Goal: Task Accomplishment & Management: Use online tool/utility

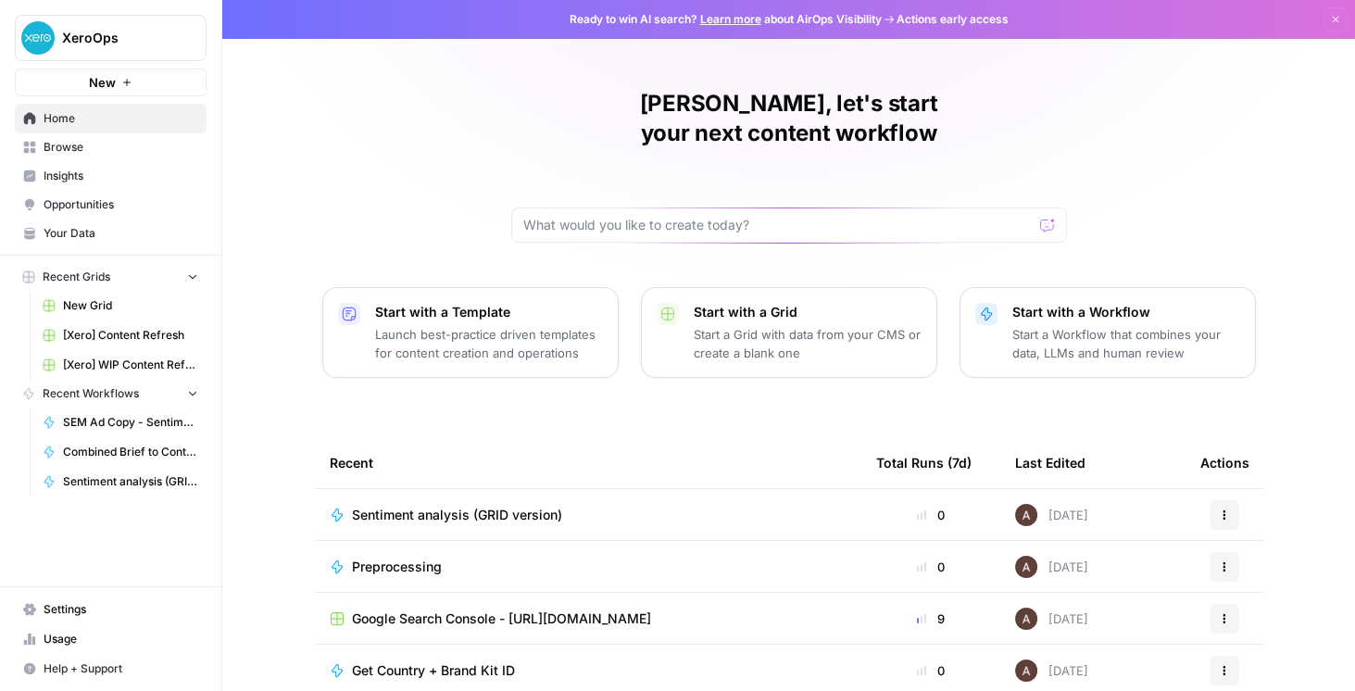
click at [139, 69] on button "New" at bounding box center [111, 83] width 192 height 28
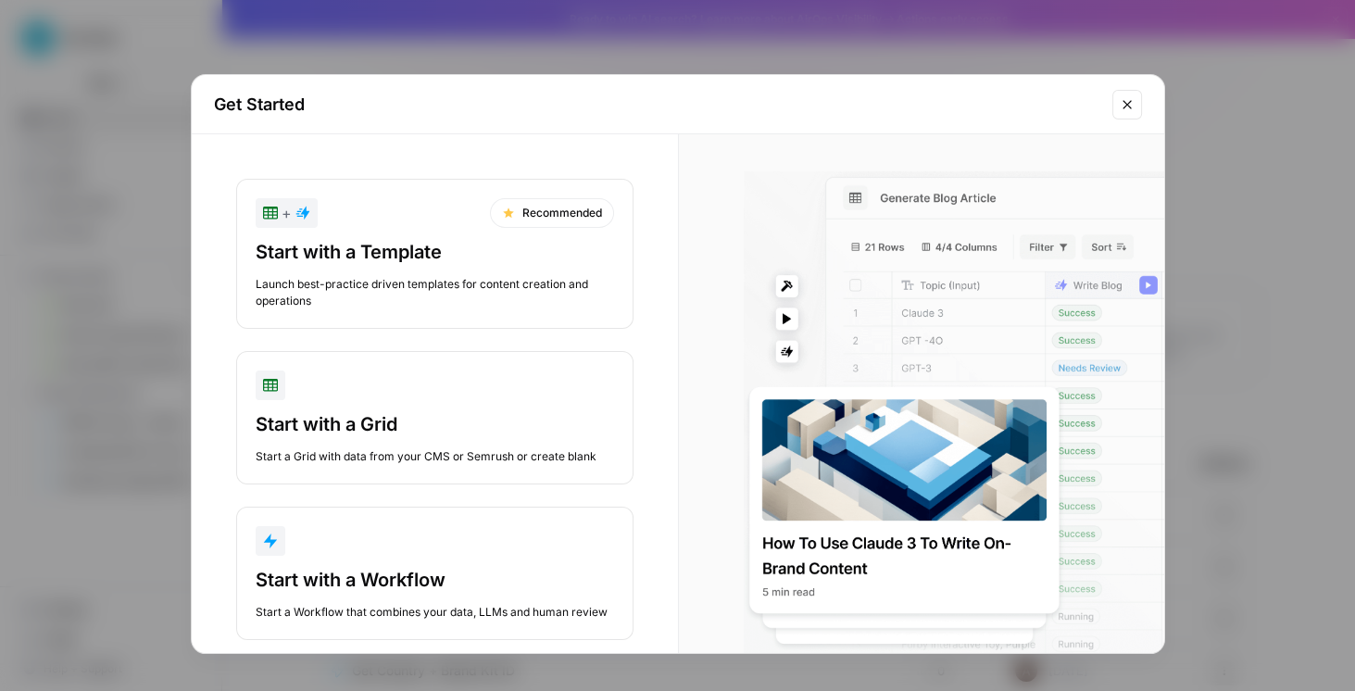
click at [687, 45] on div "Get Started + Recommended Start with a Template Launch best-practice driven tem…" at bounding box center [677, 345] width 1355 height 691
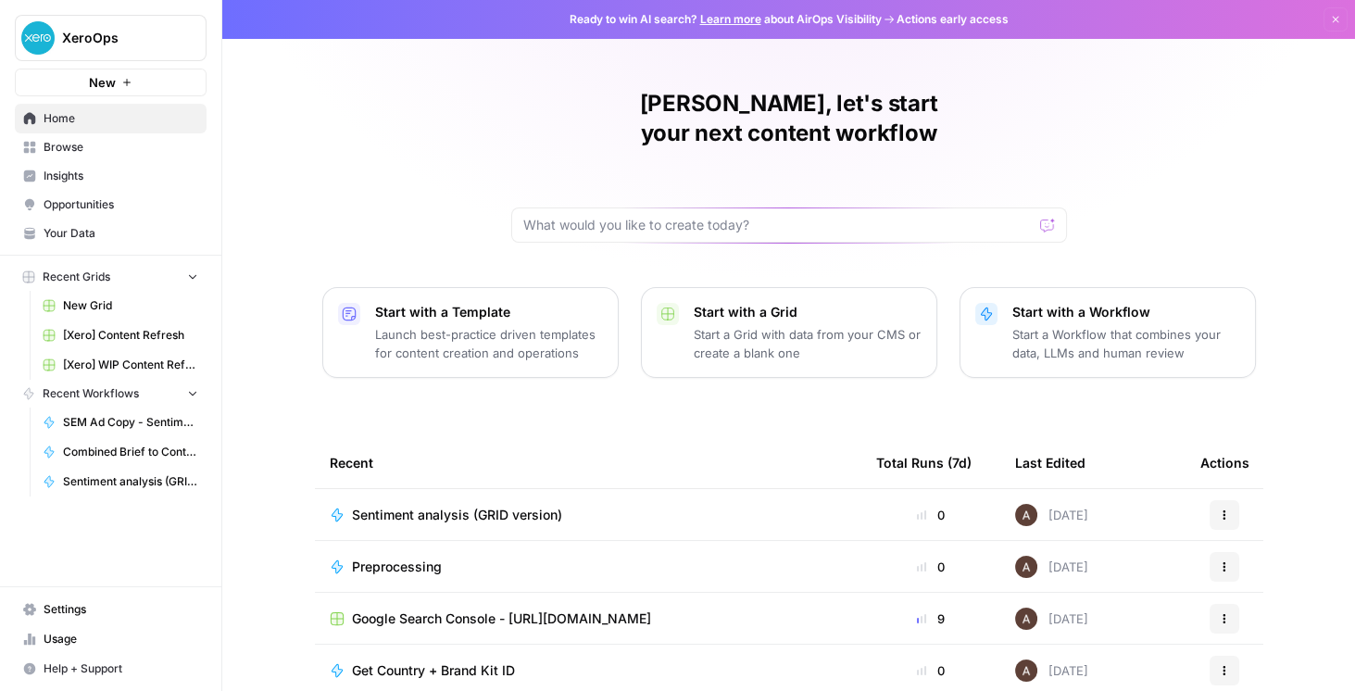
click at [124, 43] on span "XeroOps" at bounding box center [118, 38] width 112 height 19
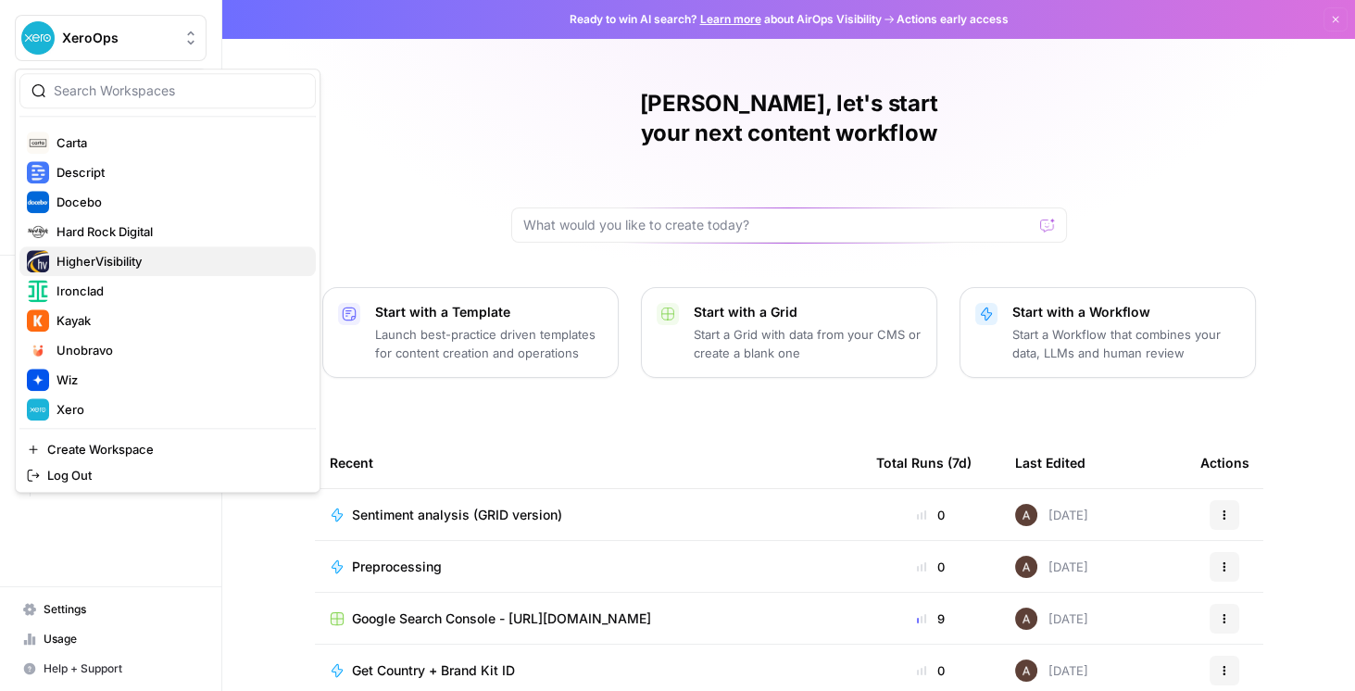
scroll to position [264, 0]
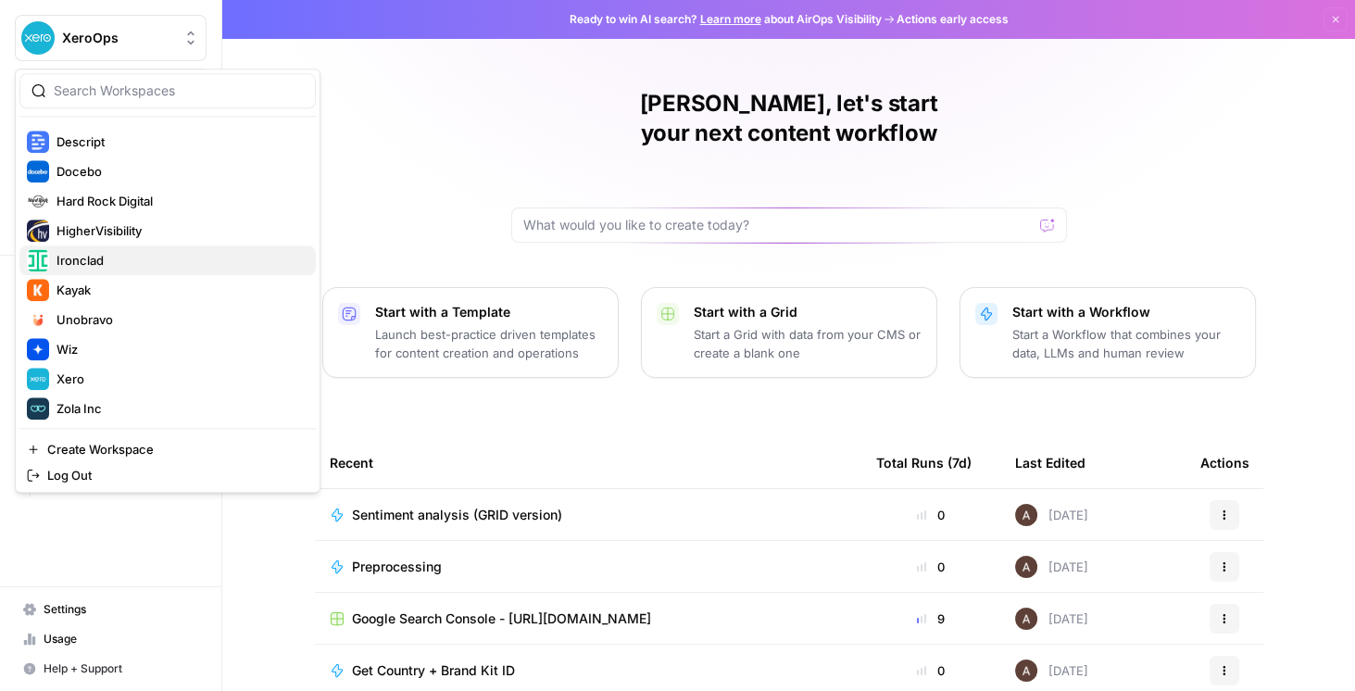
click at [130, 251] on span "Ironclad" at bounding box center [179, 260] width 245 height 19
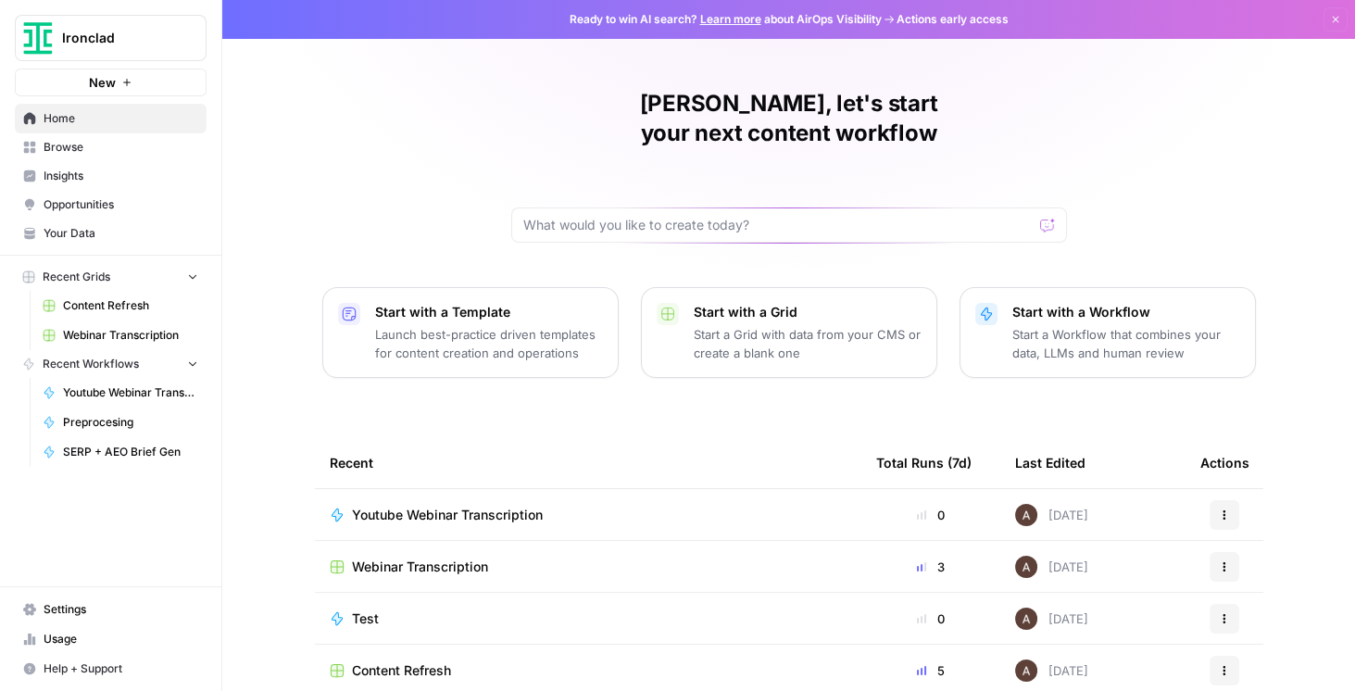
click at [104, 150] on span "Browse" at bounding box center [121, 147] width 155 height 17
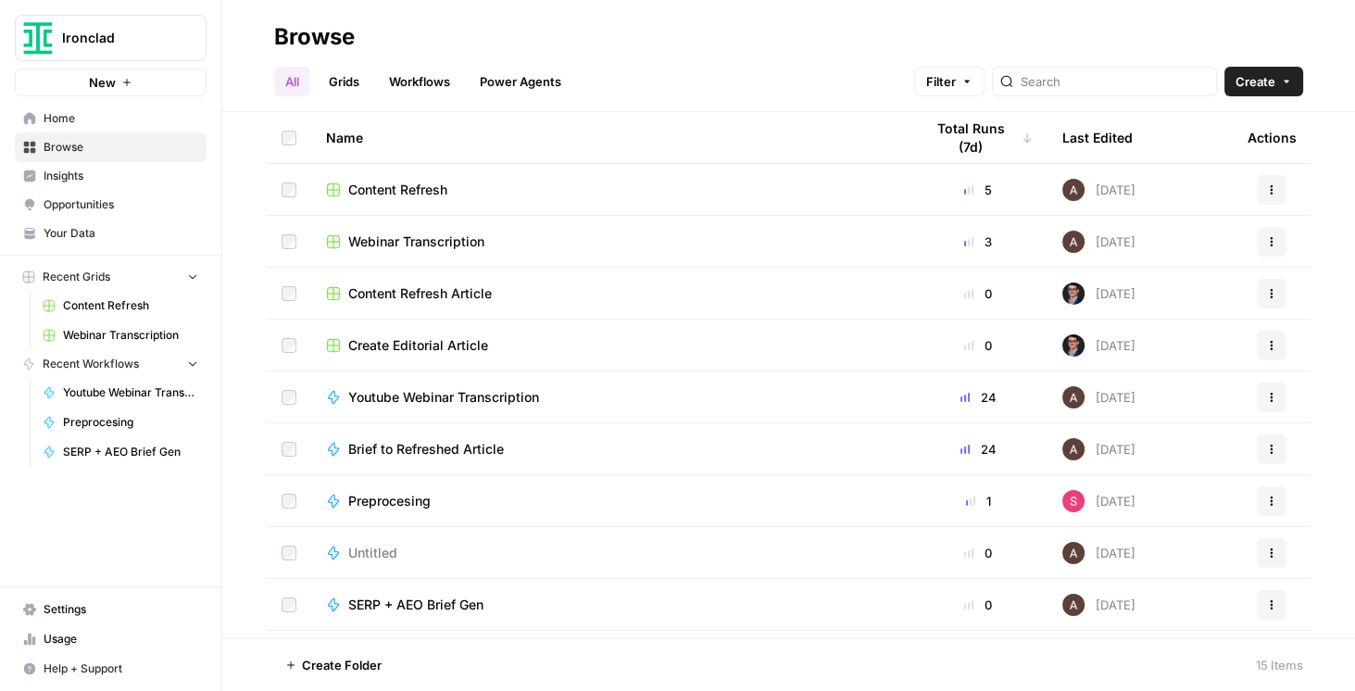
click at [106, 225] on span "Your Data" at bounding box center [121, 233] width 155 height 17
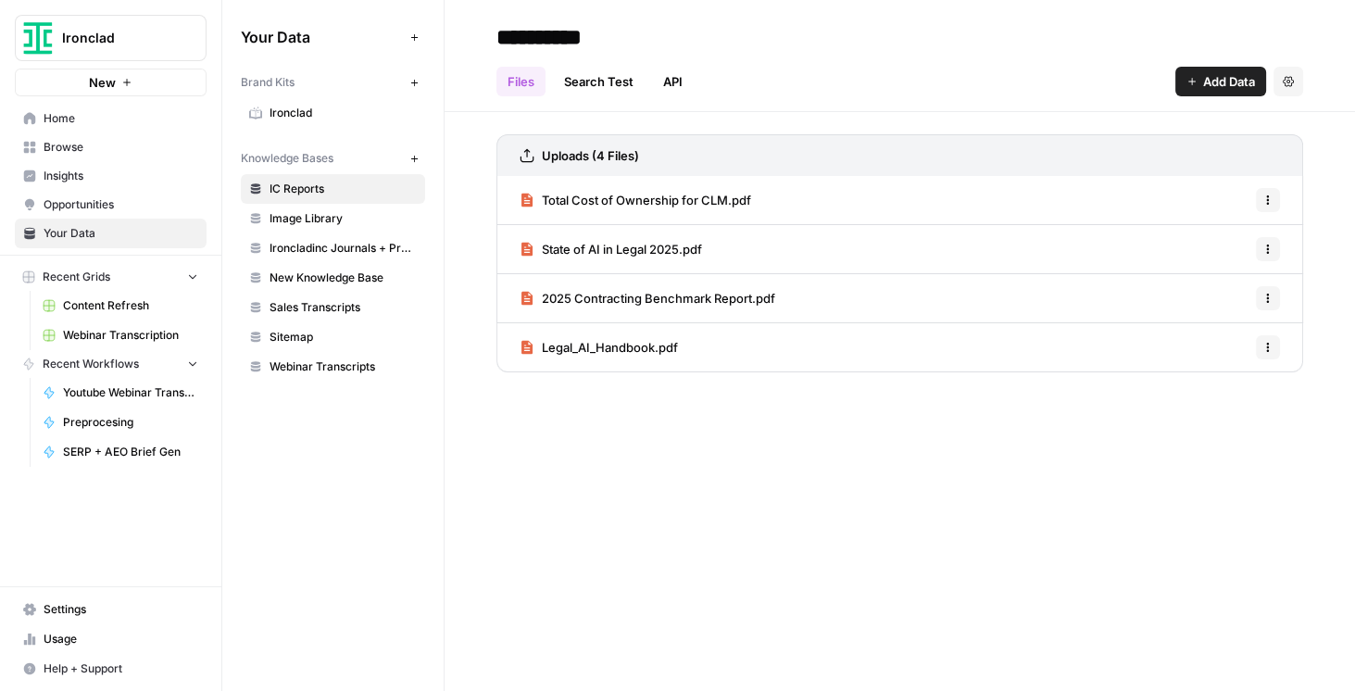
click at [423, 153] on button "New" at bounding box center [414, 158] width 22 height 22
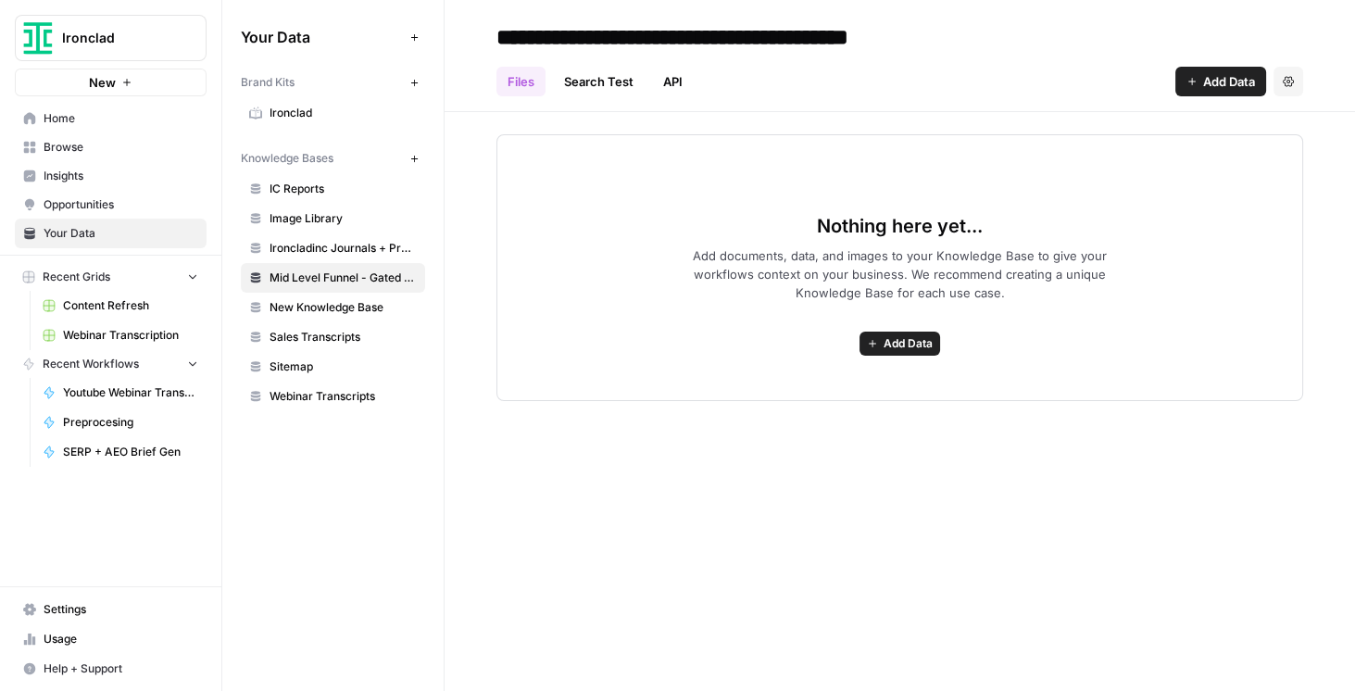
type input "**********"
click at [588, 129] on div "Nothing here yet... Add documents, data, and images to your Knowledge Base to g…" at bounding box center [900, 256] width 911 height 289
click at [363, 188] on span "IC Reports" at bounding box center [343, 189] width 147 height 17
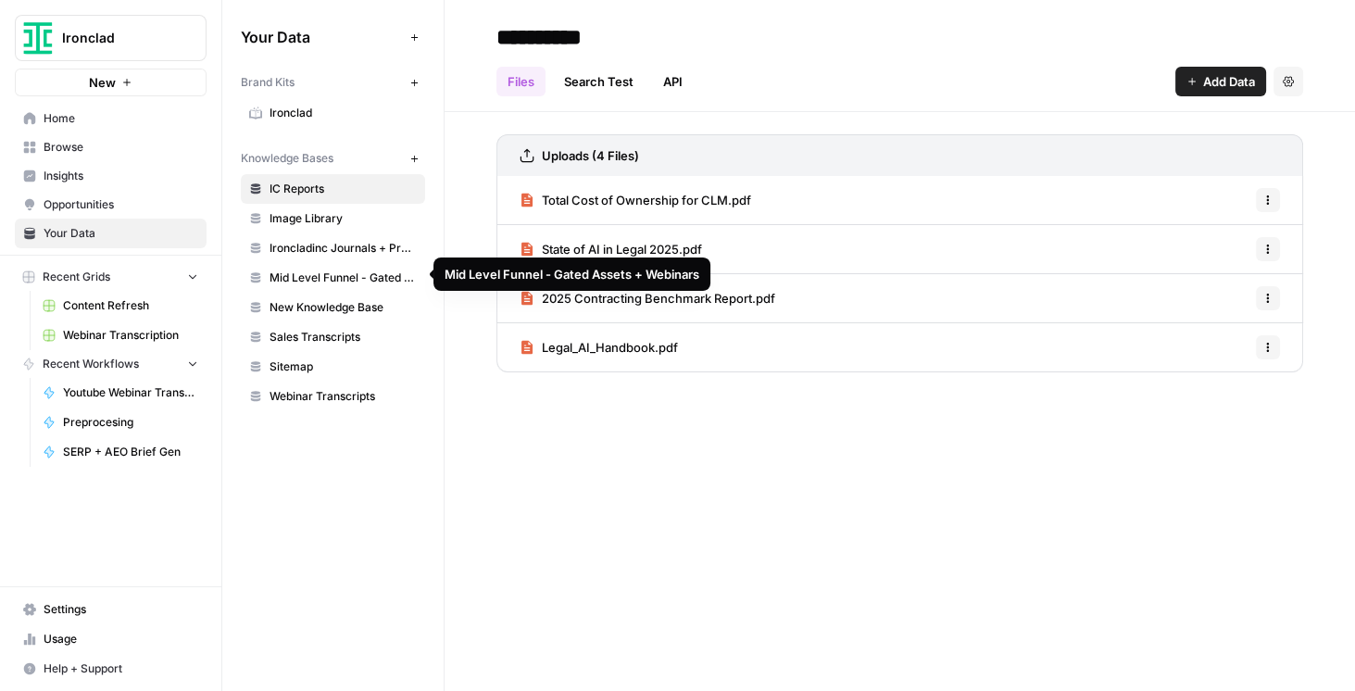
click at [338, 270] on span "Mid Level Funnel - Gated Assets + Webinars" at bounding box center [343, 278] width 147 height 17
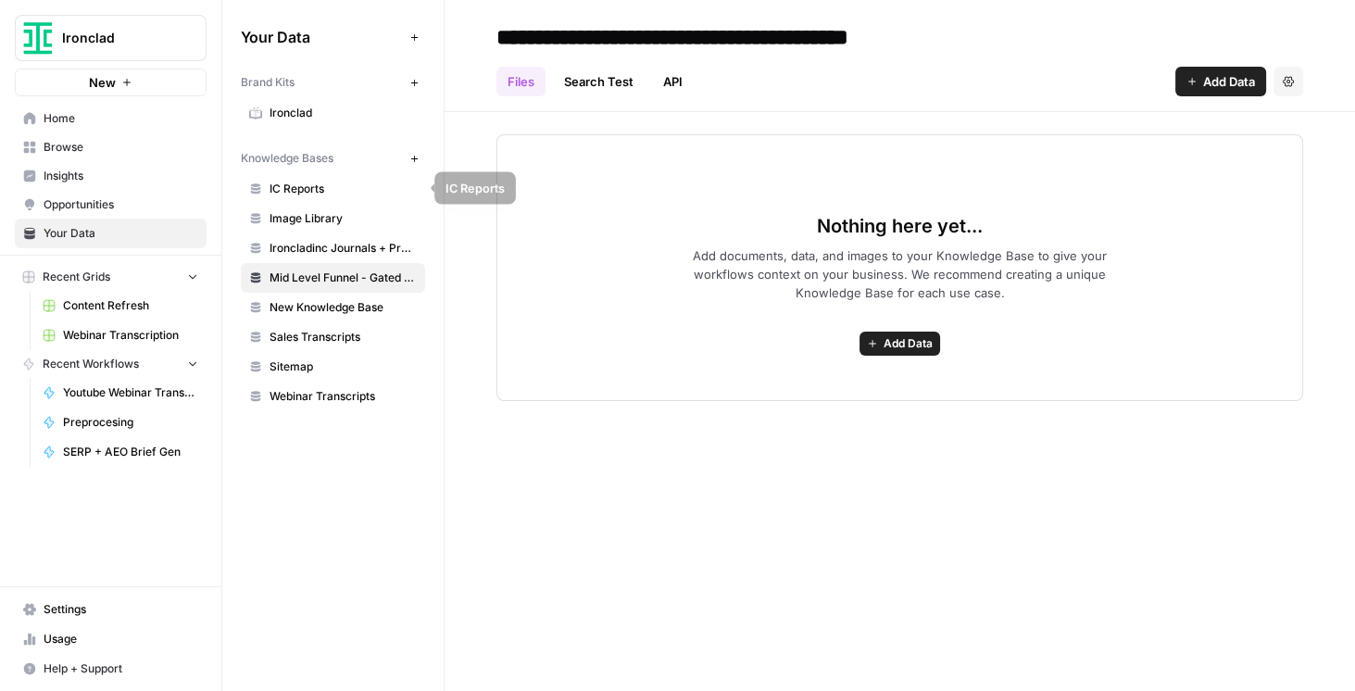
click at [300, 193] on span "IC Reports" at bounding box center [343, 189] width 147 height 17
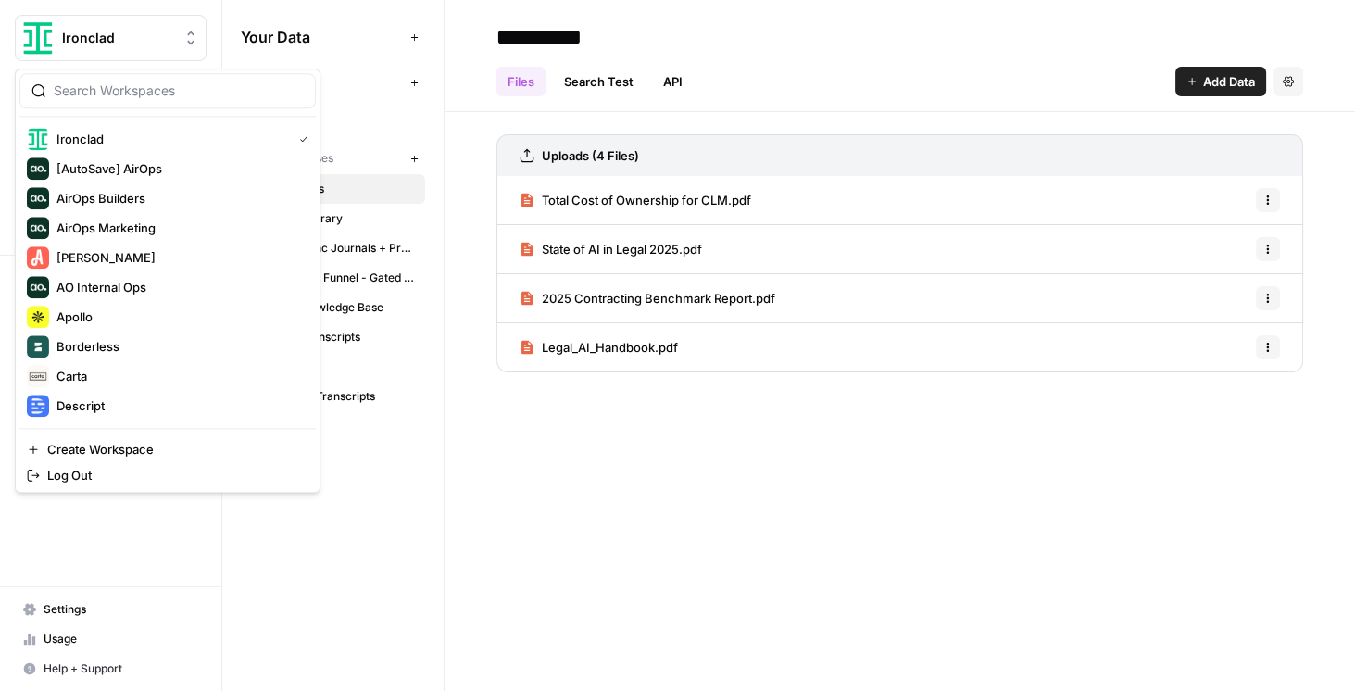
click at [100, 54] on button "Ironclad" at bounding box center [111, 38] width 192 height 46
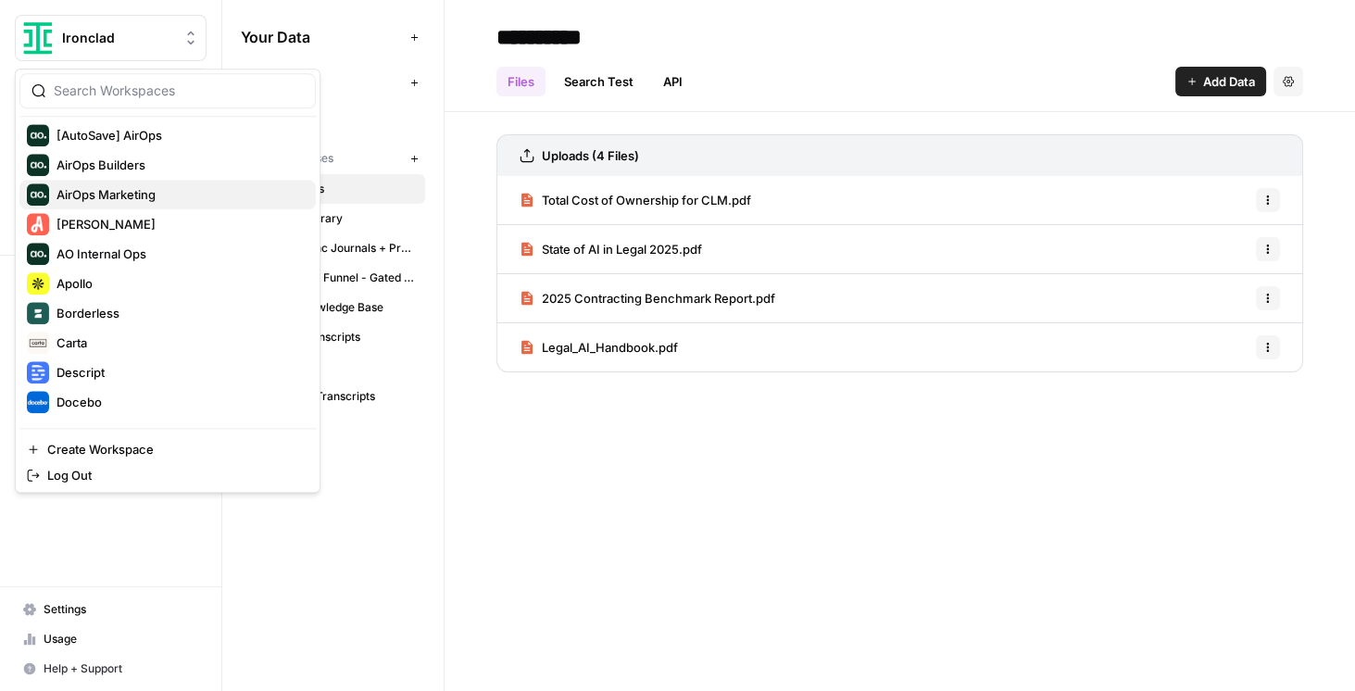
scroll to position [267, 0]
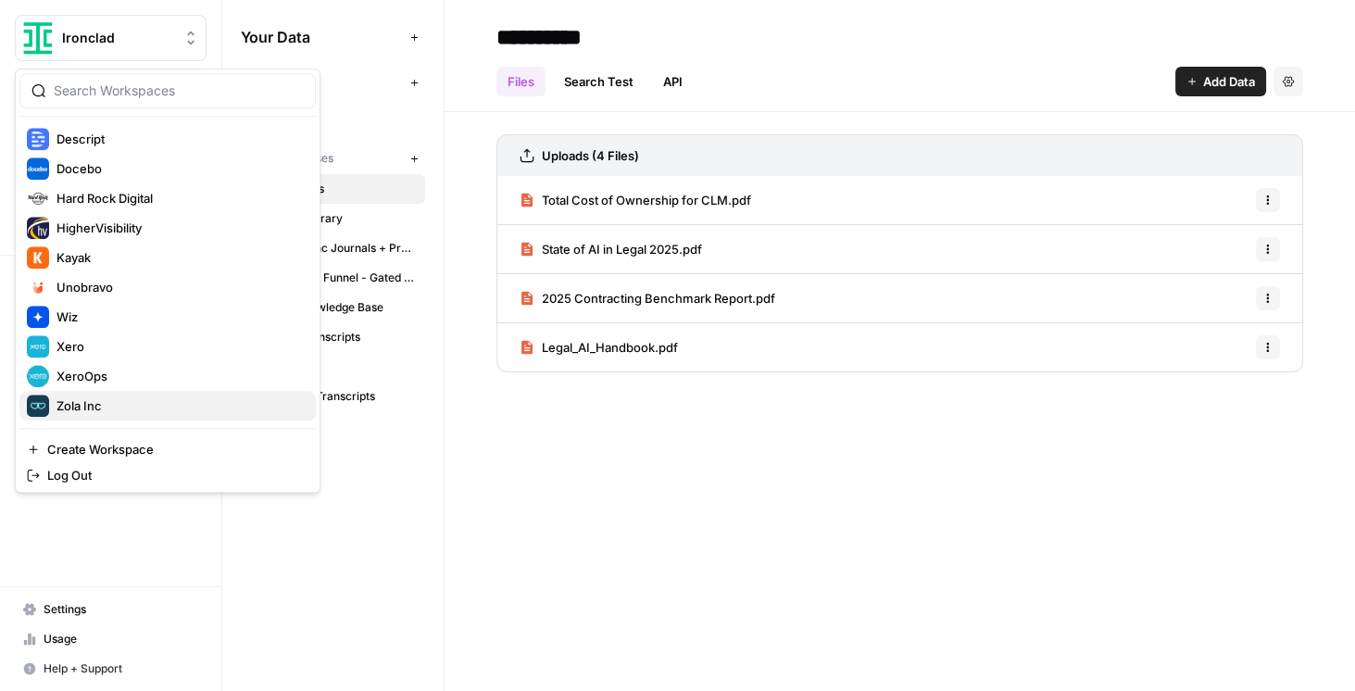
click at [120, 400] on span "Zola Inc" at bounding box center [179, 405] width 245 height 19
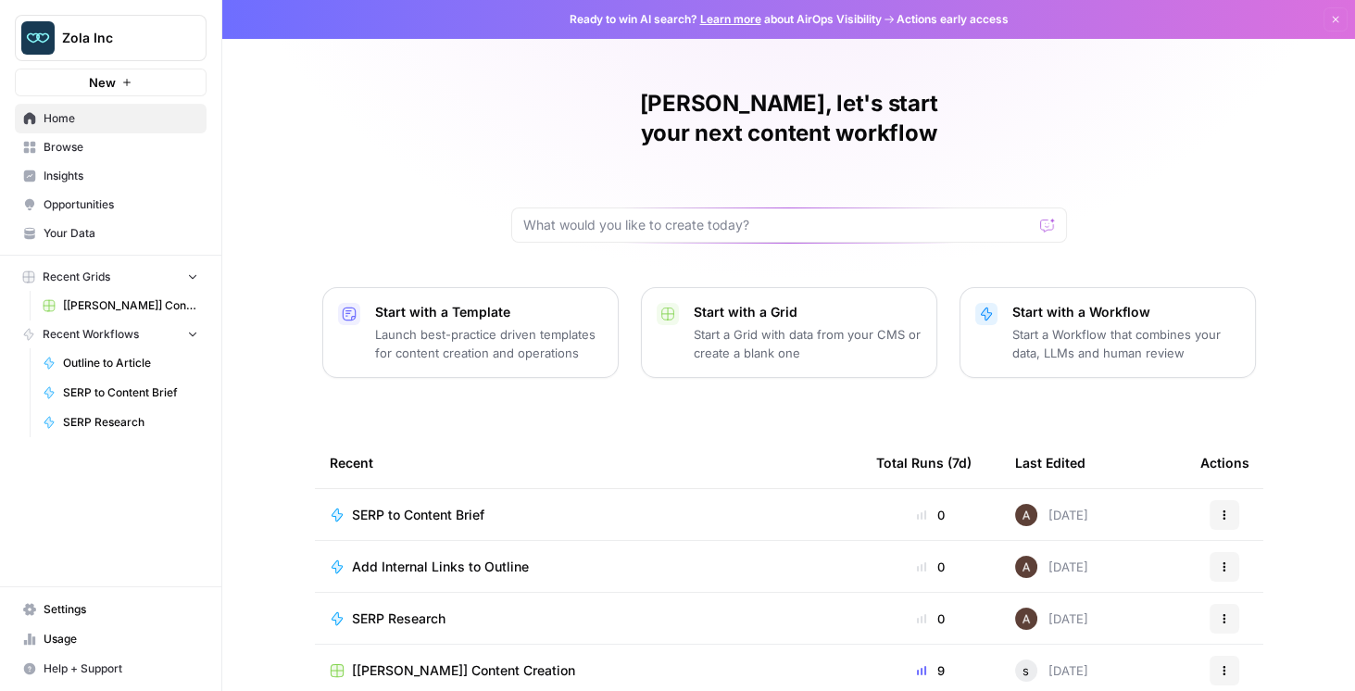
click at [90, 226] on span "Your Data" at bounding box center [121, 233] width 155 height 17
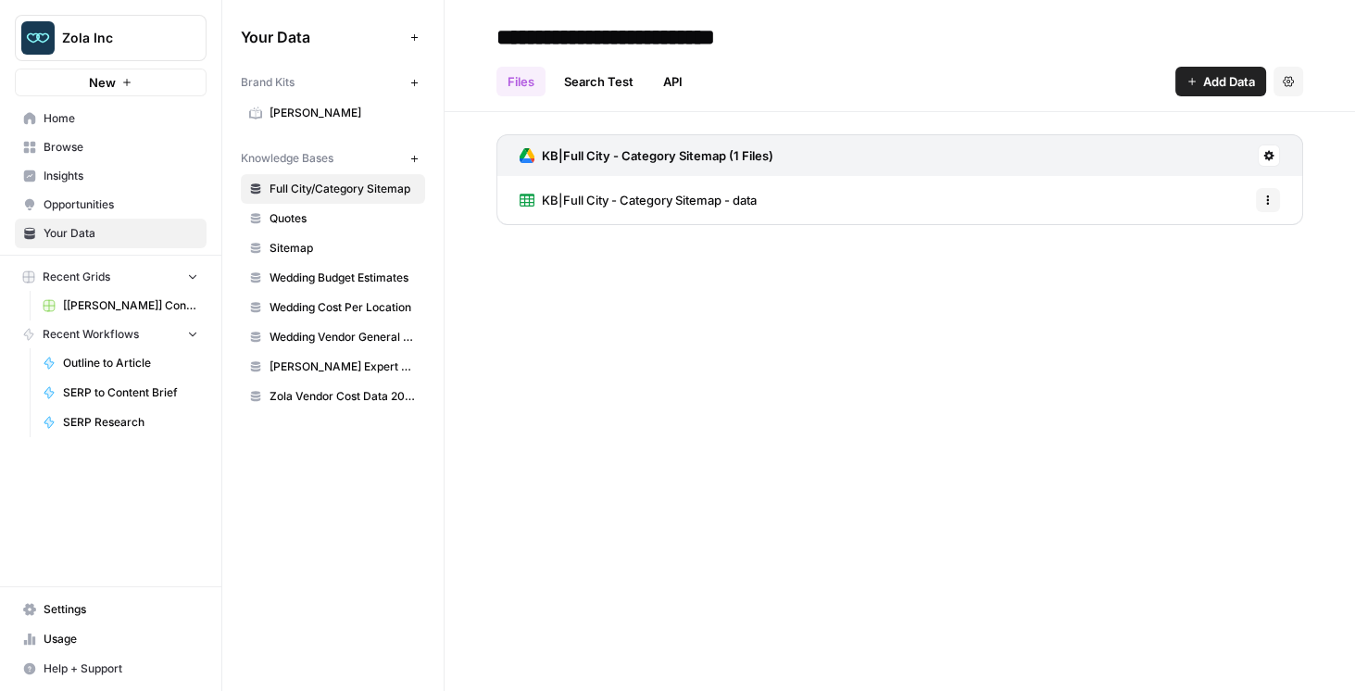
click at [122, 302] on span "[Zola] Content Creation" at bounding box center [130, 305] width 135 height 17
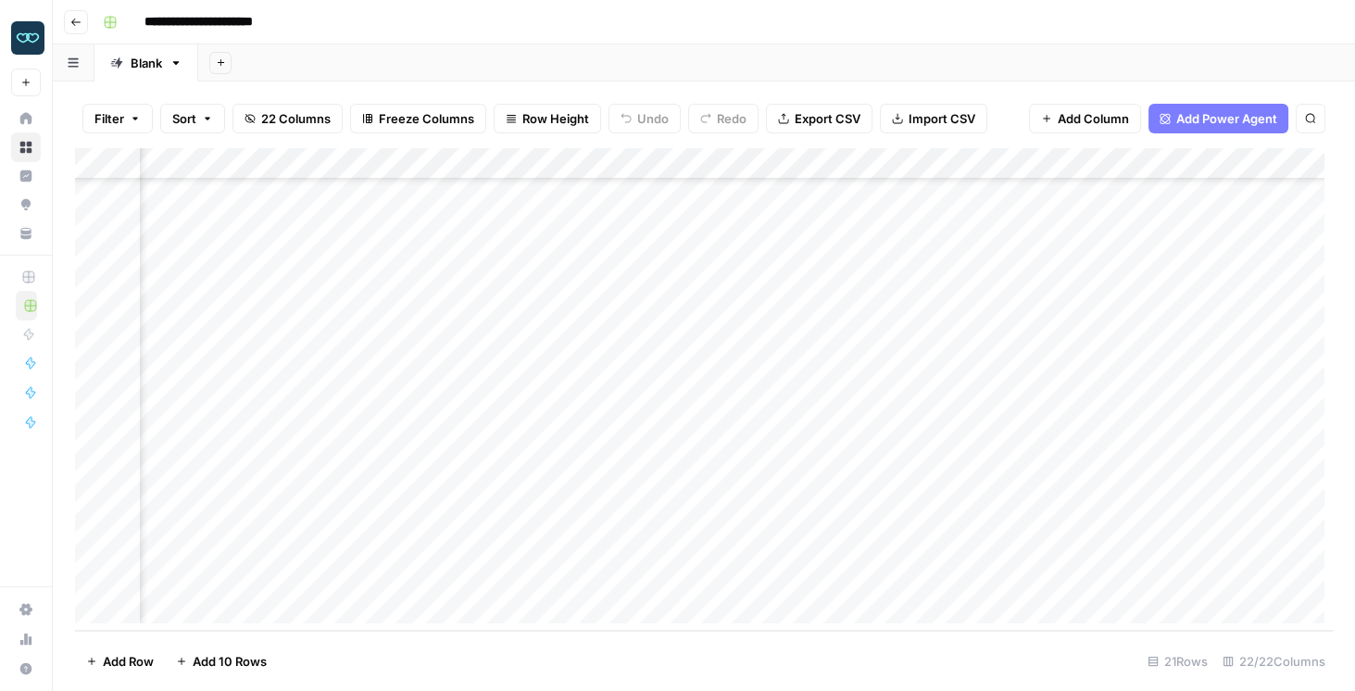
scroll to position [247, 1417]
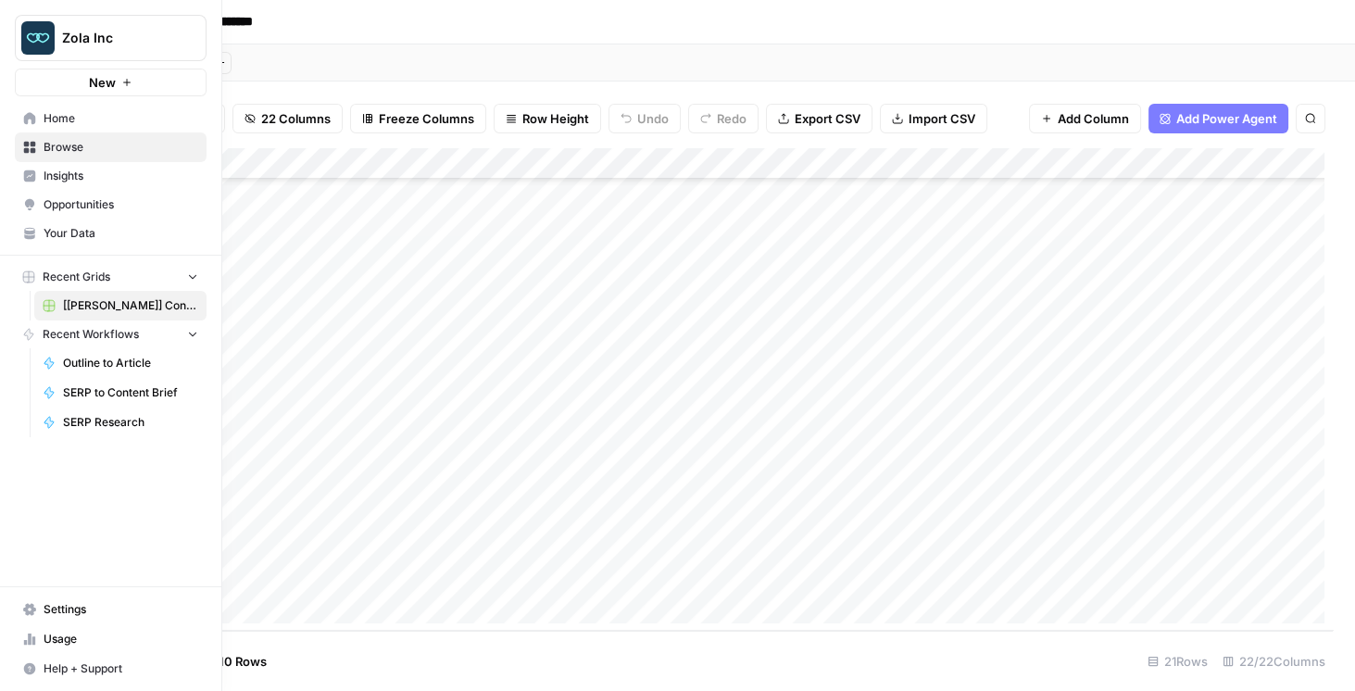
click at [74, 226] on span "Your Data" at bounding box center [121, 233] width 155 height 17
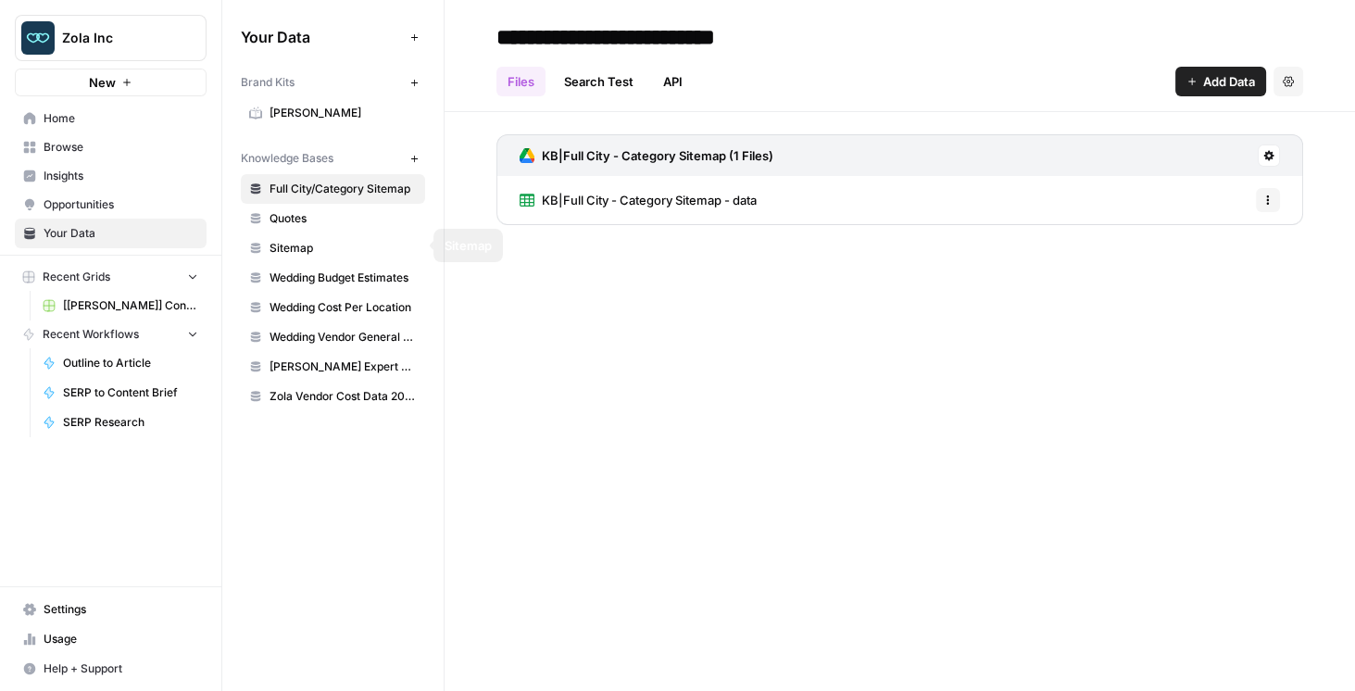
click at [343, 217] on span "Quotes" at bounding box center [343, 218] width 147 height 17
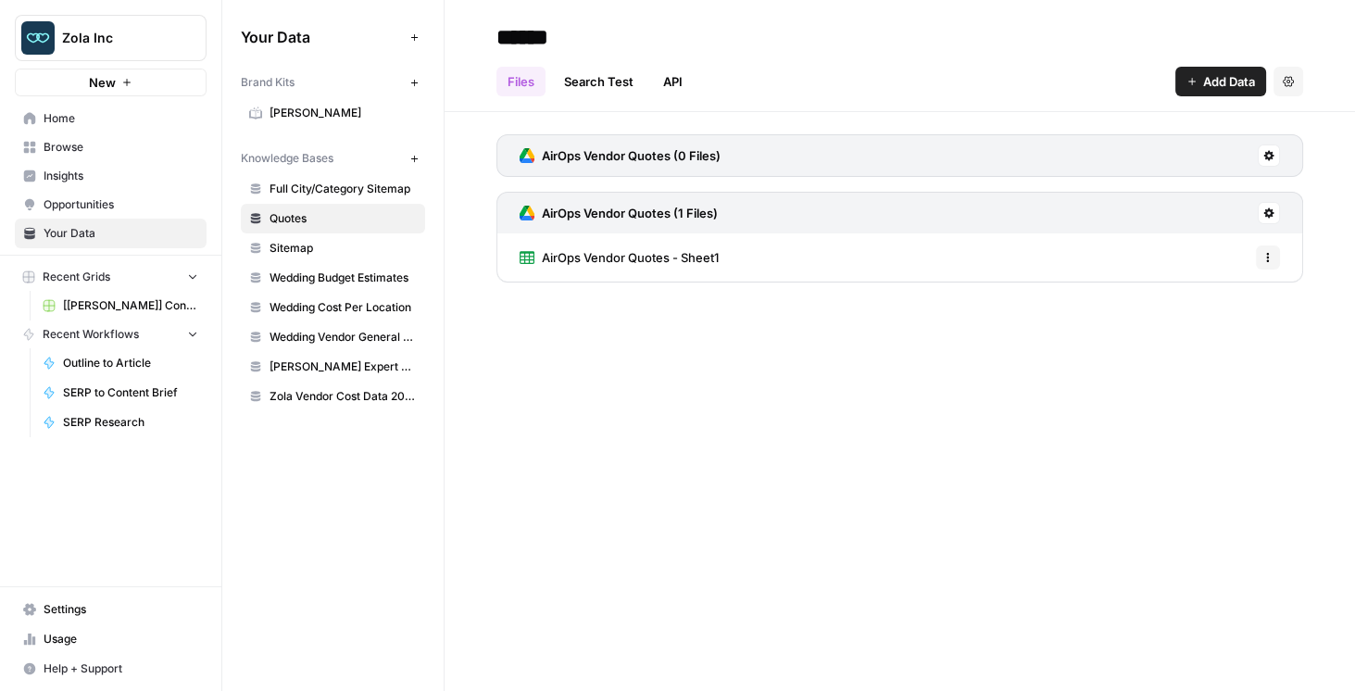
click at [627, 258] on span "AirOps Vendor Quotes - Sheet1" at bounding box center [630, 257] width 177 height 19
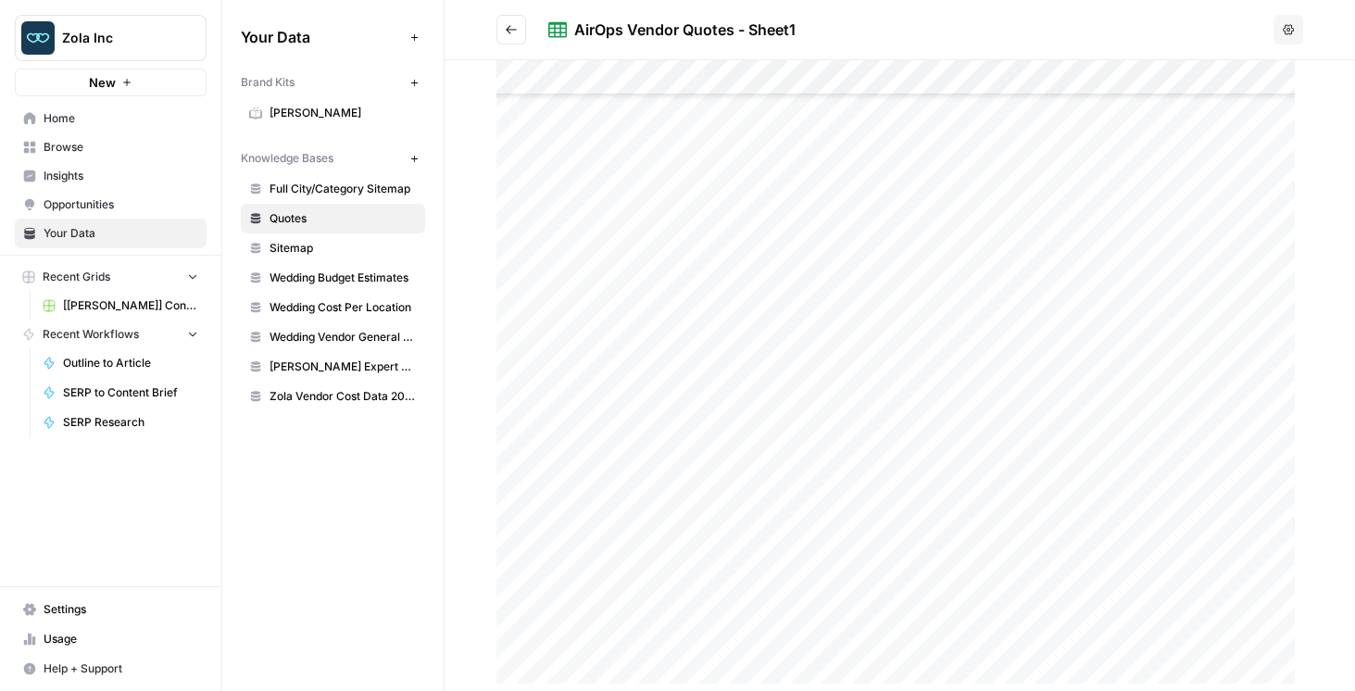
scroll to position [166, 0]
click at [128, 297] on span "[[PERSON_NAME]] Content Creation" at bounding box center [130, 305] width 135 height 17
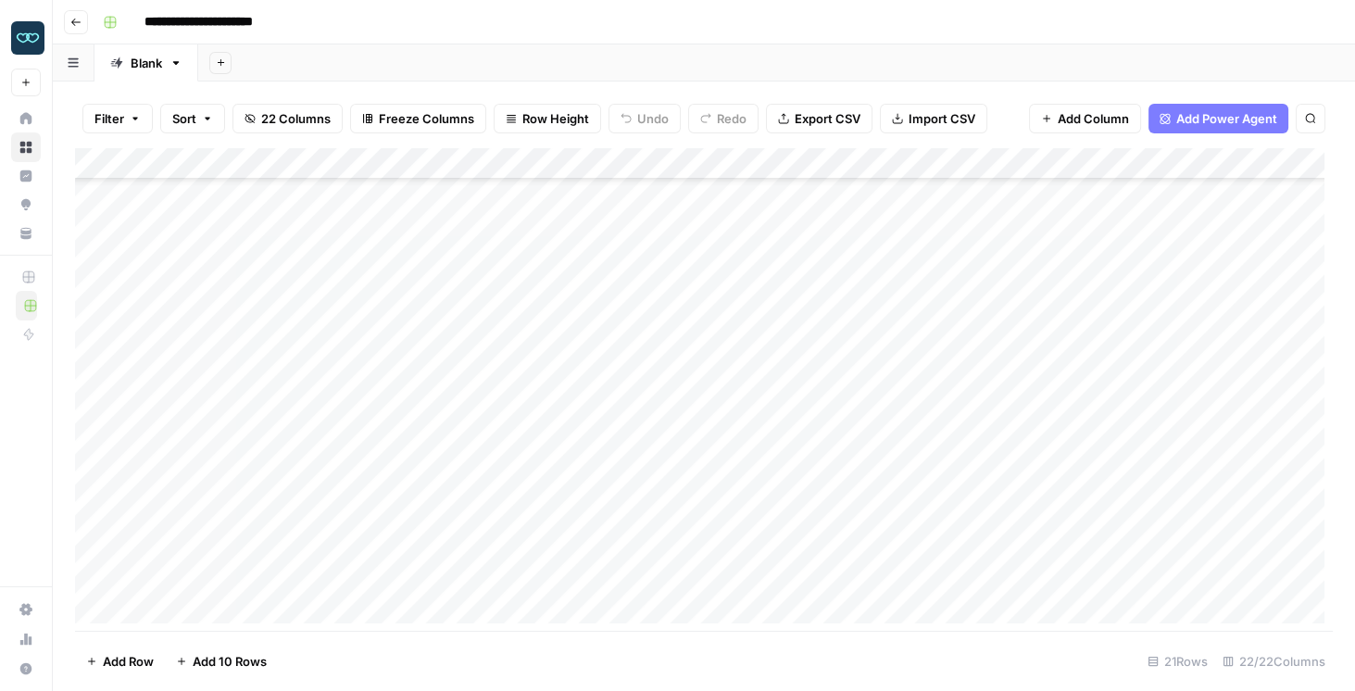
scroll to position [247, 0]
click at [1025, 132] on div "Filter Sort 22 Columns Freeze Columns Row Height Undo Redo Export CSV Import CS…" at bounding box center [704, 118] width 1258 height 59
click at [36, 34] on img "Workspace: Zola Inc" at bounding box center [27, 37] width 33 height 33
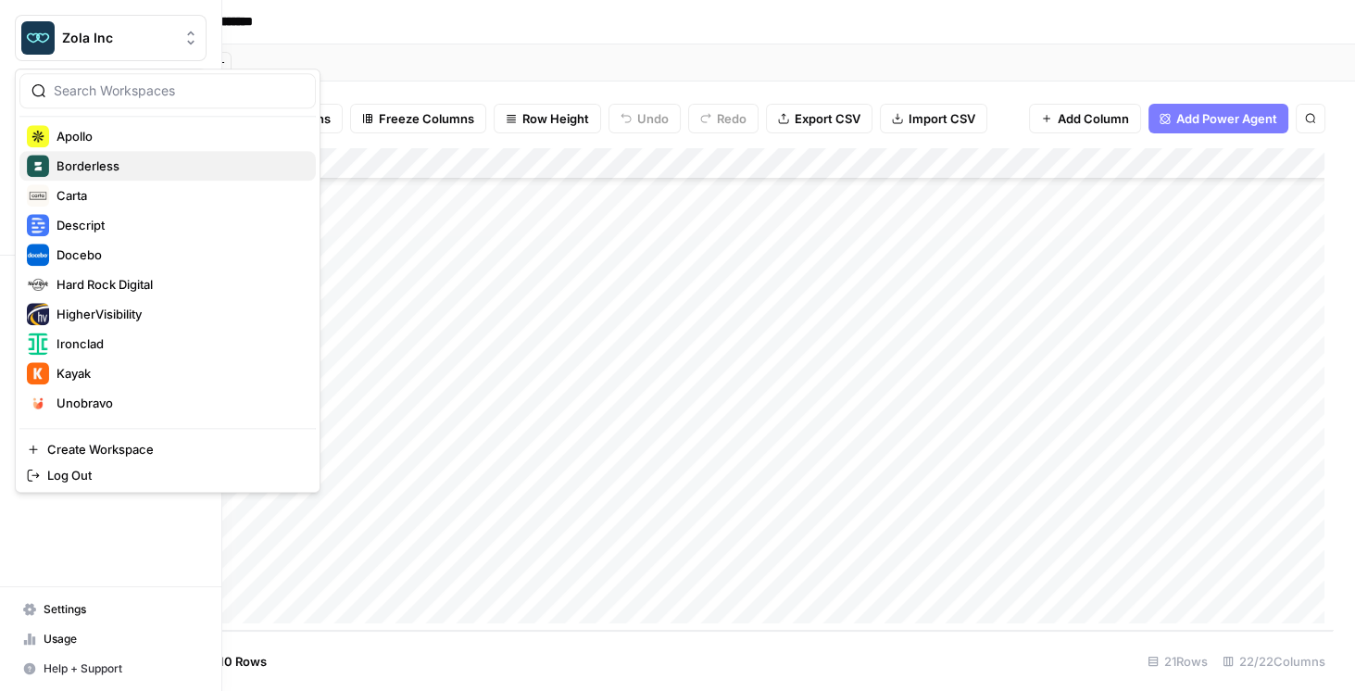
scroll to position [267, 0]
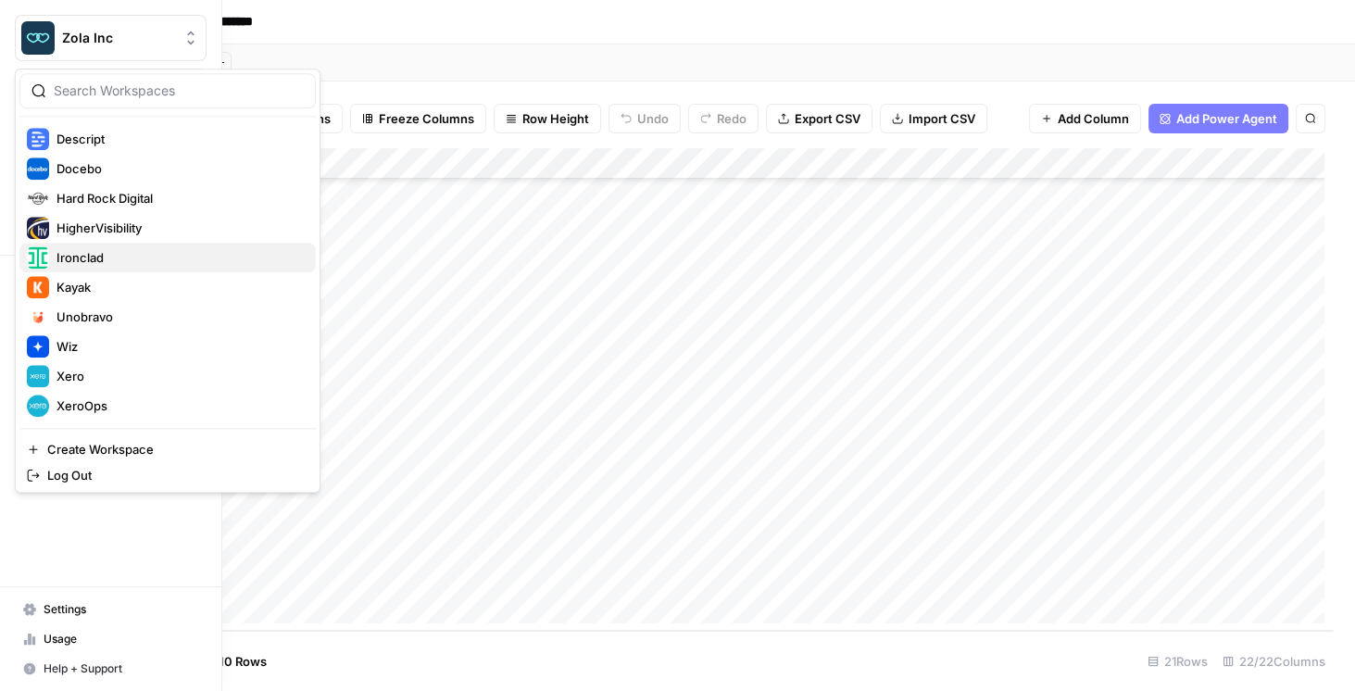
click at [111, 259] on span "Ironclad" at bounding box center [179, 257] width 245 height 19
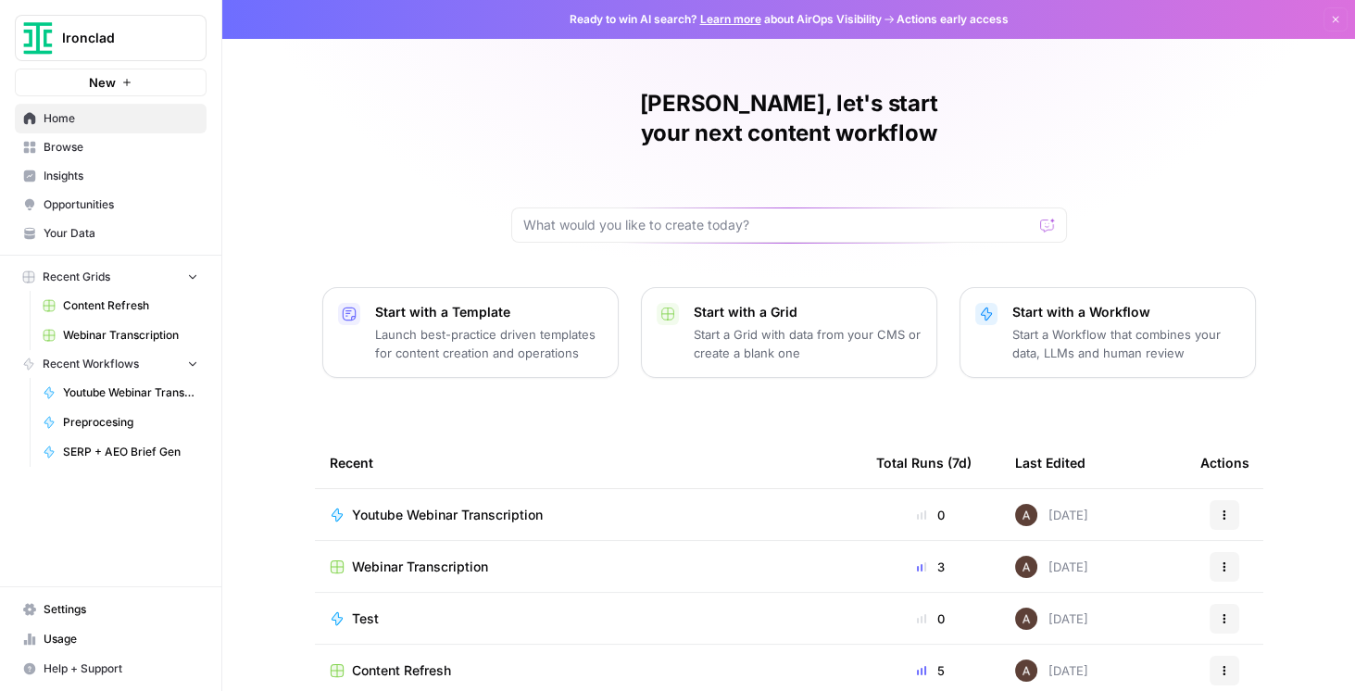
click at [97, 232] on span "Your Data" at bounding box center [121, 233] width 155 height 17
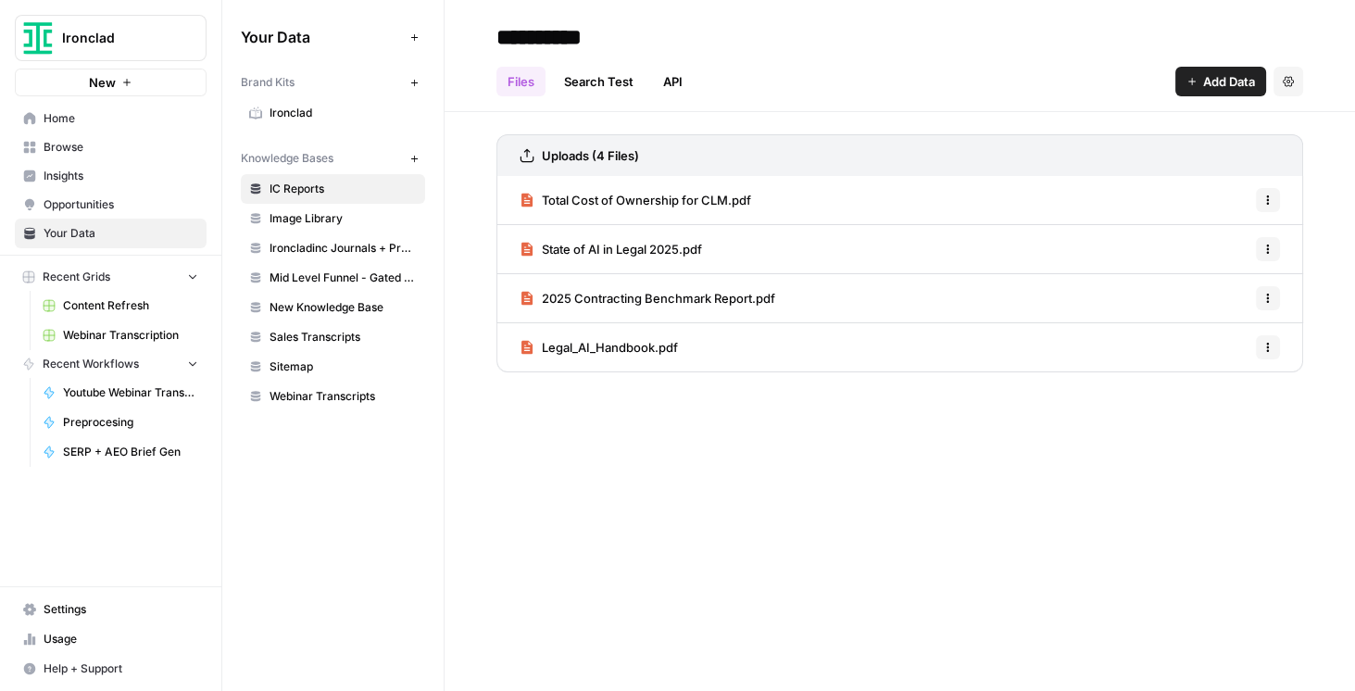
click at [87, 151] on span "Browse" at bounding box center [121, 147] width 155 height 17
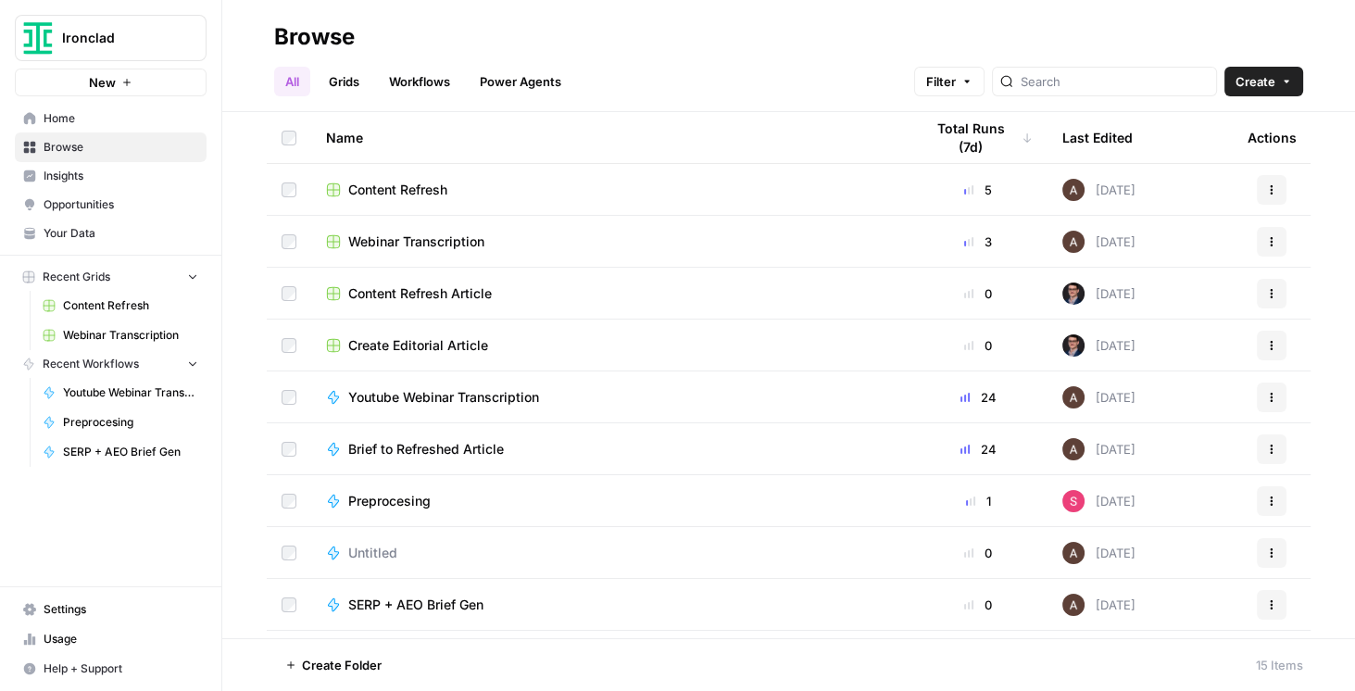
click at [420, 196] on span "Content Refresh" at bounding box center [397, 190] width 99 height 19
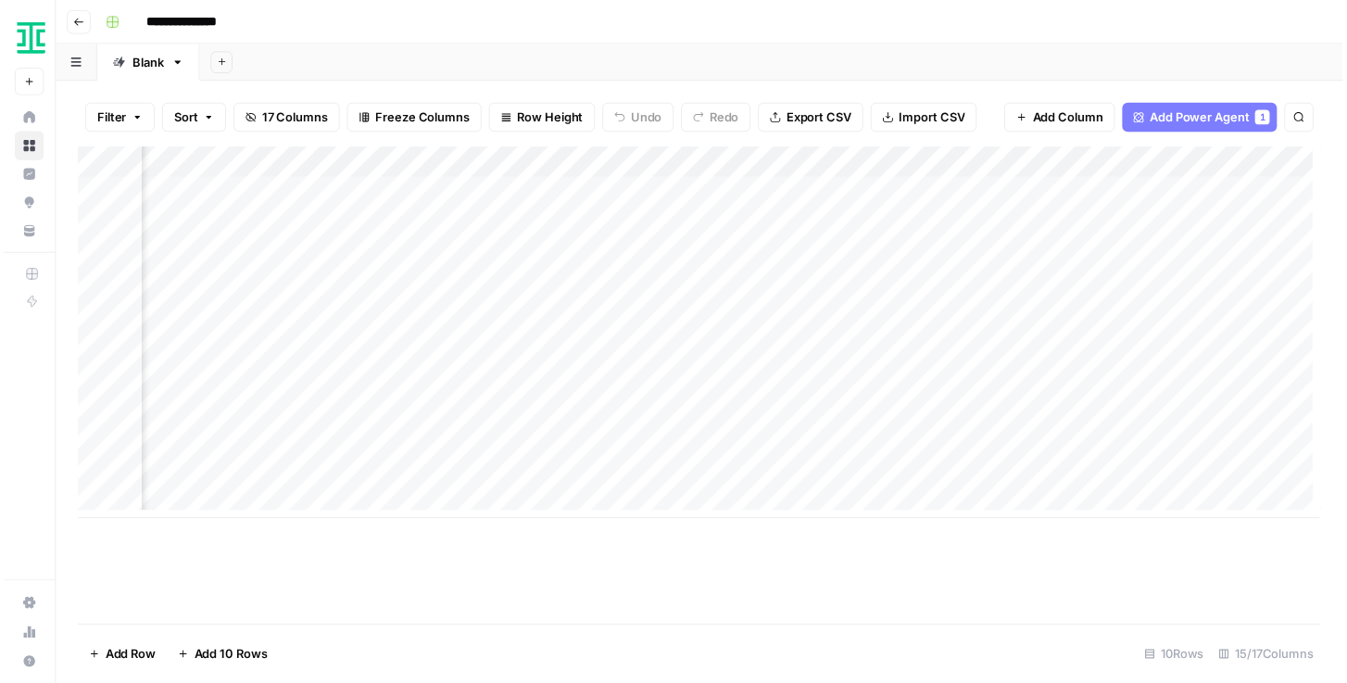
scroll to position [0, 1780]
click at [987, 350] on div "Add Column" at bounding box center [704, 336] width 1258 height 376
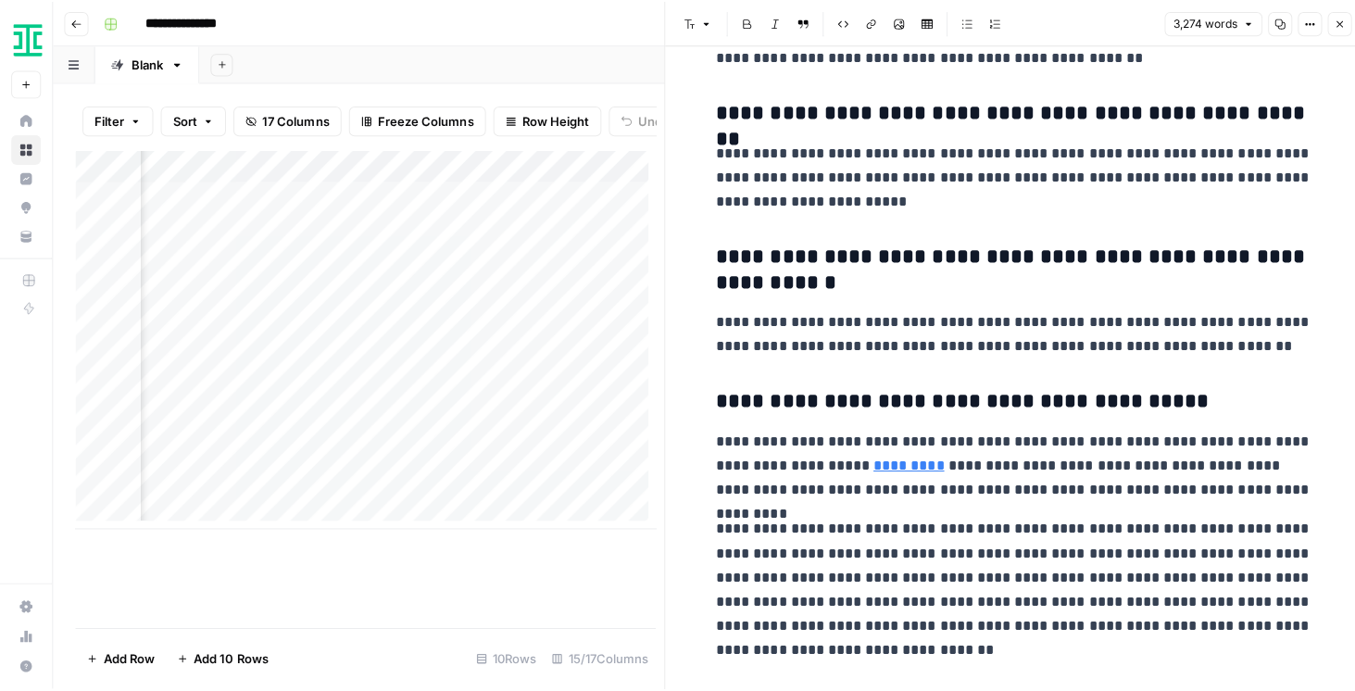
scroll to position [8648, 0]
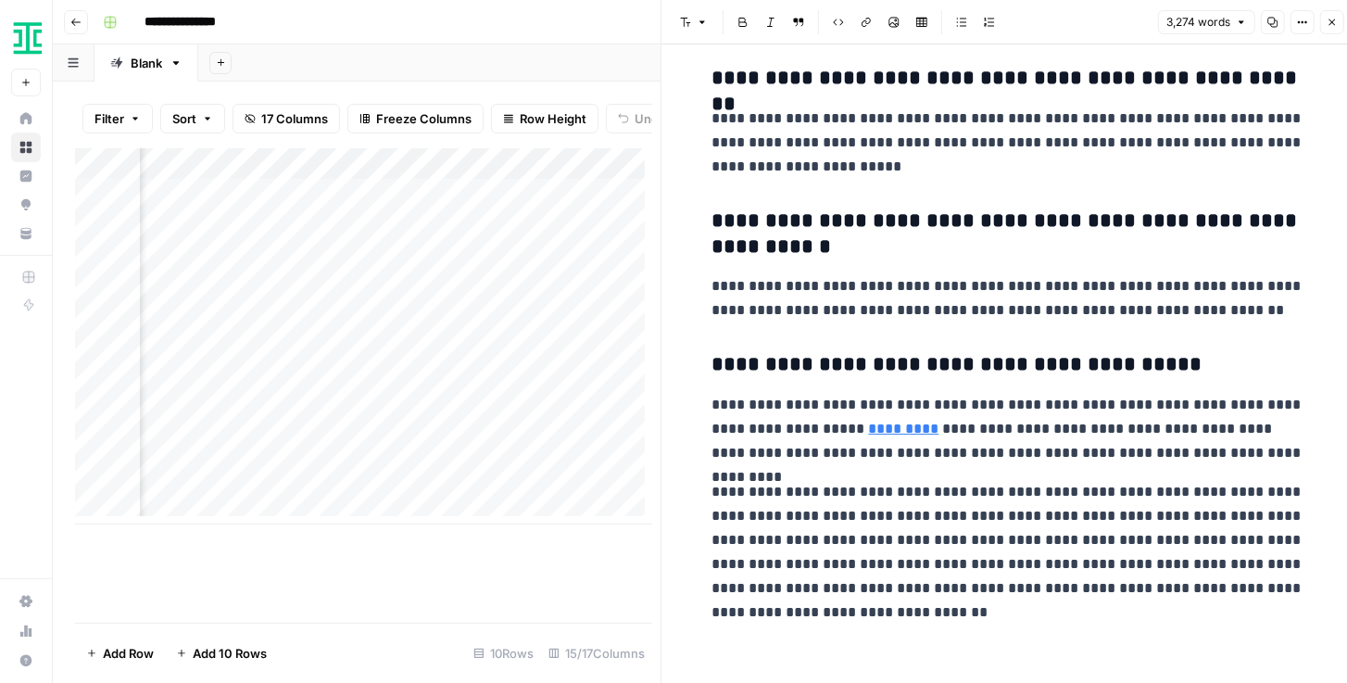
click at [1330, 26] on icon "button" at bounding box center [1332, 22] width 11 height 11
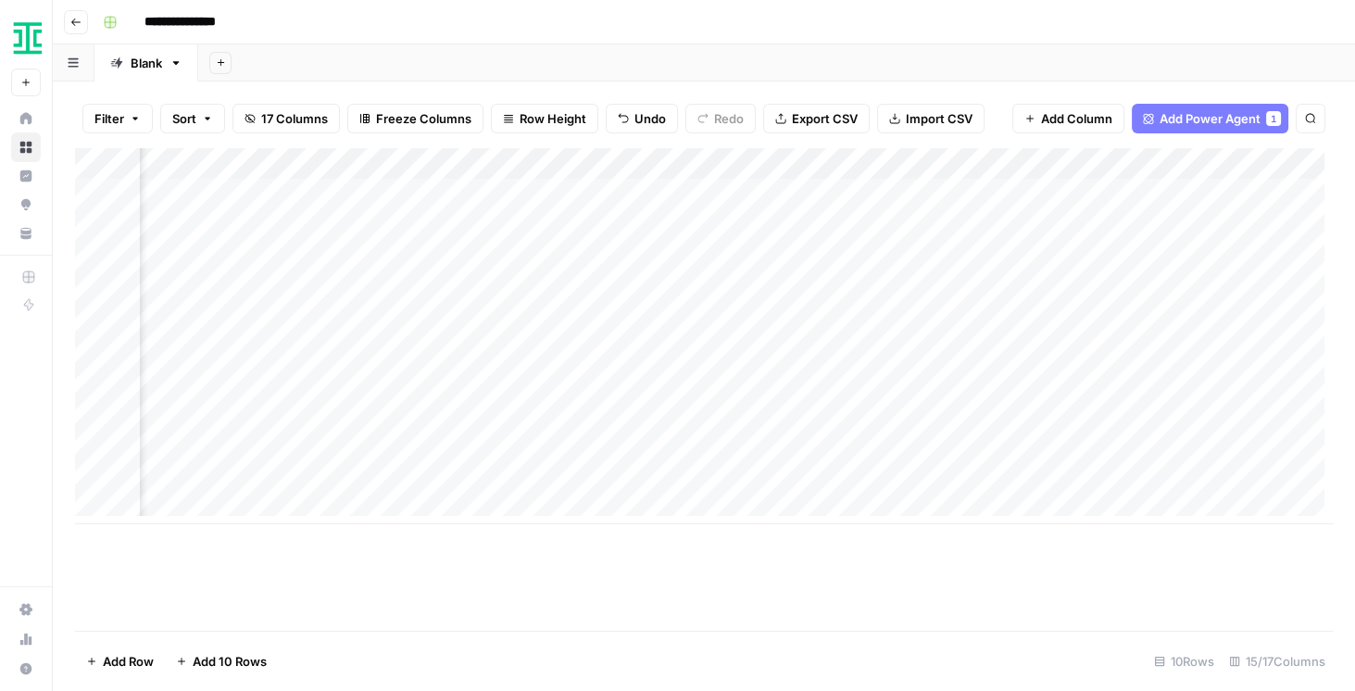
click at [660, 349] on div "Add Column" at bounding box center [704, 336] width 1258 height 376
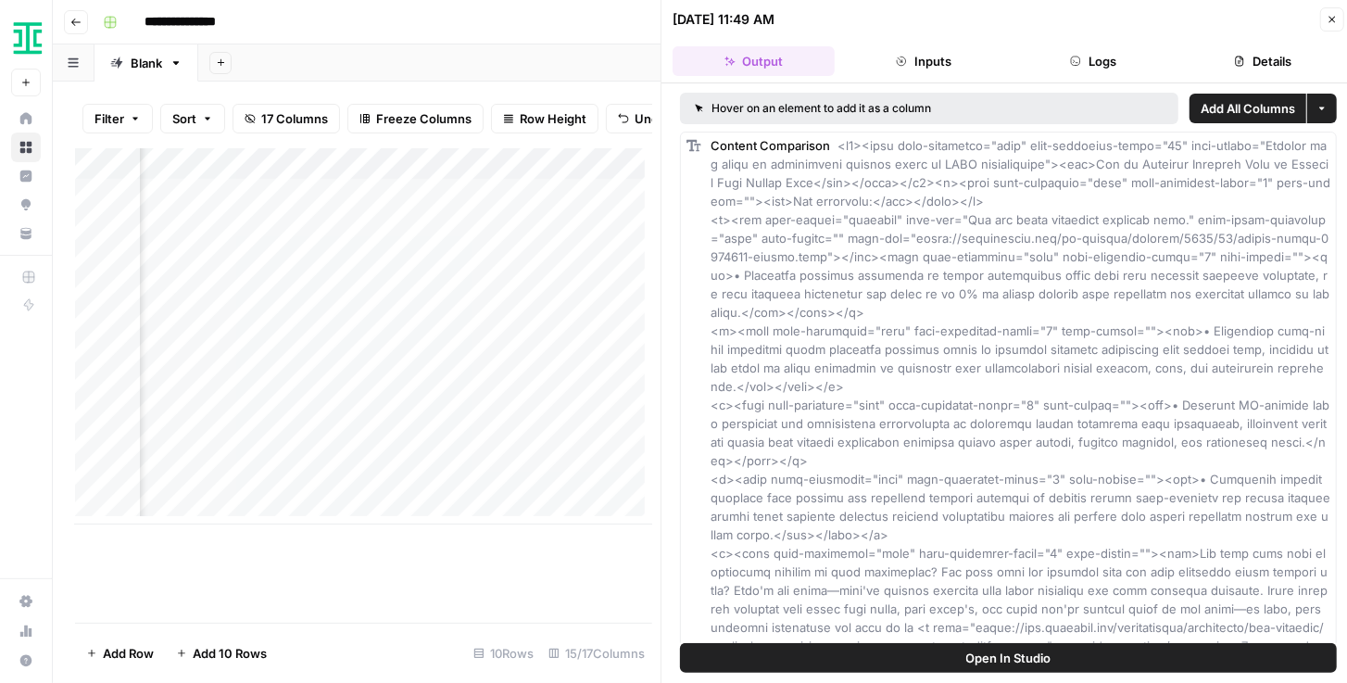
click at [950, 657] on button "Open In Studio" at bounding box center [1008, 658] width 657 height 30
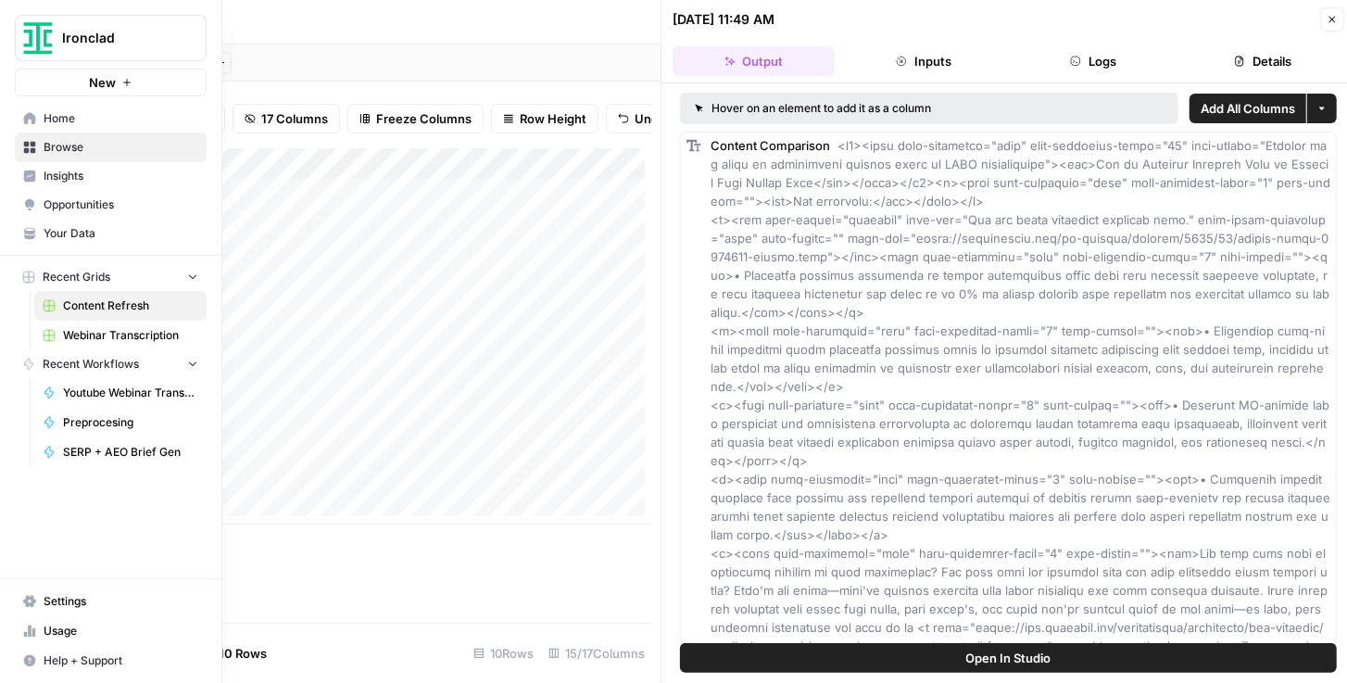
click at [70, 222] on link "Your Data" at bounding box center [111, 234] width 192 height 30
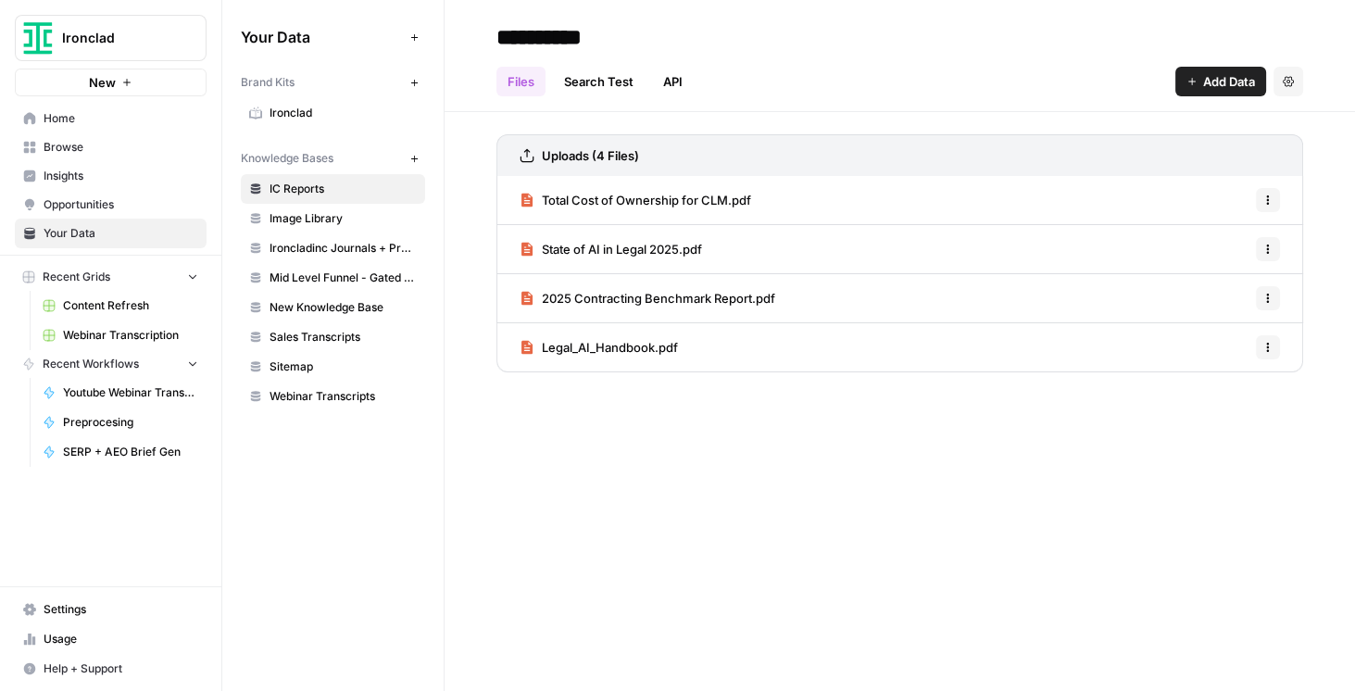
click at [649, 253] on span "State of AI in Legal 2025.pdf" at bounding box center [622, 249] width 160 height 19
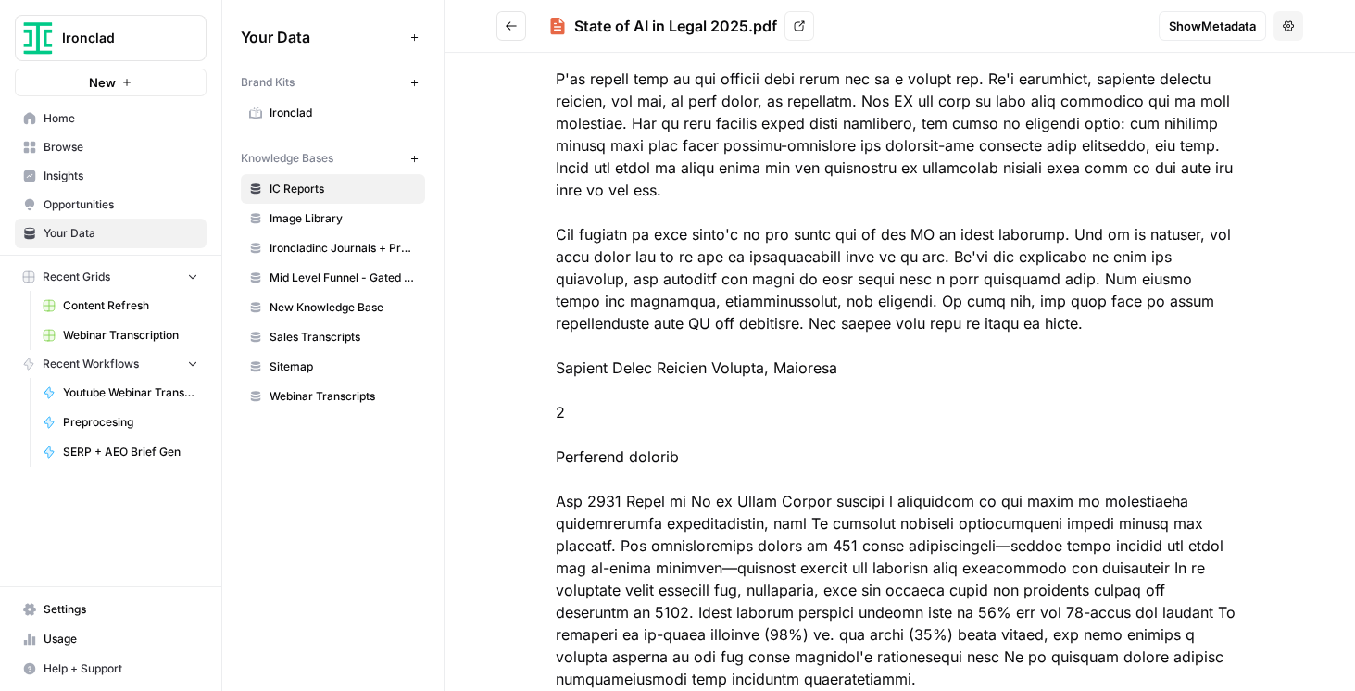
scroll to position [687, 0]
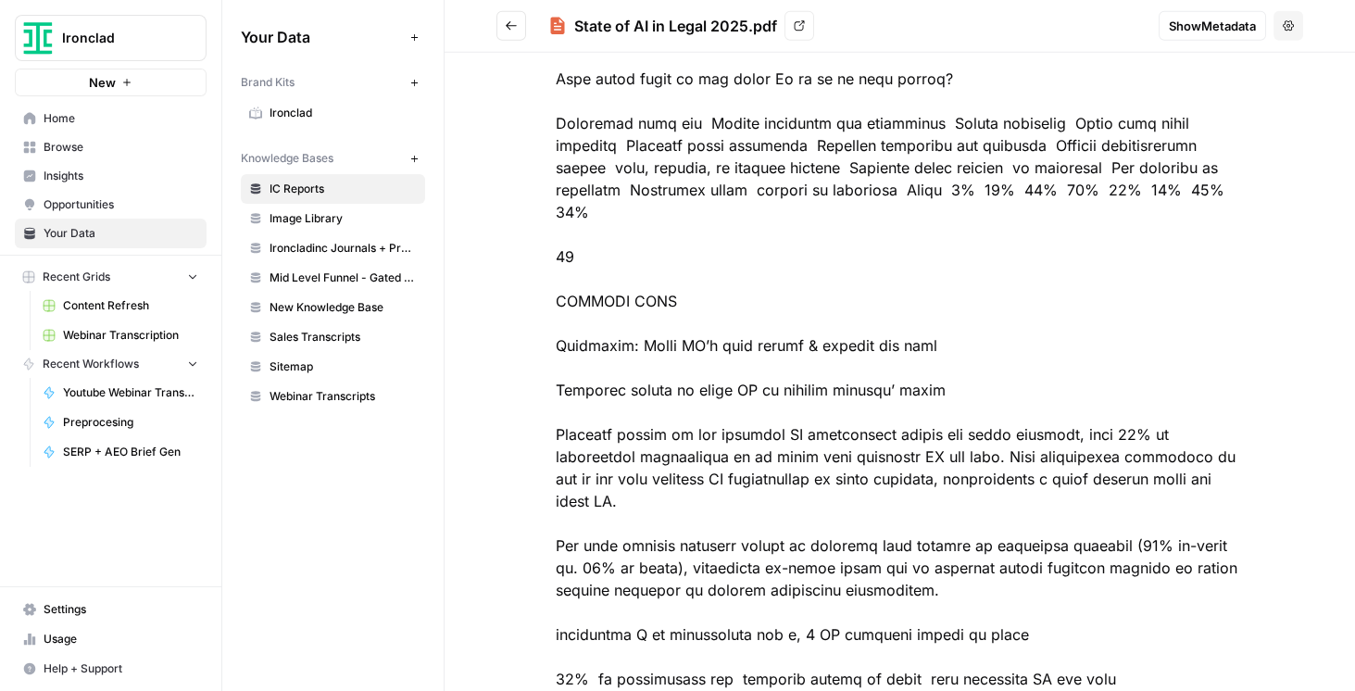
drag, startPoint x: 776, startPoint y: 23, endPoint x: 577, endPoint y: 27, distance: 199.2
click at [577, 27] on div "State of AI in Legal 2025.pdf" at bounding box center [675, 26] width 203 height 22
drag, startPoint x: 577, startPoint y: 27, endPoint x: 749, endPoint y: 22, distance: 172.4
click at [749, 22] on div "State of AI in Legal 2025.pdf" at bounding box center [675, 26] width 203 height 22
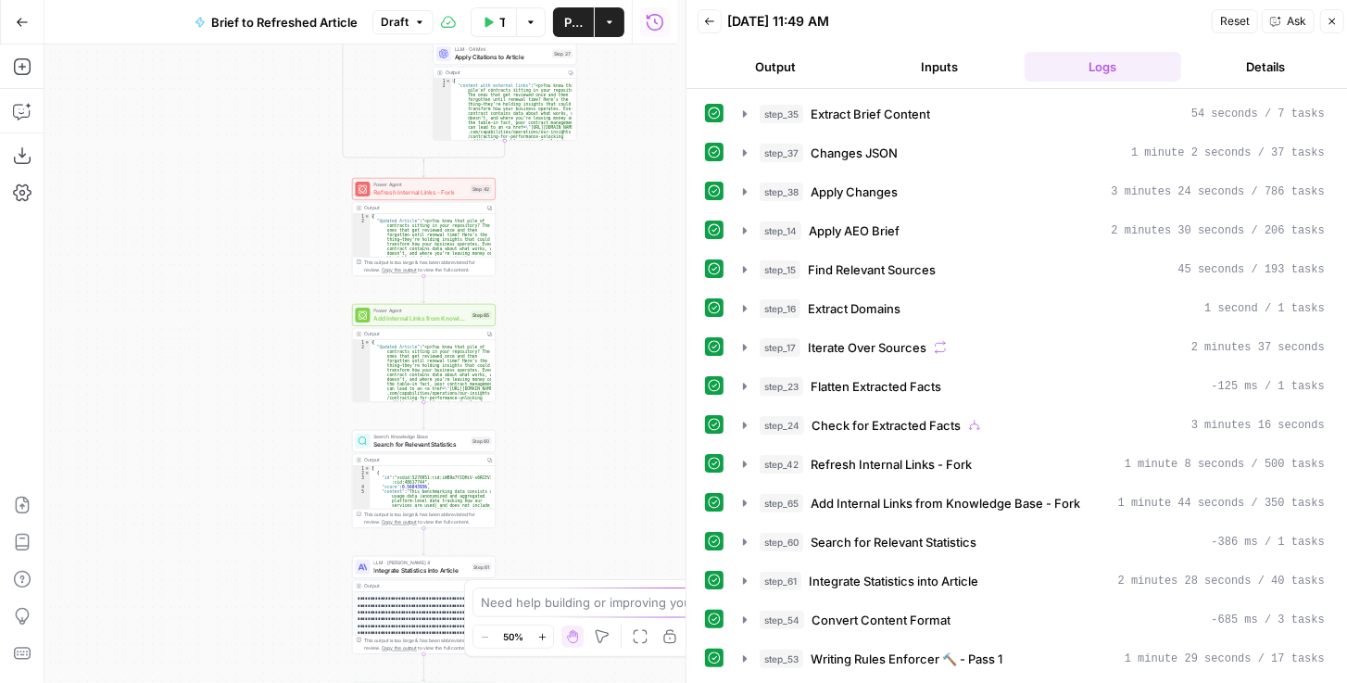
drag, startPoint x: 553, startPoint y: 406, endPoint x: 621, endPoint y: 264, distance: 157.0
click at [621, 264] on div "true false true false true false Workflow Set Inputs Inputs LLM · GPT-4.1 Extra…" at bounding box center [360, 363] width 633 height 638
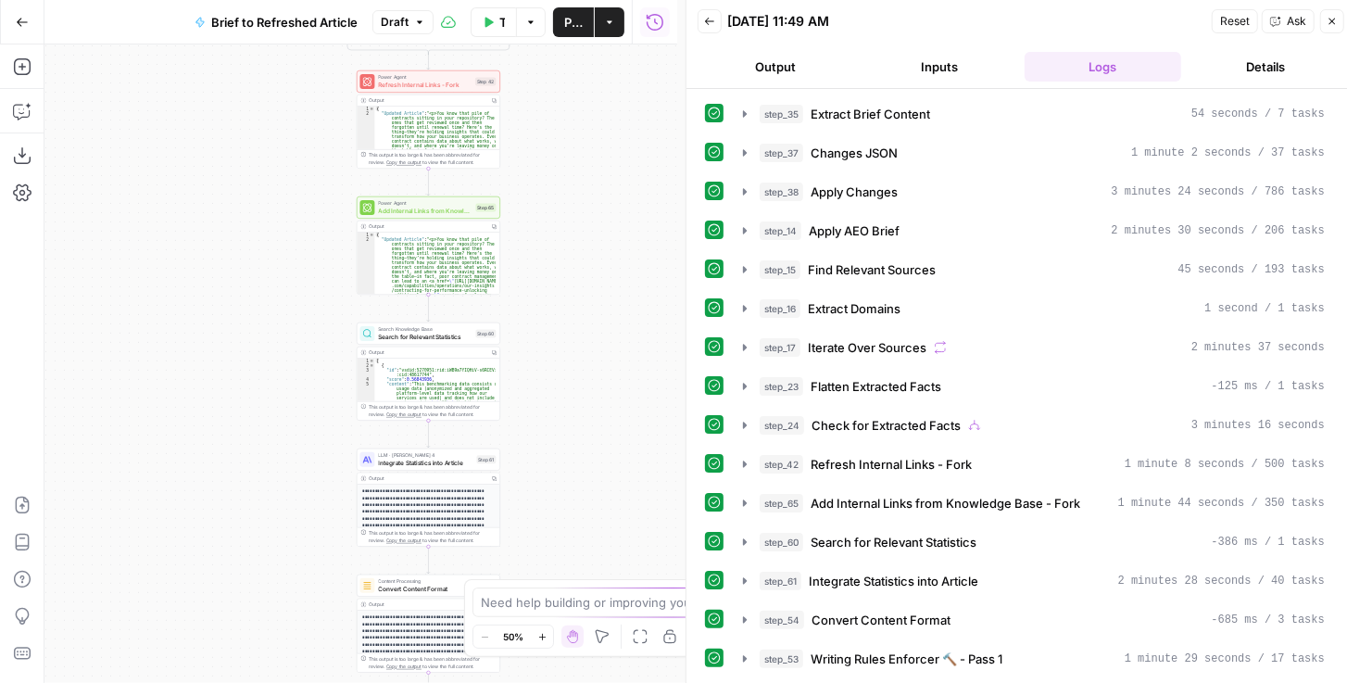
drag, startPoint x: 597, startPoint y: 402, endPoint x: 596, endPoint y: 284, distance: 117.7
click at [596, 285] on div "true false true false true false Workflow Set Inputs Inputs LLM · GPT-4.1 Extra…" at bounding box center [360, 363] width 633 height 638
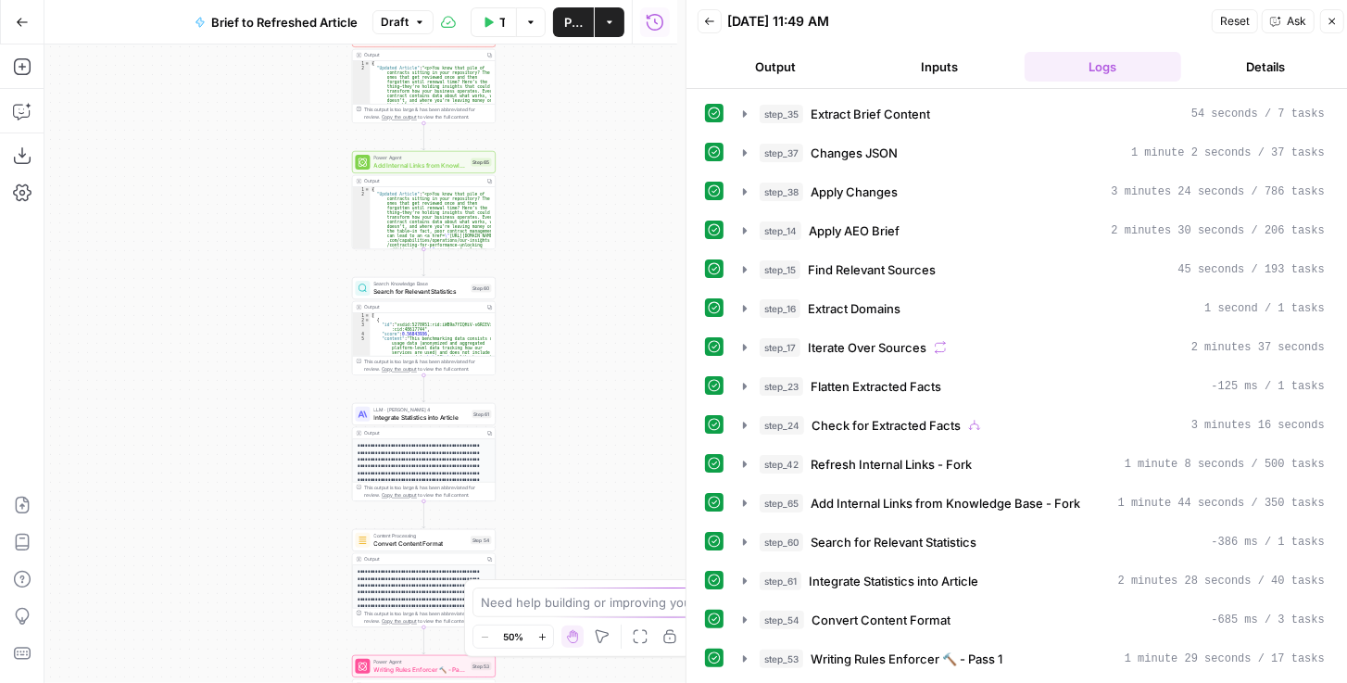
drag, startPoint x: 585, startPoint y: 381, endPoint x: 572, endPoint y: 324, distance: 58.0
click at [574, 328] on div "true false true false true false Workflow Set Inputs Inputs LLM · GPT-4.1 Extra…" at bounding box center [360, 363] width 633 height 638
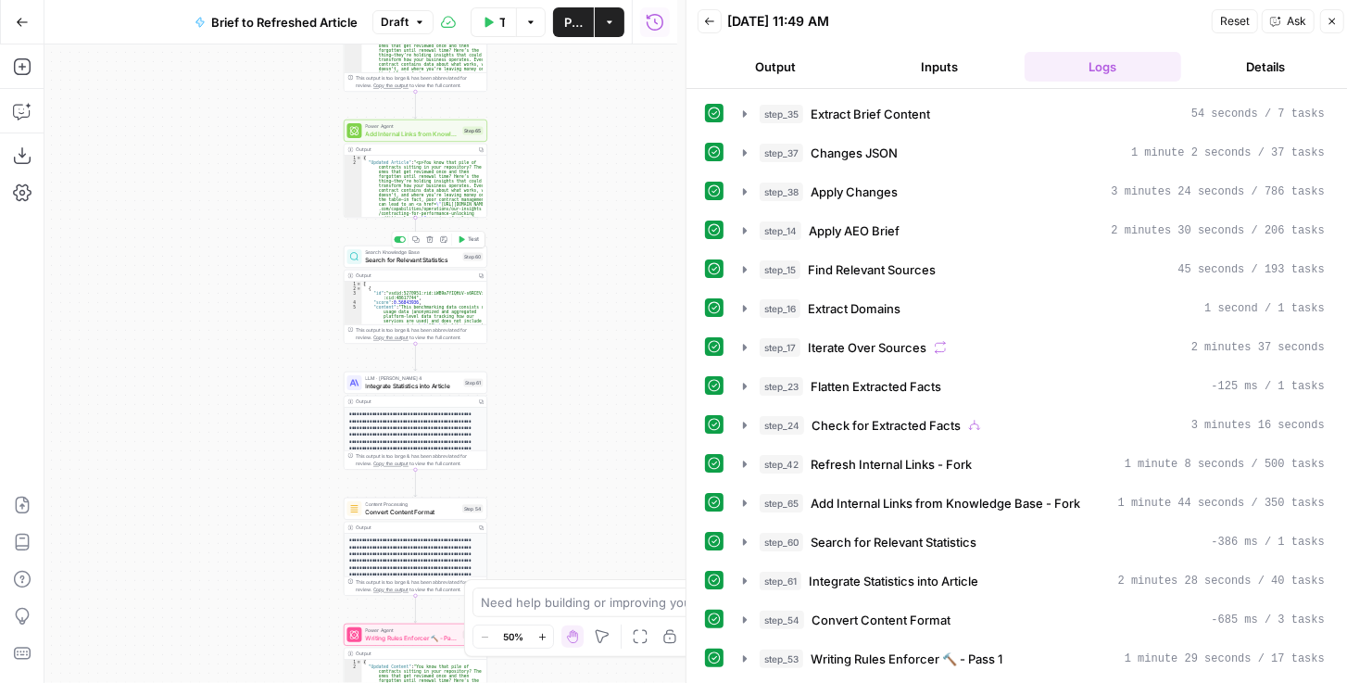
click at [470, 239] on span "Test" at bounding box center [473, 239] width 11 height 8
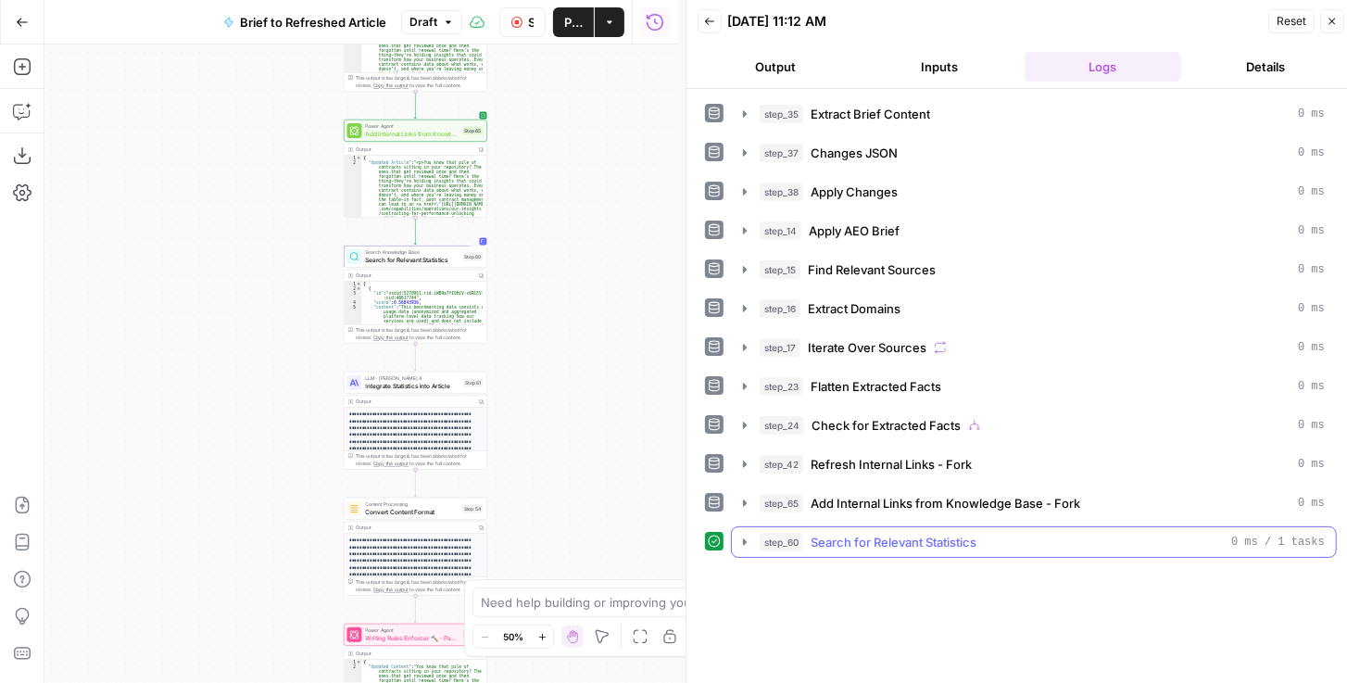
click at [742, 535] on icon "button" at bounding box center [744, 542] width 15 height 15
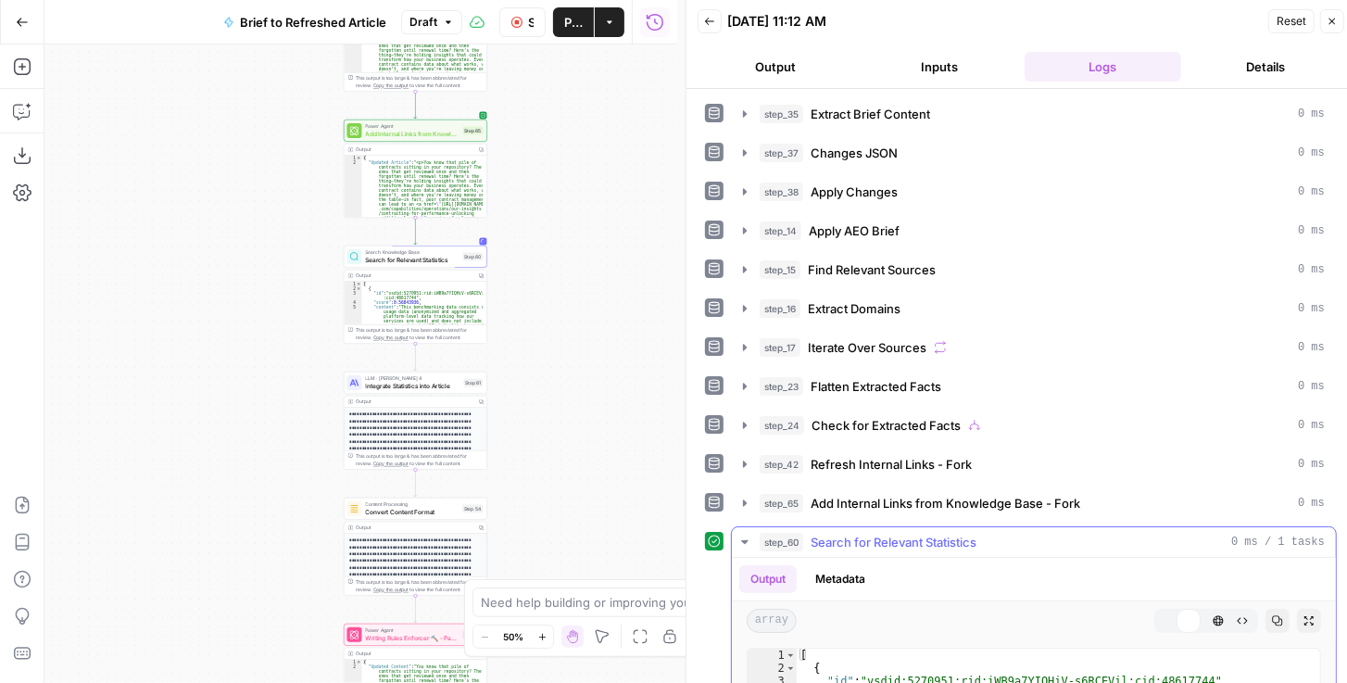
click at [742, 535] on icon "button" at bounding box center [744, 542] width 15 height 15
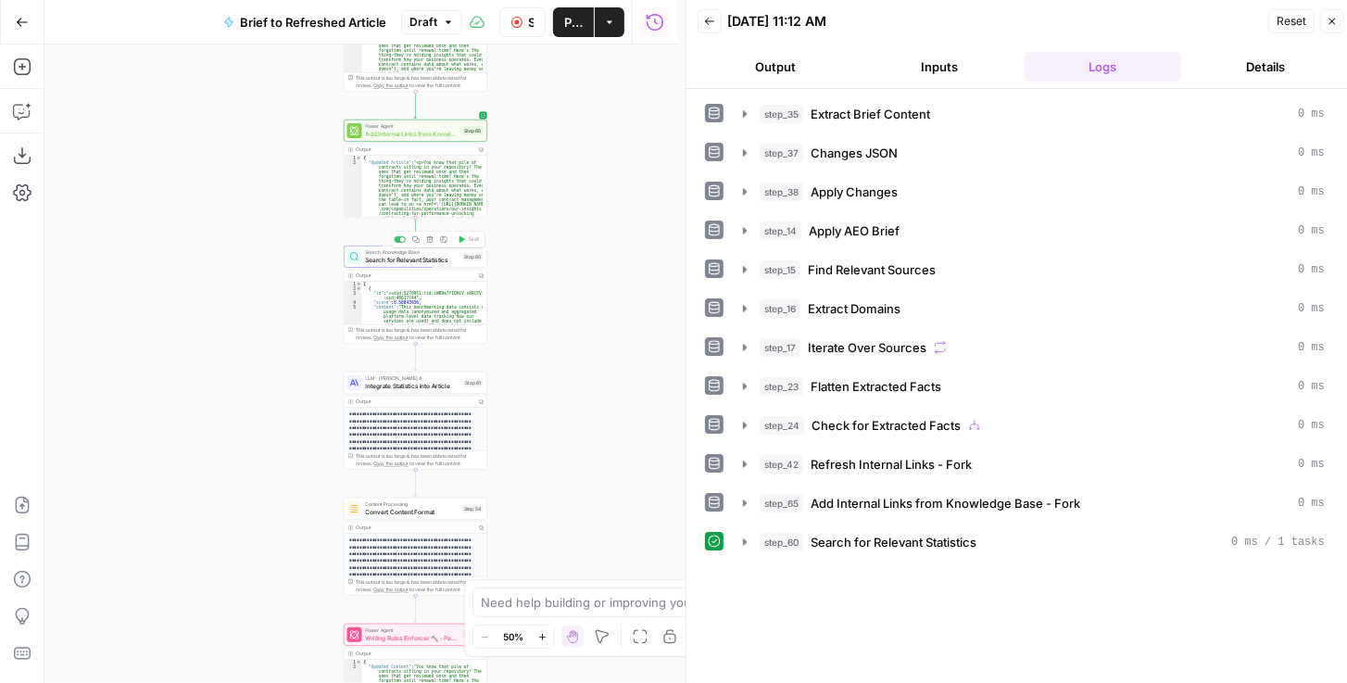
click at [420, 261] on span "Search for Relevant Statistics" at bounding box center [413, 259] width 94 height 9
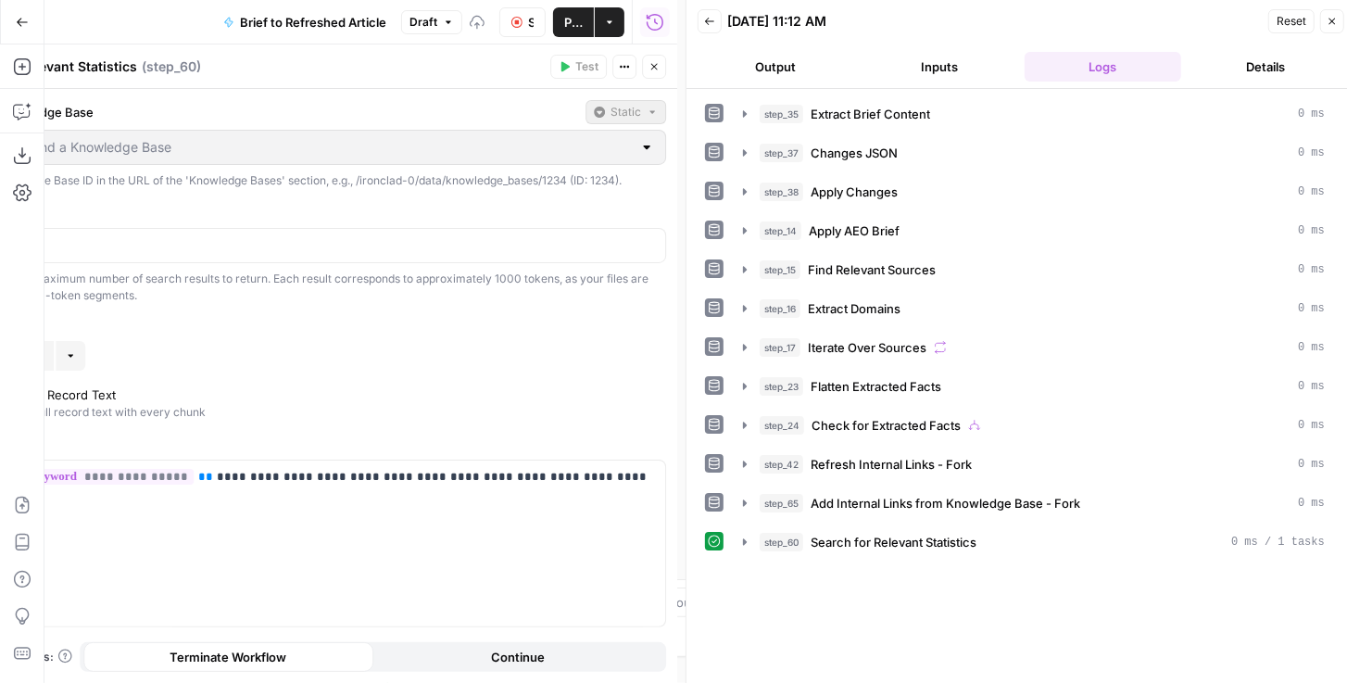
type input "IC Reports"
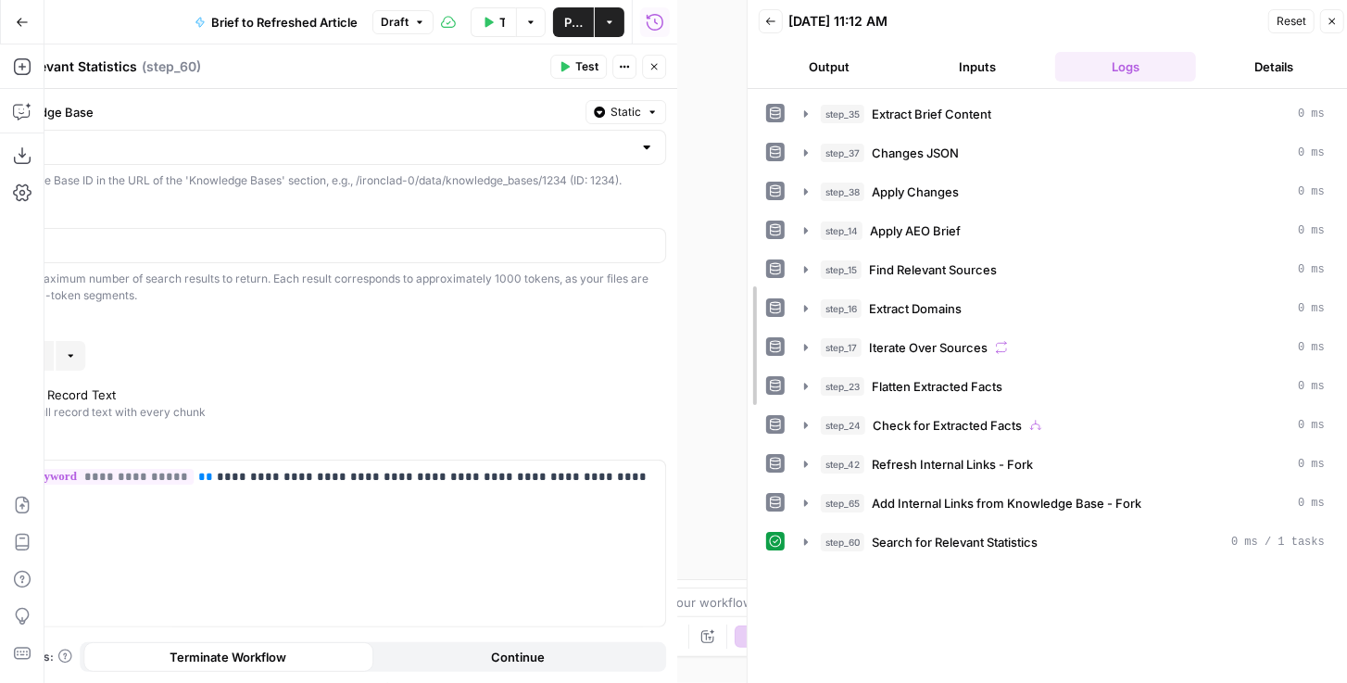
drag, startPoint x: 687, startPoint y: 214, endPoint x: 928, endPoint y: 217, distance: 240.9
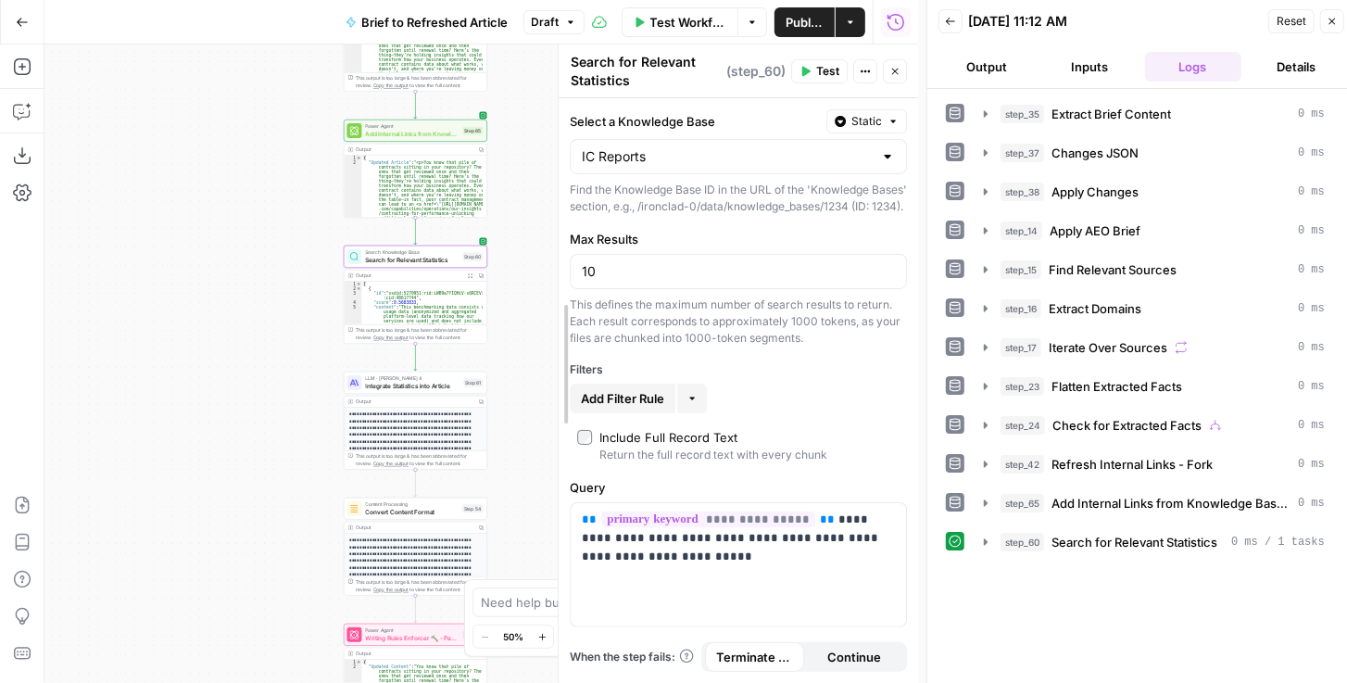
drag, startPoint x: 182, startPoint y: 333, endPoint x: 563, endPoint y: 321, distance: 380.9
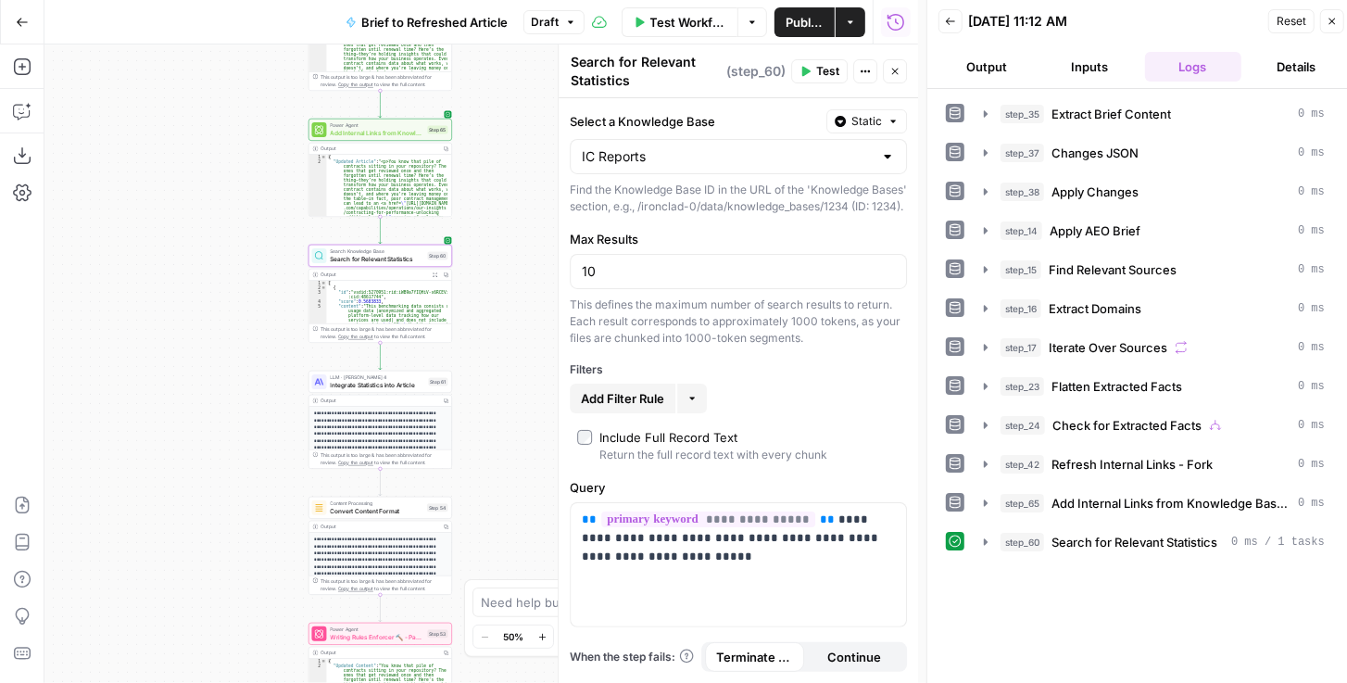
drag, startPoint x: 264, startPoint y: 346, endPoint x: 229, endPoint y: 346, distance: 35.2
click at [229, 346] on div "true false false true false true Workflow Set Inputs Inputs LLM · GPT-4.1 Extra…" at bounding box center [481, 363] width 874 height 638
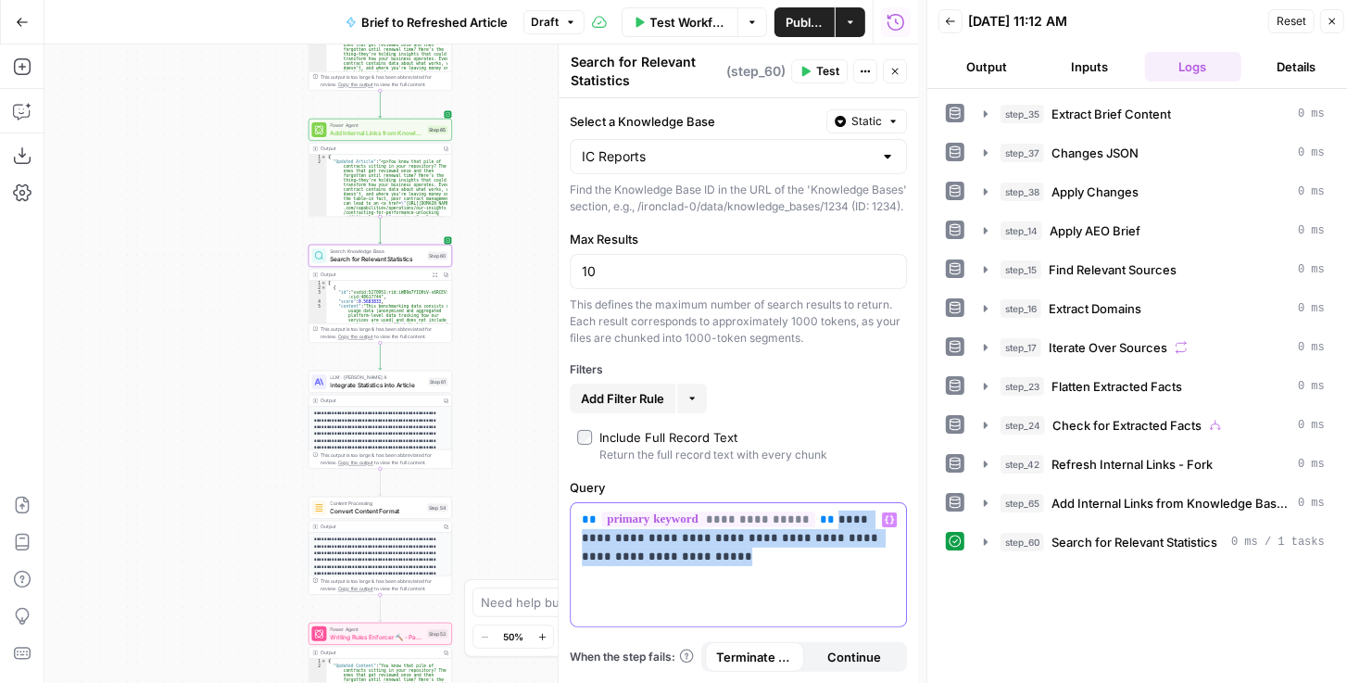
drag, startPoint x: 697, startPoint y: 583, endPoint x: 814, endPoint y: 534, distance: 127.5
click at [814, 534] on div "**********" at bounding box center [738, 564] width 335 height 123
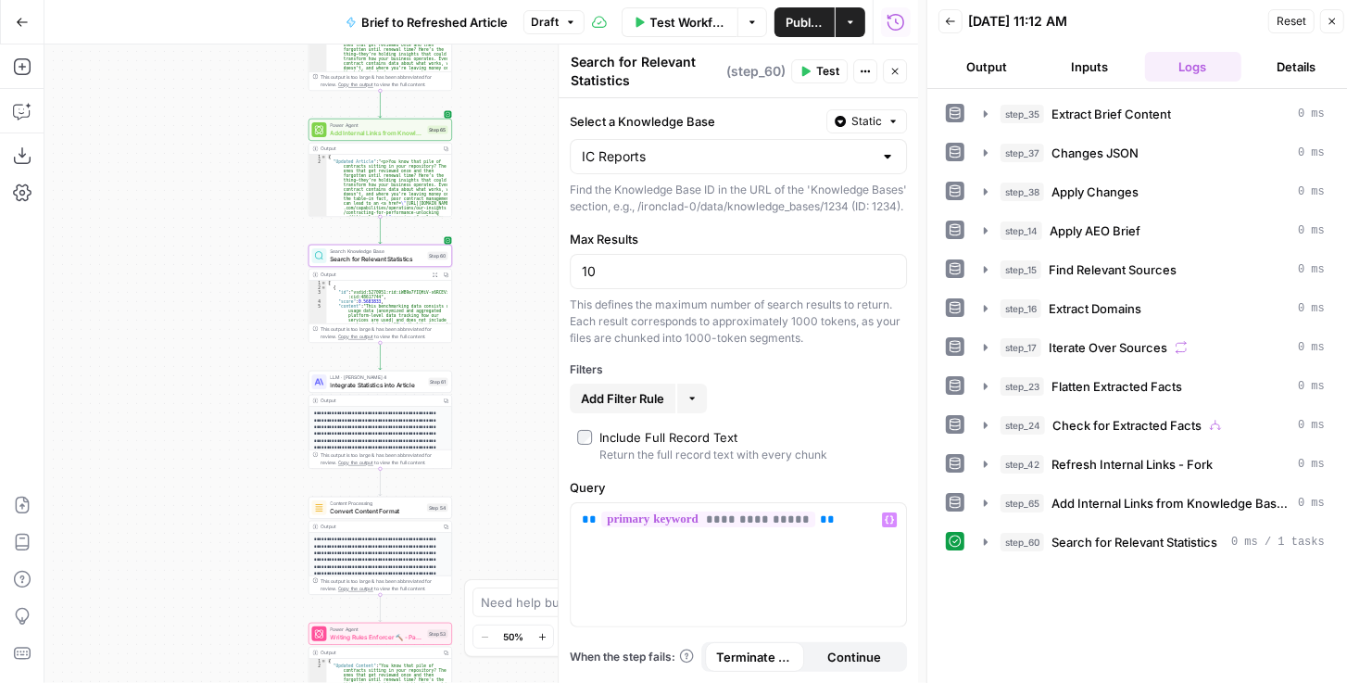
click at [820, 70] on span "Test" at bounding box center [827, 71] width 23 height 17
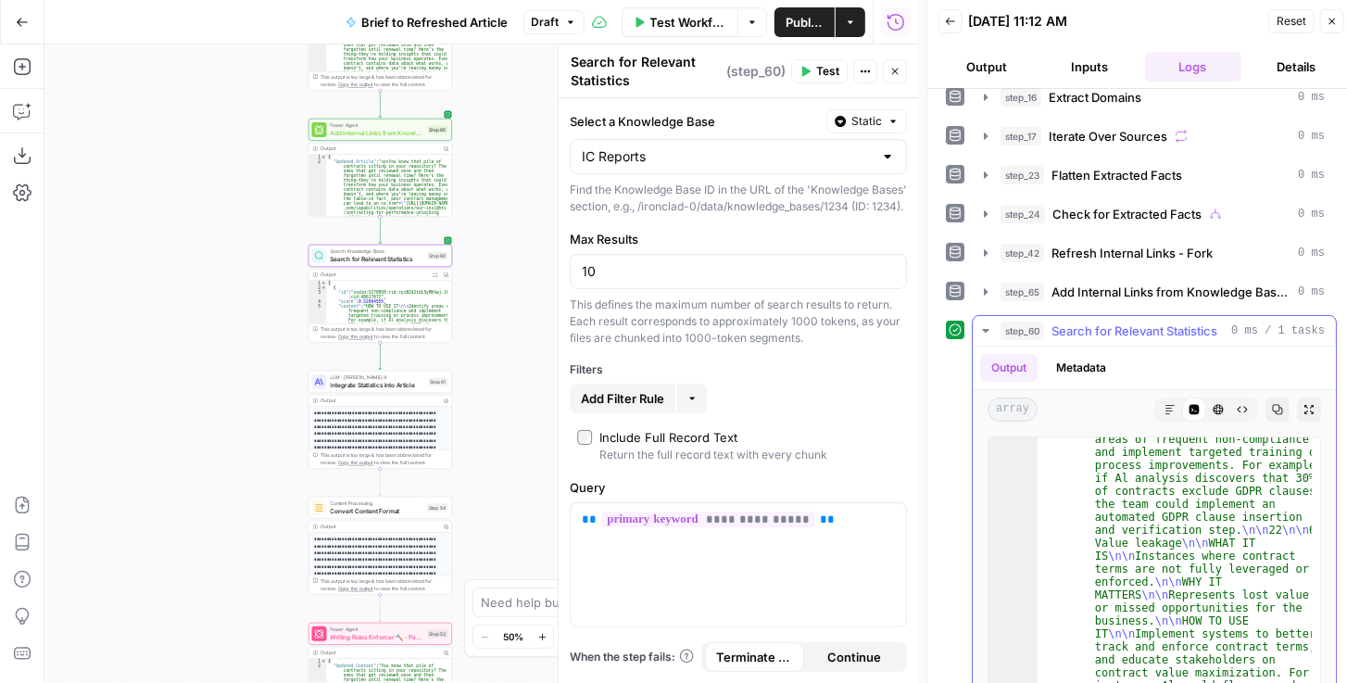
scroll to position [16, 0]
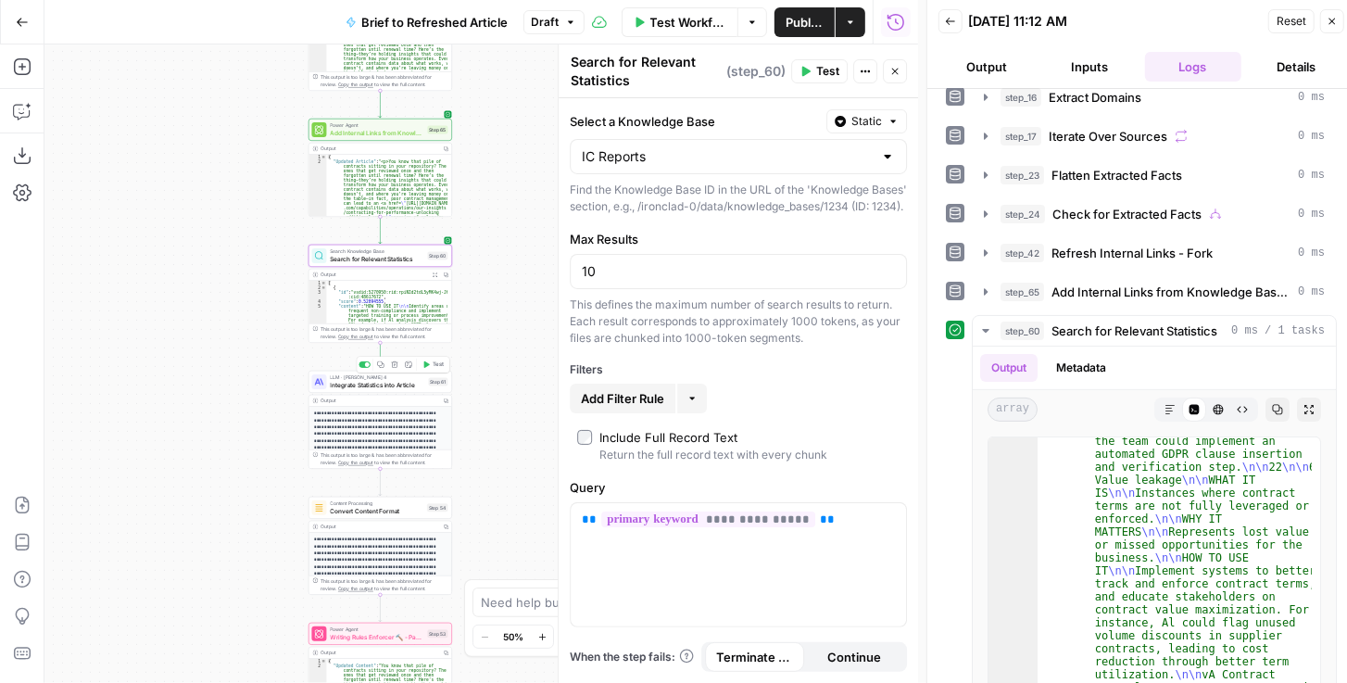
click at [431, 368] on button "Test" at bounding box center [433, 365] width 29 height 12
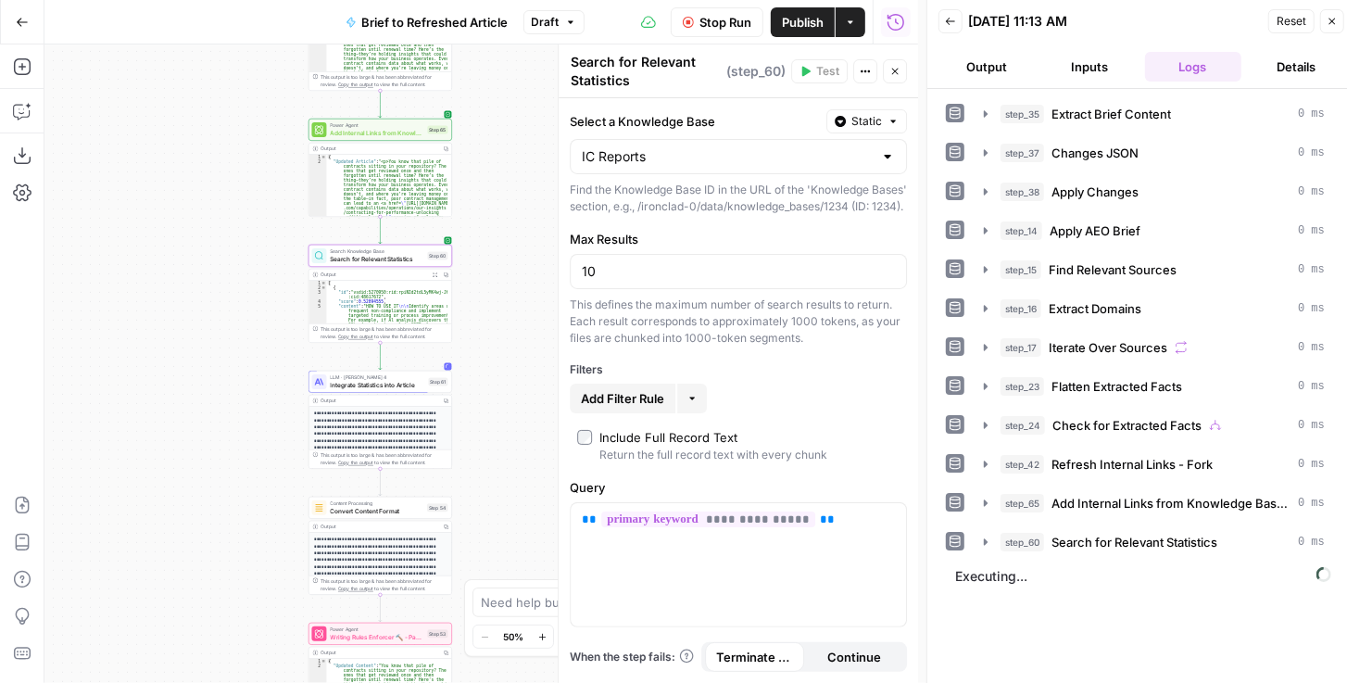
click at [719, 26] on span "Stop Run" at bounding box center [725, 22] width 52 height 19
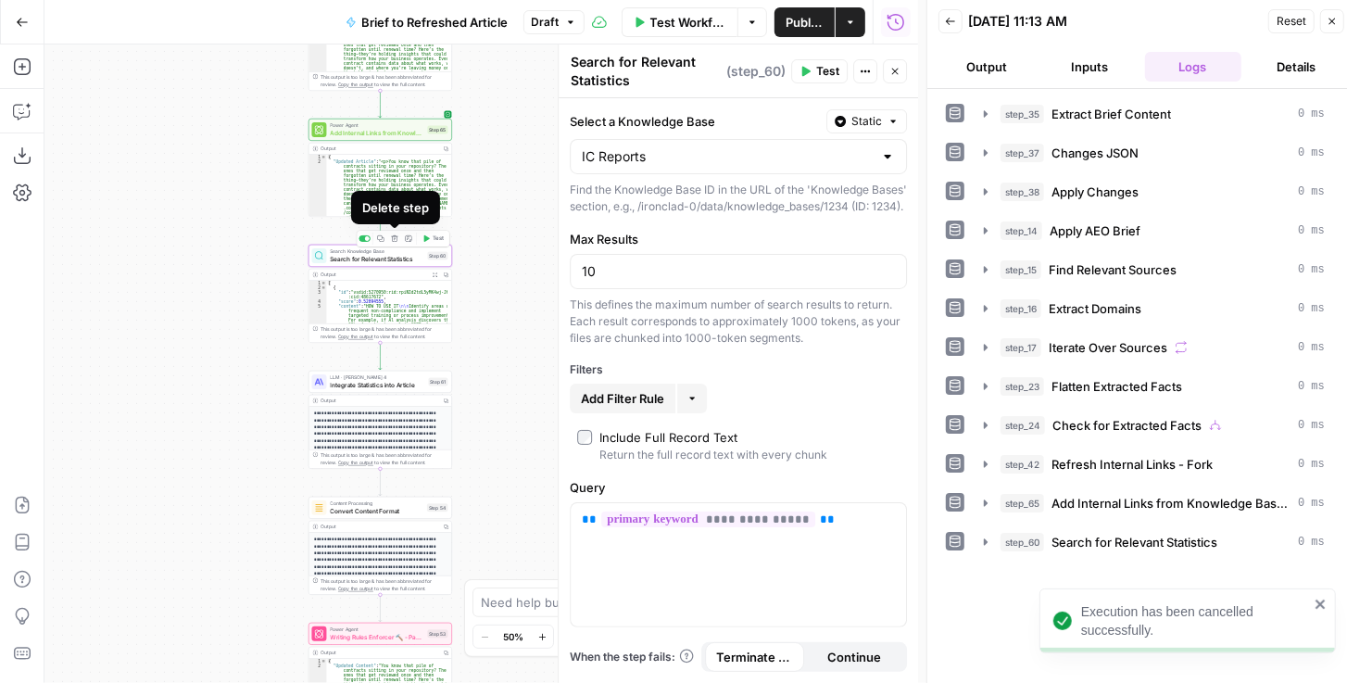
click at [384, 256] on span "Search for Relevant Statistics" at bounding box center [378, 258] width 94 height 9
click at [834, 529] on p "**********" at bounding box center [739, 519] width 314 height 19
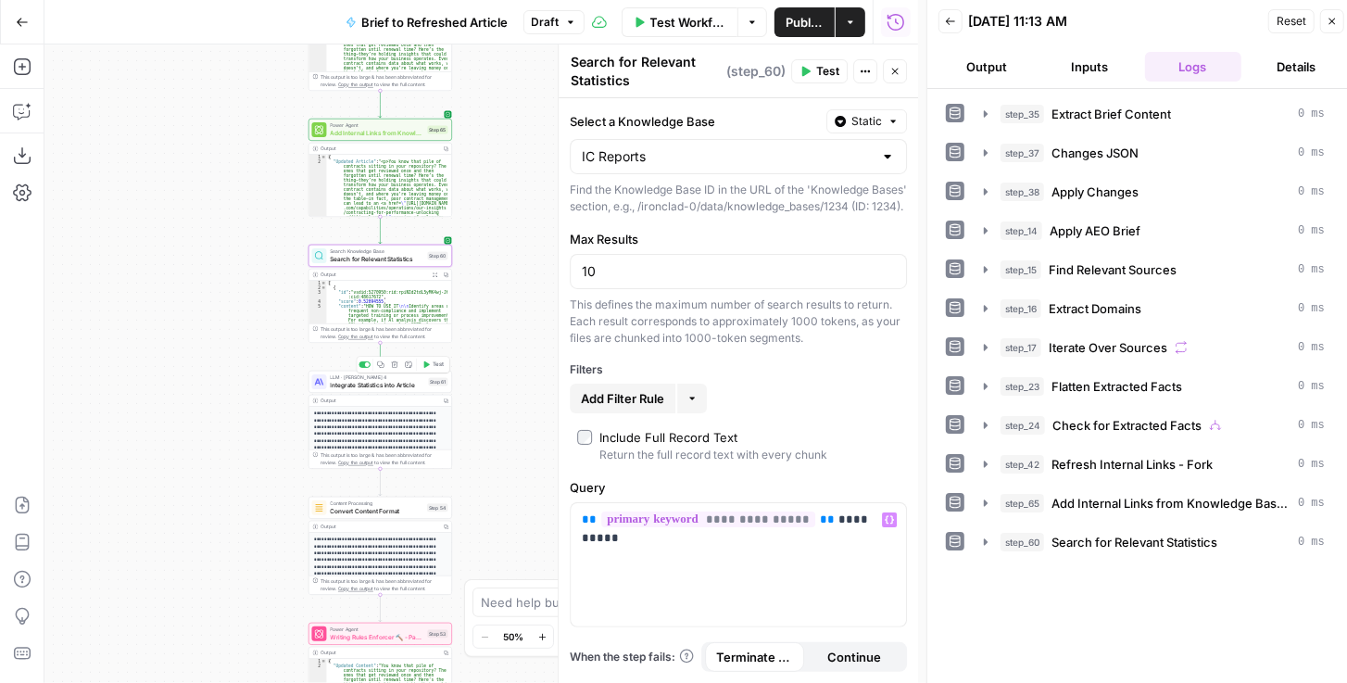
click at [428, 368] on icon "button" at bounding box center [425, 363] width 7 height 7
click at [742, 26] on span "Stop Run" at bounding box center [725, 22] width 52 height 19
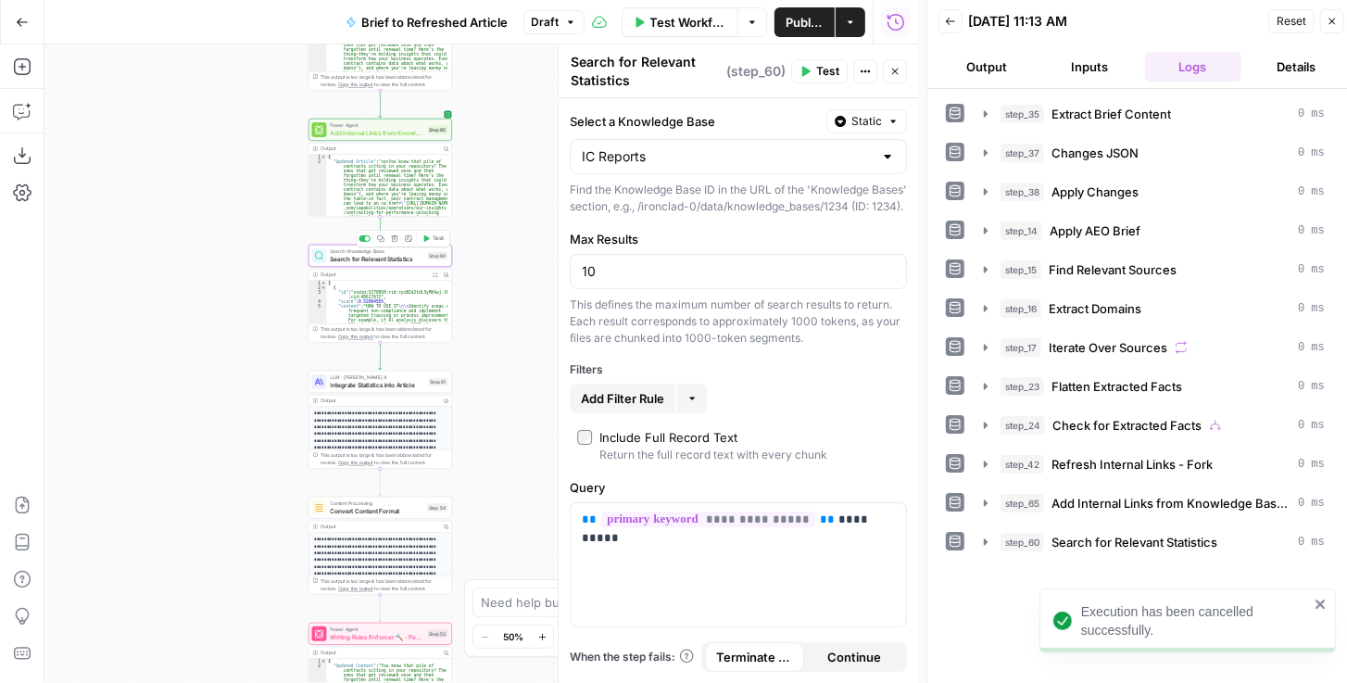
click at [431, 239] on button "Test" at bounding box center [433, 239] width 29 height 12
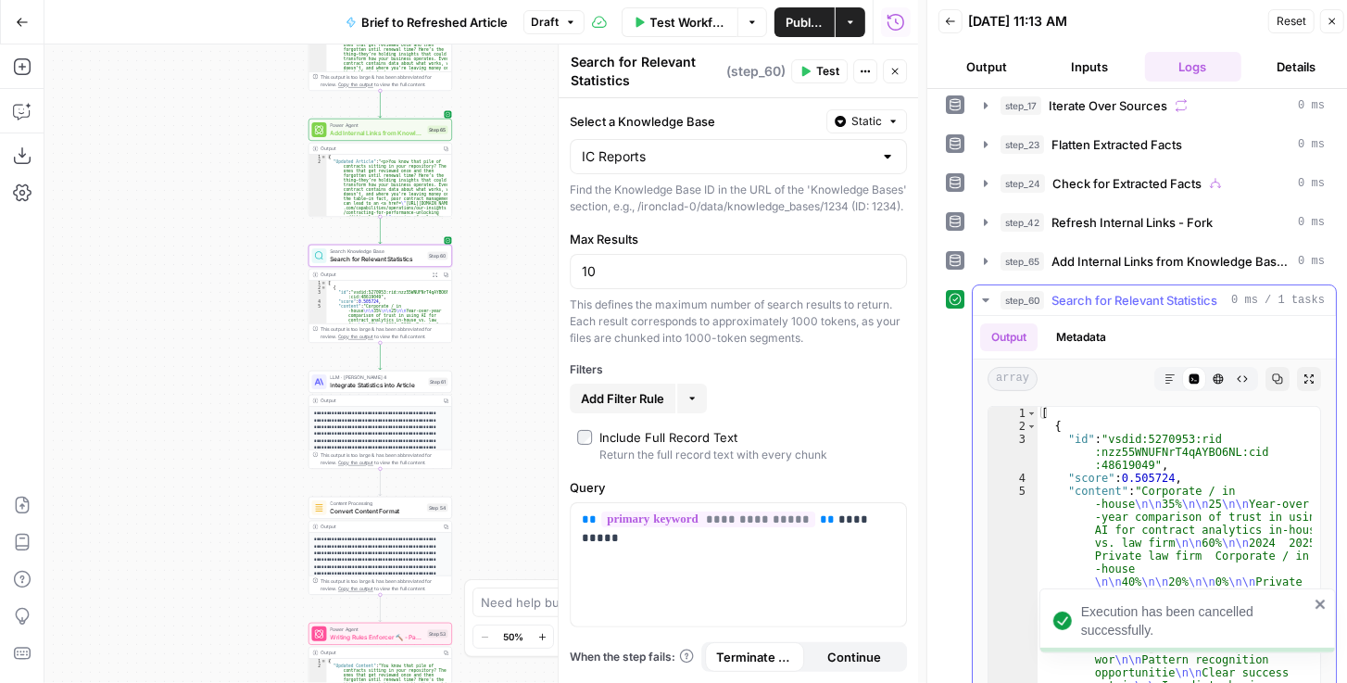
scroll to position [328, 0]
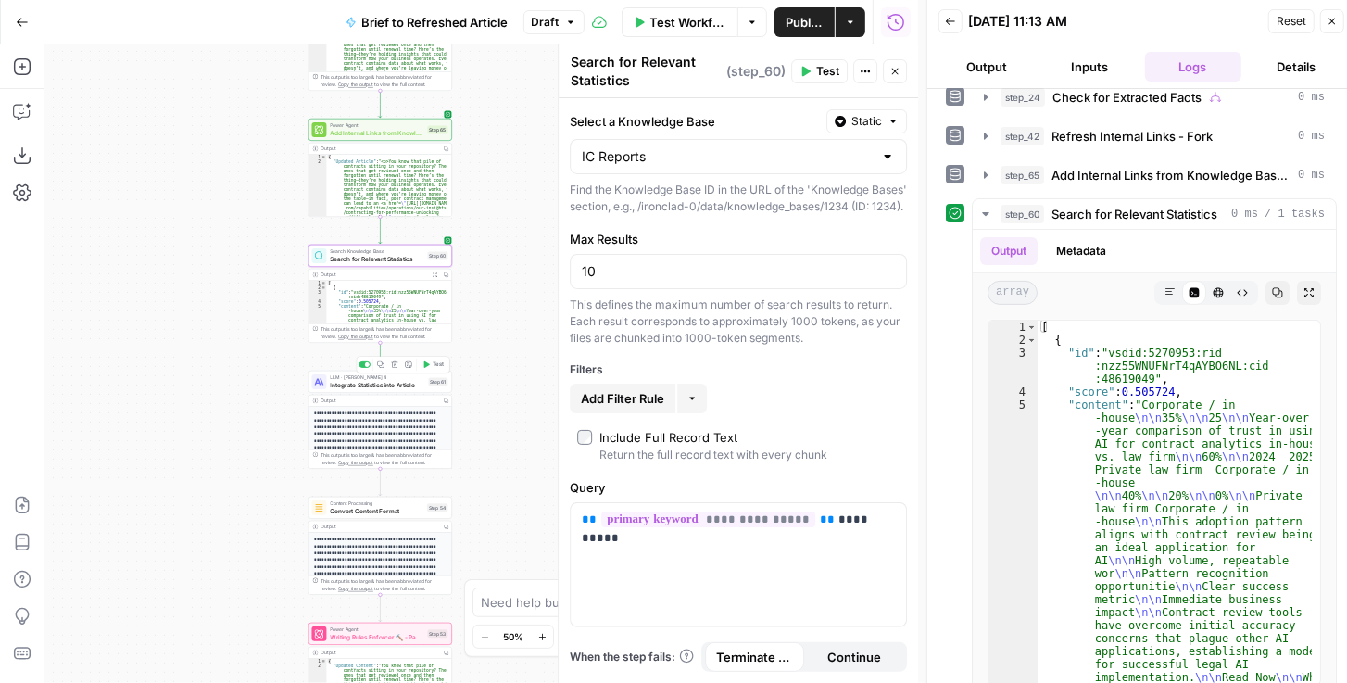
click at [433, 366] on span "Test" at bounding box center [438, 364] width 11 height 8
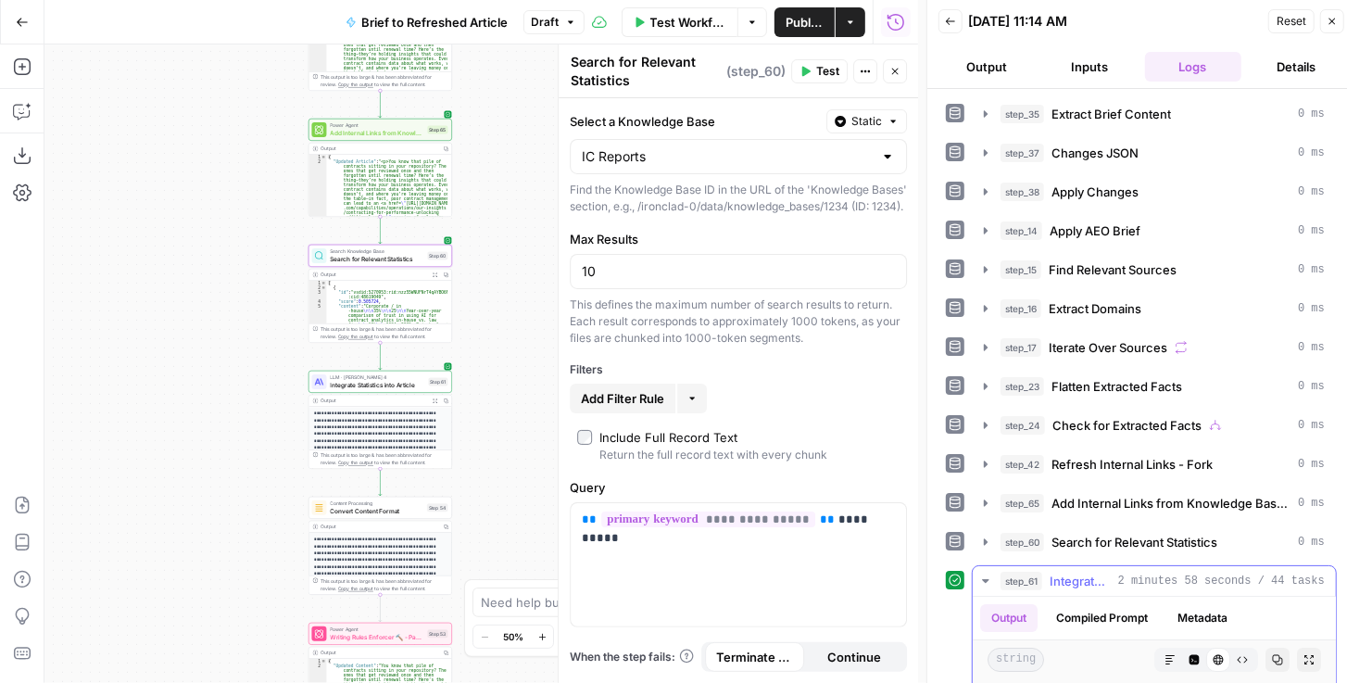
click at [1303, 654] on icon "button" at bounding box center [1308, 659] width 11 height 11
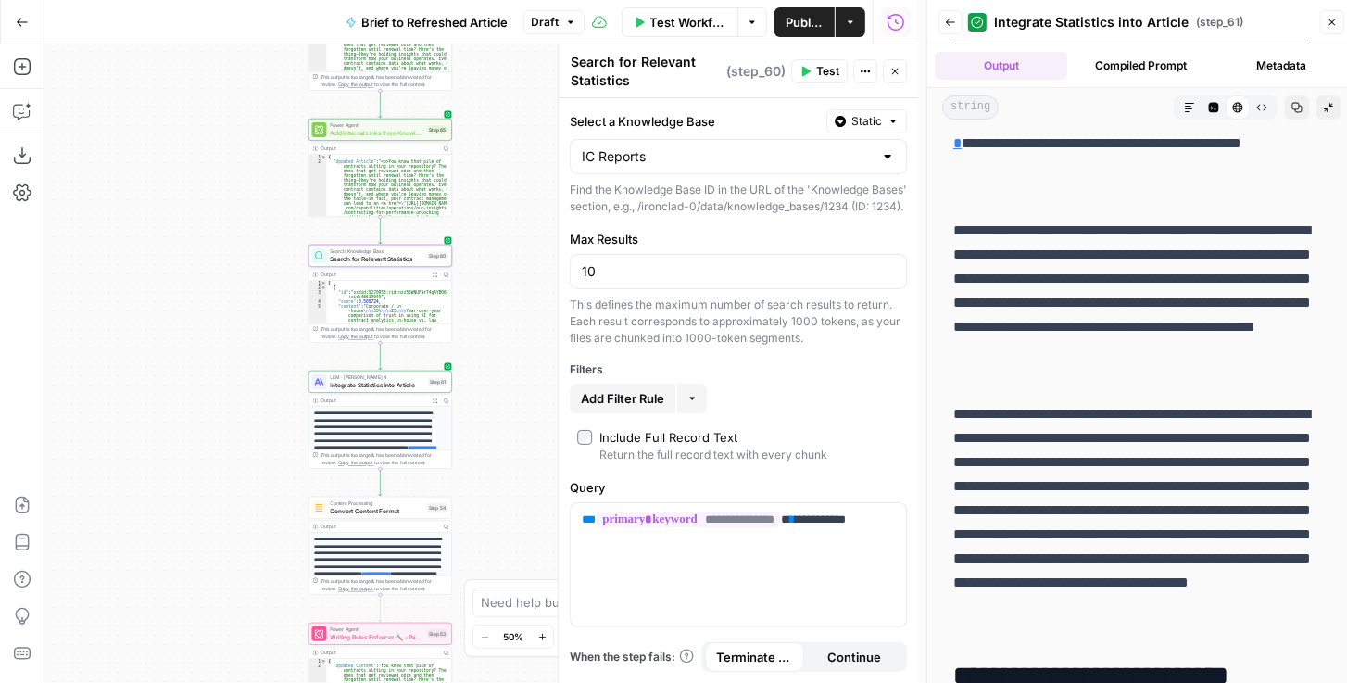
scroll to position [158, 0]
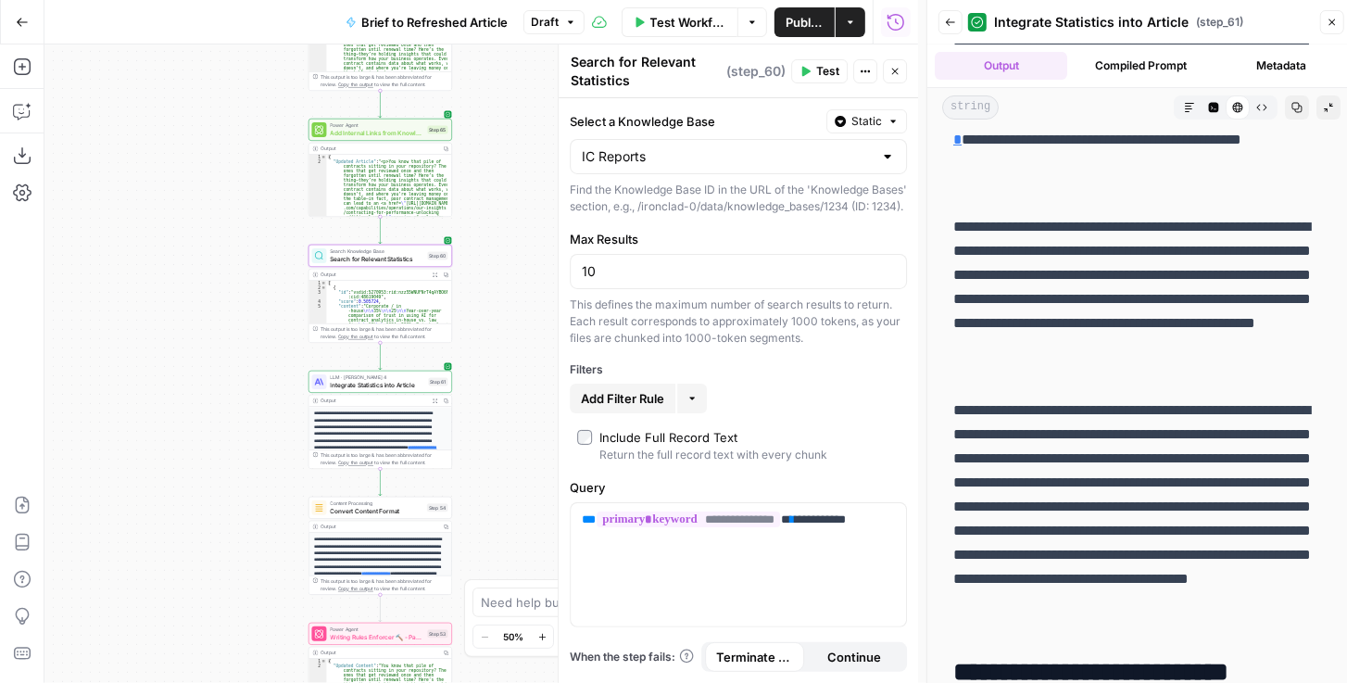
drag, startPoint x: 1152, startPoint y: 459, endPoint x: 1171, endPoint y: 480, distance: 27.5
click at [1171, 480] on p "**********" at bounding box center [1137, 518] width 369 height 241
copy p "**********"
click at [22, 115] on icon "button" at bounding box center [22, 111] width 19 height 19
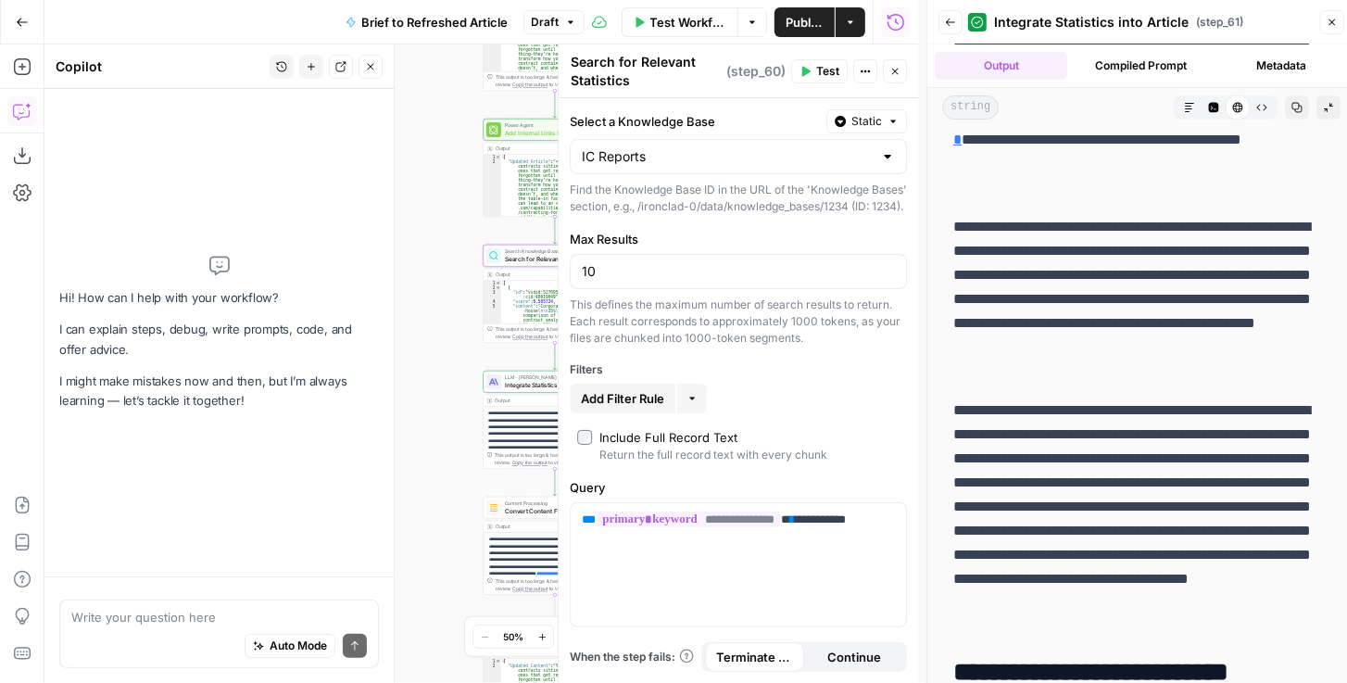
click at [176, 612] on textarea at bounding box center [219, 617] width 296 height 19
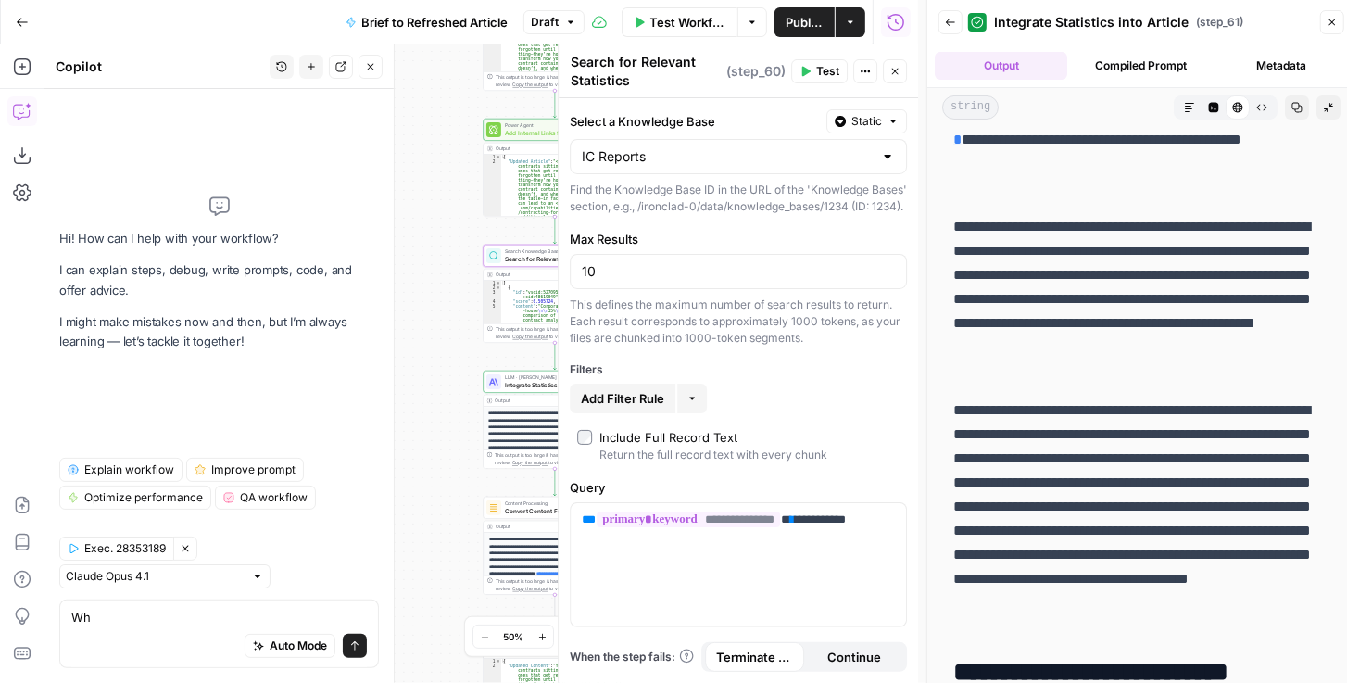
type textarea "W"
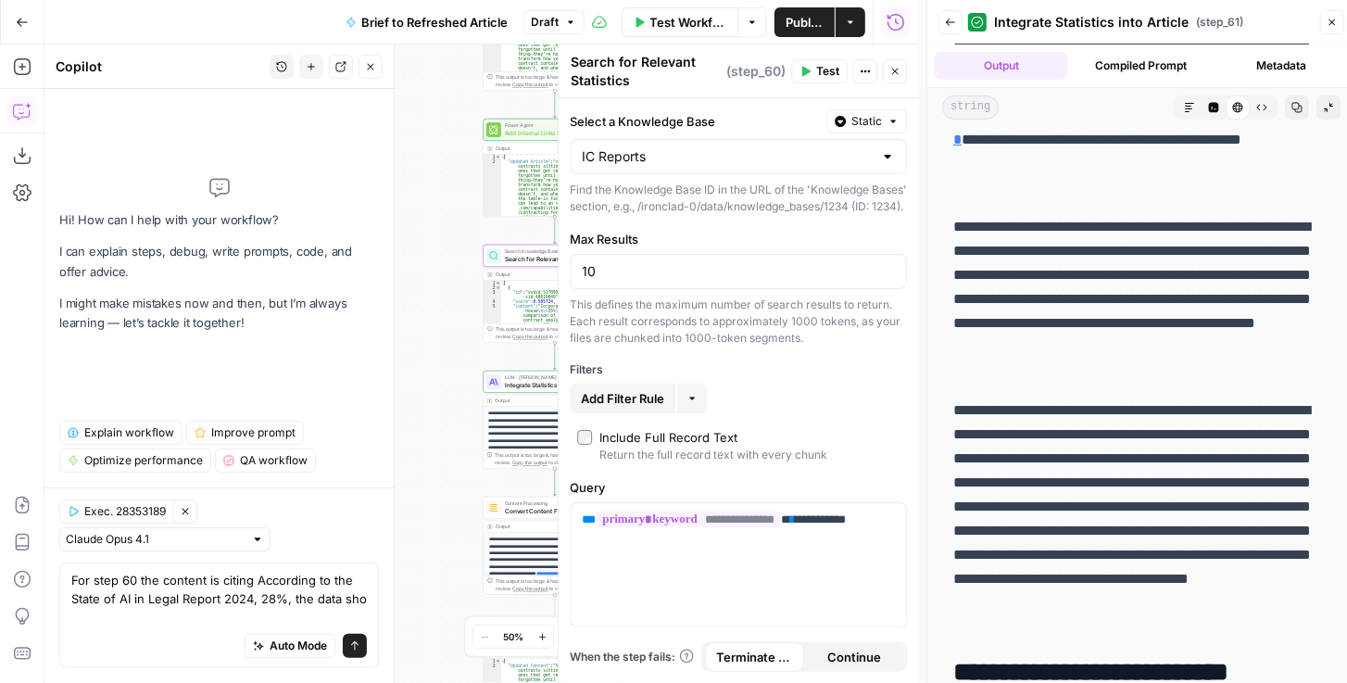
scroll to position [0, 0]
click at [254, 612] on textarea "For step 60 the content is citing According to the State of AI in Legal Report …" at bounding box center [219, 599] width 296 height 56
paste textarea "State of AI in Legal 2025."
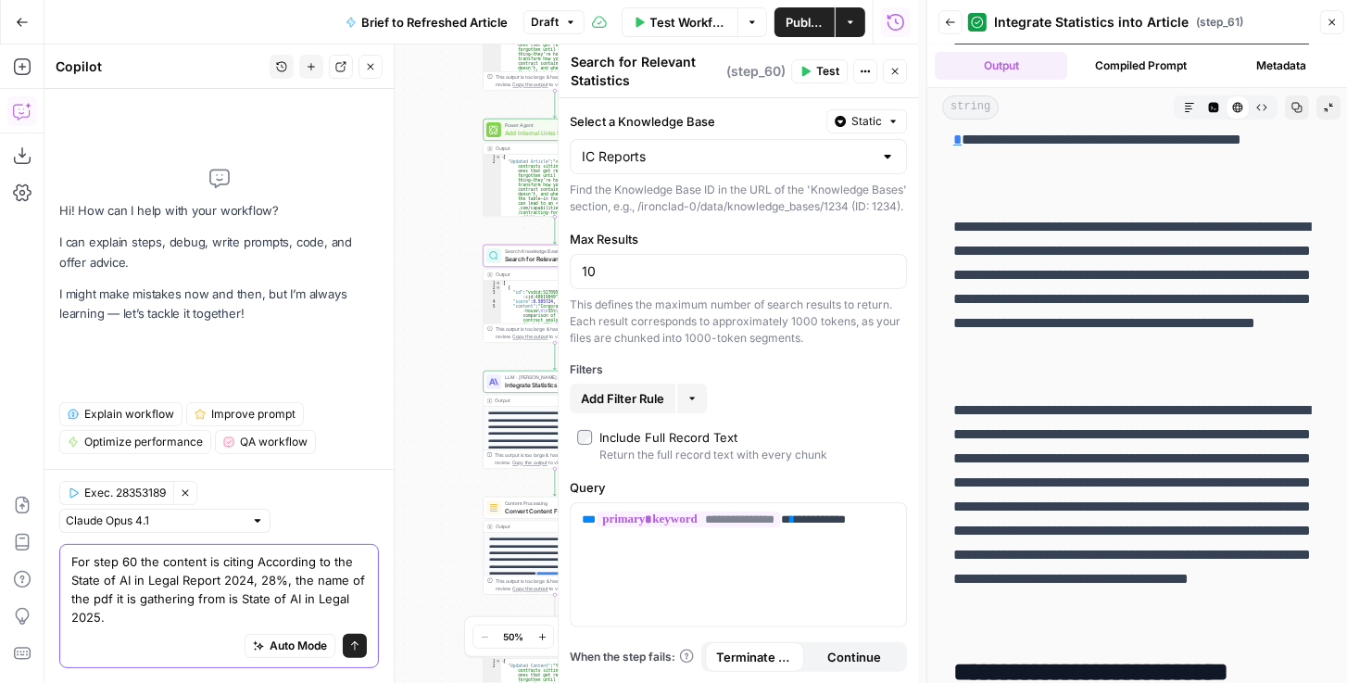
type textarea "For step 60 the content is citing According to the State of AI in Legal Report …"
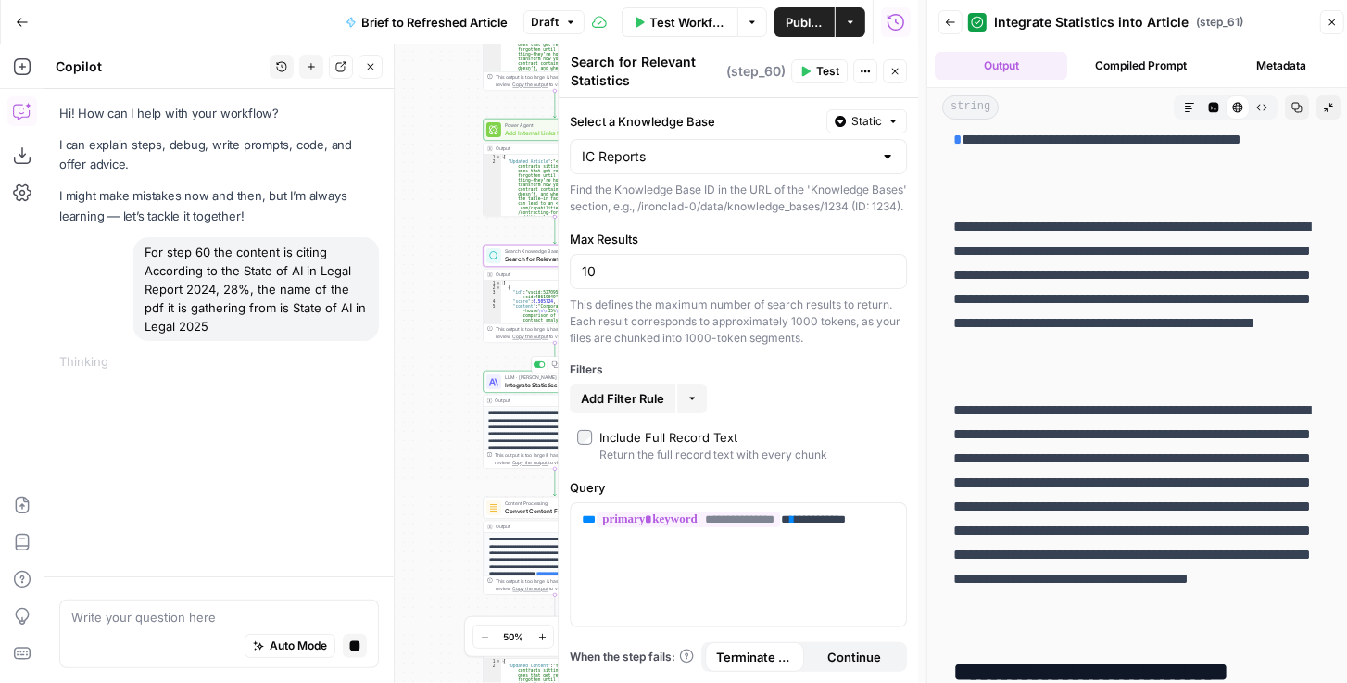
click at [519, 380] on span "Integrate Statistics into Article" at bounding box center [552, 384] width 94 height 9
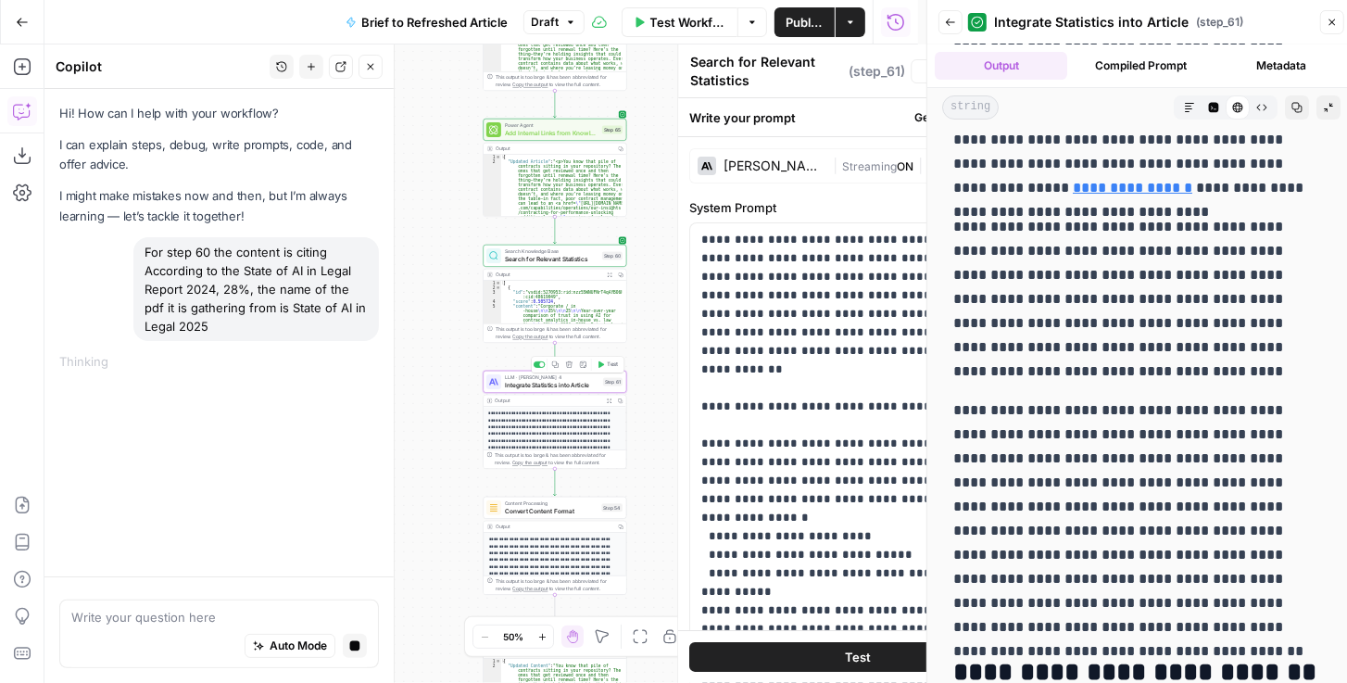
type textarea "Integrate Statistics into Article"
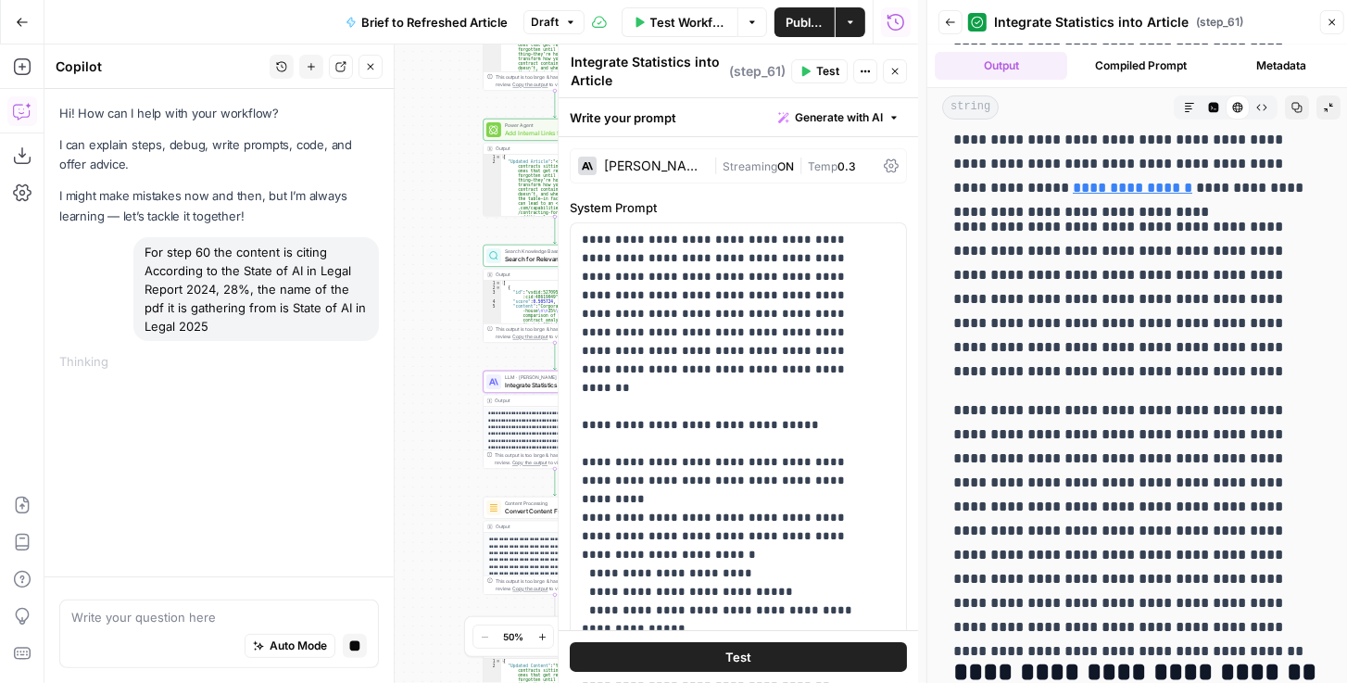
click at [672, 159] on div "Claude Sonnet 4" at bounding box center [655, 165] width 102 height 13
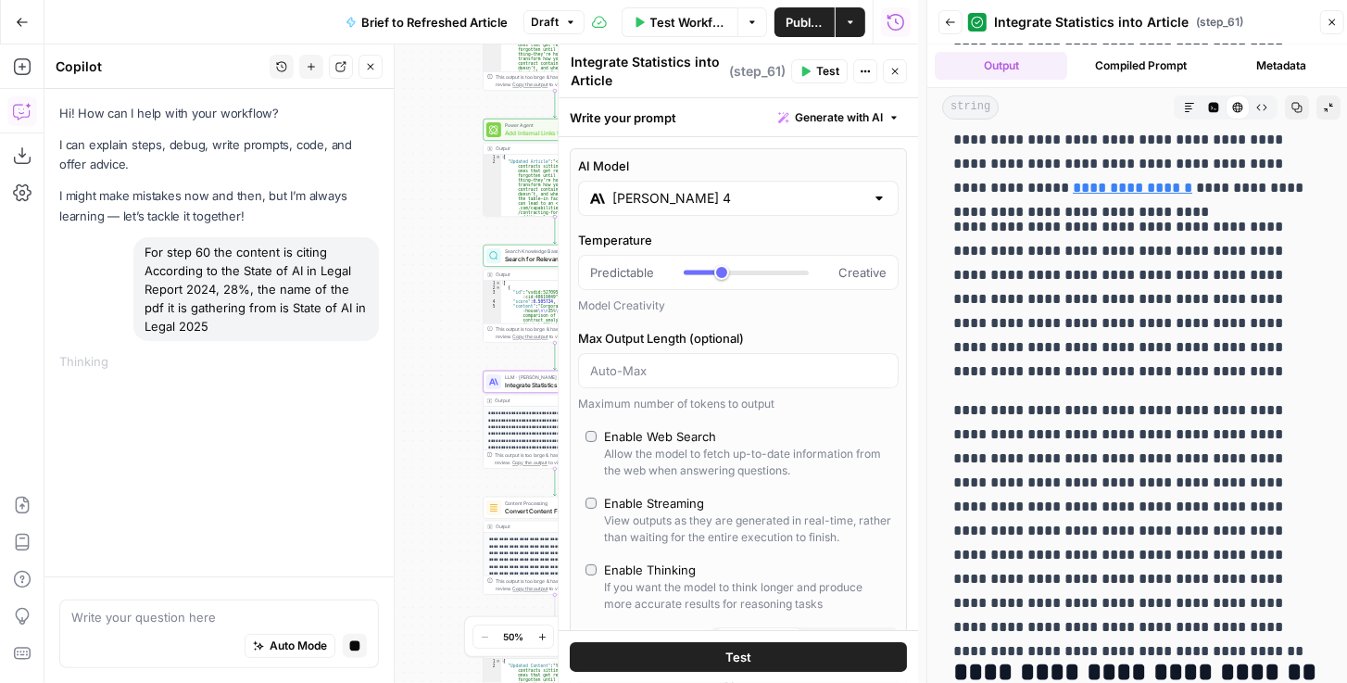
click at [695, 205] on input "Claude Sonnet 4" at bounding box center [738, 198] width 252 height 19
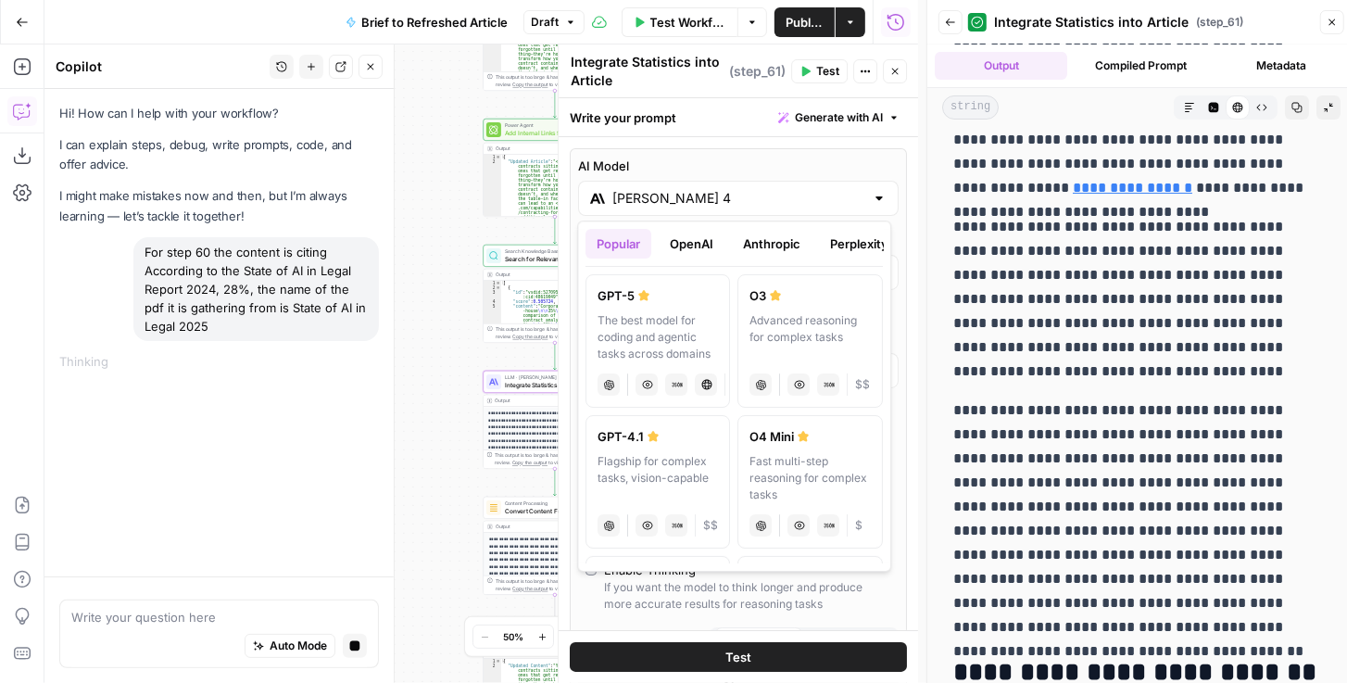
click at [756, 249] on button "Anthropic" at bounding box center [772, 244] width 80 height 30
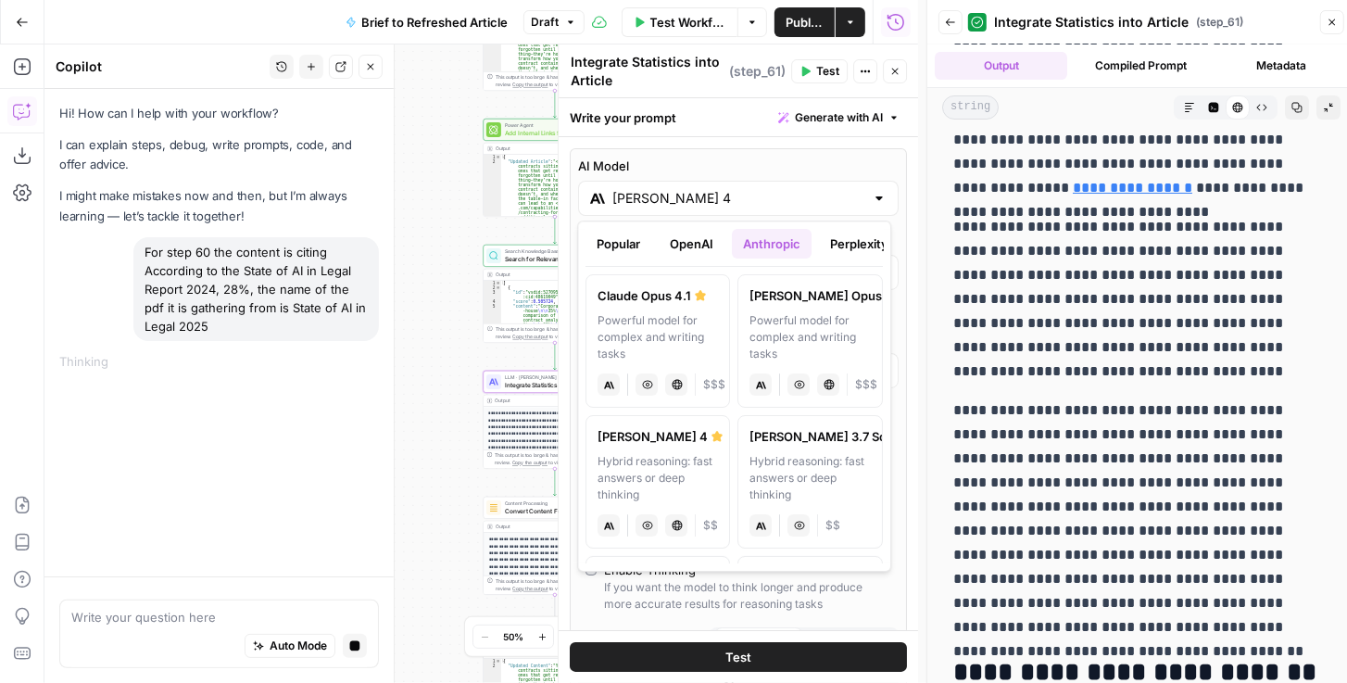
click at [847, 249] on button "Perplexity" at bounding box center [859, 244] width 81 height 30
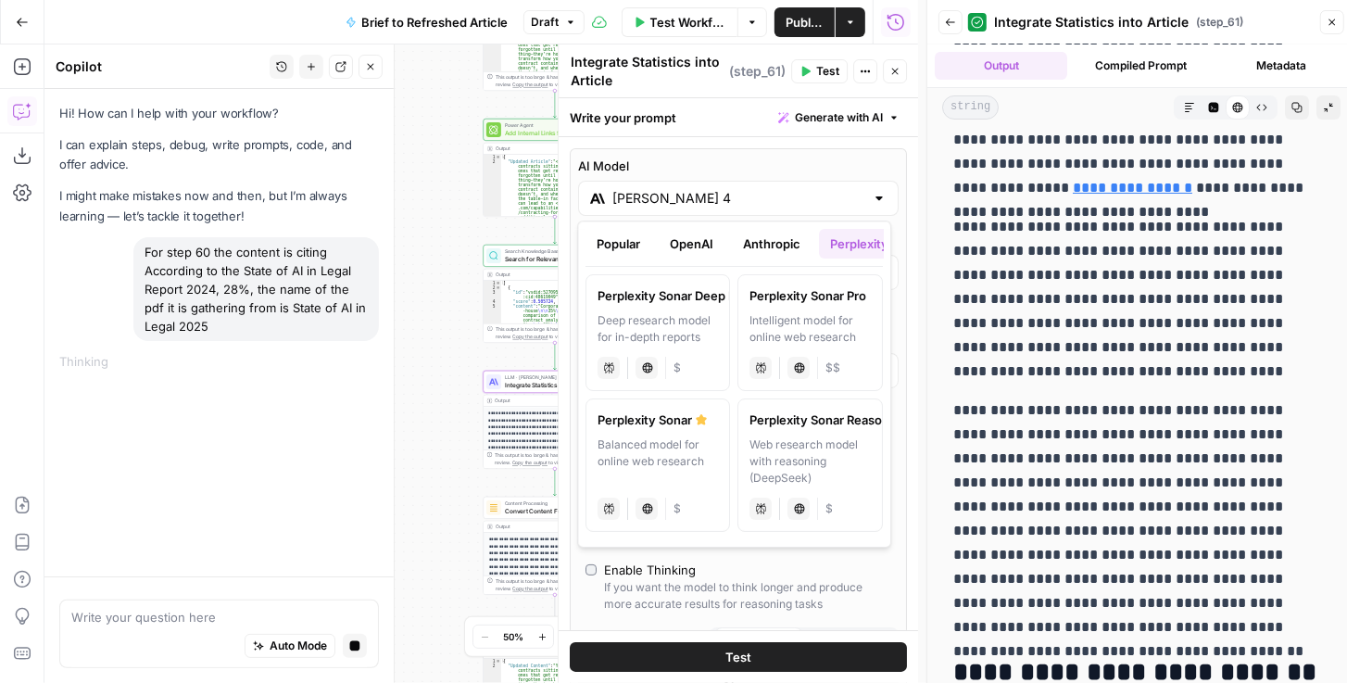
scroll to position [8, 0]
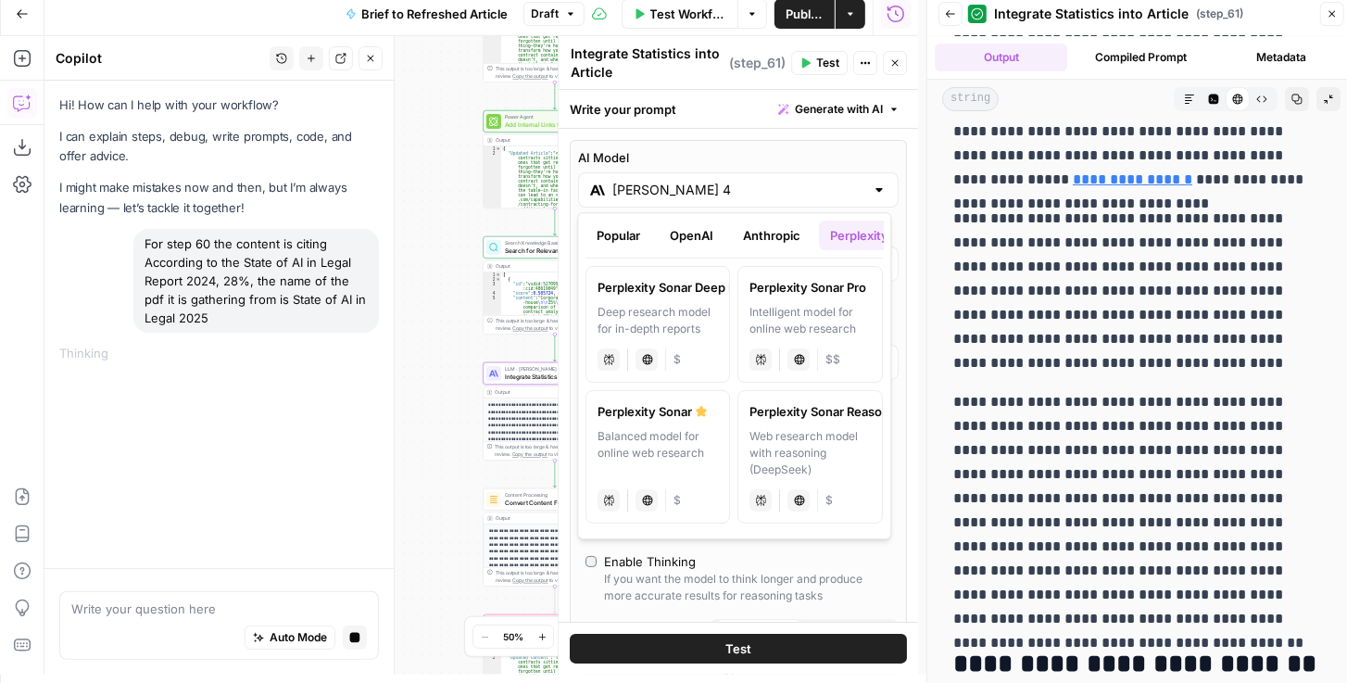
click at [625, 231] on button "Popular" at bounding box center [618, 235] width 66 height 30
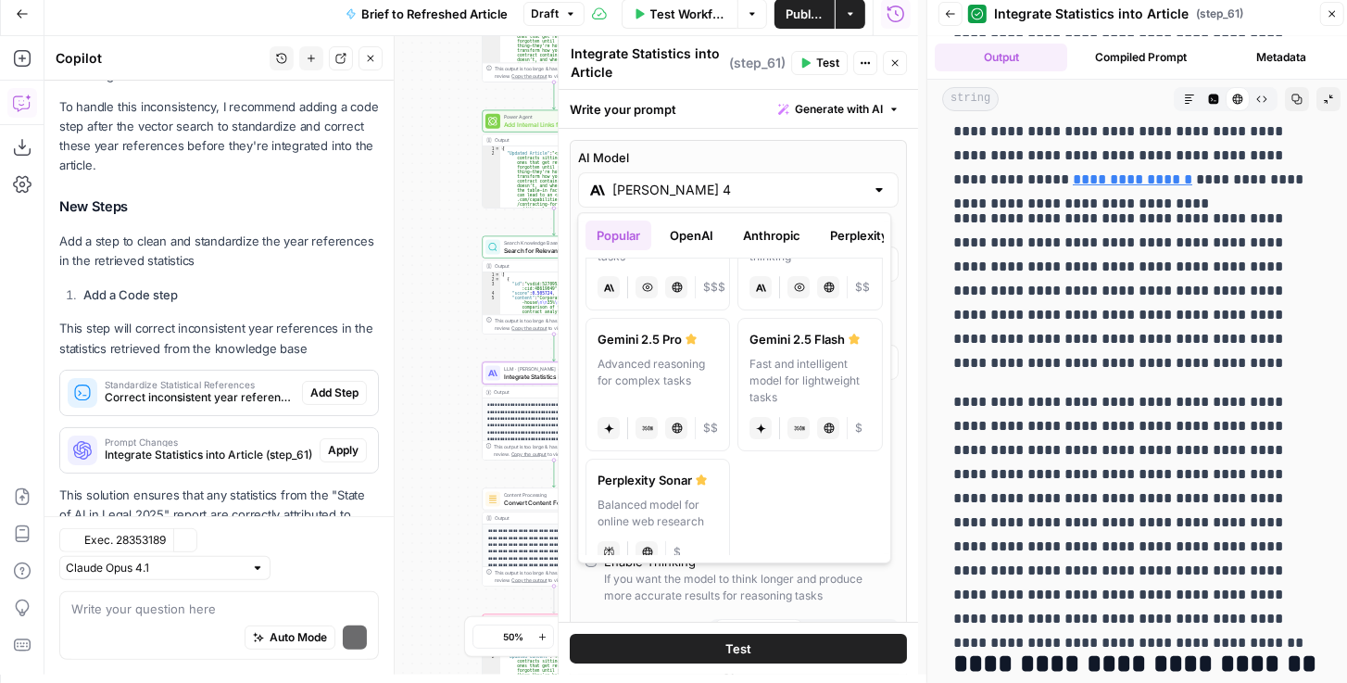
scroll to position [474, 0]
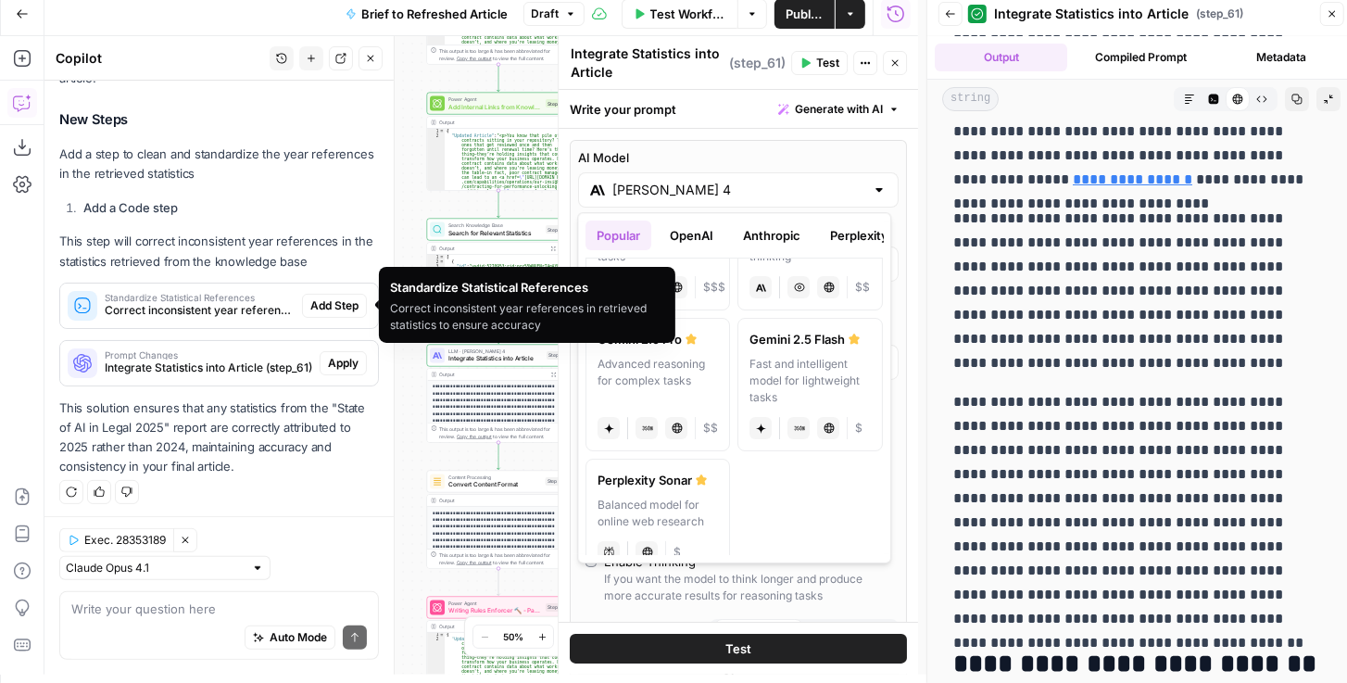
click at [205, 302] on span "Correct inconsistent year references in retrieved statistics to ensure accuracy" at bounding box center [200, 310] width 190 height 17
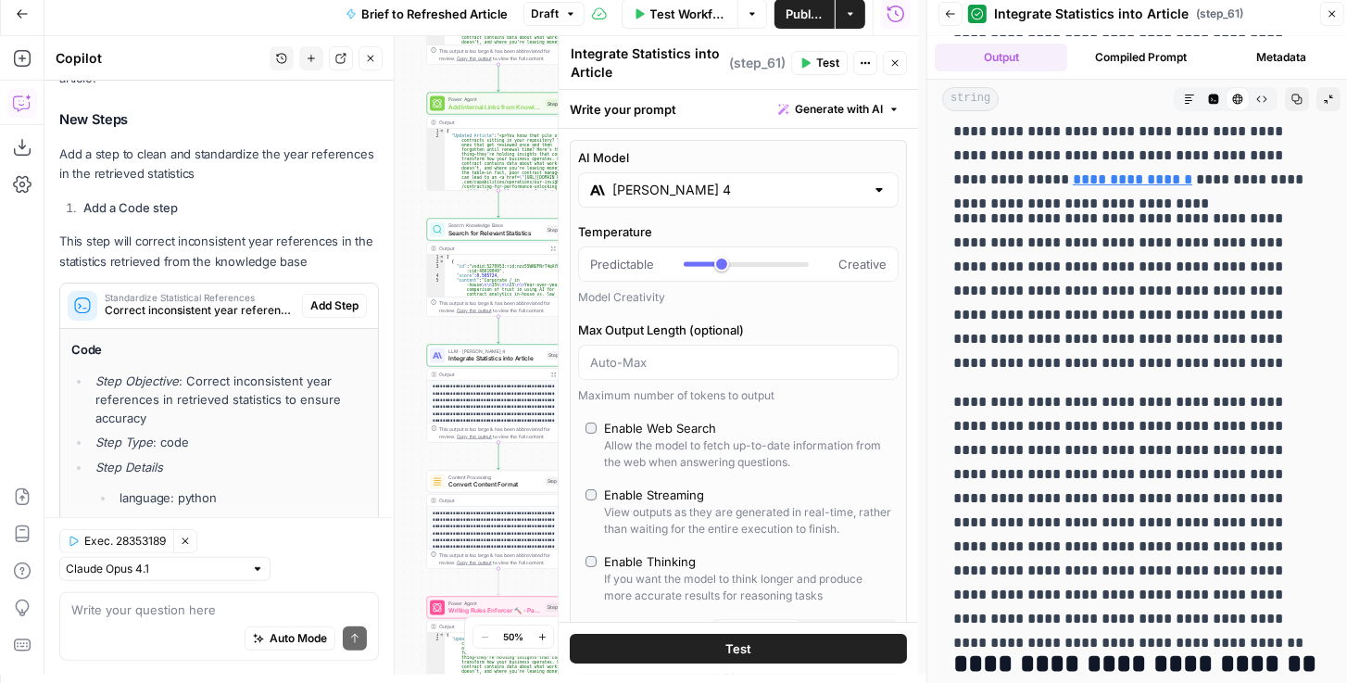
scroll to position [1366, 0]
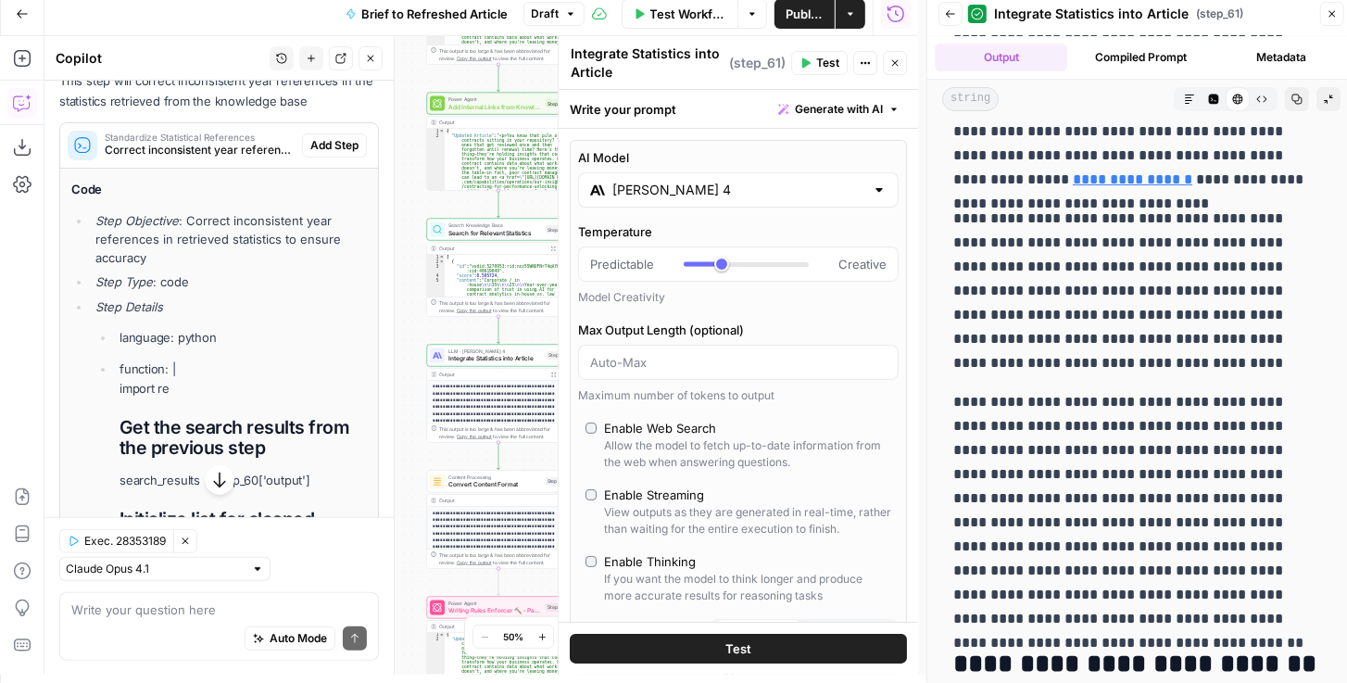
click at [253, 148] on span "Correct inconsistent year references in retrieved statistics to ensure accuracy" at bounding box center [200, 150] width 190 height 17
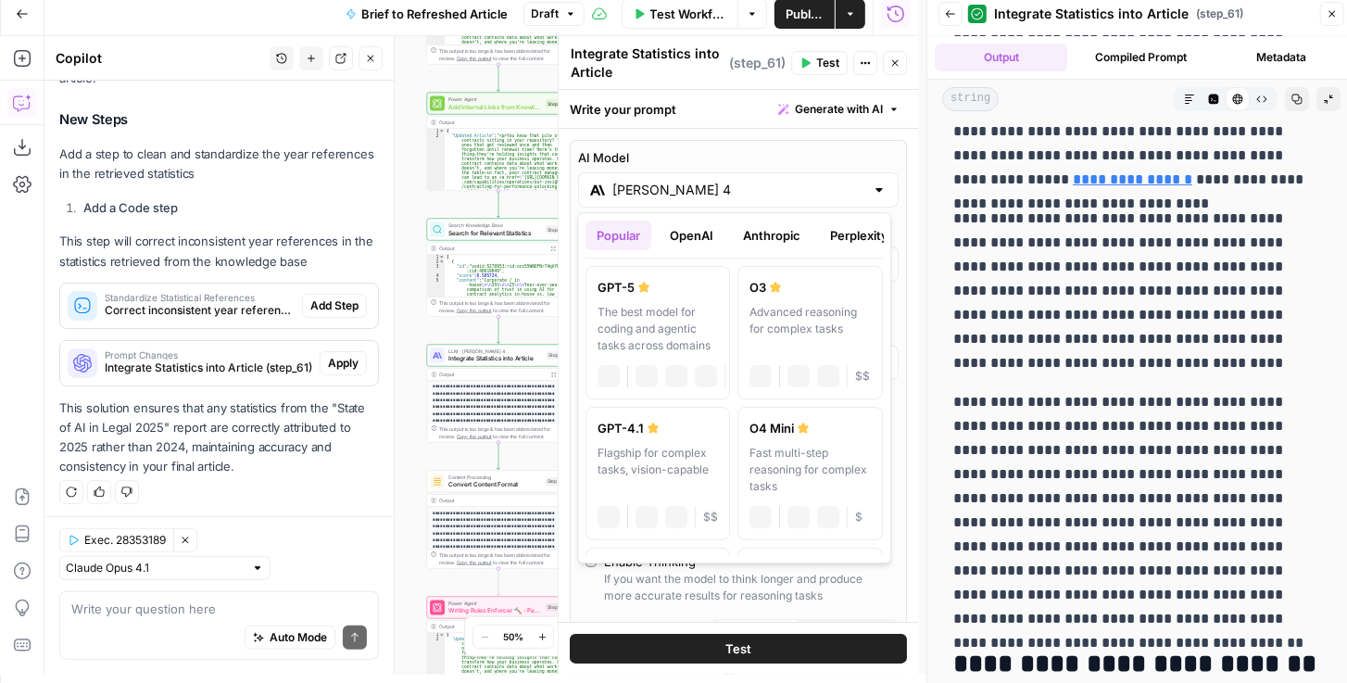
click at [685, 191] on input "Claude Sonnet 4" at bounding box center [738, 190] width 252 height 19
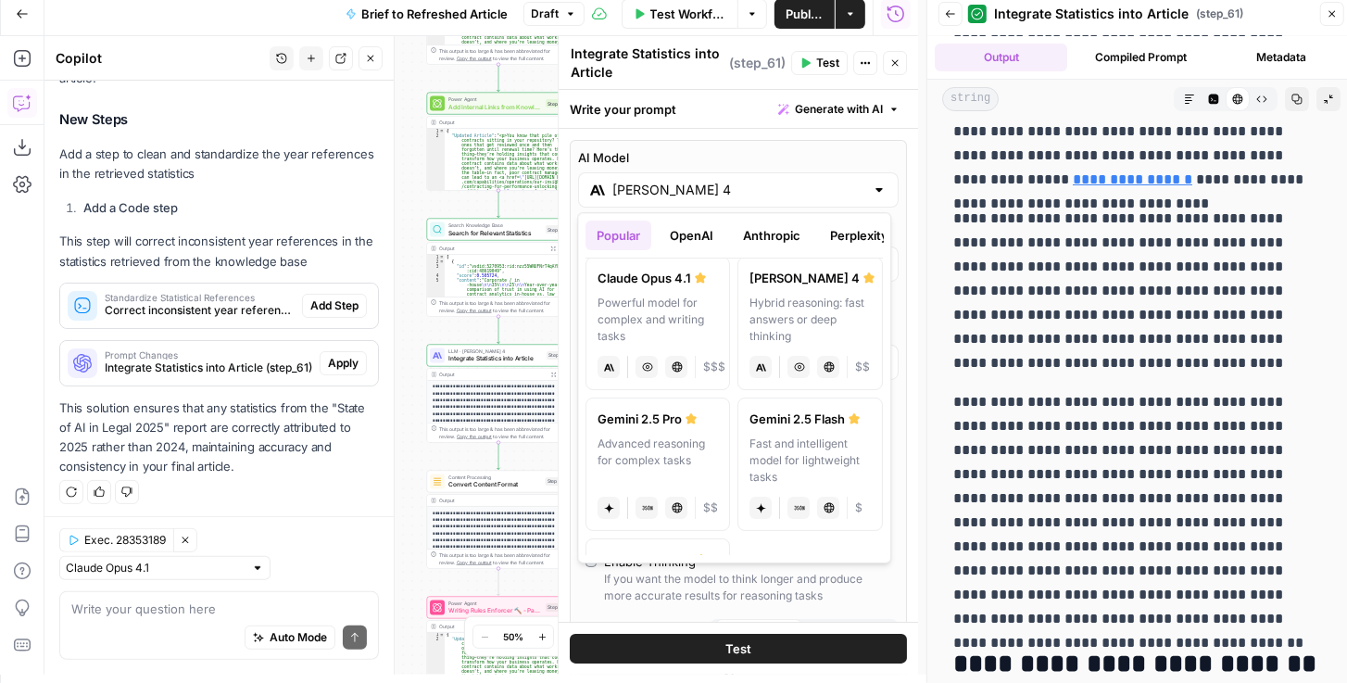
scroll to position [317, 0]
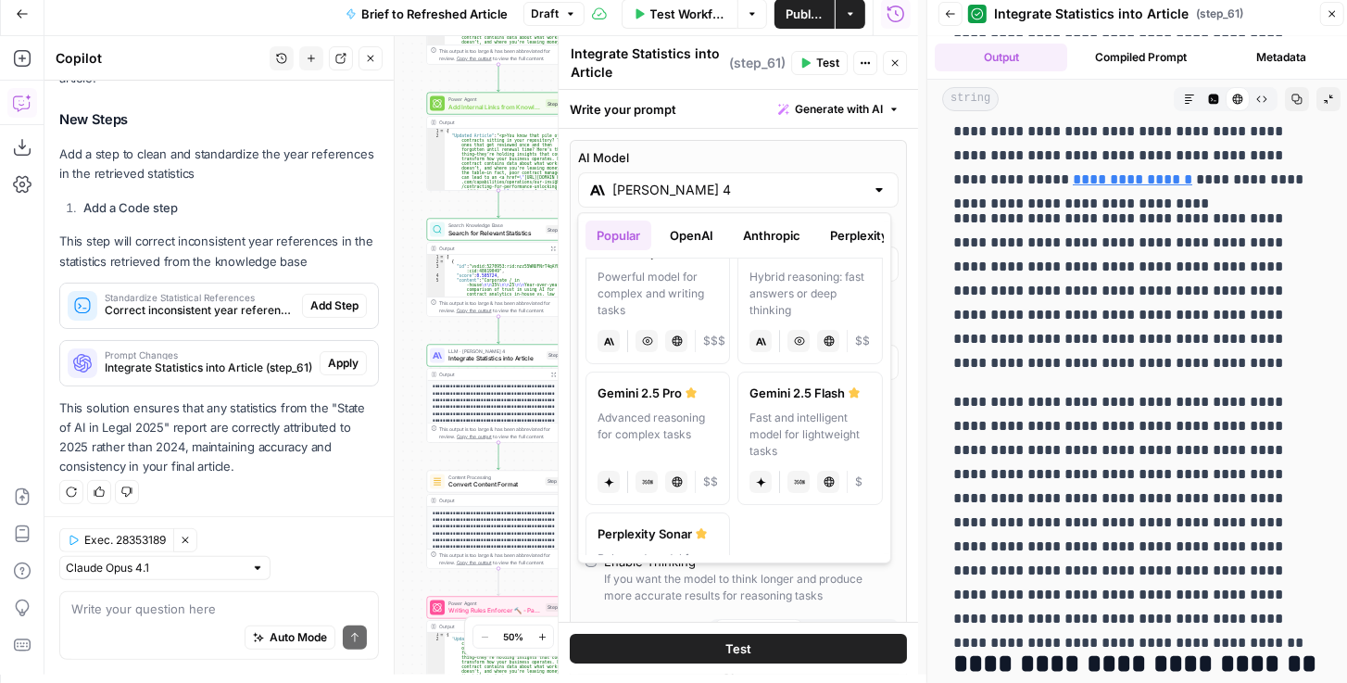
click at [695, 395] on div "Gemini 2.5 Pro" at bounding box center [658, 393] width 120 height 19
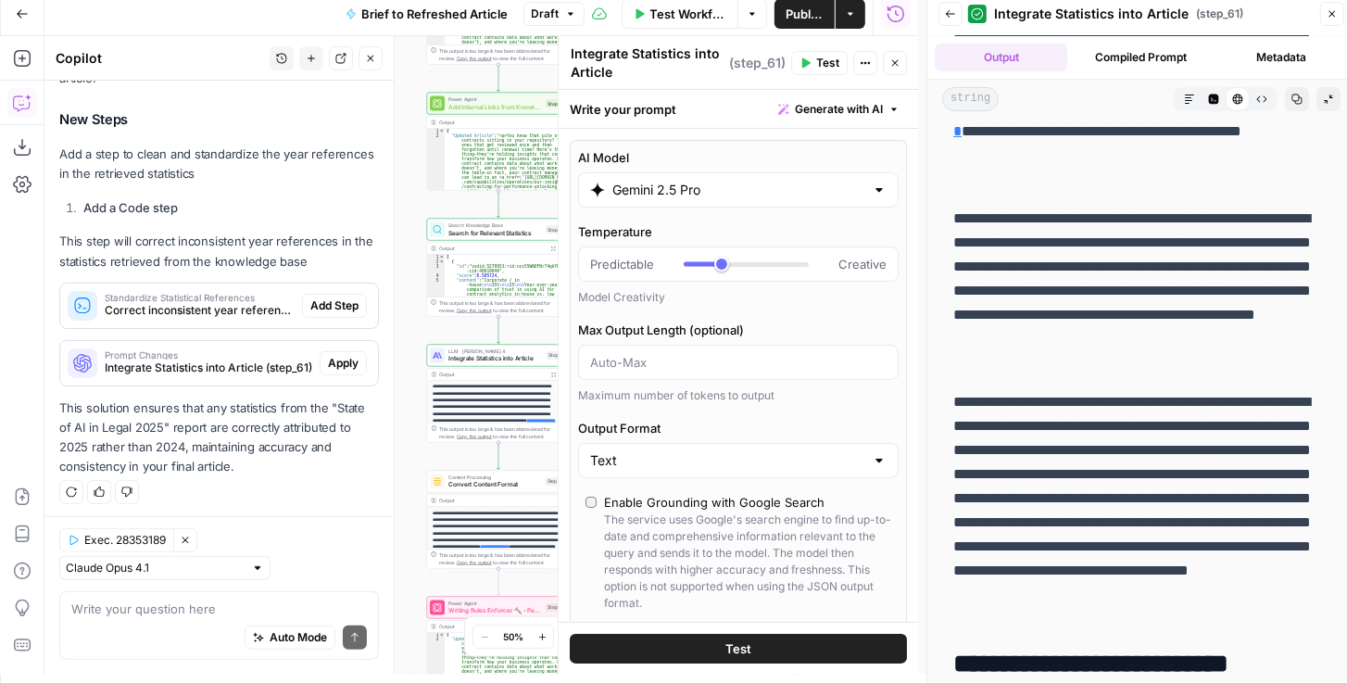
scroll to position [504, 0]
click at [773, 648] on button "Test" at bounding box center [738, 649] width 337 height 30
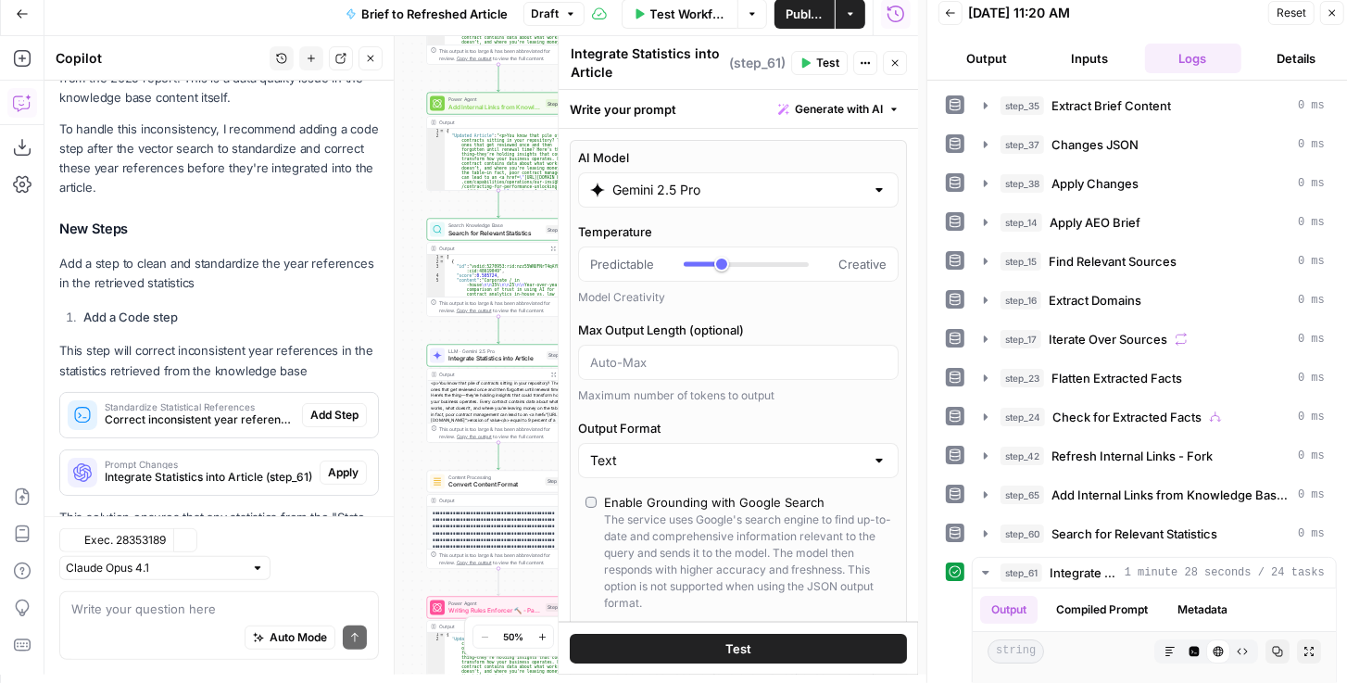
scroll to position [504, 0]
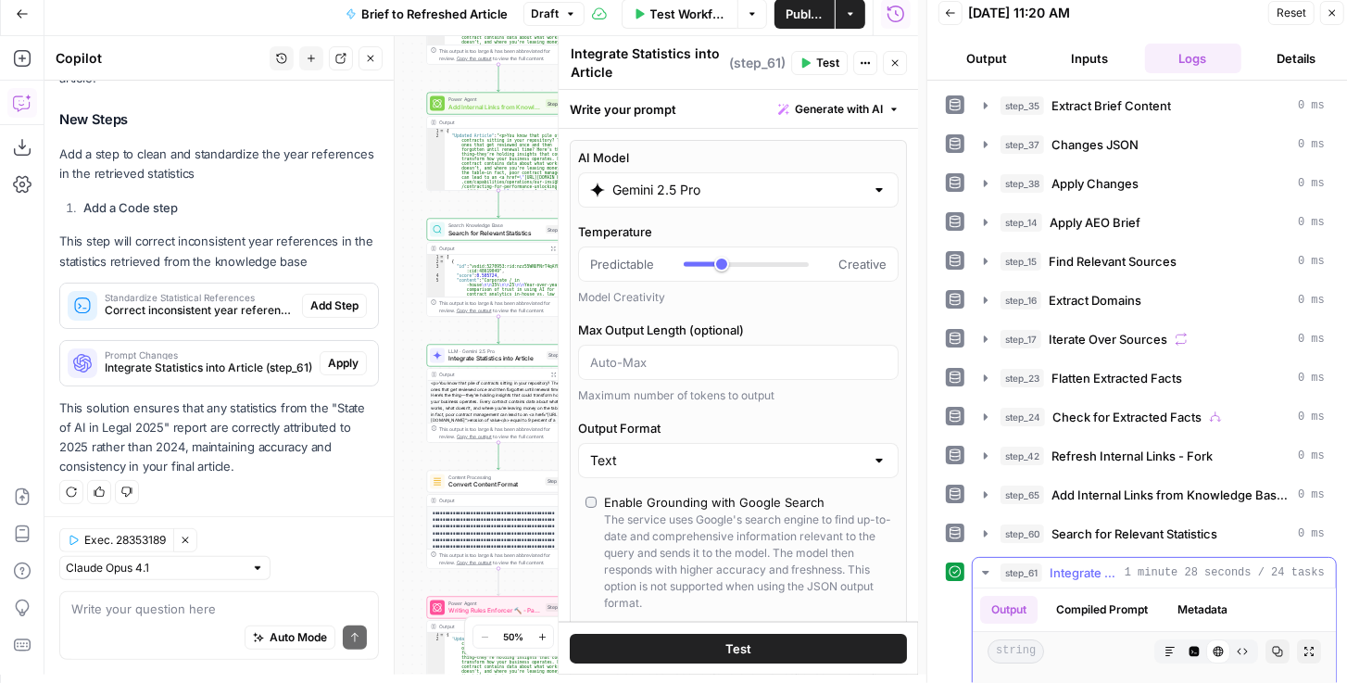
click at [1297, 645] on button "Expand Output" at bounding box center [1309, 651] width 24 height 24
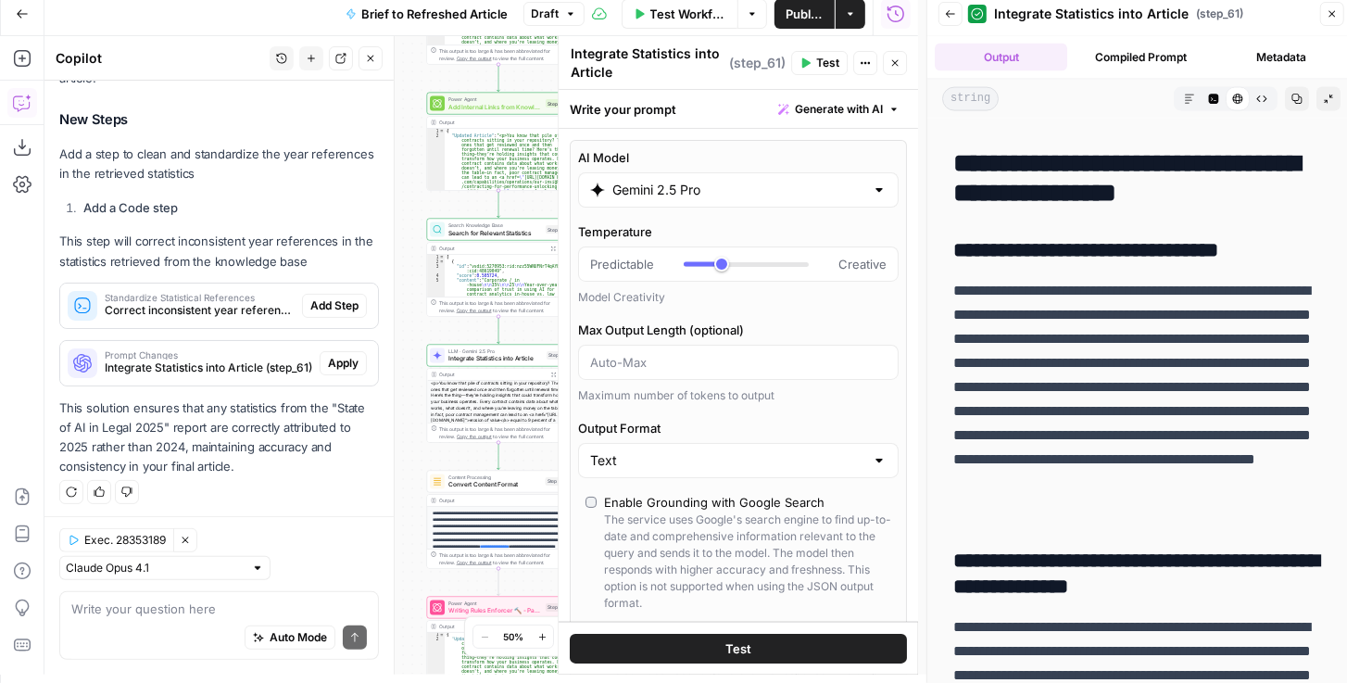
scroll to position [11328, 0]
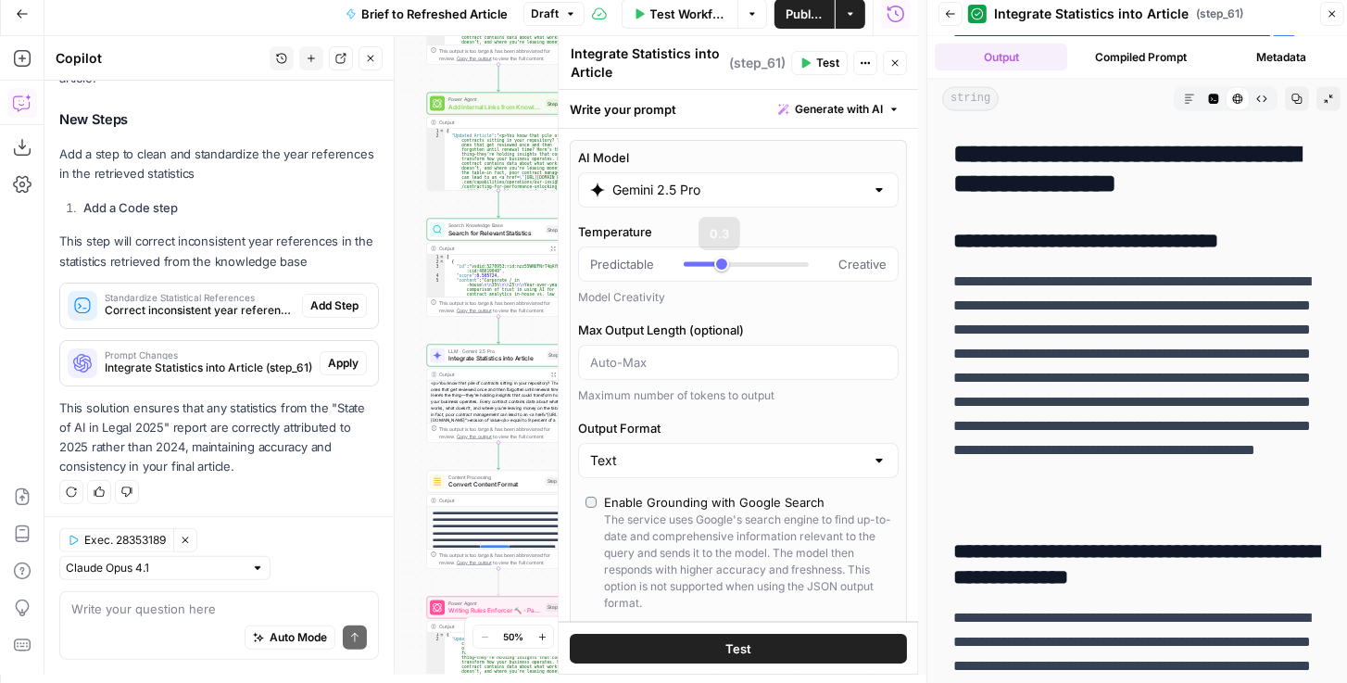
click at [729, 202] on div "Gemini 2.5 Pro" at bounding box center [738, 189] width 321 height 35
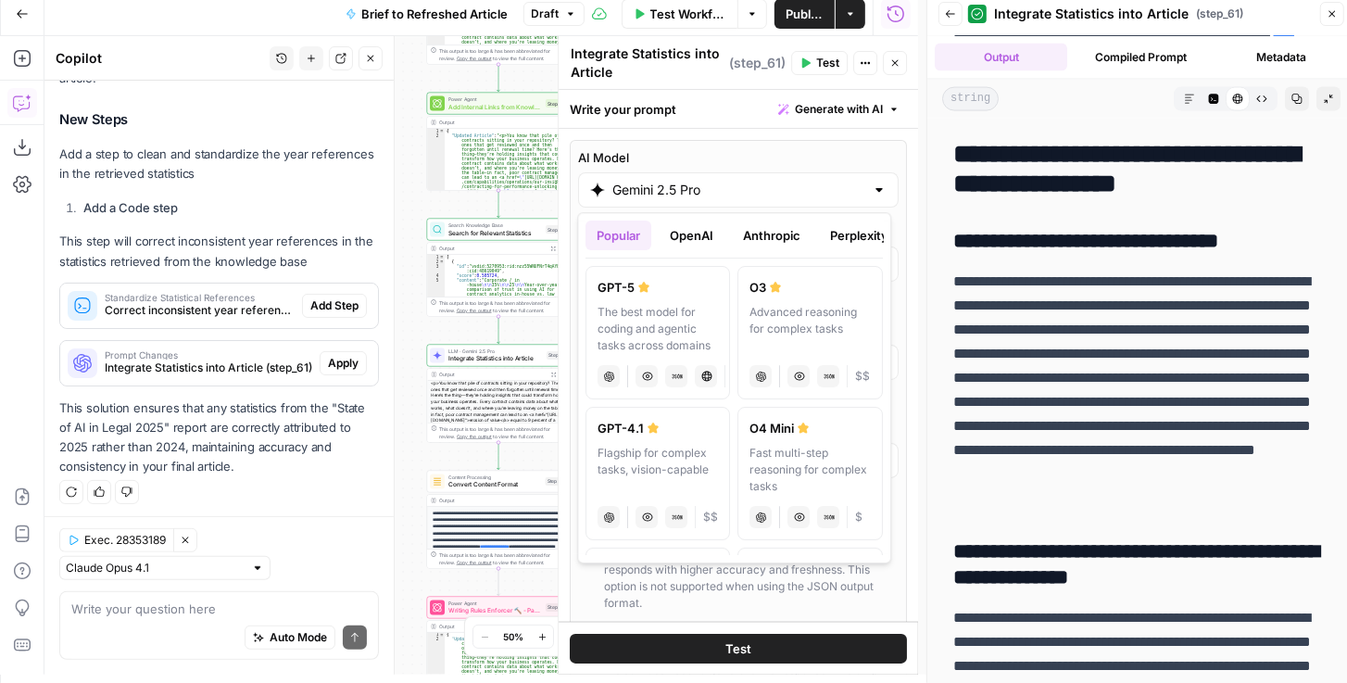
click at [746, 237] on button "Anthropic" at bounding box center [772, 235] width 80 height 30
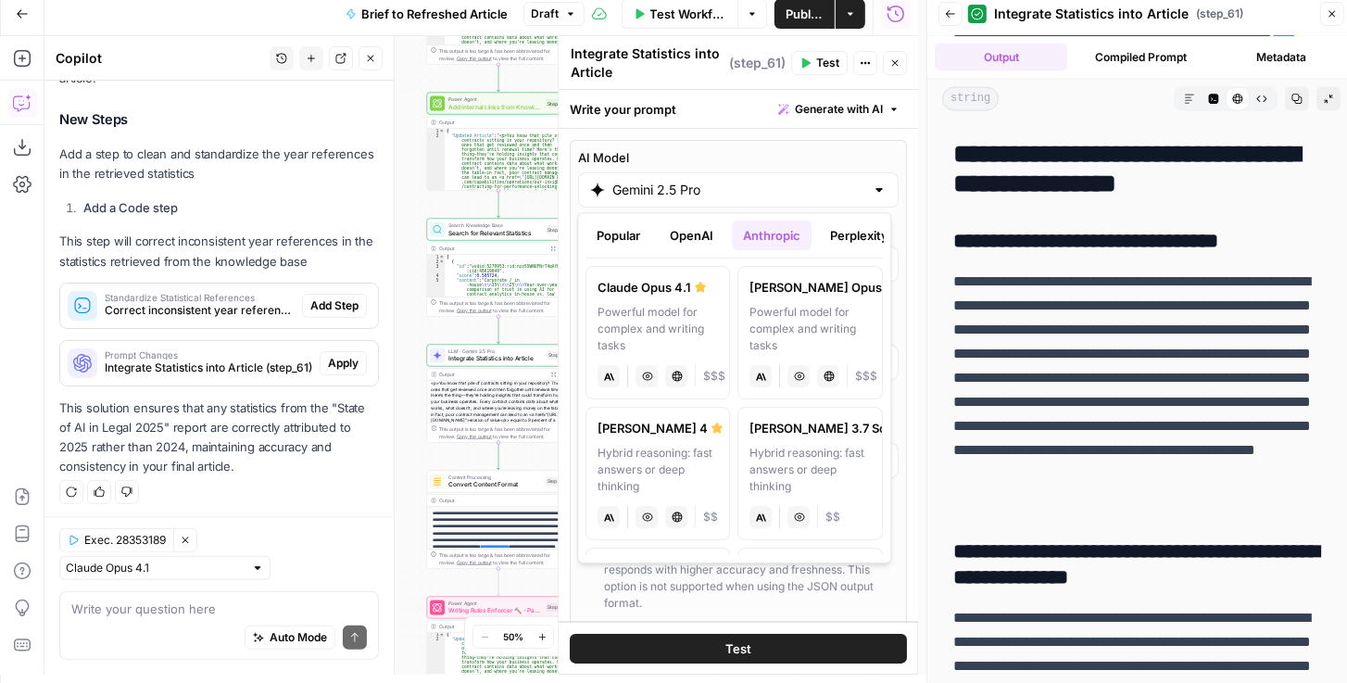
click at [691, 437] on label "Claude Sonnet 4 Hybrid reasoning: fast answers or deep thinking anthropic Visio…" at bounding box center [657, 473] width 145 height 133
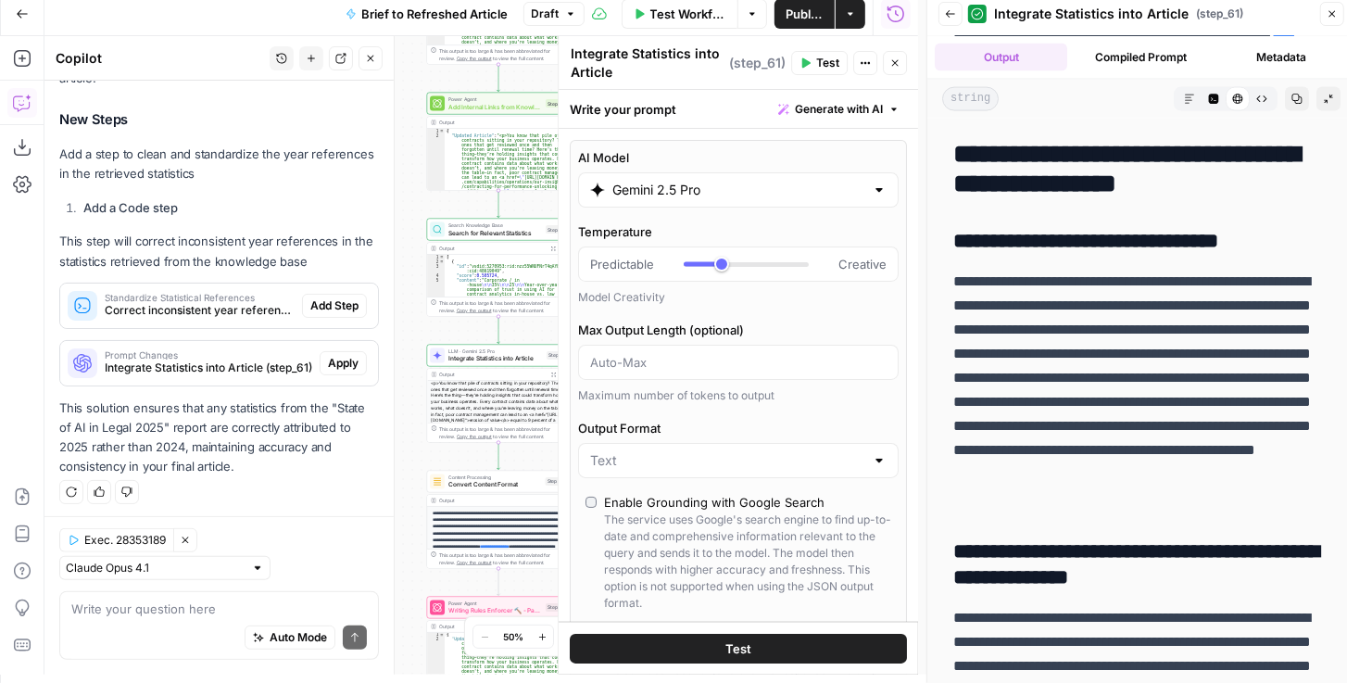
type input "Claude Sonnet 4"
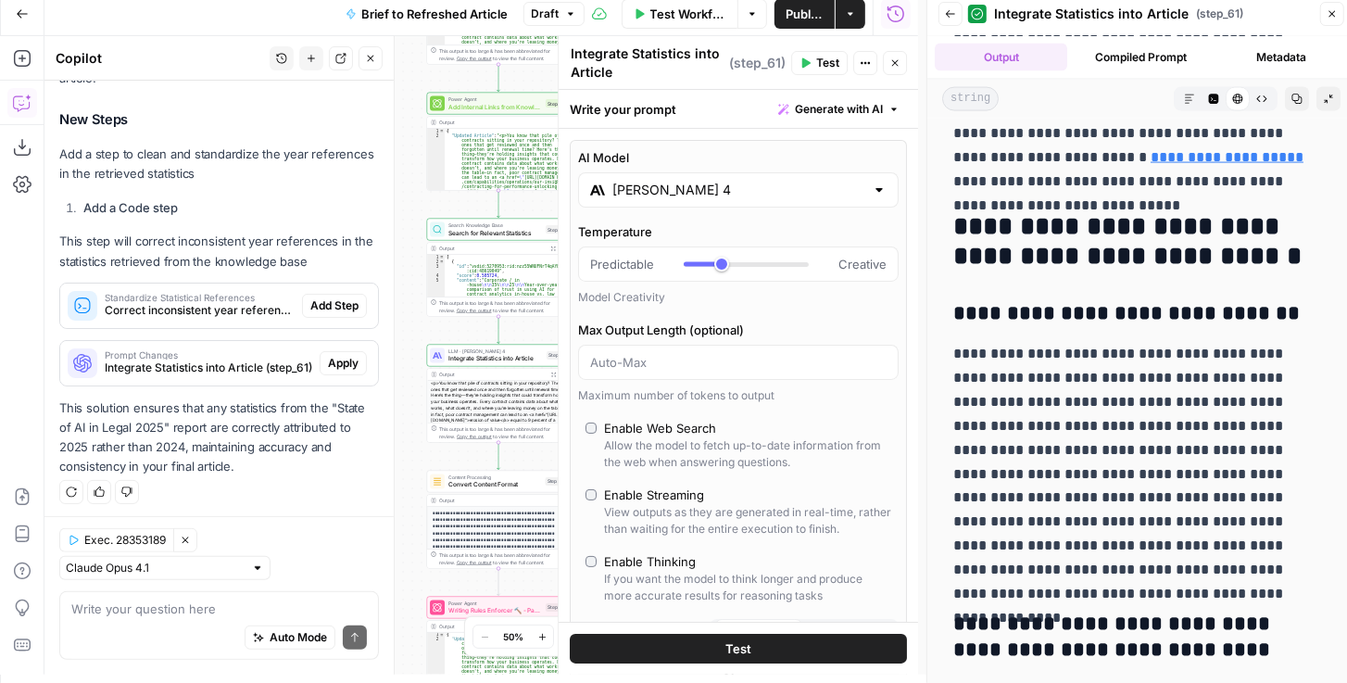
click at [731, 650] on span "Test" at bounding box center [738, 648] width 26 height 19
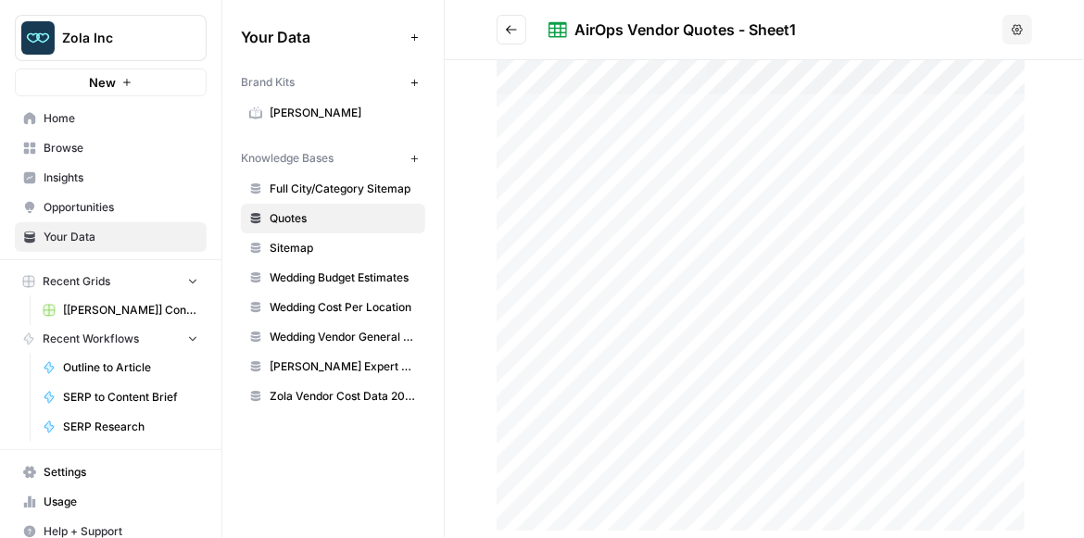
click at [588, 296] on div at bounding box center [764, 299] width 535 height 479
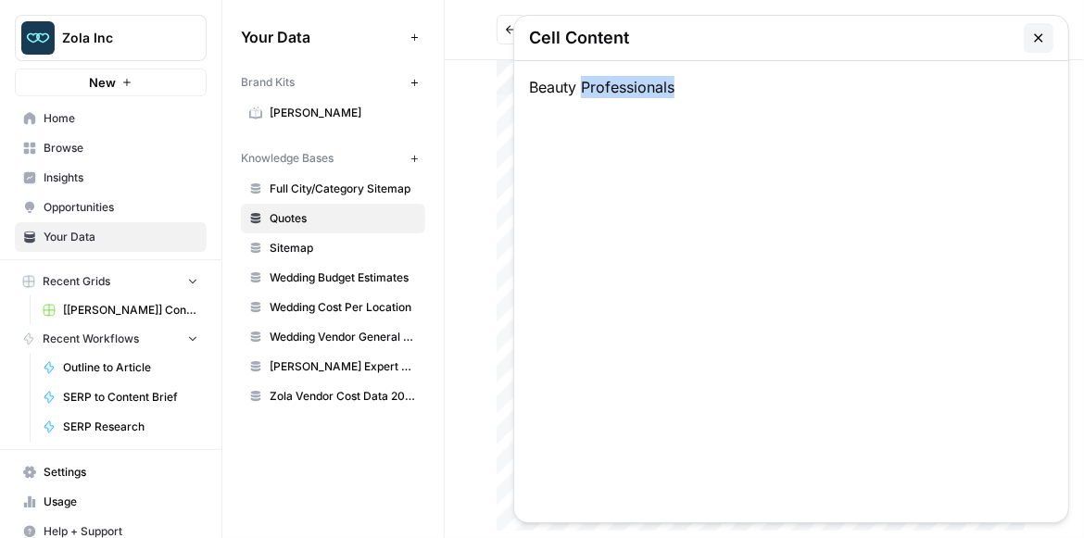
click at [588, 296] on div "Beauty Professionals" at bounding box center [791, 291] width 554 height 461
click at [680, 90] on div "Beauty Professionals" at bounding box center [791, 291] width 554 height 461
drag, startPoint x: 616, startPoint y: 85, endPoint x: 531, endPoint y: 86, distance: 85.2
click at [531, 86] on div "Beauty Professionals" at bounding box center [791, 291] width 554 height 461
copy div "Beauty Professionals"
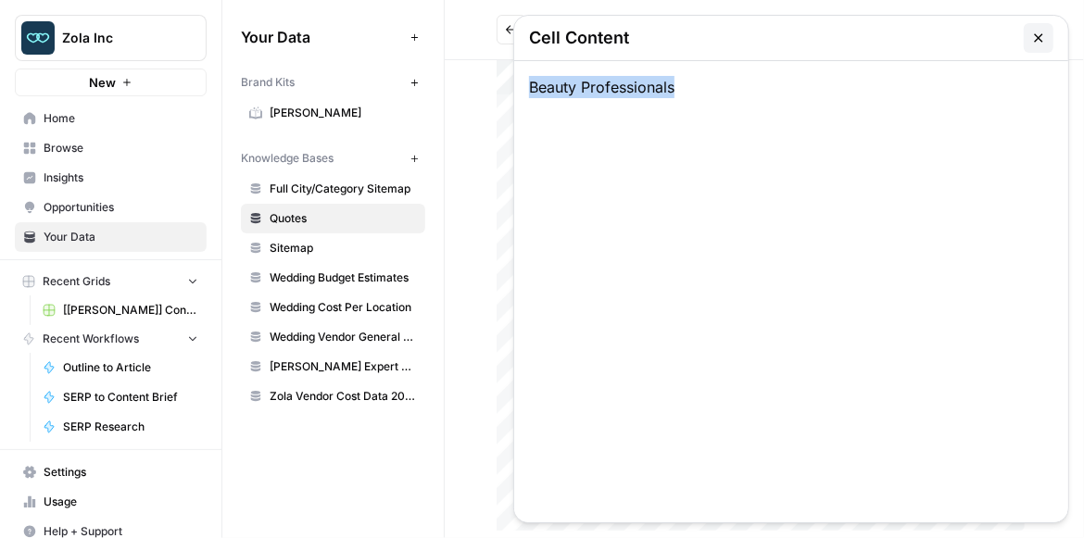
click at [1031, 41] on icon "button" at bounding box center [1038, 38] width 15 height 15
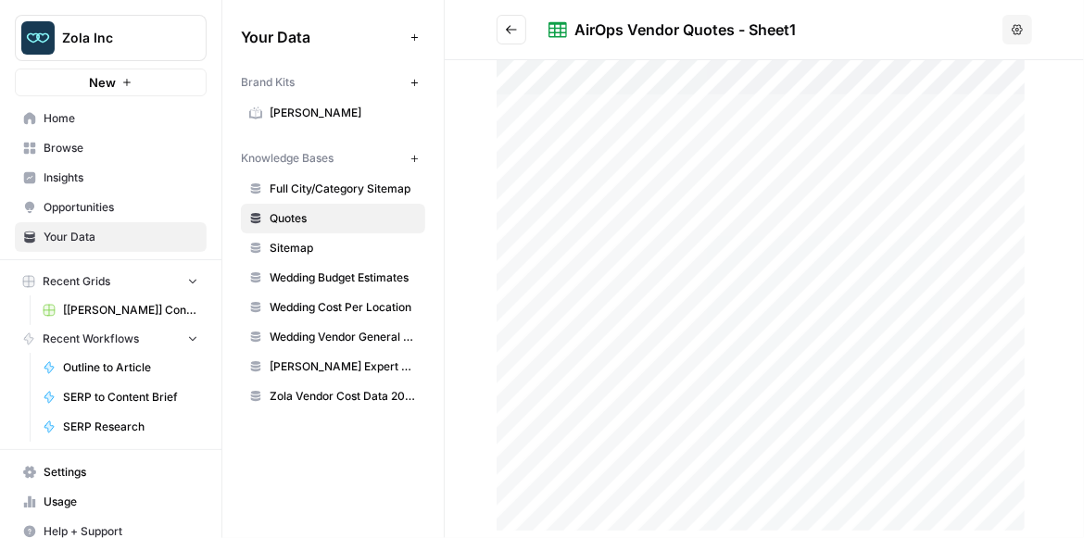
click at [638, 488] on div at bounding box center [764, 299] width 535 height 479
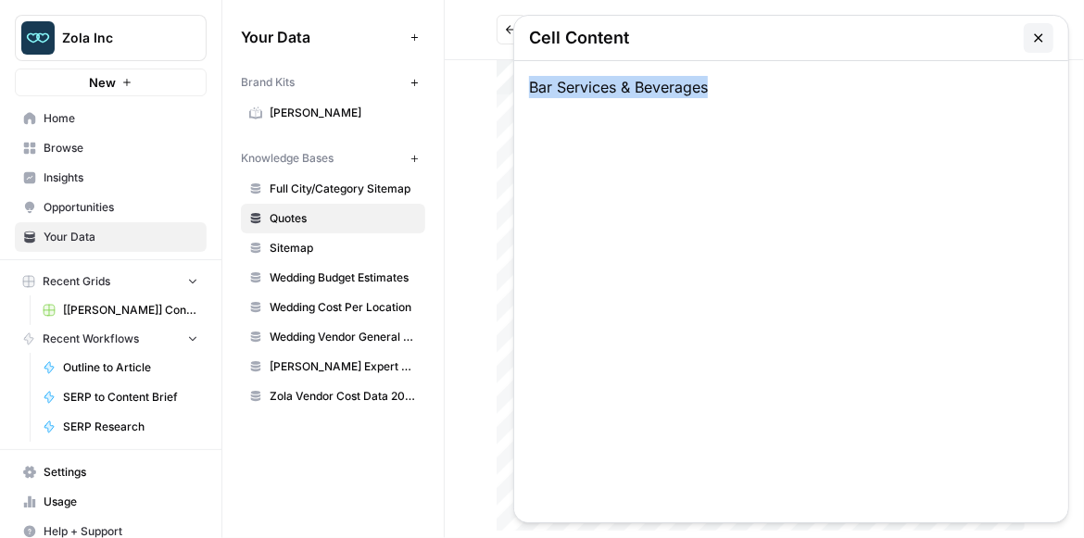
drag, startPoint x: 675, startPoint y: 94, endPoint x: 515, endPoint y: 94, distance: 160.3
click at [515, 94] on div "Bar Services & Beverages" at bounding box center [791, 291] width 554 height 461
copy div "Bar Services & Beverages"
click at [1032, 42] on icon "button" at bounding box center [1038, 38] width 15 height 15
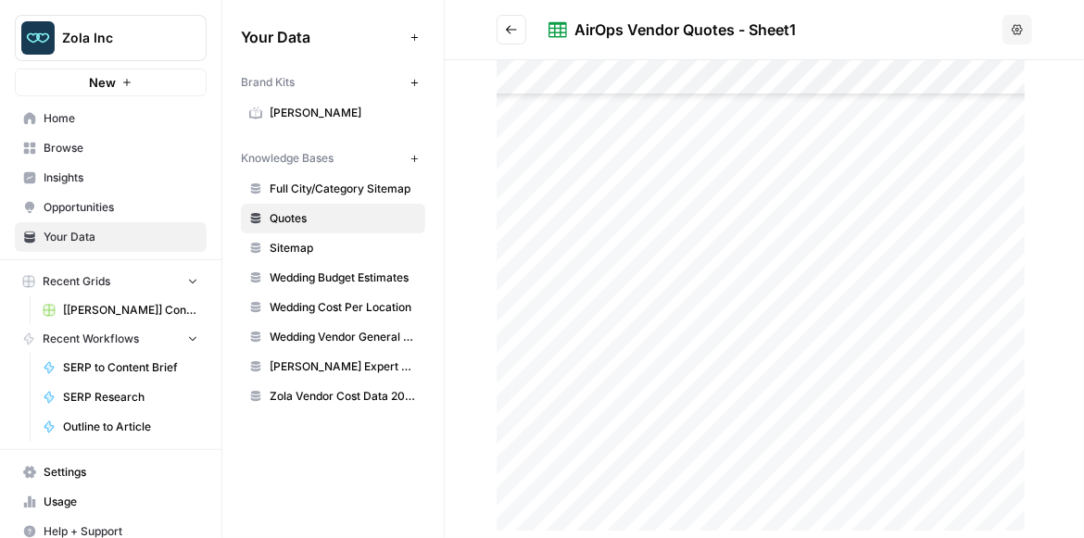
scroll to position [350, 0]
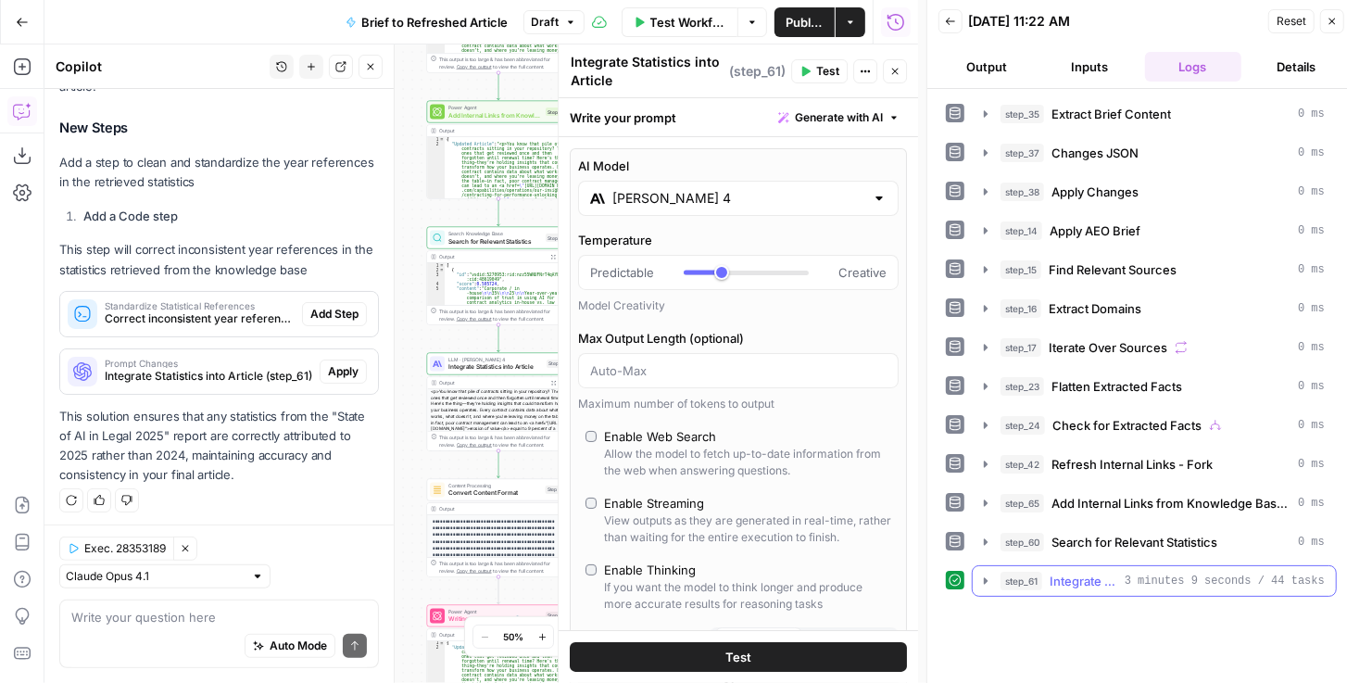
click at [991, 573] on icon "button" at bounding box center [985, 580] width 15 height 15
click at [1297, 648] on button "Expand Output" at bounding box center [1309, 660] width 24 height 24
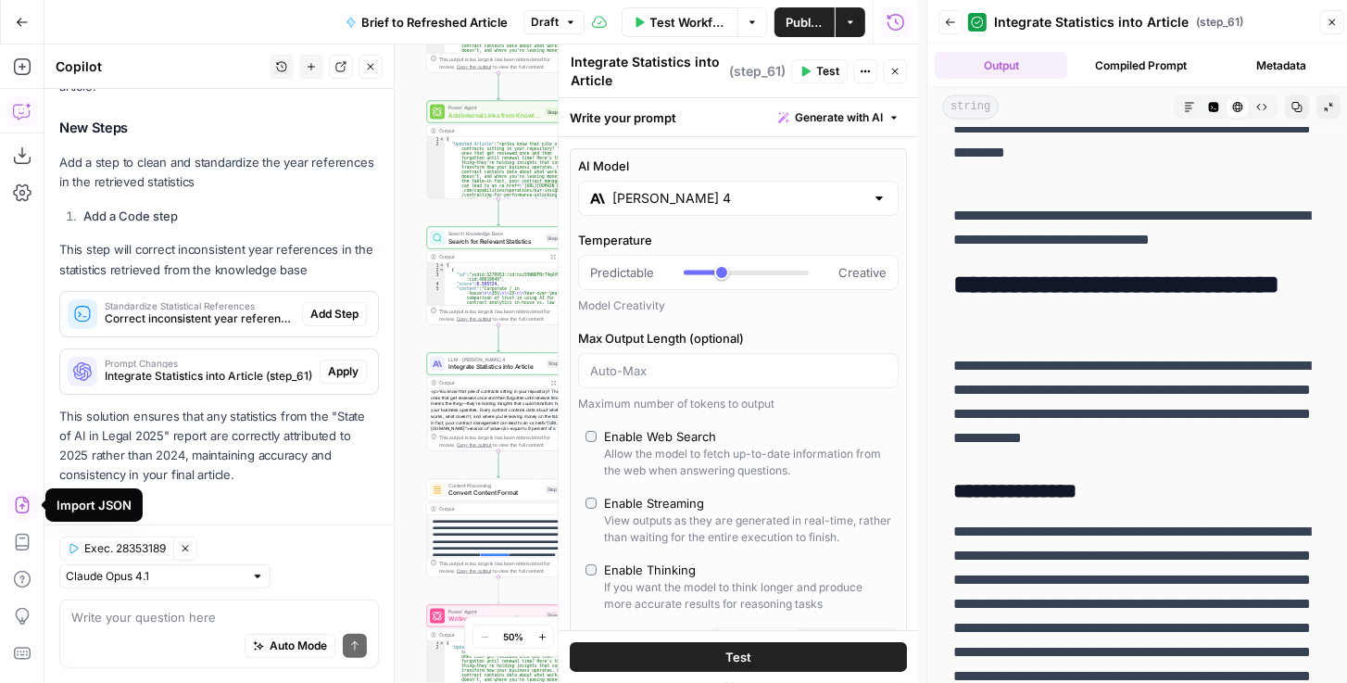
scroll to position [2117, 0]
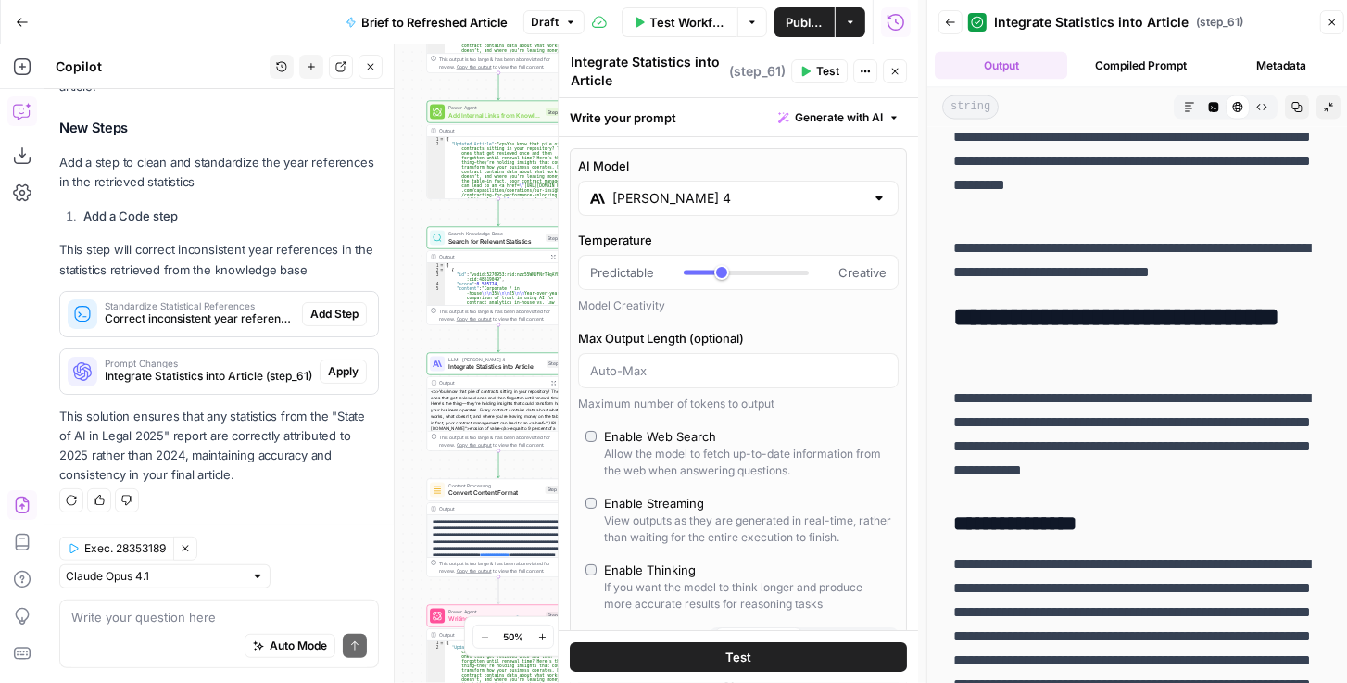
click at [899, 75] on icon "button" at bounding box center [894, 71] width 11 height 11
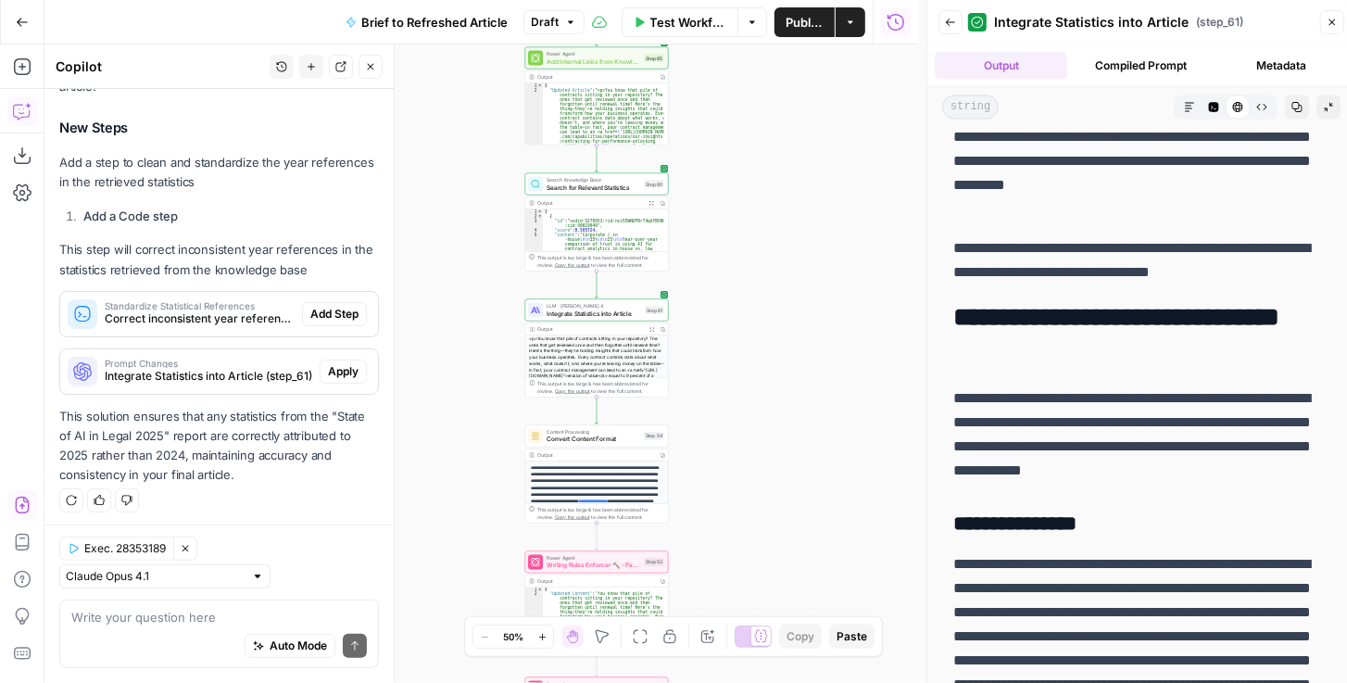
drag, startPoint x: 760, startPoint y: 254, endPoint x: 786, endPoint y: 238, distance: 31.1
click at [774, 245] on div "true false false true false true Workflow Set Inputs Inputs LLM · GPT-4.1 Extra…" at bounding box center [481, 363] width 874 height 638
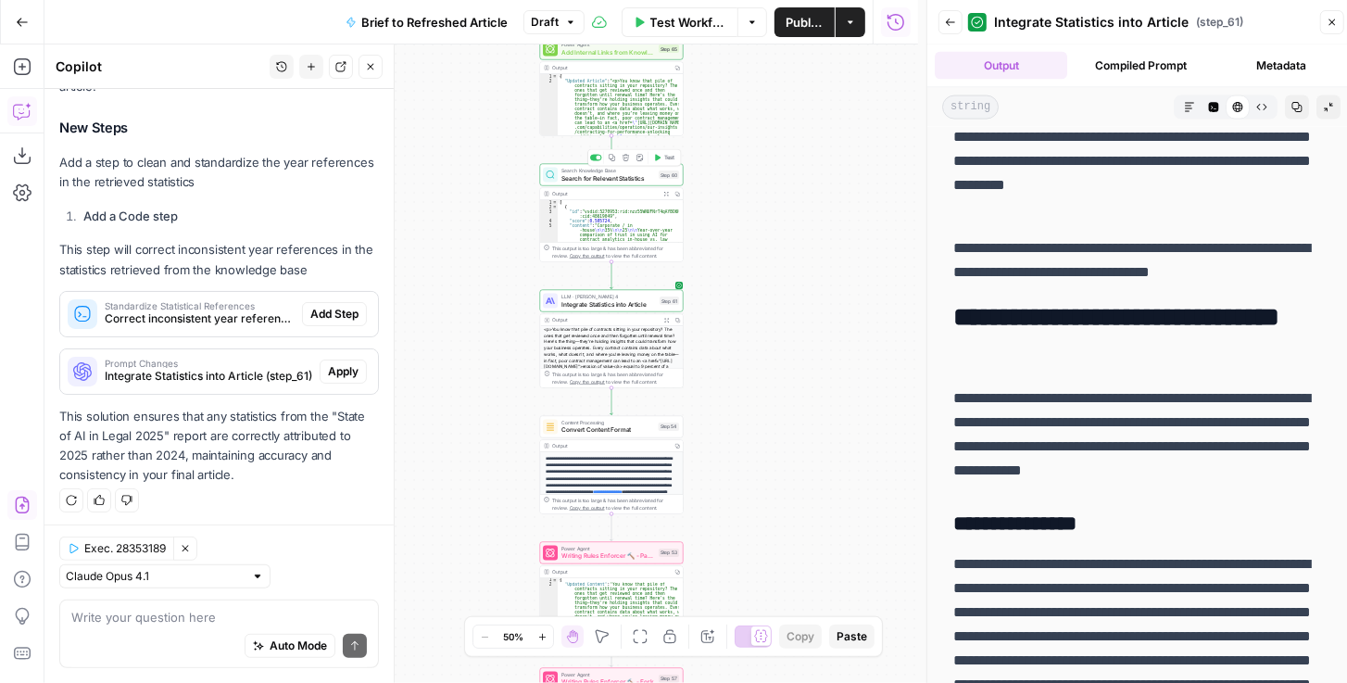
click at [597, 182] on div "Search Knowledge Base Search for Relevant Statistics Step 60 Copy step Delete s…" at bounding box center [612, 175] width 144 height 22
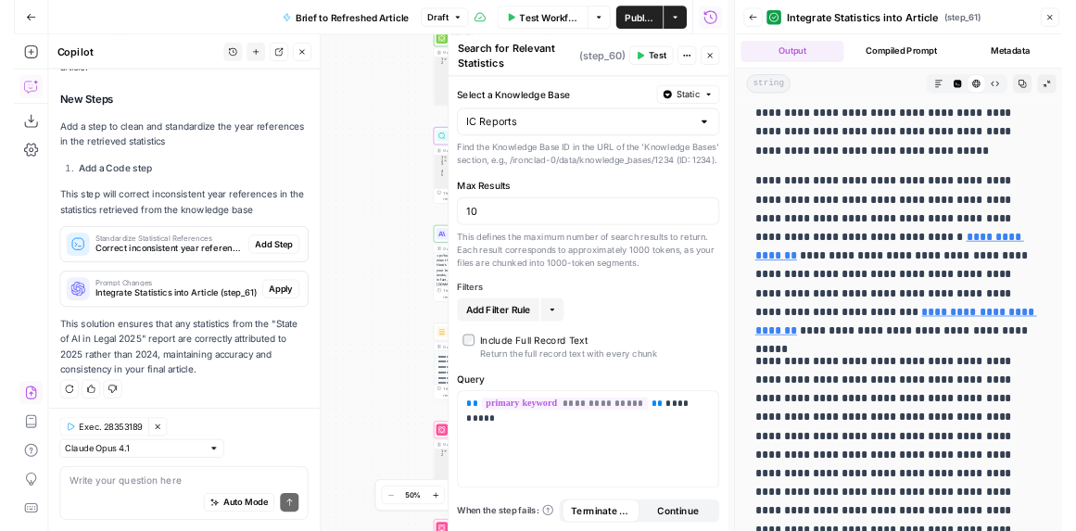
scroll to position [847, 0]
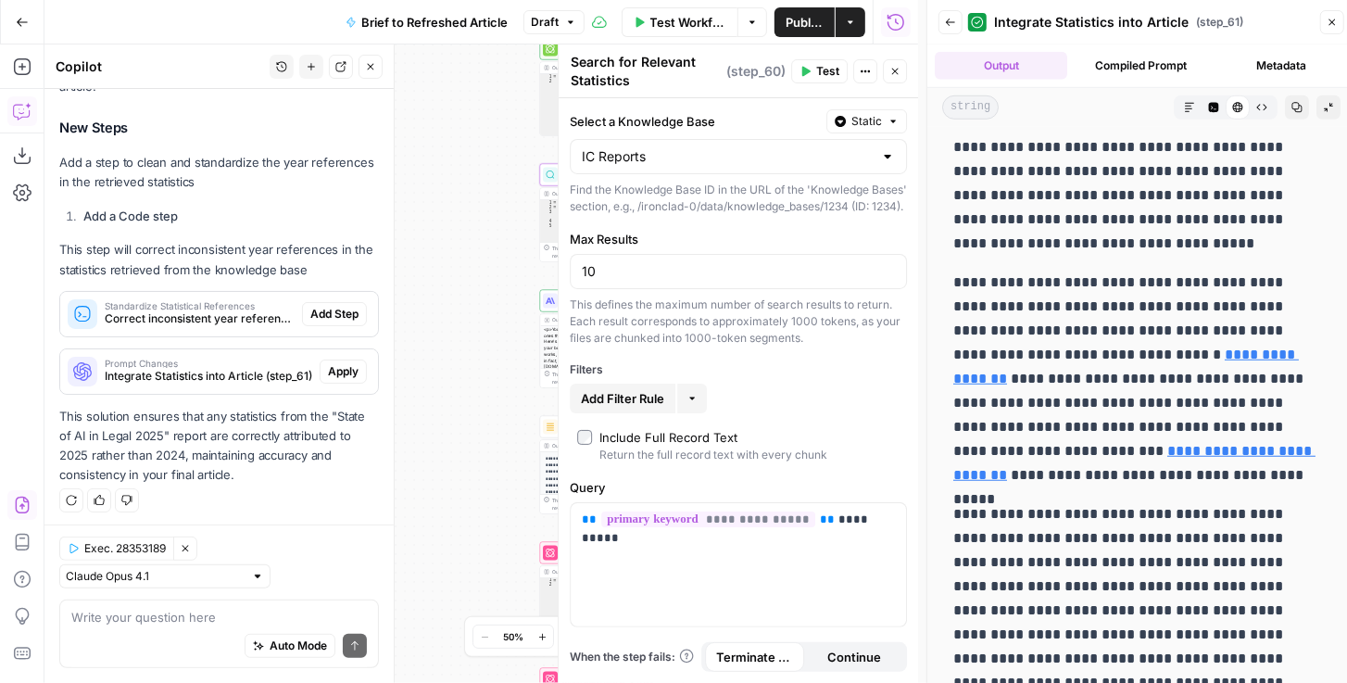
click at [897, 61] on button "Close" at bounding box center [895, 71] width 24 height 24
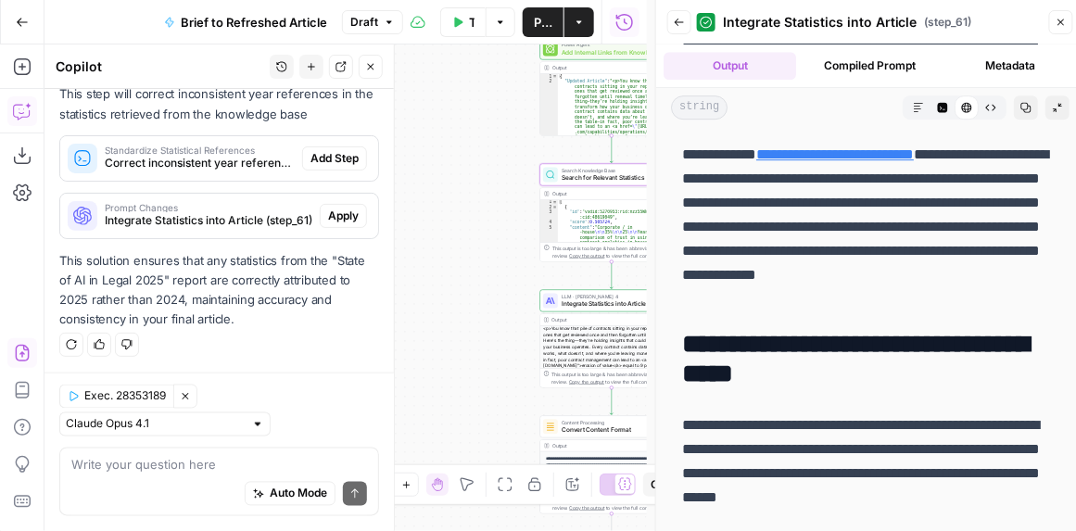
scroll to position [1164, 0]
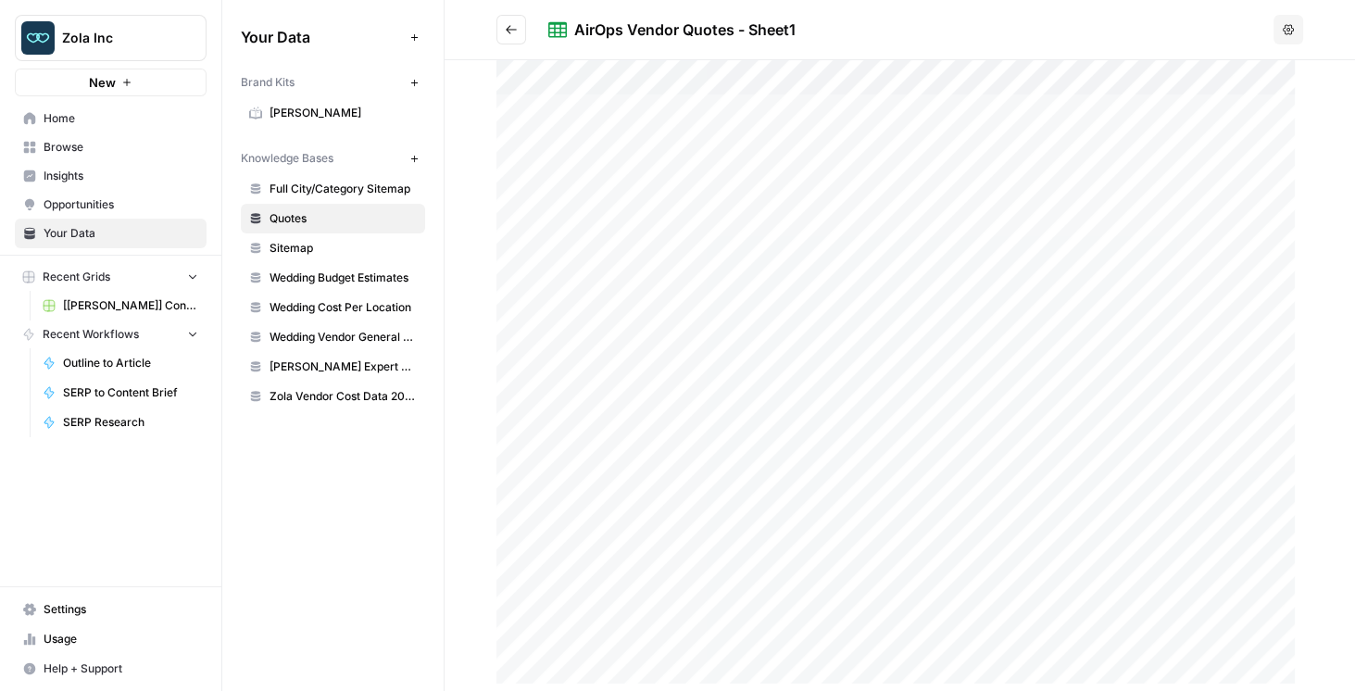
click at [129, 310] on span "[[PERSON_NAME]] Content Creation" at bounding box center [130, 305] width 135 height 17
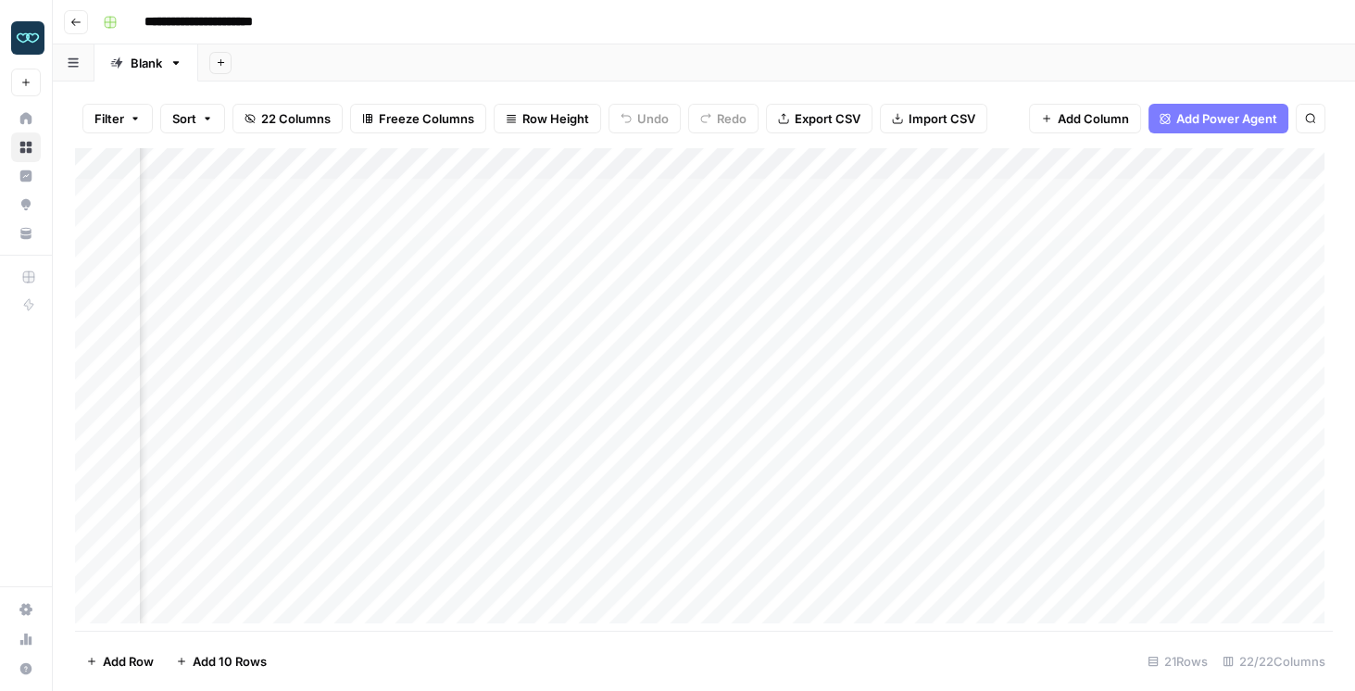
scroll to position [0, 1662]
click at [646, 161] on div "Add Column" at bounding box center [704, 389] width 1258 height 483
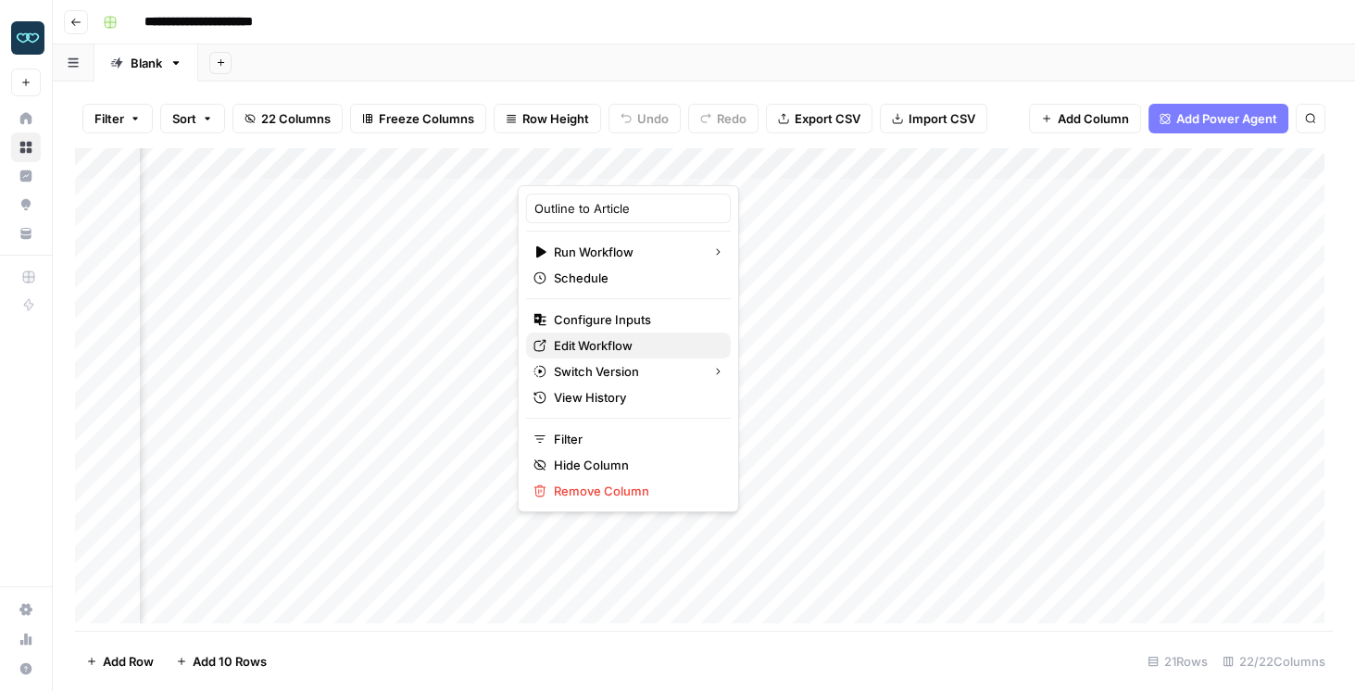
click at [621, 342] on span "Edit Workflow" at bounding box center [635, 345] width 162 height 19
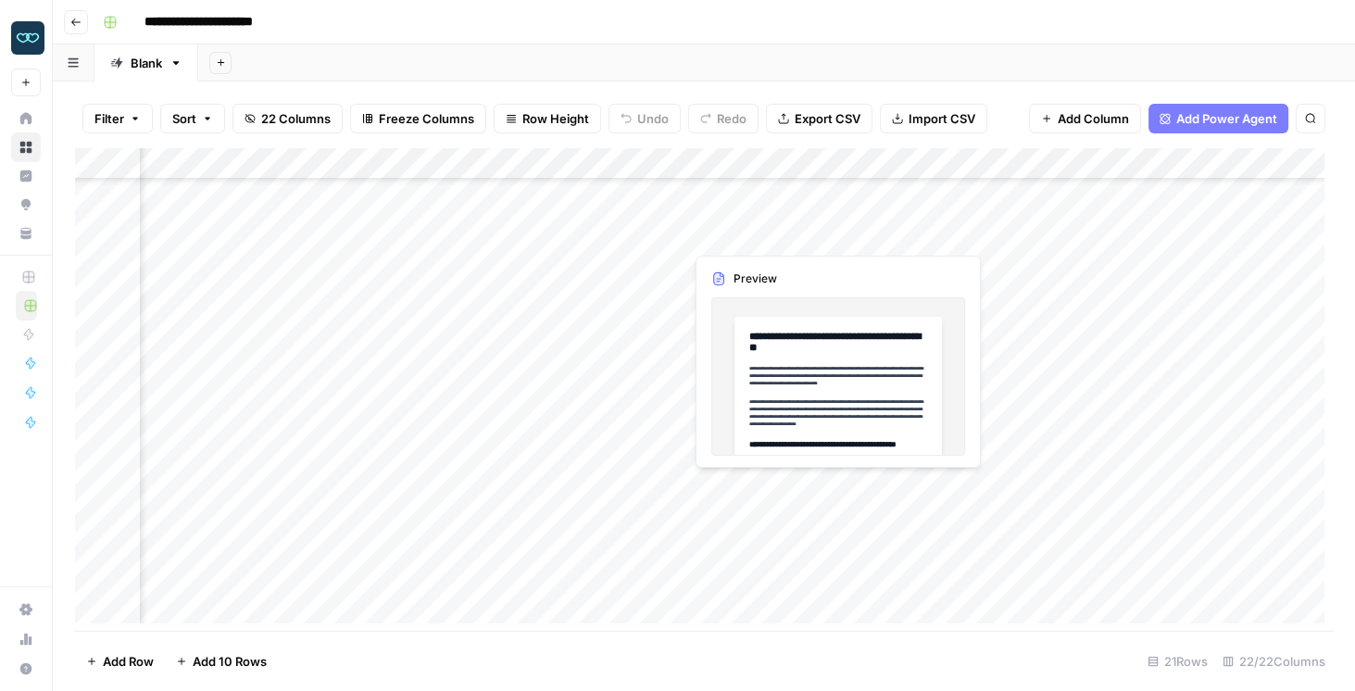
scroll to position [247, 1662]
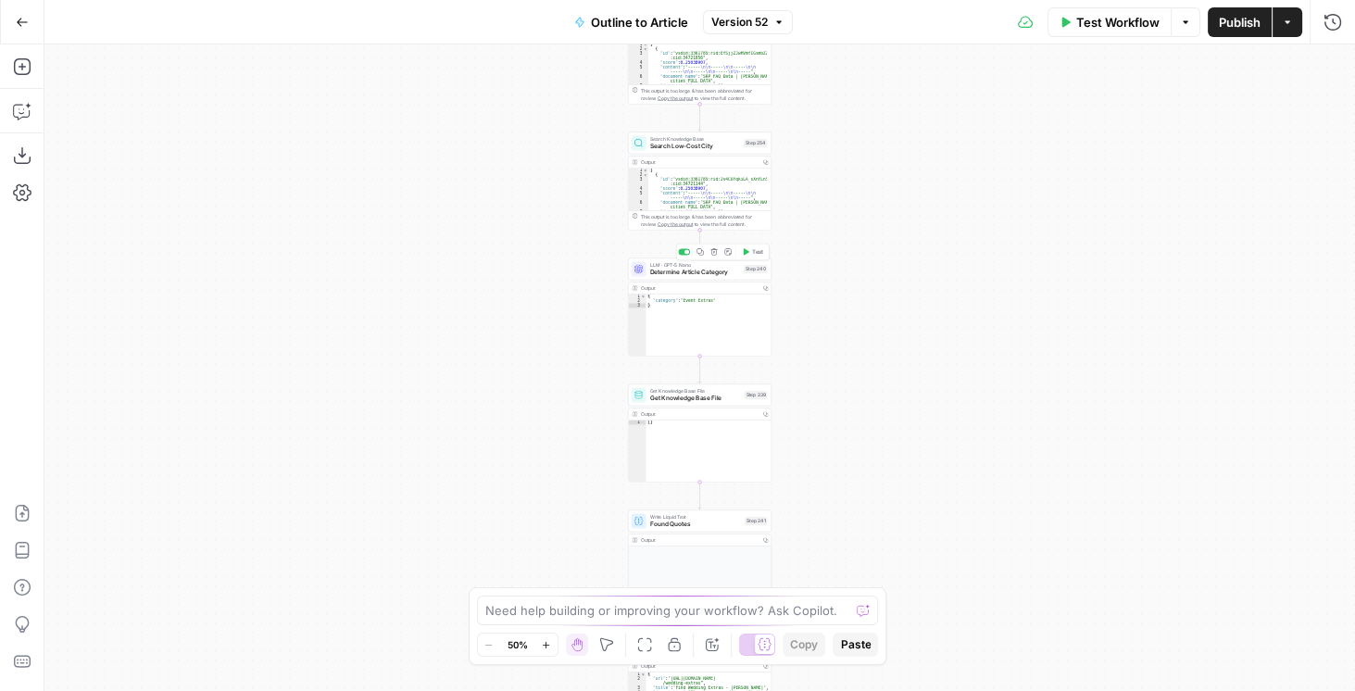
click at [708, 276] on span "Determine Article Category" at bounding box center [695, 272] width 91 height 9
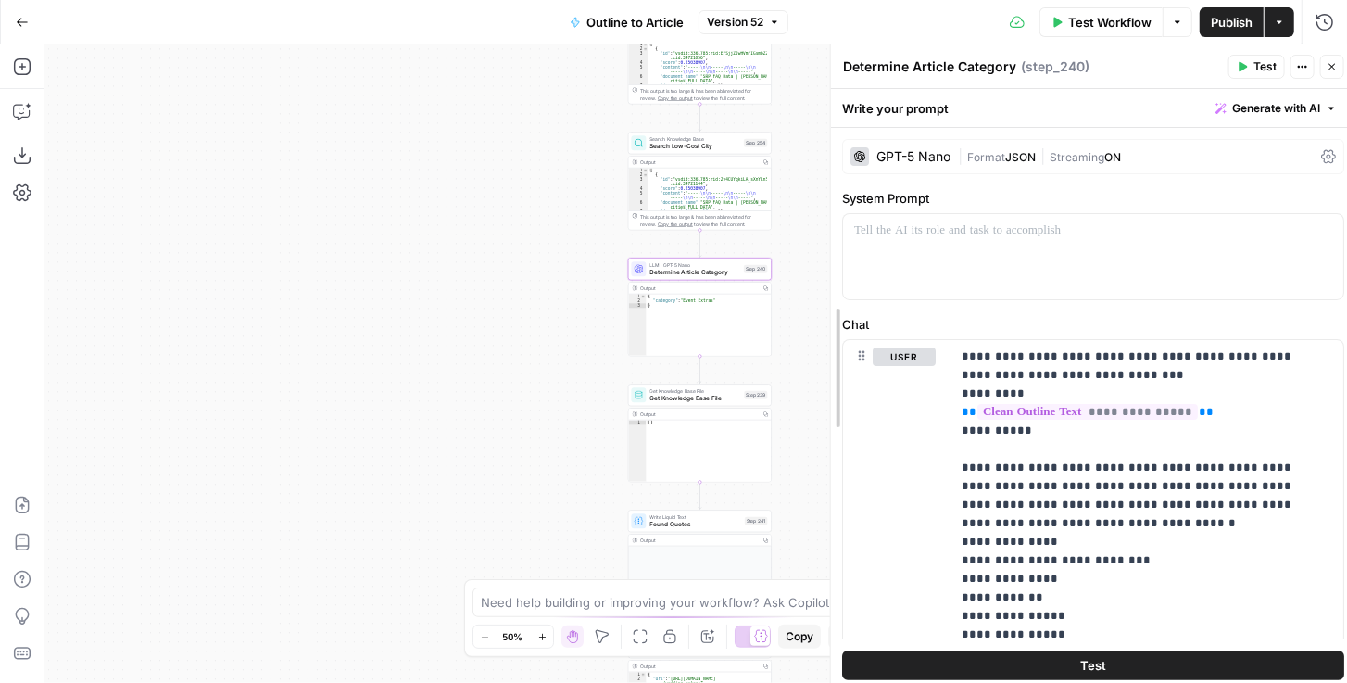
drag, startPoint x: 999, startPoint y: 298, endPoint x: 866, endPoint y: 311, distance: 133.1
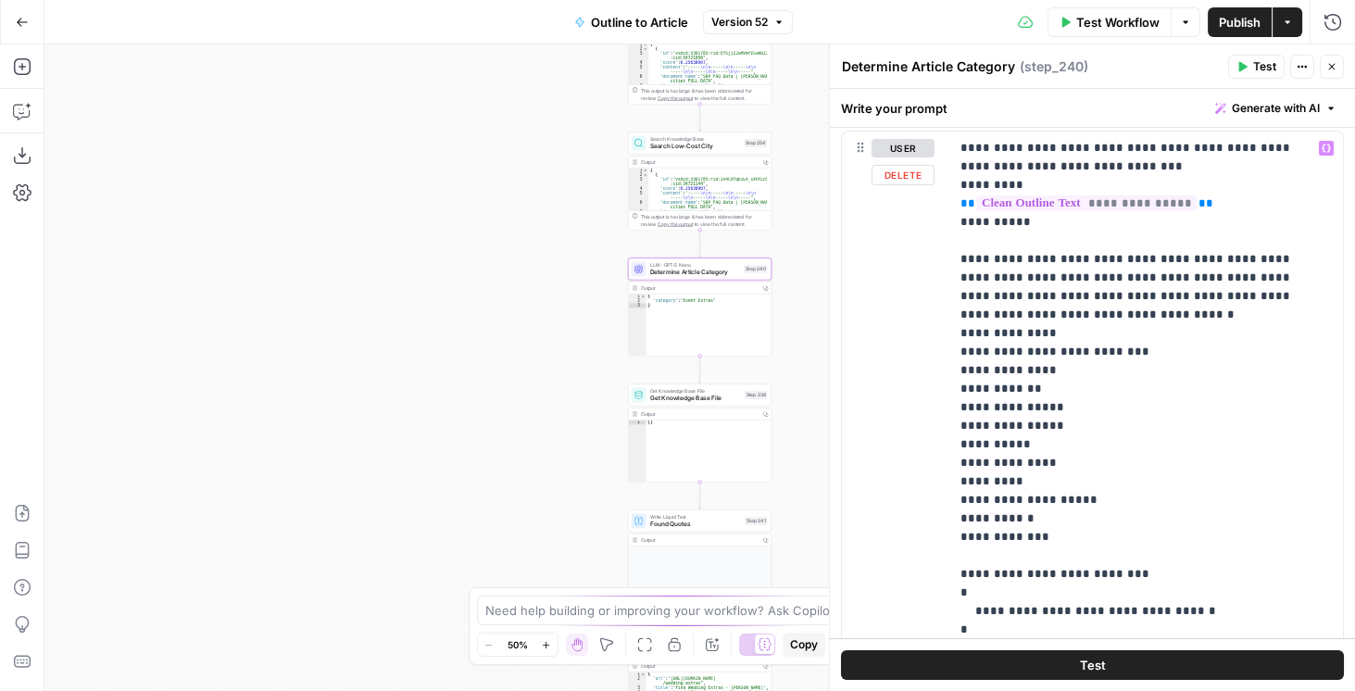
scroll to position [211, 0]
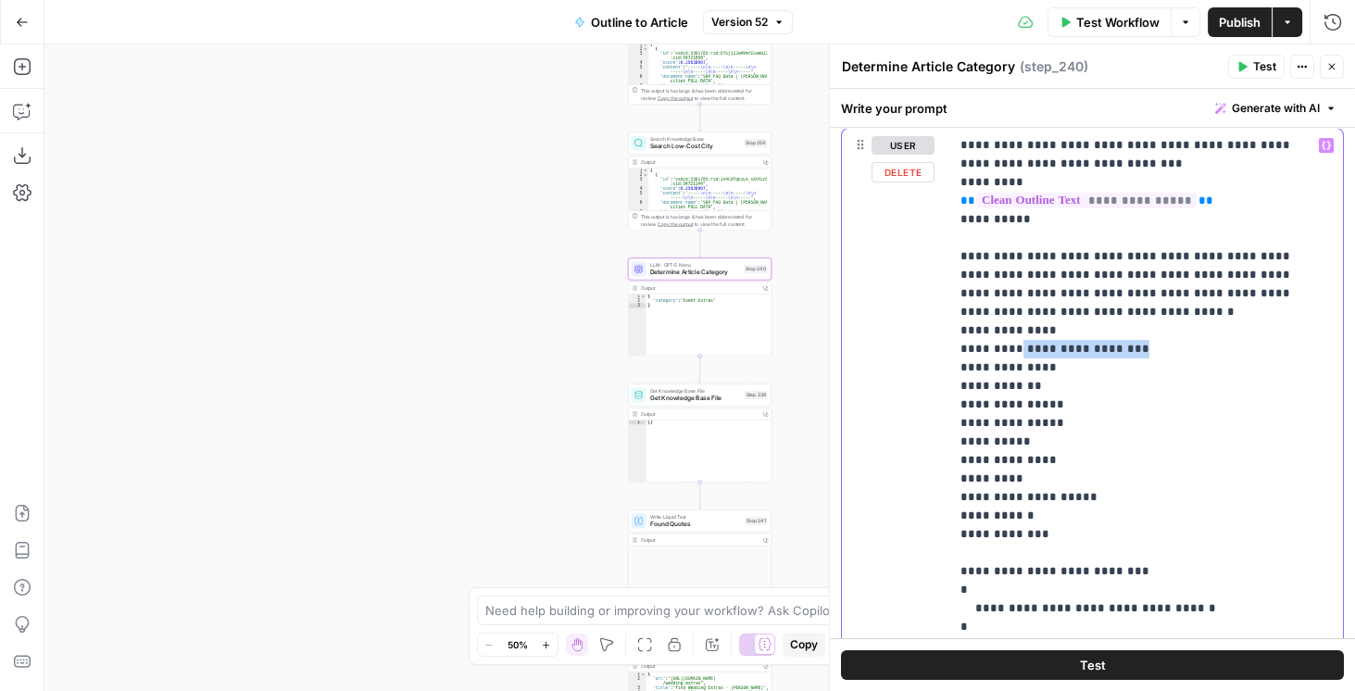
drag, startPoint x: 1143, startPoint y: 346, endPoint x: 1012, endPoint y: 349, distance: 131.6
click at [1012, 349] on p "**********" at bounding box center [1143, 386] width 365 height 500
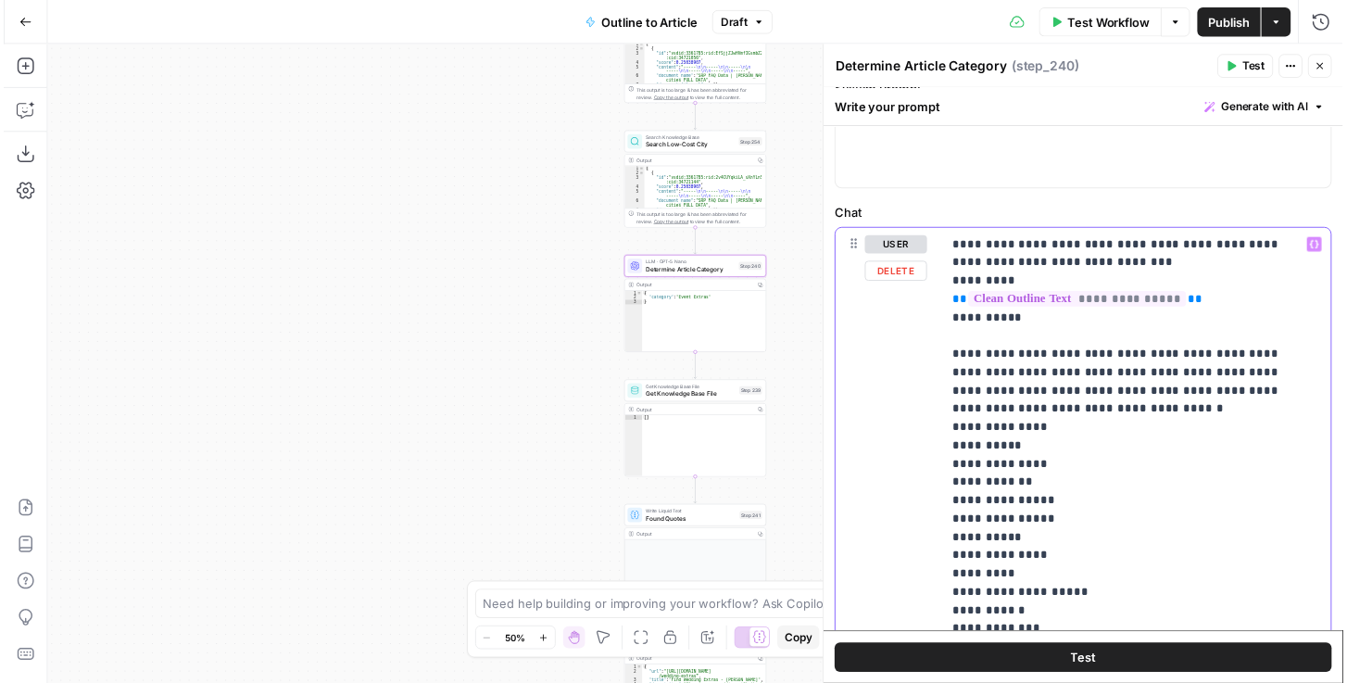
scroll to position [158, 0]
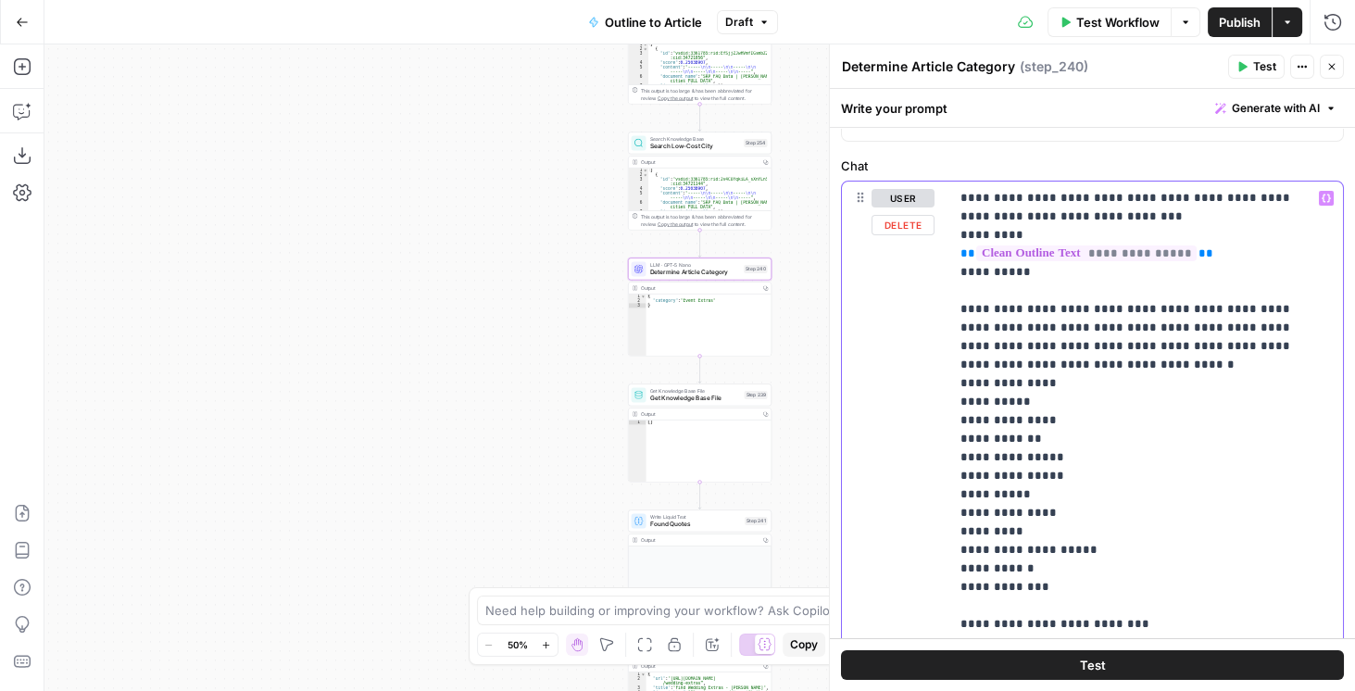
click at [1058, 416] on p "**********" at bounding box center [1143, 439] width 365 height 500
drag, startPoint x: 1043, startPoint y: 437, endPoint x: 1027, endPoint y: 436, distance: 15.8
click at [1027, 436] on p "**********" at bounding box center [1143, 439] width 365 height 500
click at [1064, 446] on p "**********" at bounding box center [1143, 439] width 365 height 500
drag, startPoint x: 1040, startPoint y: 436, endPoint x: 971, endPoint y: 439, distance: 69.5
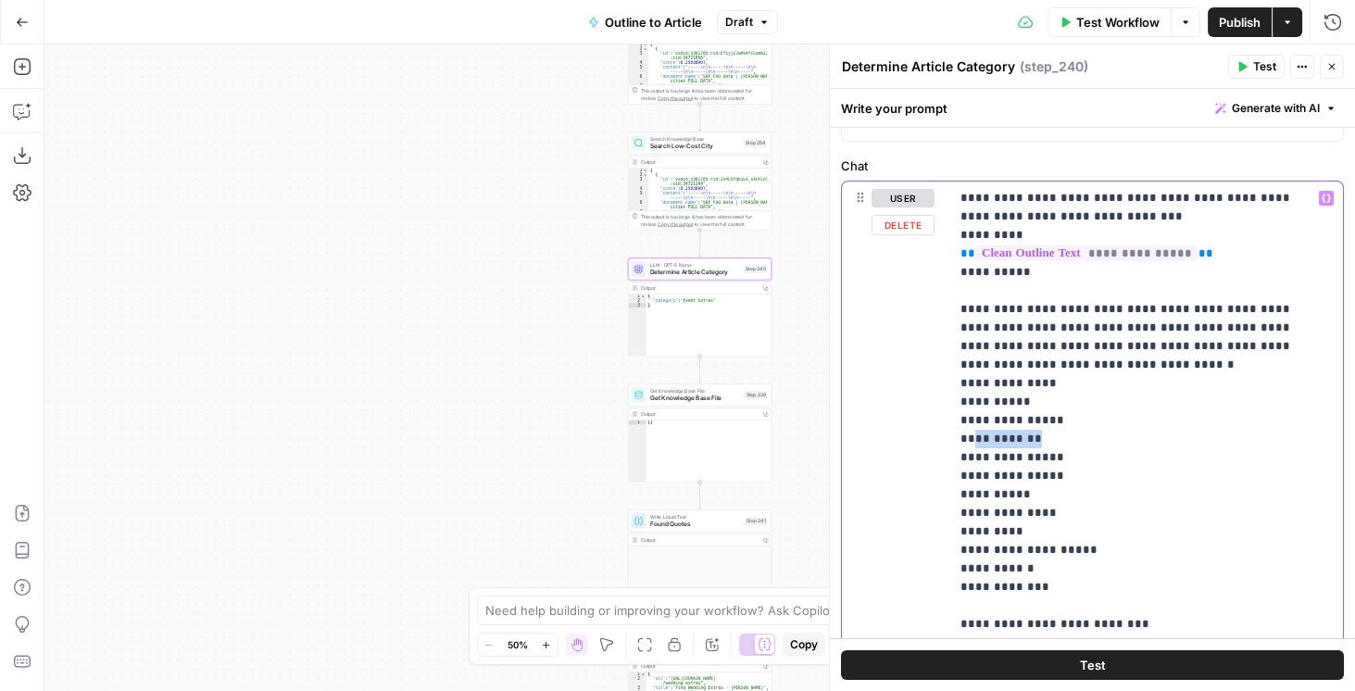
click at [971, 439] on p "**********" at bounding box center [1143, 439] width 365 height 500
drag, startPoint x: 1063, startPoint y: 474, endPoint x: 978, endPoint y: 475, distance: 85.2
click at [978, 475] on p "**********" at bounding box center [1143, 439] width 365 height 500
click at [1025, 494] on p "**********" at bounding box center [1143, 439] width 365 height 500
click at [1054, 513] on p "**********" at bounding box center [1143, 439] width 365 height 500
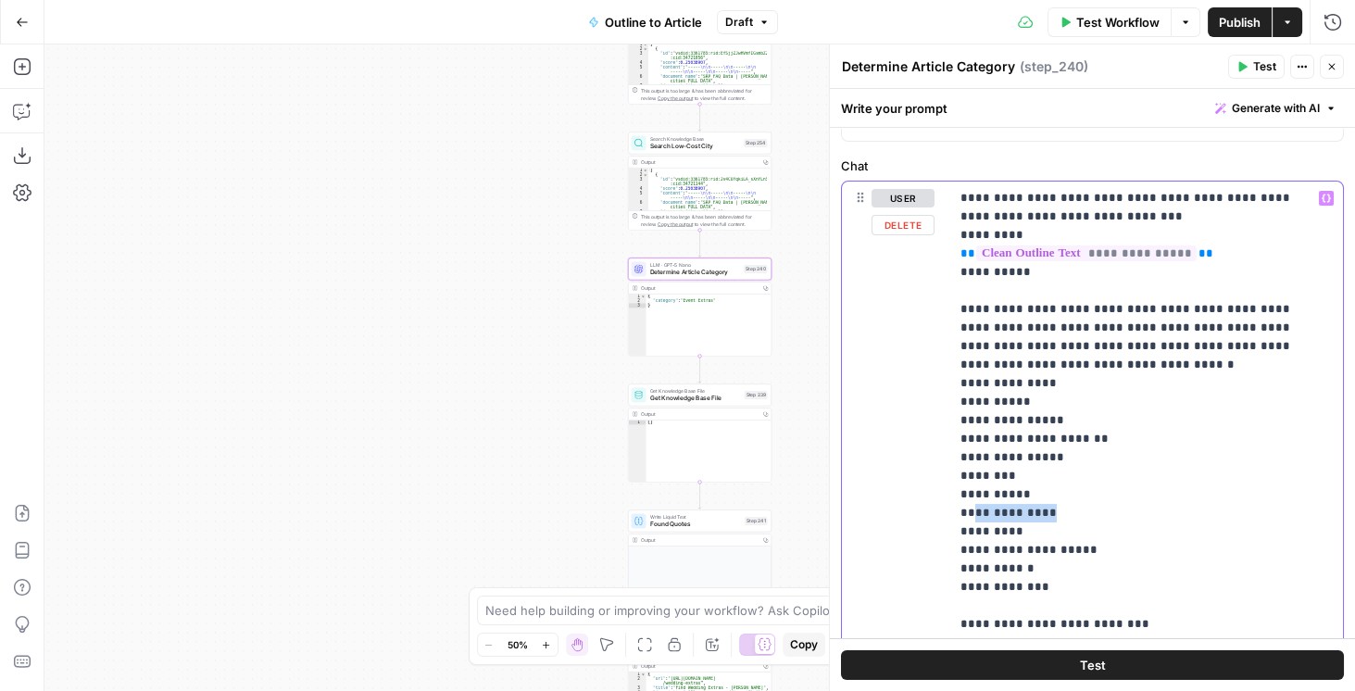
drag, startPoint x: 1012, startPoint y: 510, endPoint x: 971, endPoint y: 512, distance: 40.8
click at [971, 512] on p "**********" at bounding box center [1143, 439] width 365 height 500
click at [965, 567] on p "**********" at bounding box center [1143, 439] width 365 height 500
click at [964, 583] on p "**********" at bounding box center [1143, 439] width 365 height 500
click at [1051, 385] on p "**********" at bounding box center [1143, 439] width 365 height 500
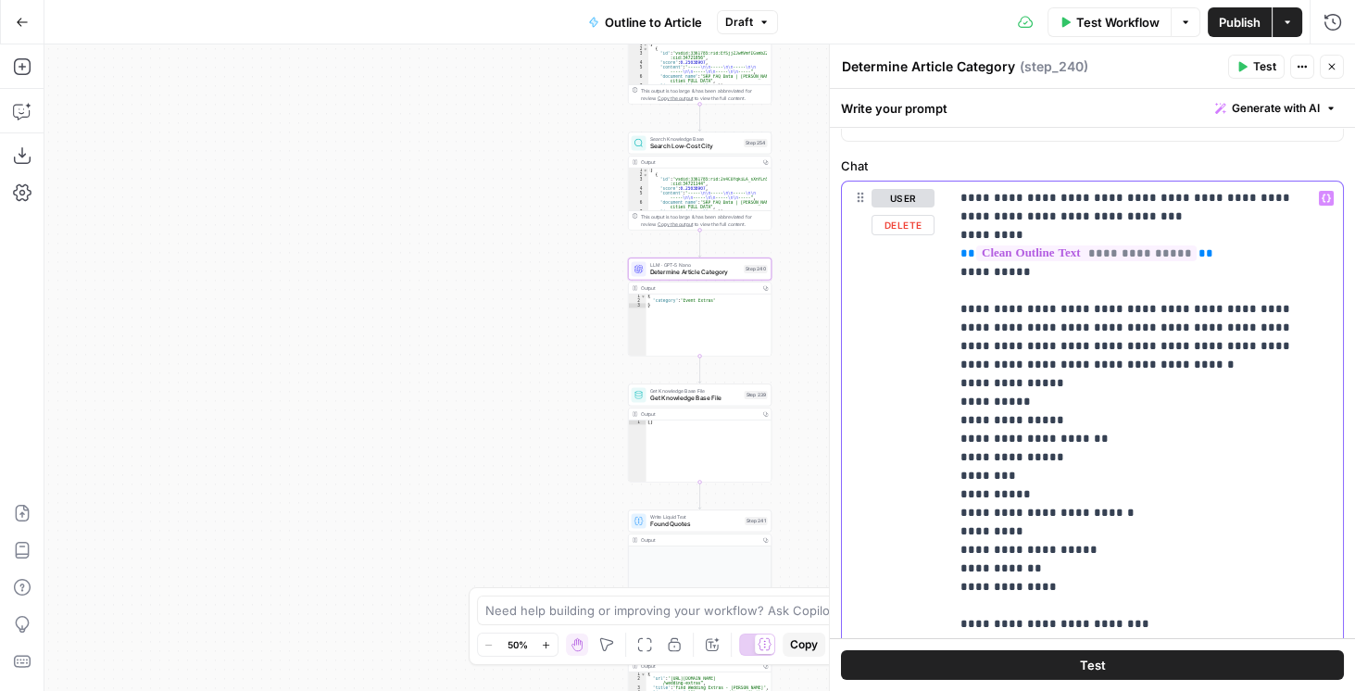
click at [1045, 399] on p "**********" at bounding box center [1143, 439] width 365 height 500
click at [1050, 412] on p "**********" at bounding box center [1143, 439] width 365 height 500
click at [1073, 438] on p "**********" at bounding box center [1143, 439] width 365 height 500
click at [1056, 459] on p "**********" at bounding box center [1143, 439] width 365 height 500
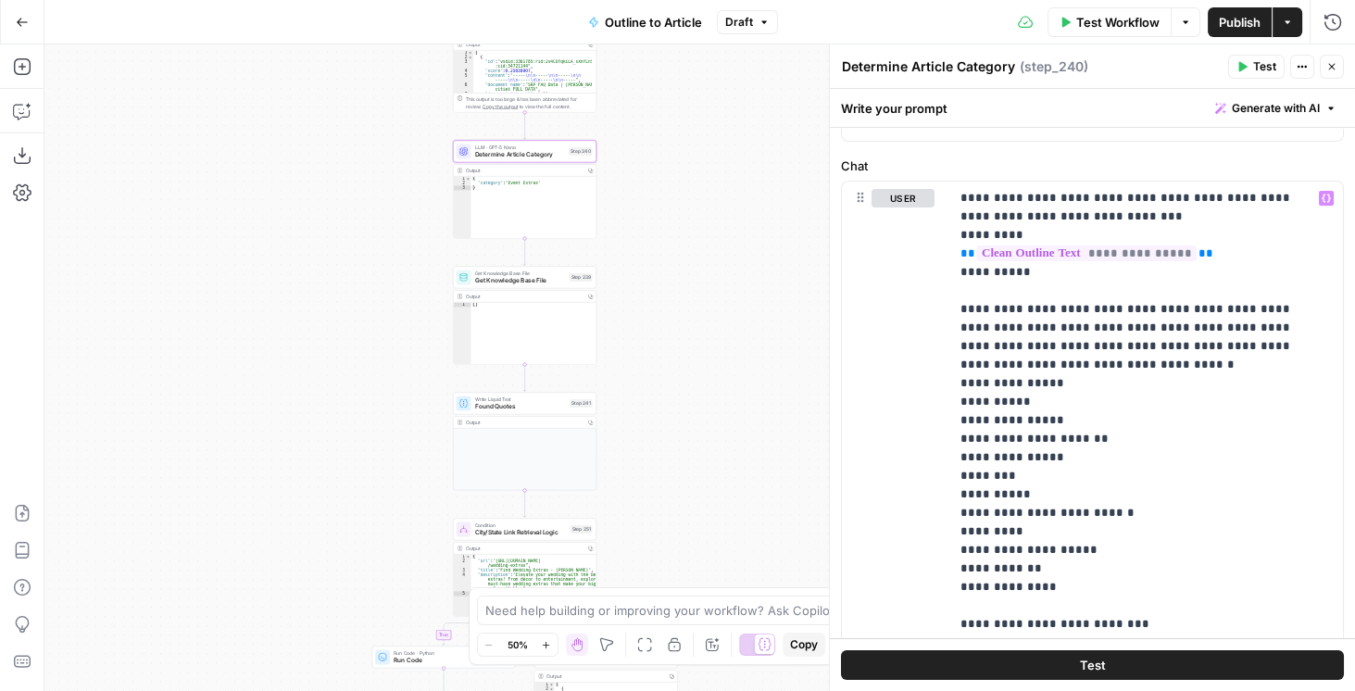
drag, startPoint x: 572, startPoint y: 262, endPoint x: 398, endPoint y: 150, distance: 207.1
click at [397, 145] on div "**********" at bounding box center [699, 367] width 1311 height 647
drag, startPoint x: 426, startPoint y: 270, endPoint x: 397, endPoint y: 168, distance: 105.9
click at [398, 171] on div "**********" at bounding box center [699, 367] width 1311 height 647
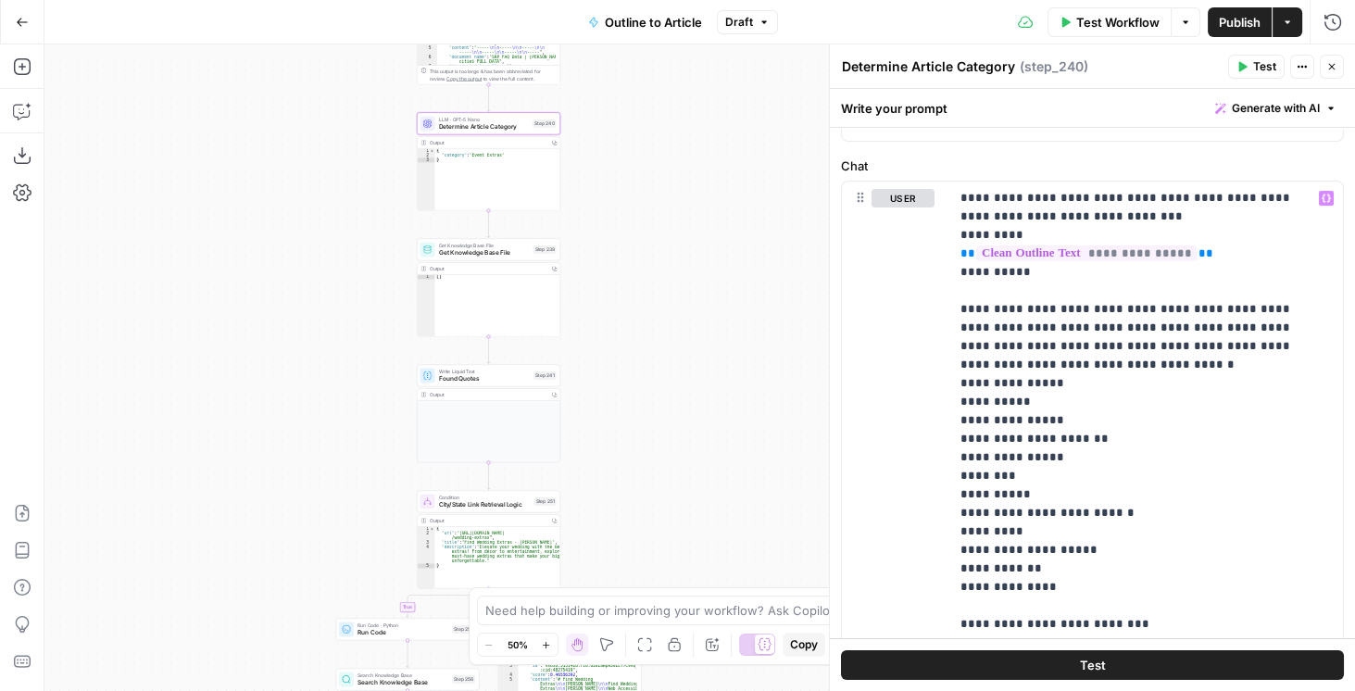
drag, startPoint x: 397, startPoint y: 168, endPoint x: 368, endPoint y: 333, distance: 168.4
click at [369, 332] on div "**********" at bounding box center [699, 367] width 1311 height 647
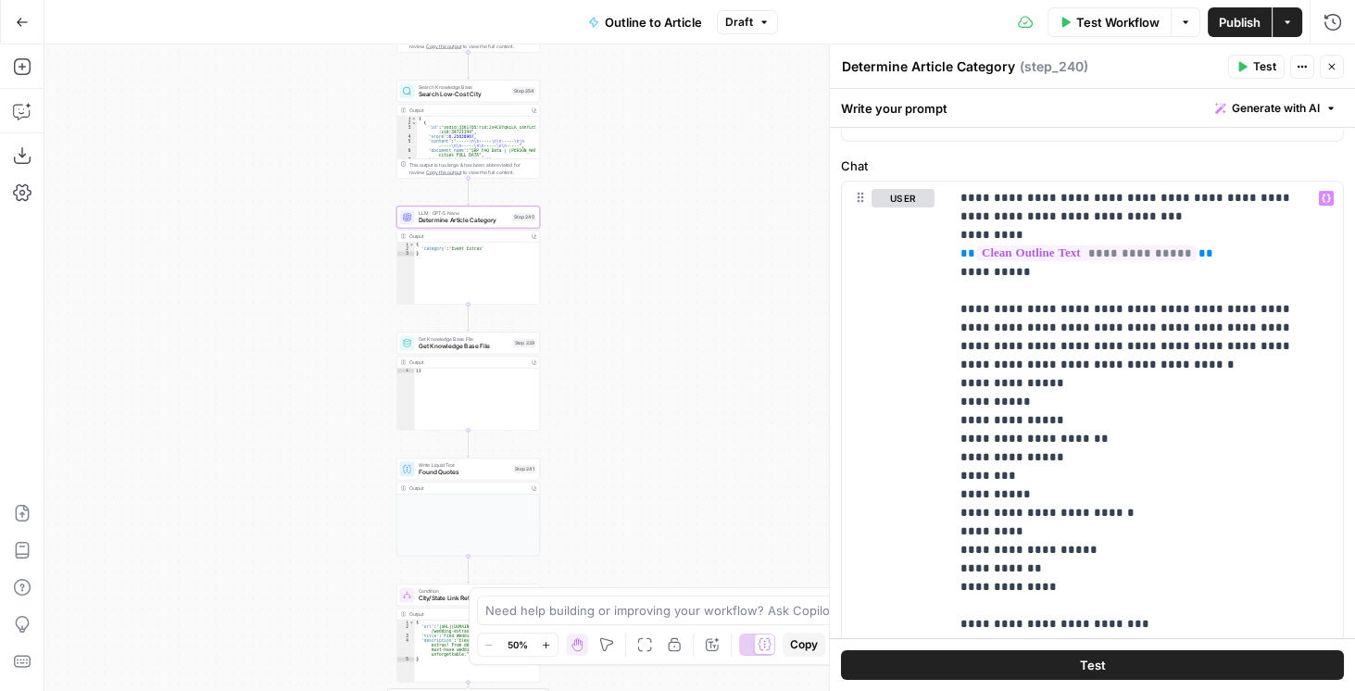
drag, startPoint x: 331, startPoint y: 214, endPoint x: 307, endPoint y: 321, distance: 109.2
click at [307, 321] on div "**********" at bounding box center [699, 367] width 1311 height 647
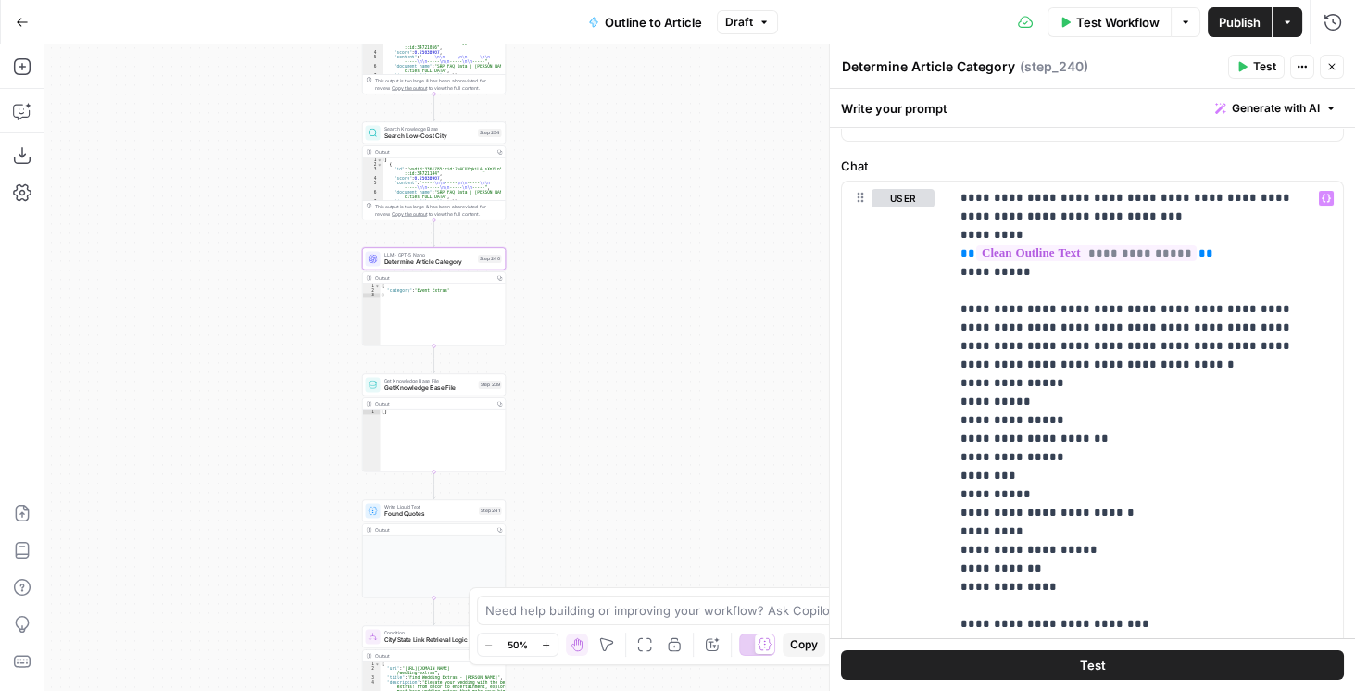
drag, startPoint x: 591, startPoint y: 325, endPoint x: 572, endPoint y: 221, distance: 105.6
click at [572, 226] on div "**********" at bounding box center [699, 367] width 1311 height 647
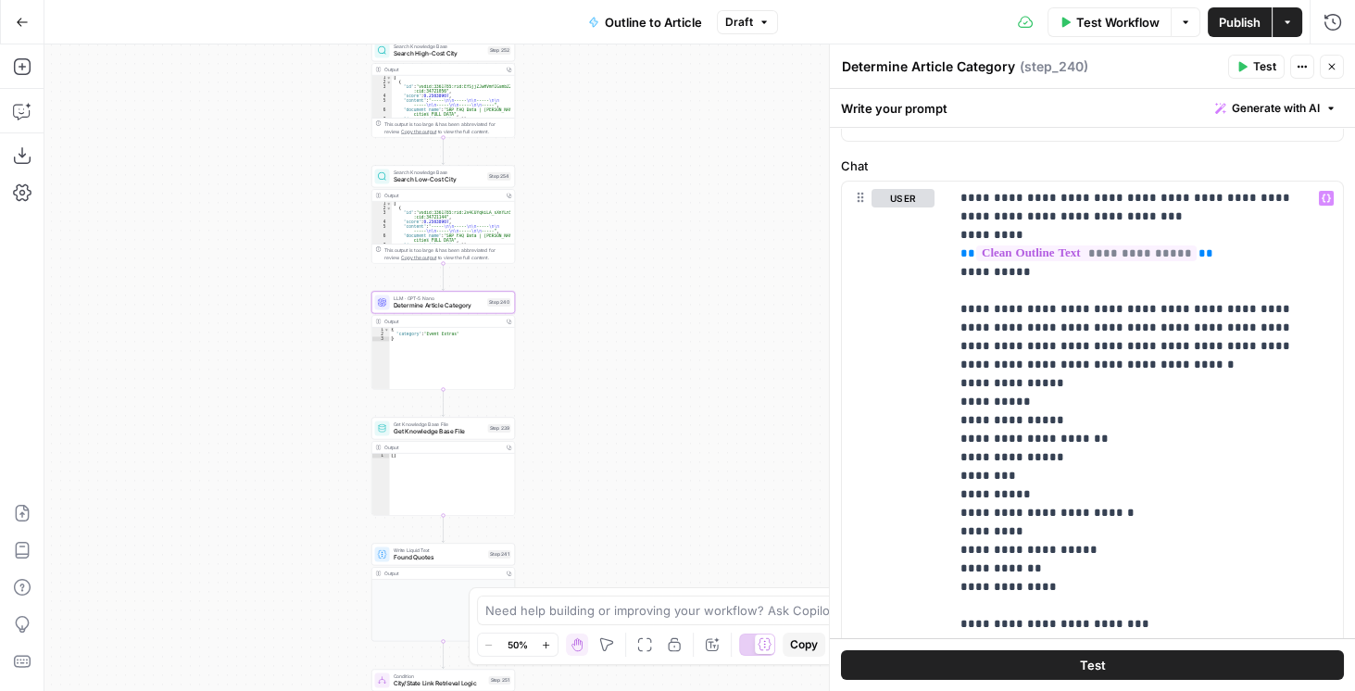
drag, startPoint x: 571, startPoint y: 252, endPoint x: 596, endPoint y: 363, distance: 113.9
click at [596, 363] on div "**********" at bounding box center [699, 367] width 1311 height 647
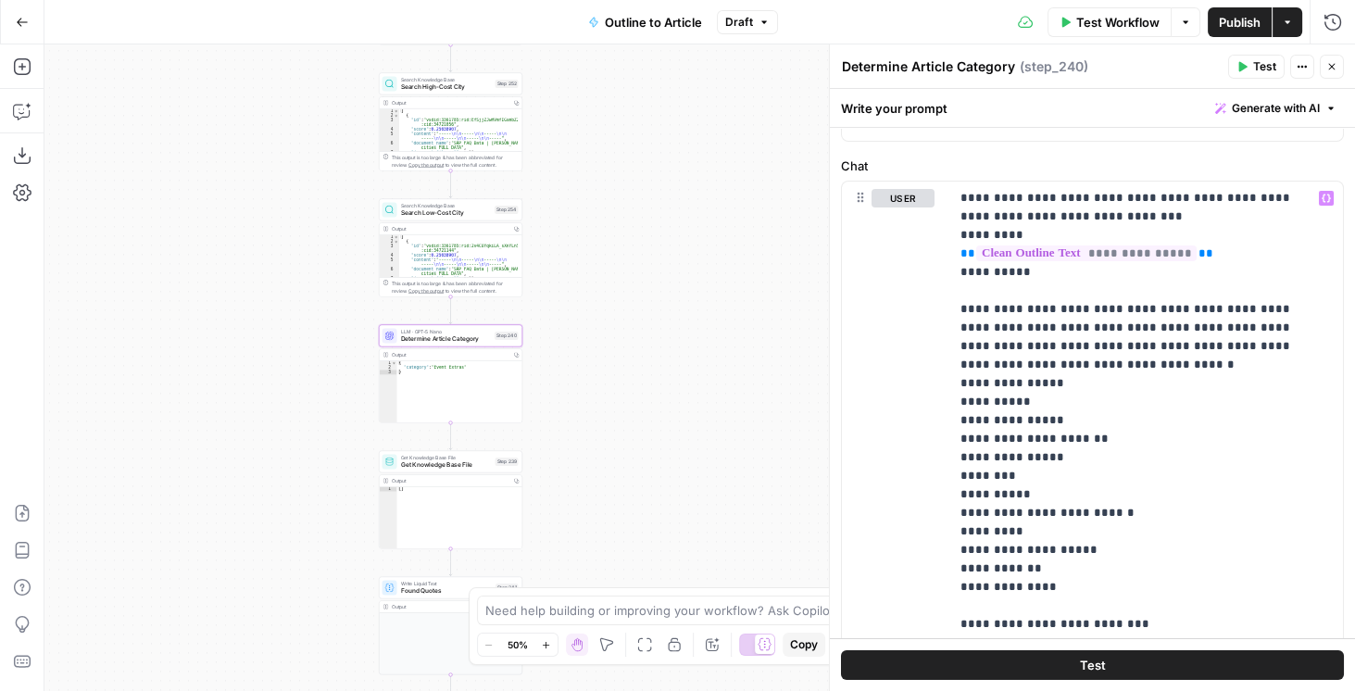
drag, startPoint x: 608, startPoint y: 265, endPoint x: 633, endPoint y: 406, distance: 143.0
click at [633, 406] on div "**********" at bounding box center [699, 367] width 1311 height 647
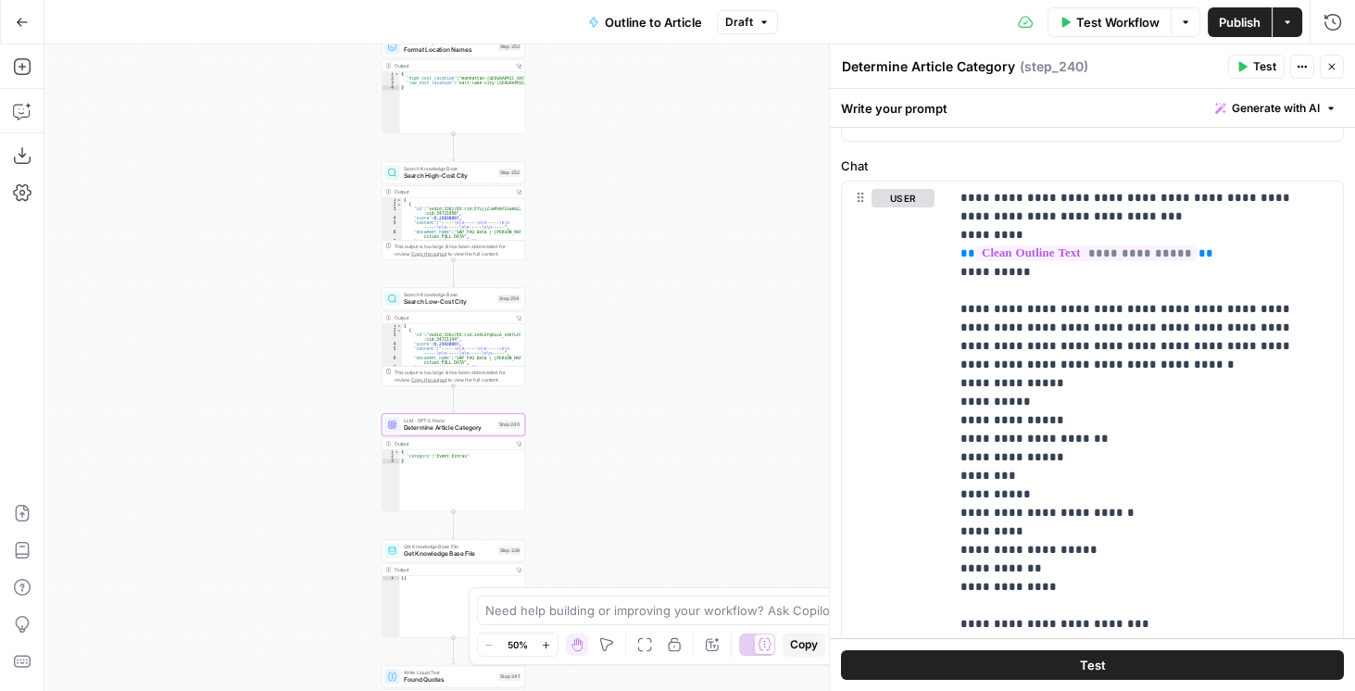
drag, startPoint x: 635, startPoint y: 349, endPoint x: 613, endPoint y: 296, distance: 57.3
click at [613, 296] on div "**********" at bounding box center [699, 367] width 1311 height 647
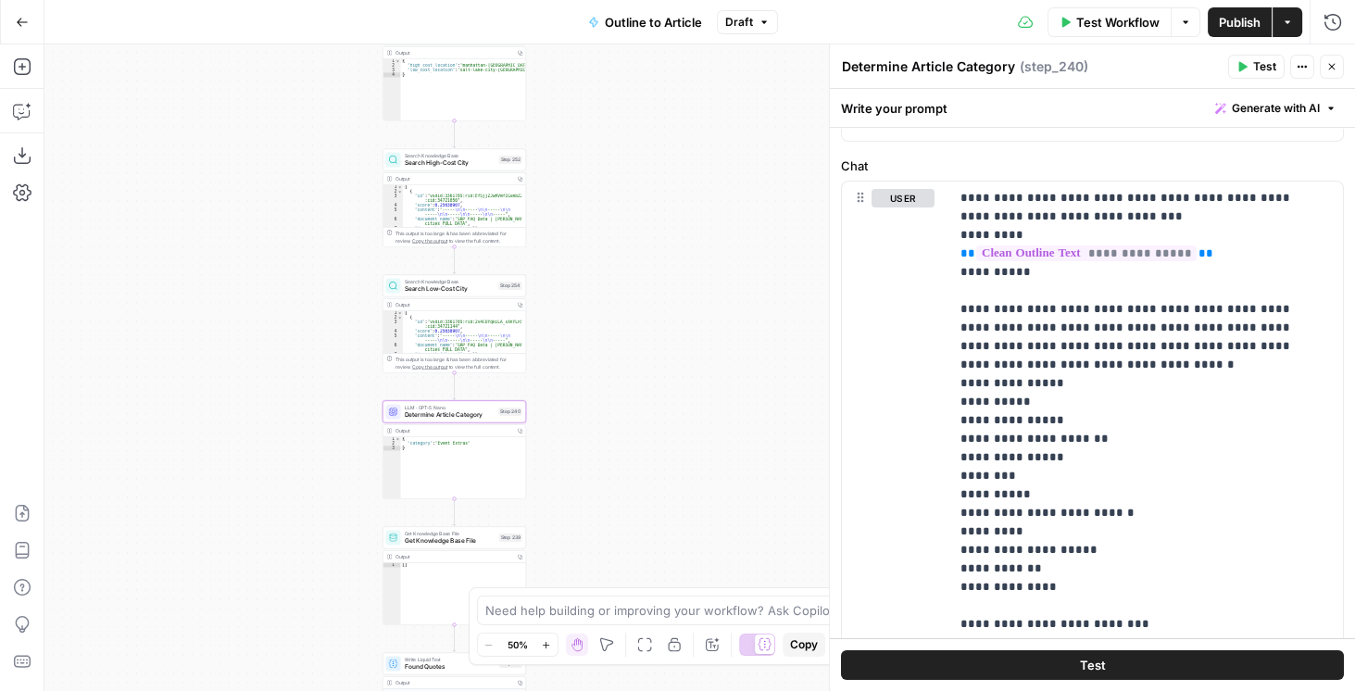
drag, startPoint x: 615, startPoint y: 315, endPoint x: 604, endPoint y: 205, distance: 110.8
click at [605, 209] on div "**********" at bounding box center [699, 367] width 1311 height 647
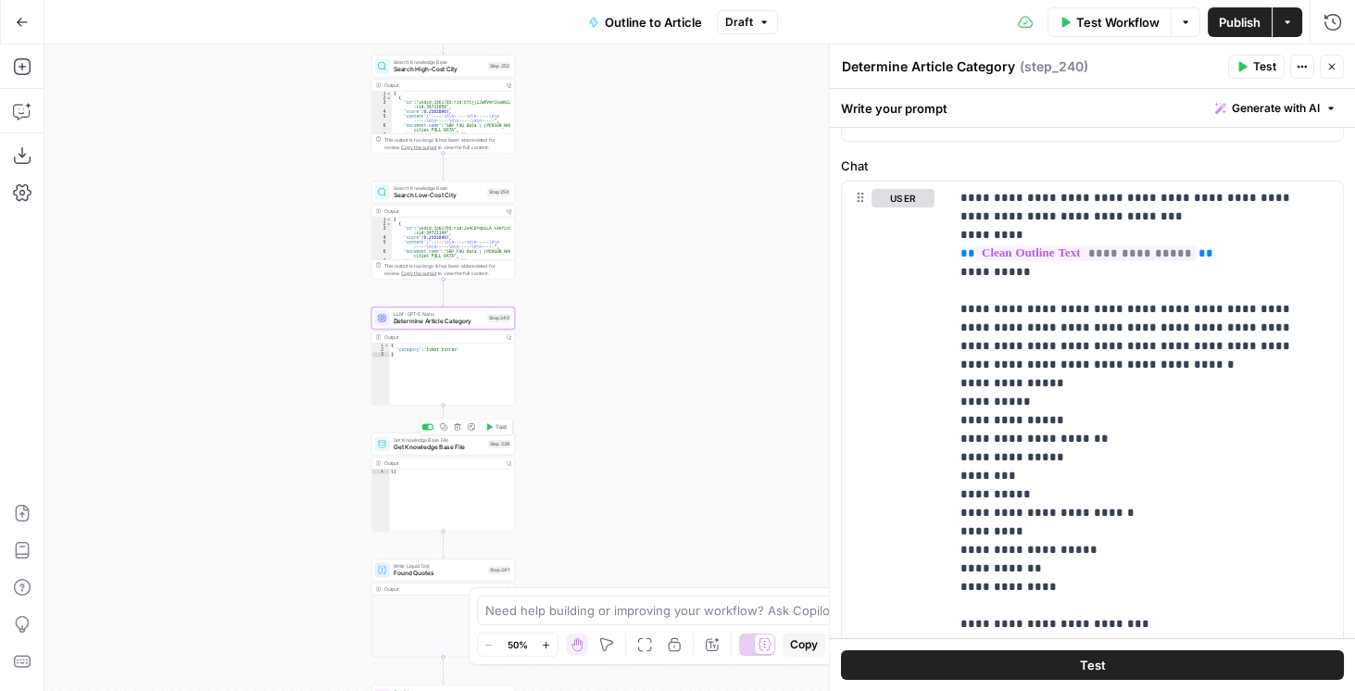
click at [449, 445] on span "Get Knowledge Base File" at bounding box center [439, 447] width 91 height 9
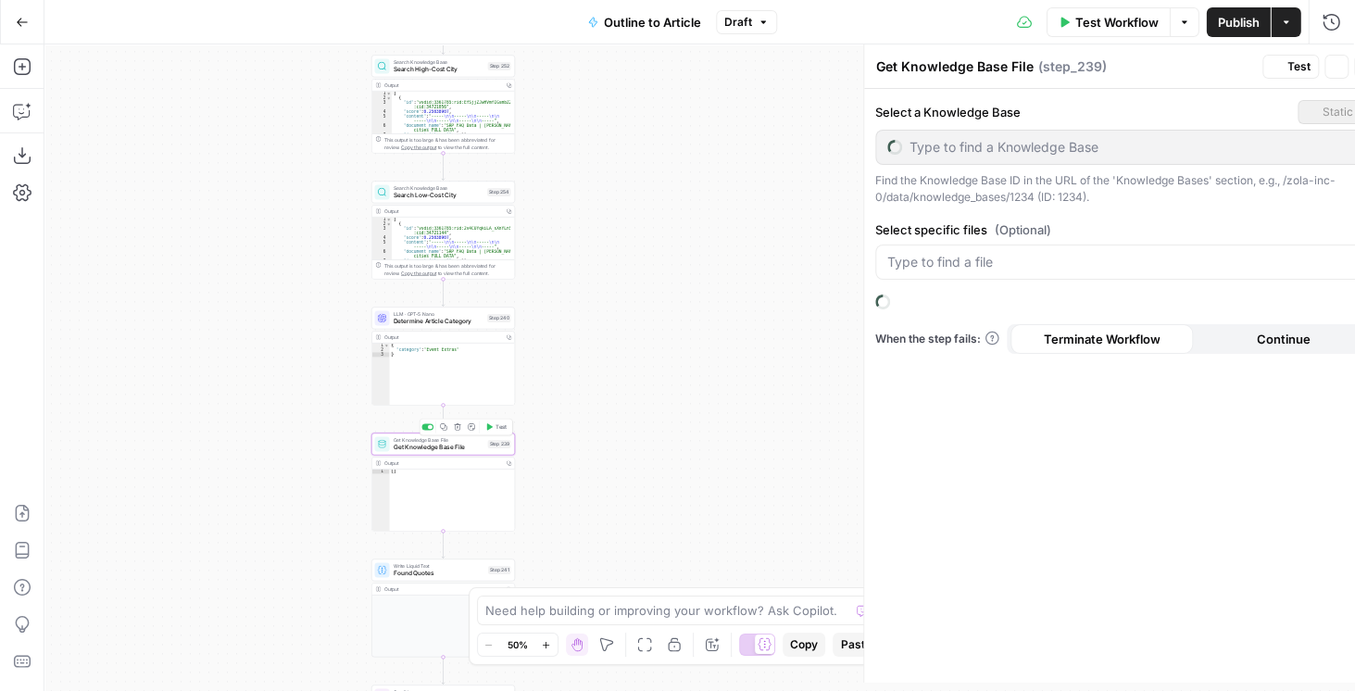
type input "Quotes"
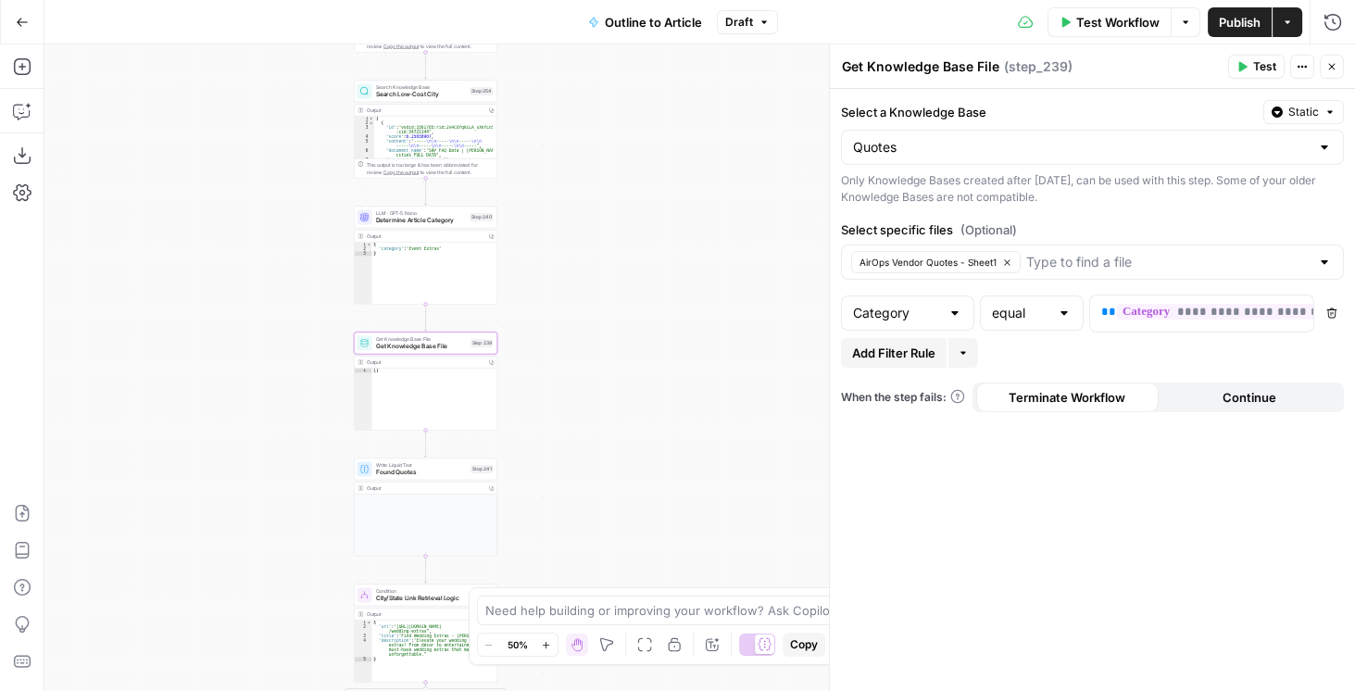
drag, startPoint x: 673, startPoint y: 303, endPoint x: 667, endPoint y: 258, distance: 44.9
click at [668, 266] on div "**********" at bounding box center [699, 367] width 1311 height 647
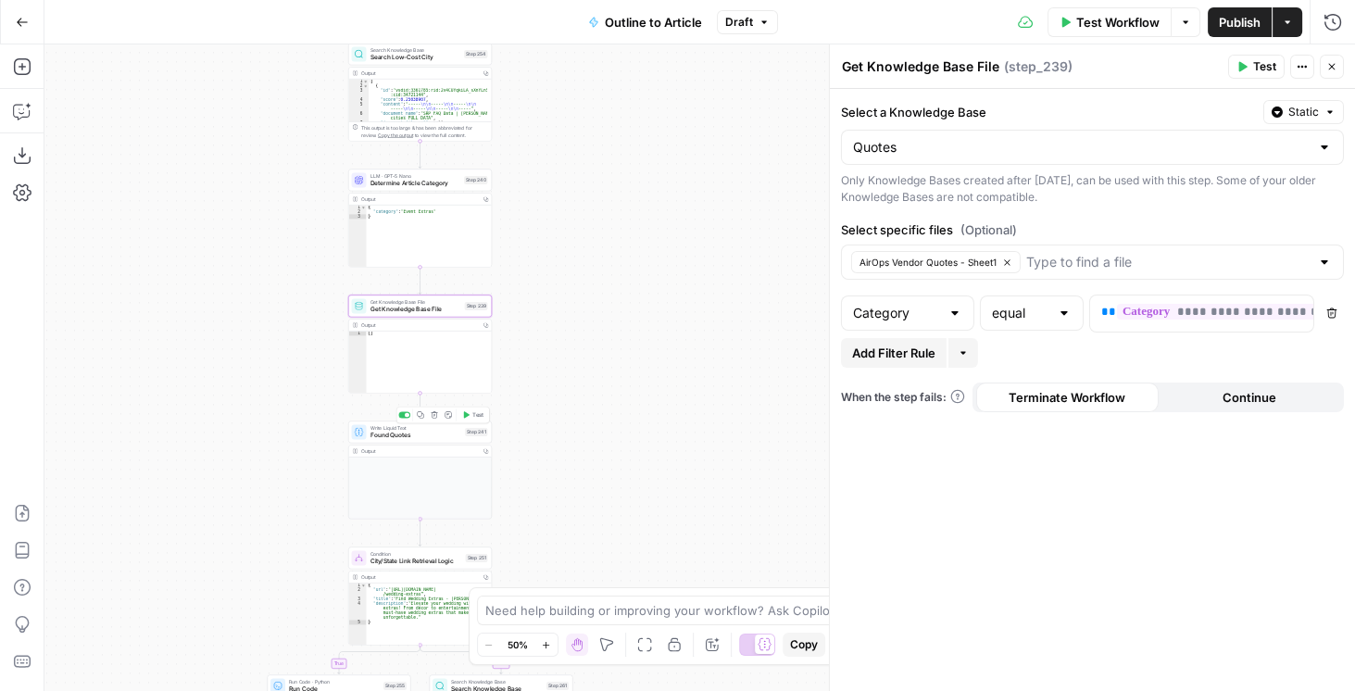
click at [403, 427] on span "Write Liquid Text" at bounding box center [417, 427] width 92 height 7
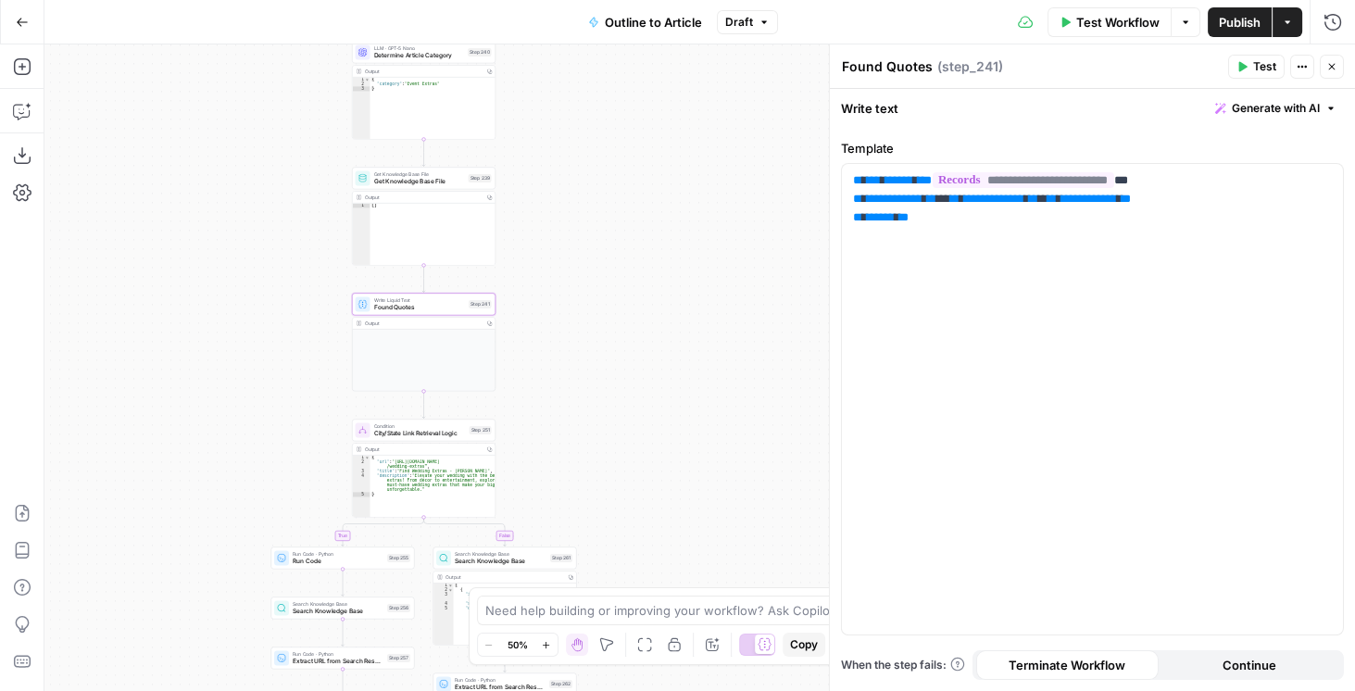
drag, startPoint x: 646, startPoint y: 409, endPoint x: 647, endPoint y: 257, distance: 151.9
click at [648, 254] on div "**********" at bounding box center [699, 367] width 1311 height 647
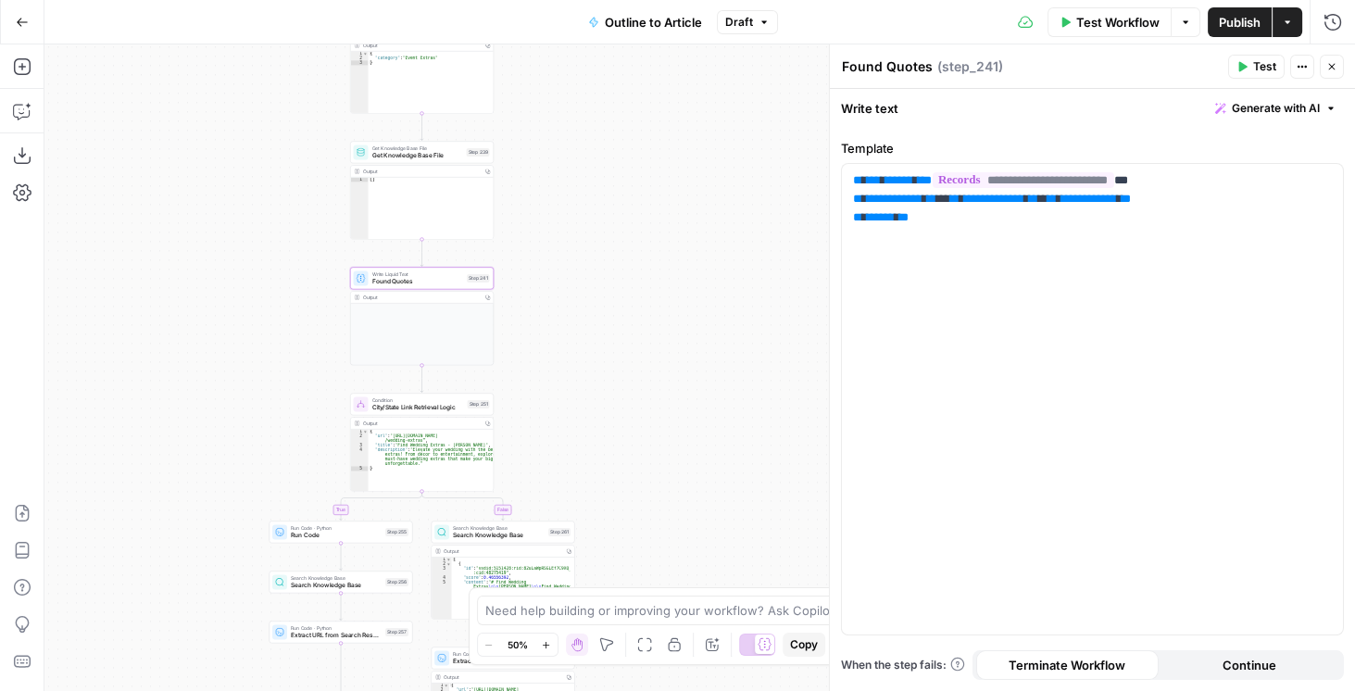
drag, startPoint x: 634, startPoint y: 349, endPoint x: 634, endPoint y: 240, distance: 109.3
click at [634, 253] on div "**********" at bounding box center [699, 367] width 1311 height 647
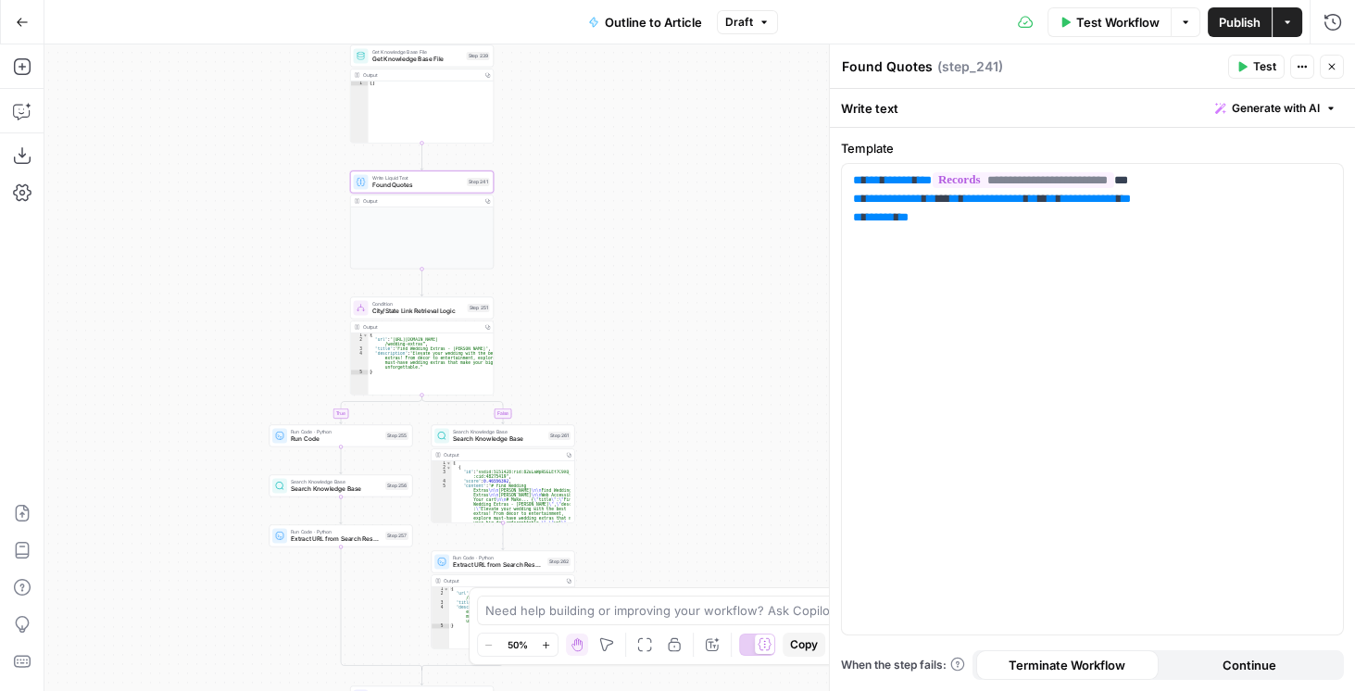
drag, startPoint x: 652, startPoint y: 352, endPoint x: 649, endPoint y: 246, distance: 105.6
click at [648, 253] on div "**********" at bounding box center [699, 367] width 1311 height 647
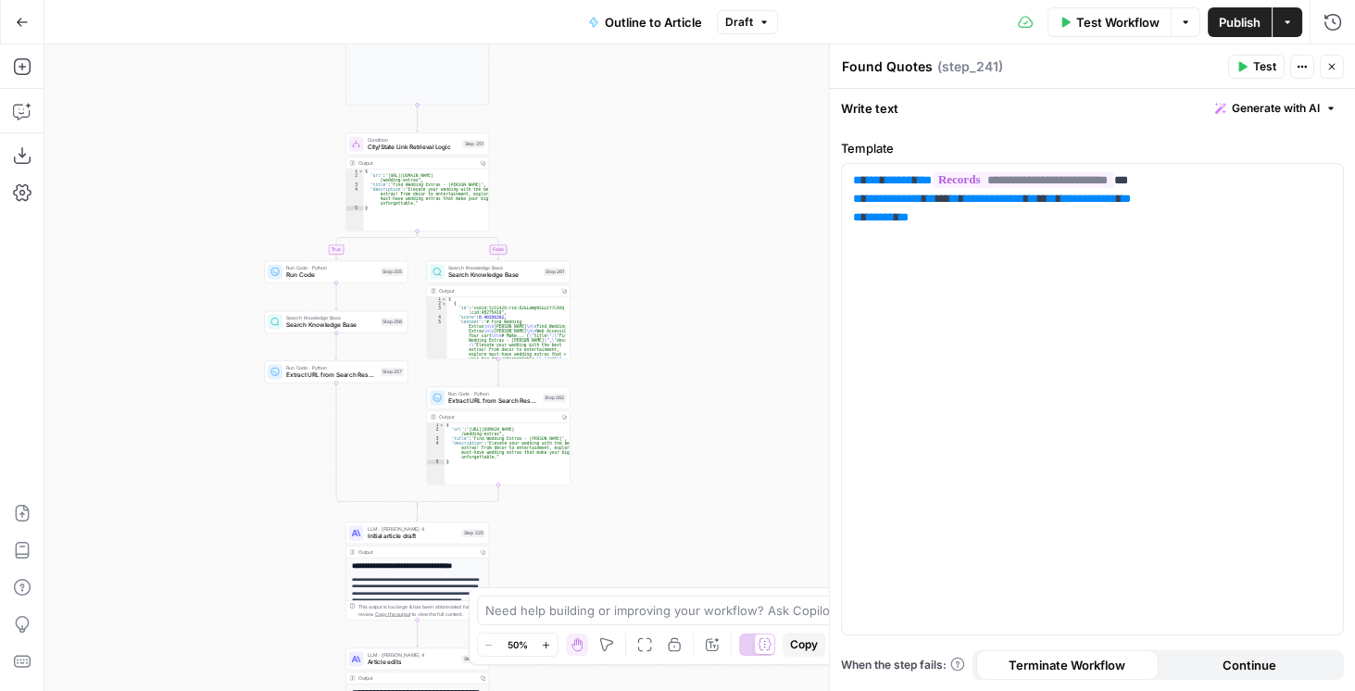
drag, startPoint x: 660, startPoint y: 353, endPoint x: 668, endPoint y: 196, distance: 156.7
click at [668, 198] on div "**********" at bounding box center [699, 367] width 1311 height 647
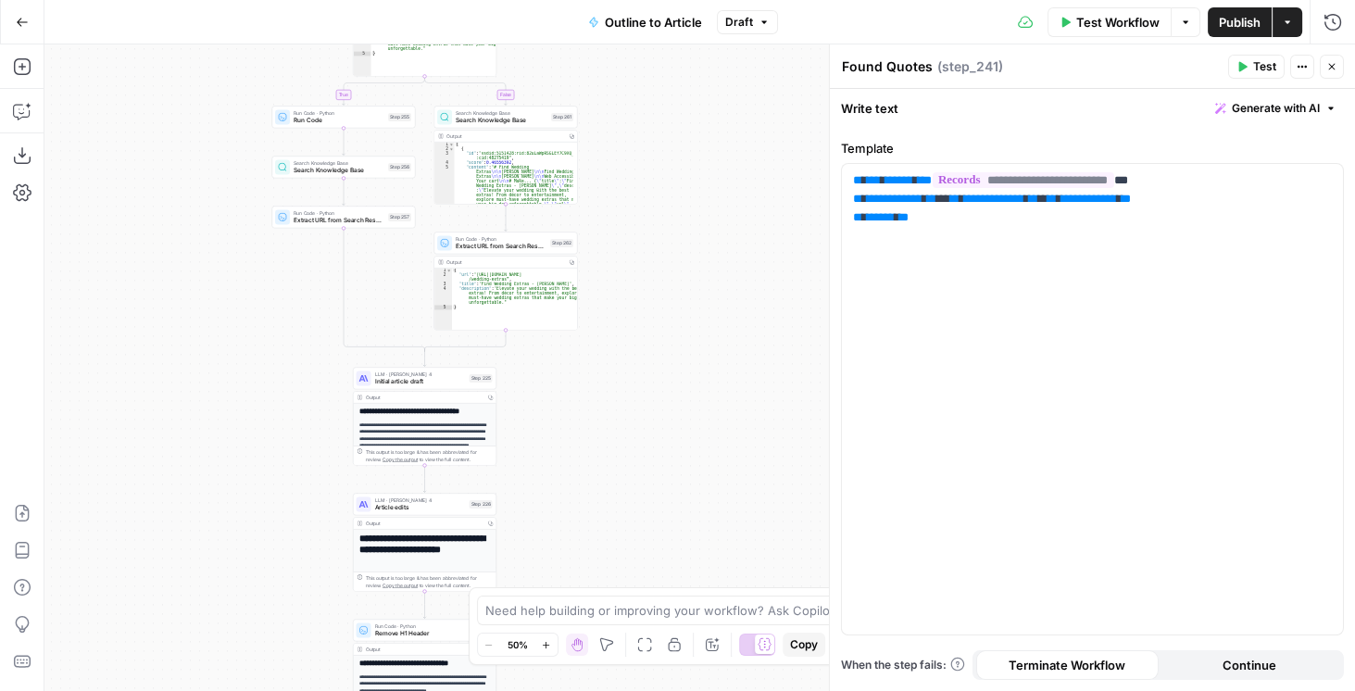
drag, startPoint x: 671, startPoint y: 309, endPoint x: 645, endPoint y: 141, distance: 170.6
click at [645, 145] on div "**********" at bounding box center [699, 367] width 1311 height 647
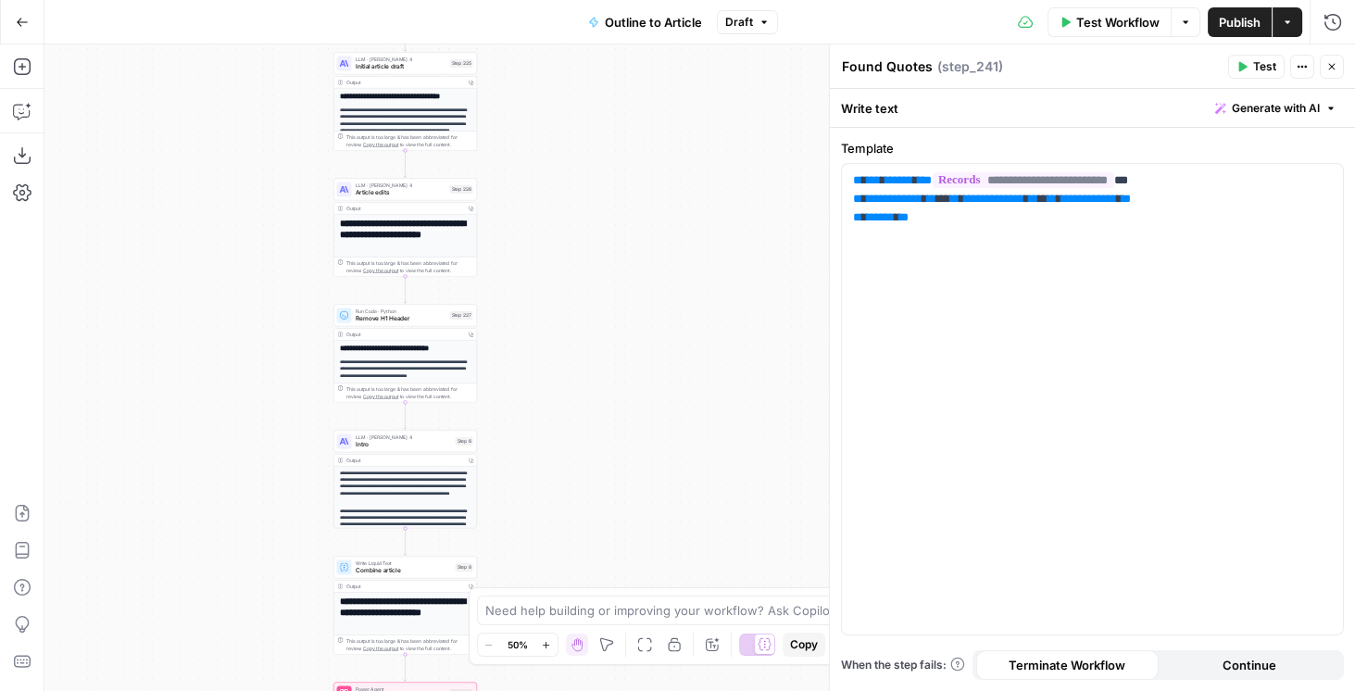
drag, startPoint x: 668, startPoint y: 218, endPoint x: 672, endPoint y: 252, distance: 34.5
click at [668, 175] on div "**********" at bounding box center [699, 367] width 1311 height 647
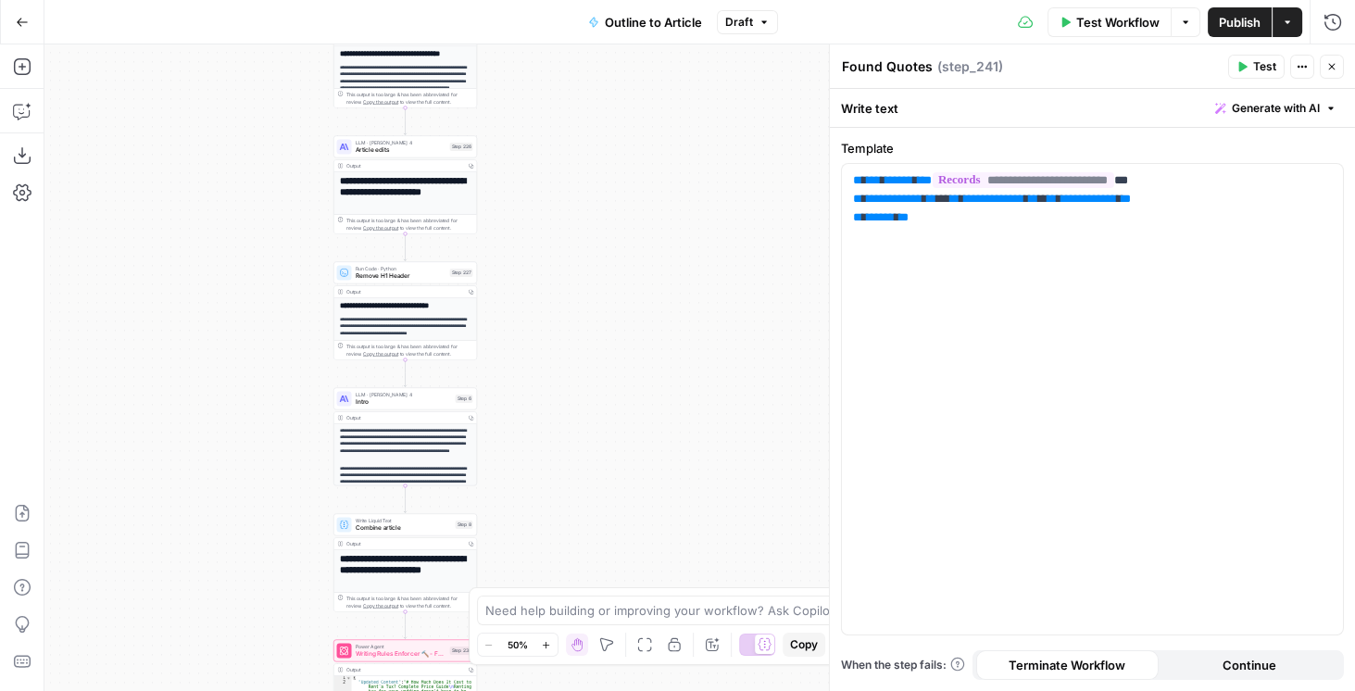
click at [676, 188] on div "**********" at bounding box center [699, 367] width 1311 height 647
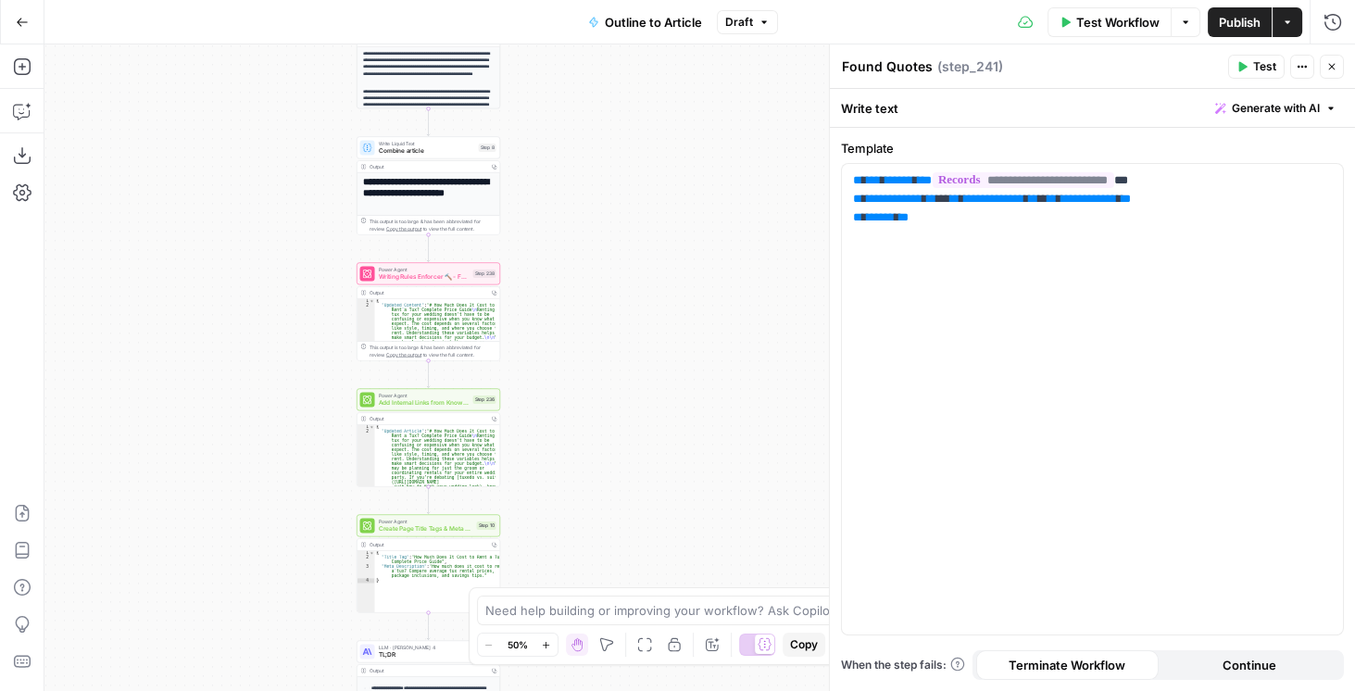
drag, startPoint x: 694, startPoint y: 301, endPoint x: 692, endPoint y: 379, distance: 77.8
click at [691, 190] on div "**********" at bounding box center [699, 367] width 1311 height 647
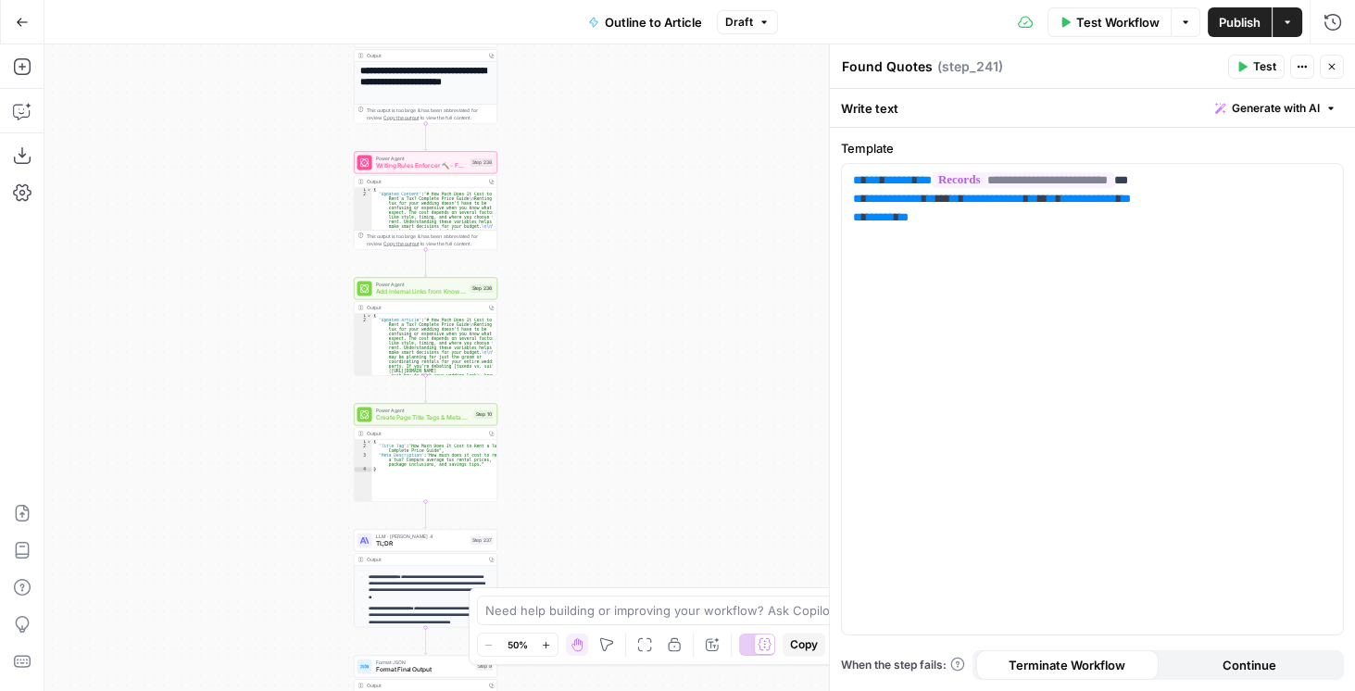
click at [687, 215] on div "**********" at bounding box center [699, 367] width 1311 height 647
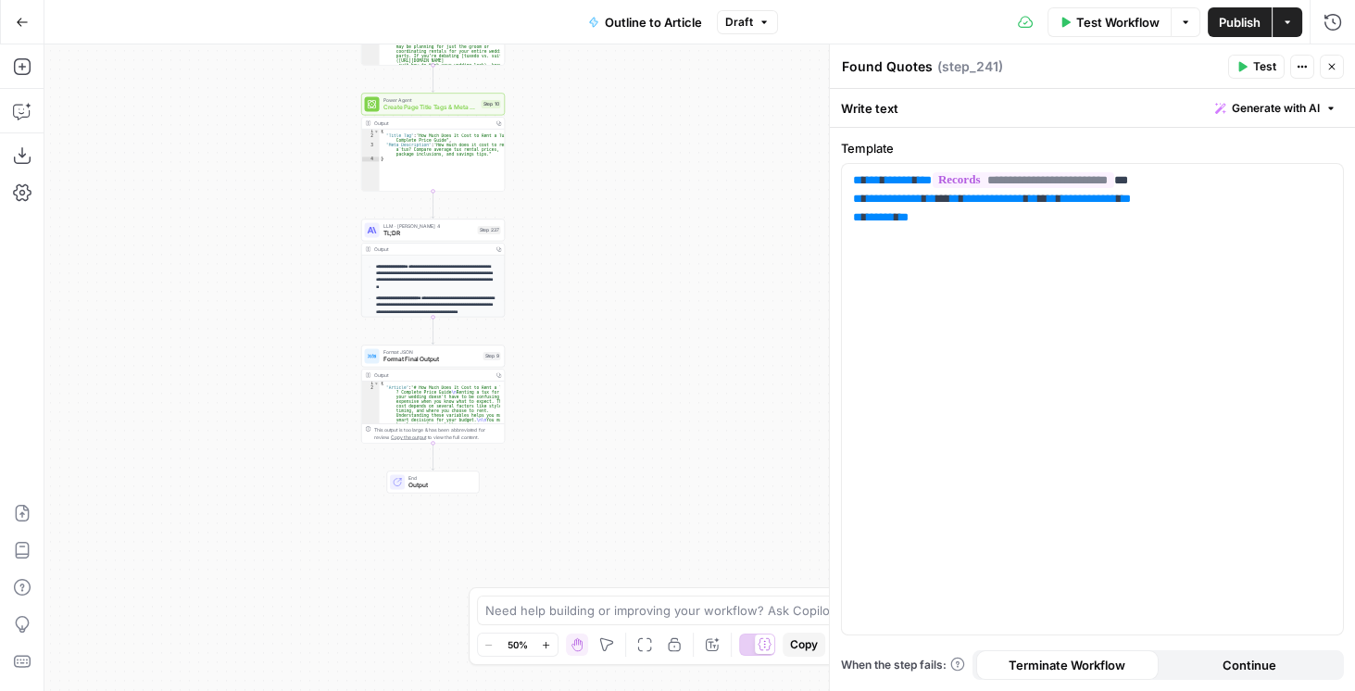
drag, startPoint x: 686, startPoint y: 344, endPoint x: 686, endPoint y: 331, distance: 13.0
click at [686, 331] on div "**********" at bounding box center [699, 367] width 1311 height 647
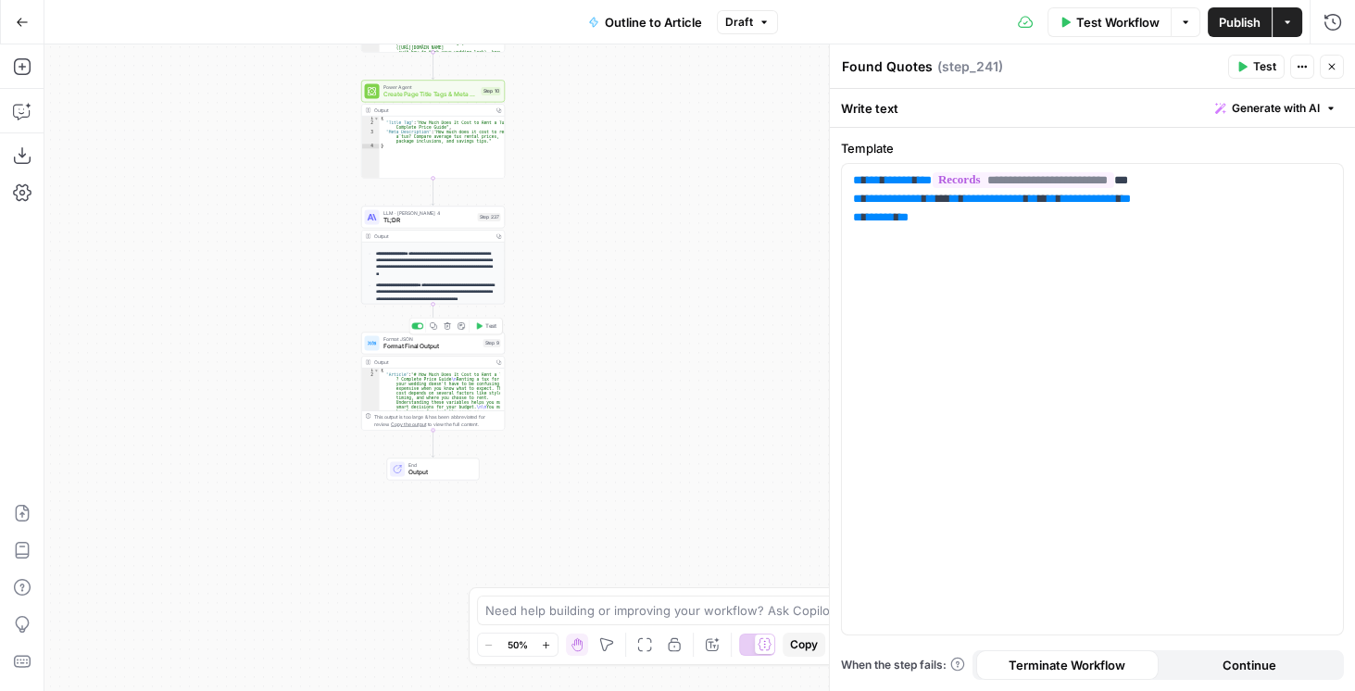
click at [431, 350] on span "Format Final Output" at bounding box center [432, 346] width 96 height 9
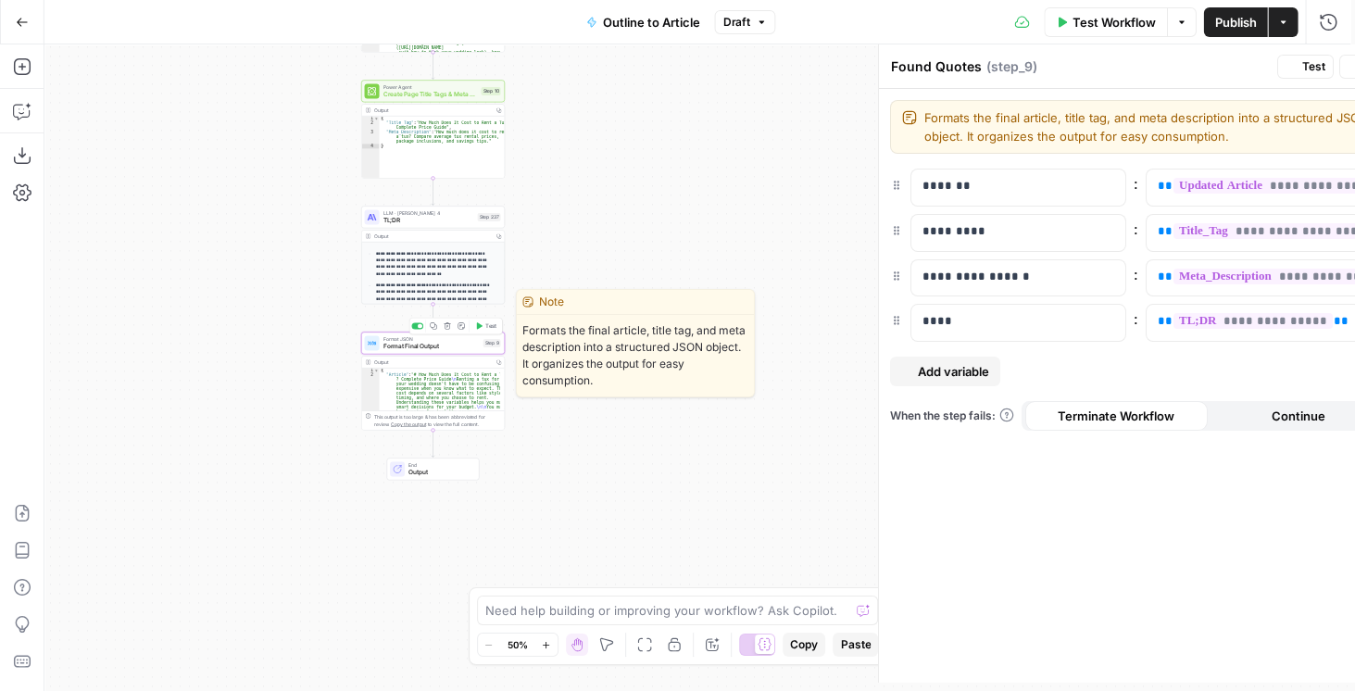
type textarea "Format Final Output"
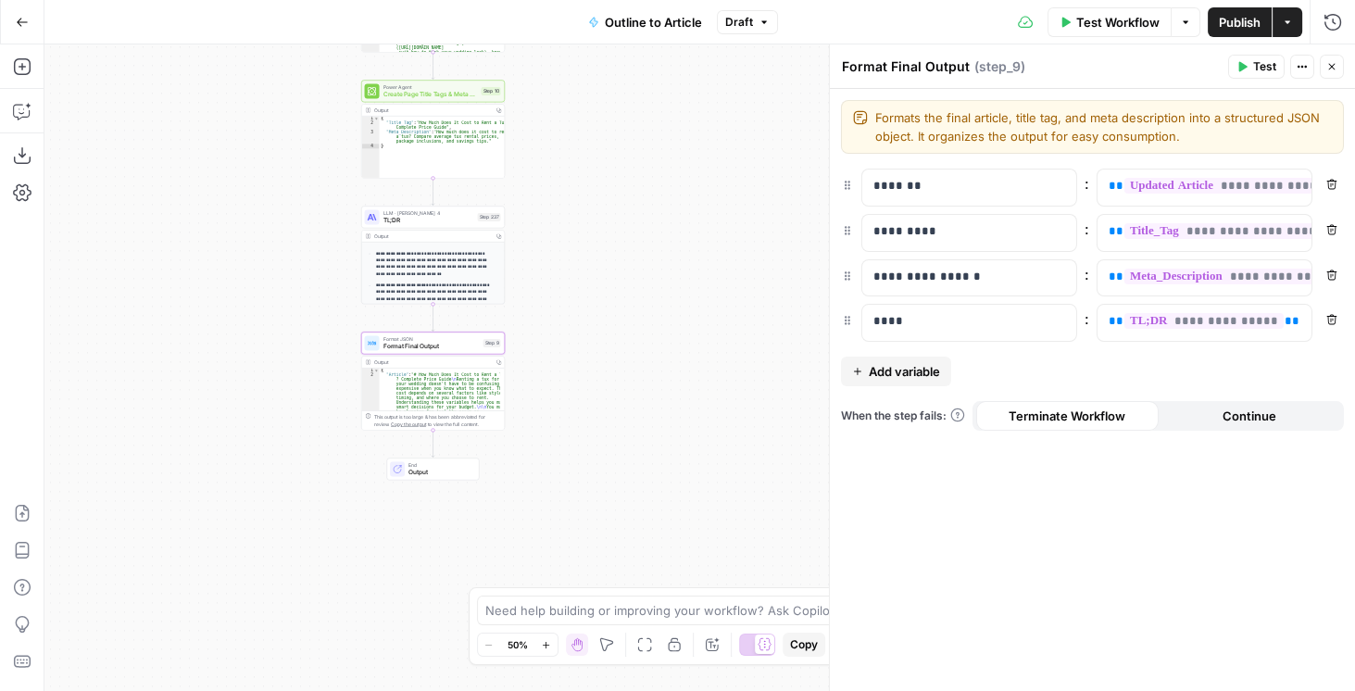
drag, startPoint x: 627, startPoint y: 182, endPoint x: 645, endPoint y: 424, distance: 242.4
click at [646, 422] on div "**********" at bounding box center [699, 367] width 1311 height 647
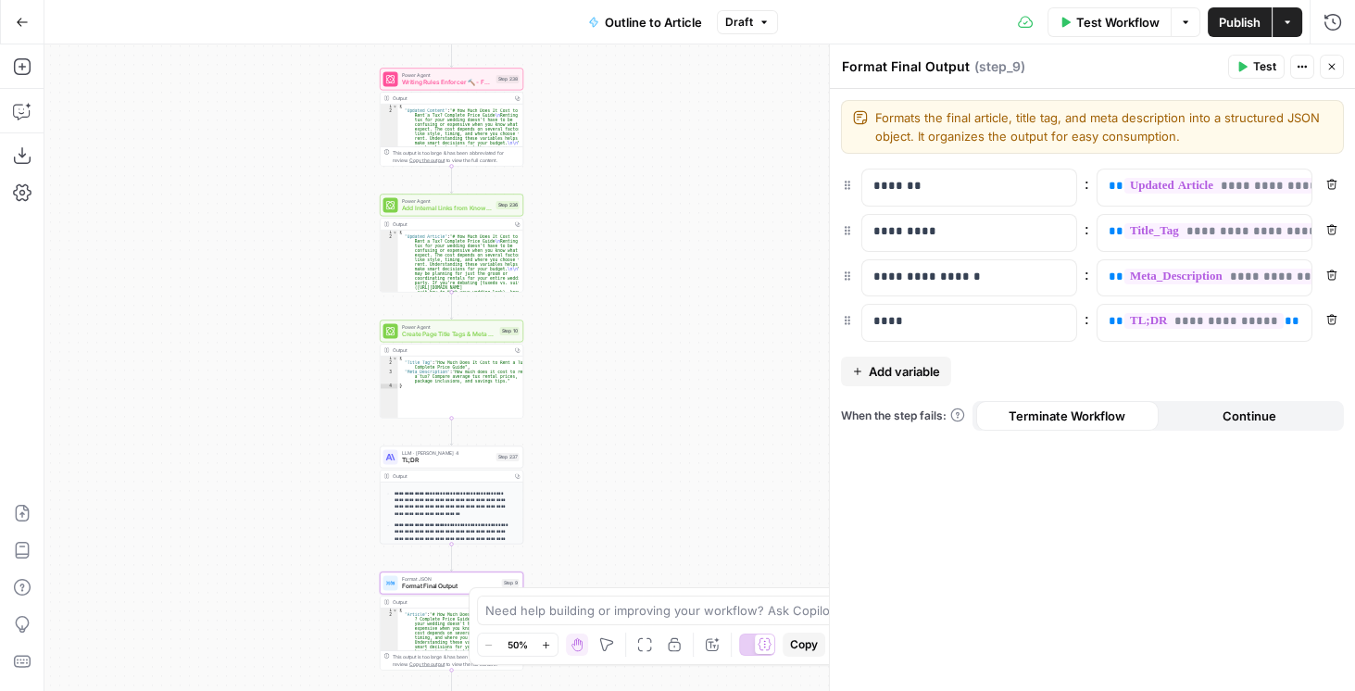
drag, startPoint x: 657, startPoint y: 186, endPoint x: 671, endPoint y: 408, distance: 221.8
click at [671, 409] on div "**********" at bounding box center [699, 367] width 1311 height 647
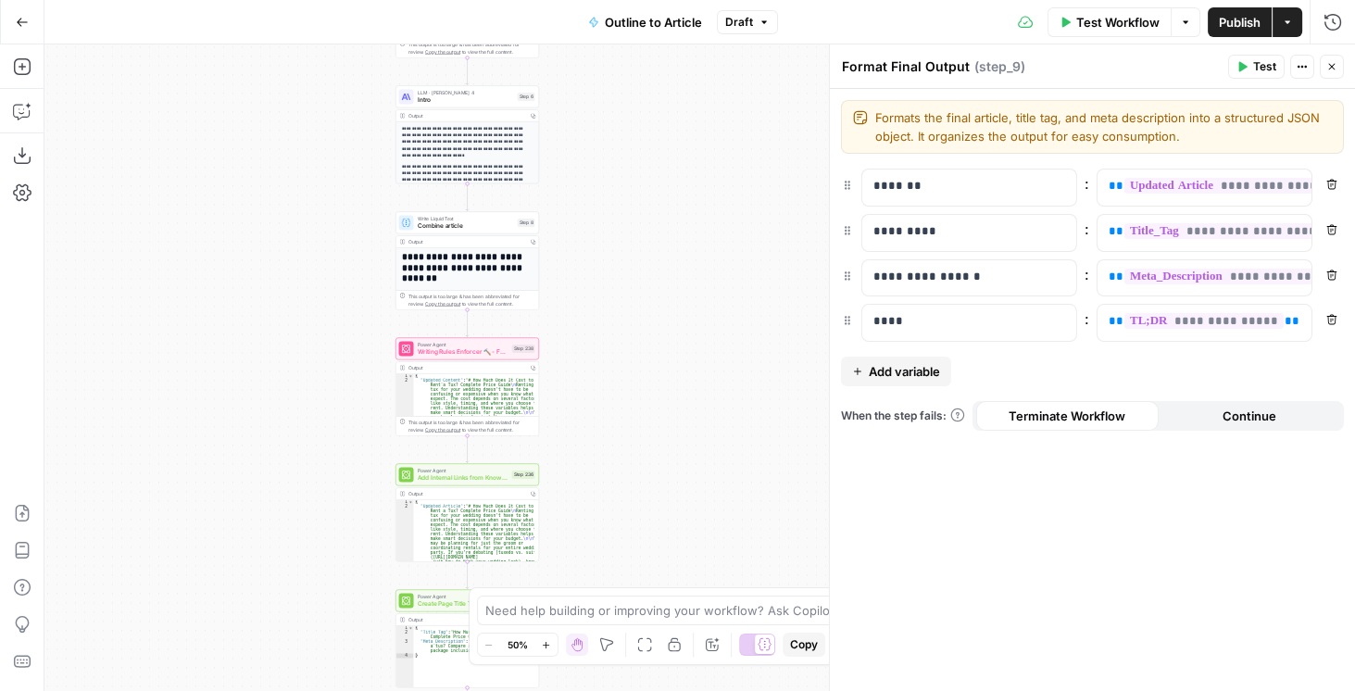
drag, startPoint x: 663, startPoint y: 197, endPoint x: 684, endPoint y: 428, distance: 231.6
click at [684, 428] on div "**********" at bounding box center [699, 367] width 1311 height 647
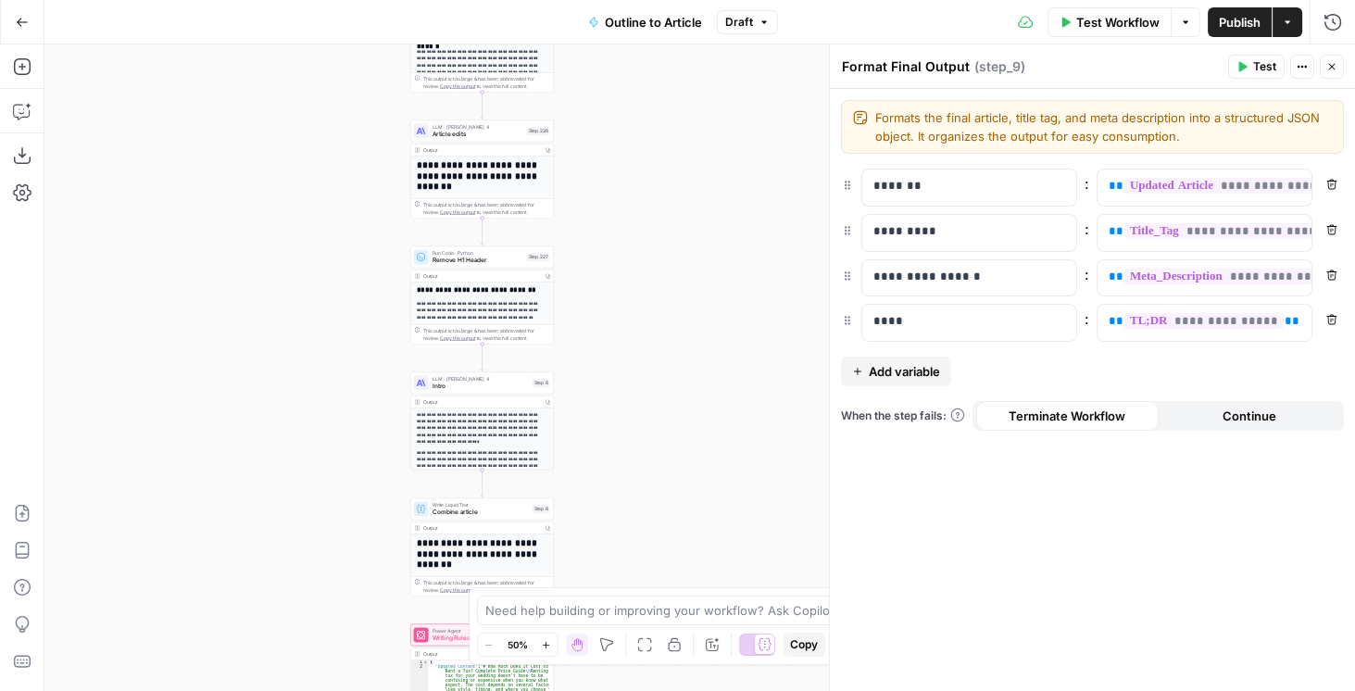
drag, startPoint x: 677, startPoint y: 237, endPoint x: 664, endPoint y: 406, distance: 169.1
click at [664, 409] on div "**********" at bounding box center [699, 367] width 1311 height 647
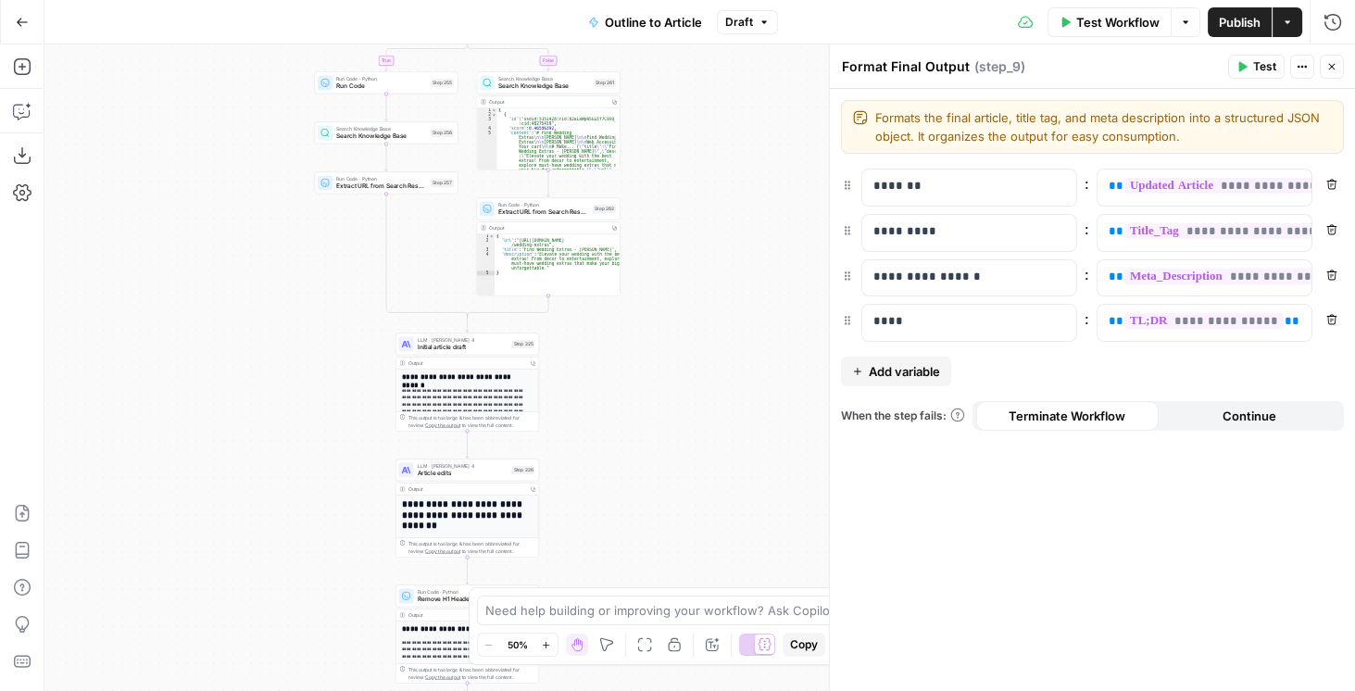
drag, startPoint x: 676, startPoint y: 284, endPoint x: 679, endPoint y: 433, distance: 148.2
click at [678, 435] on div "**********" at bounding box center [699, 367] width 1311 height 647
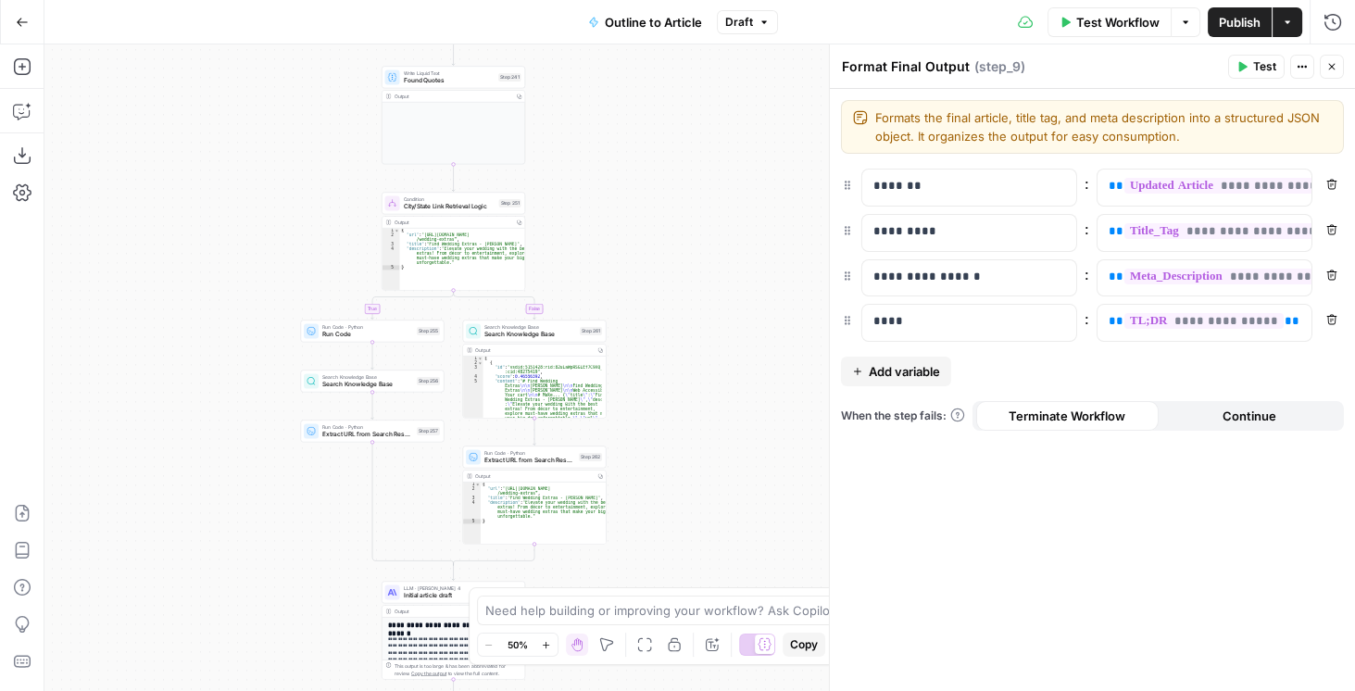
drag, startPoint x: 689, startPoint y: 369, endPoint x: 686, endPoint y: 346, distance: 22.4
click at [687, 391] on div "**********" at bounding box center [699, 367] width 1311 height 647
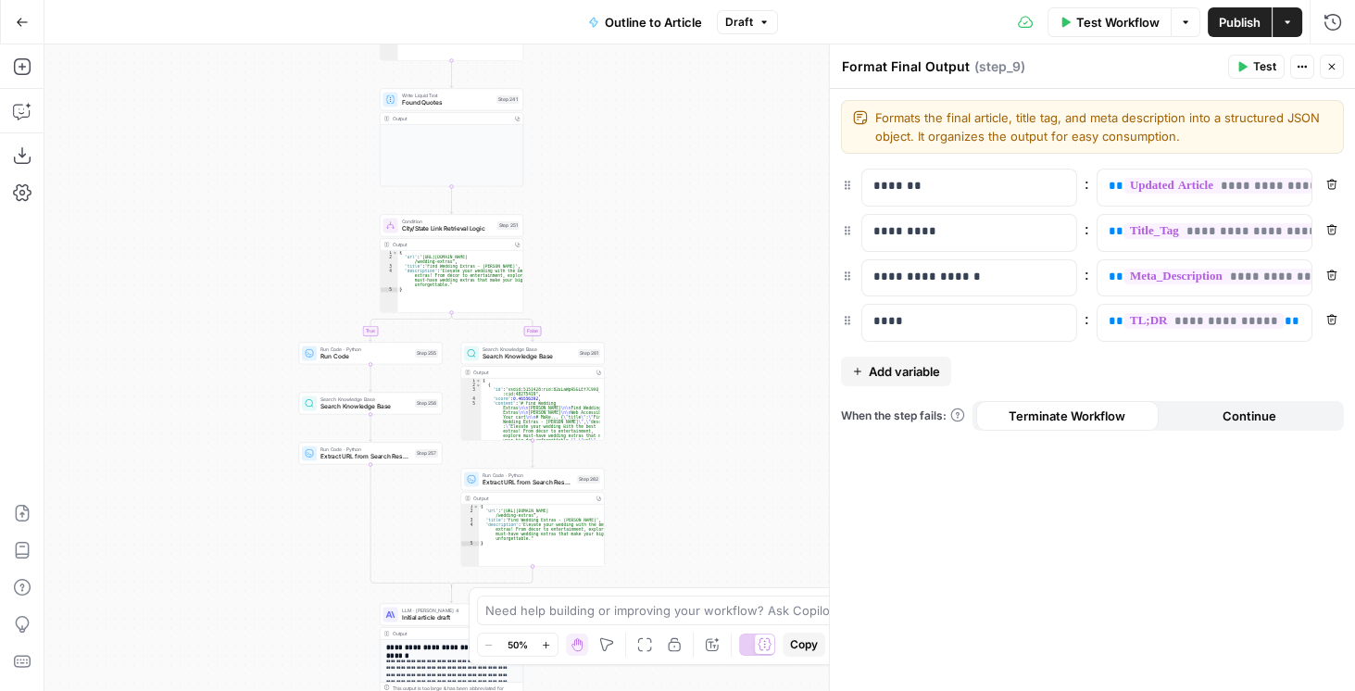
drag, startPoint x: 674, startPoint y: 219, endPoint x: 684, endPoint y: 398, distance: 180.0
click at [684, 398] on div "**********" at bounding box center [699, 367] width 1311 height 647
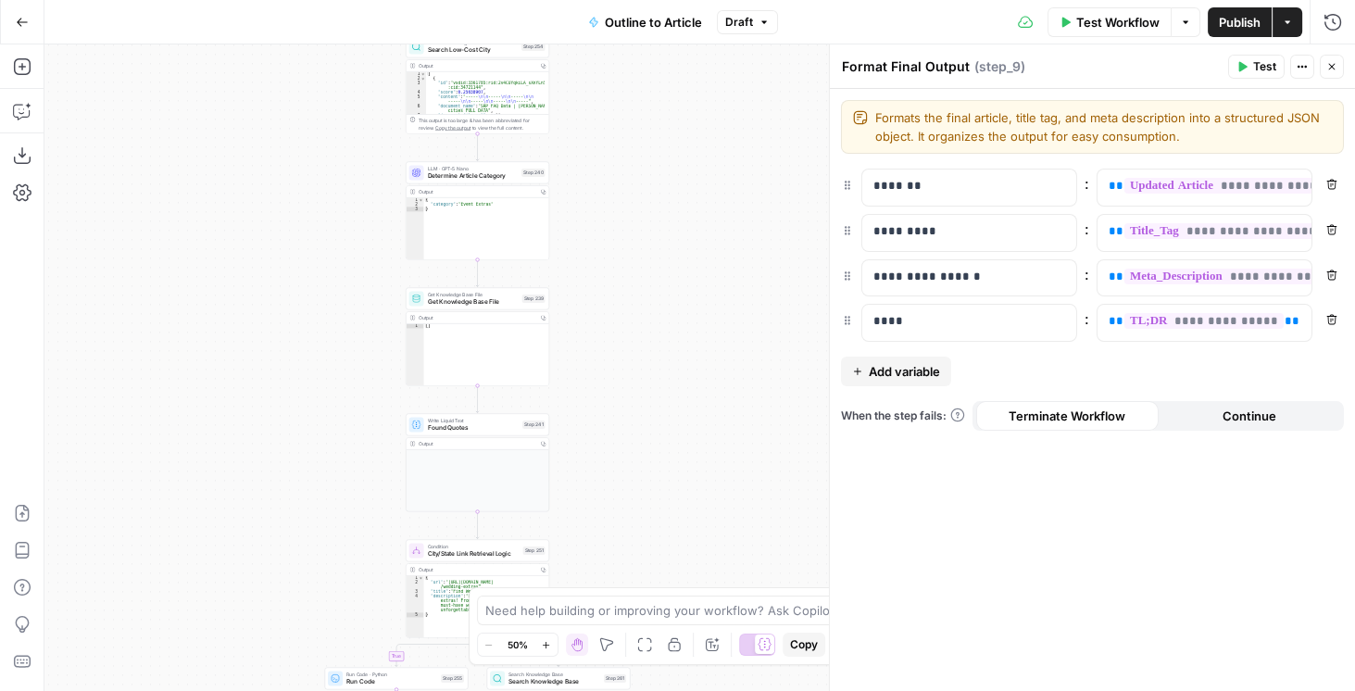
drag, startPoint x: 624, startPoint y: 342, endPoint x: 624, endPoint y: 370, distance: 27.8
click at [624, 369] on div "**********" at bounding box center [699, 367] width 1311 height 647
click at [673, 337] on div "**********" at bounding box center [699, 367] width 1311 height 647
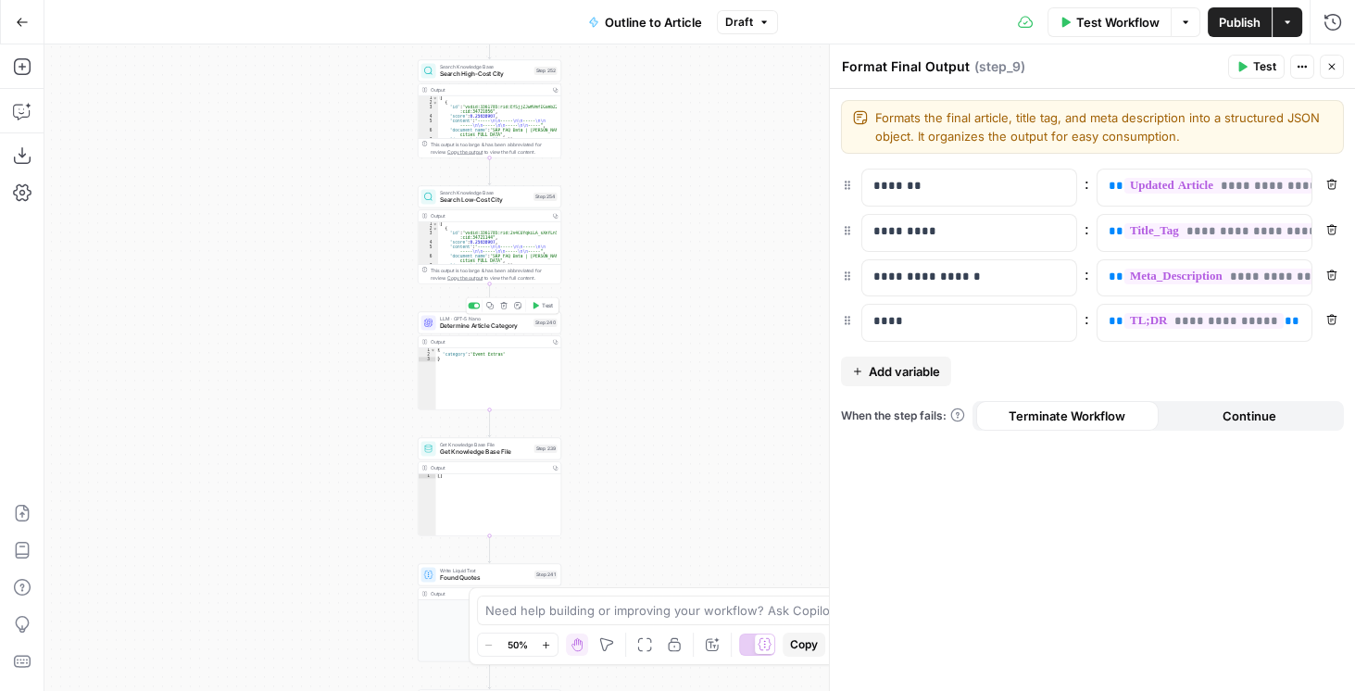
click at [536, 309] on button "Test" at bounding box center [542, 305] width 29 height 12
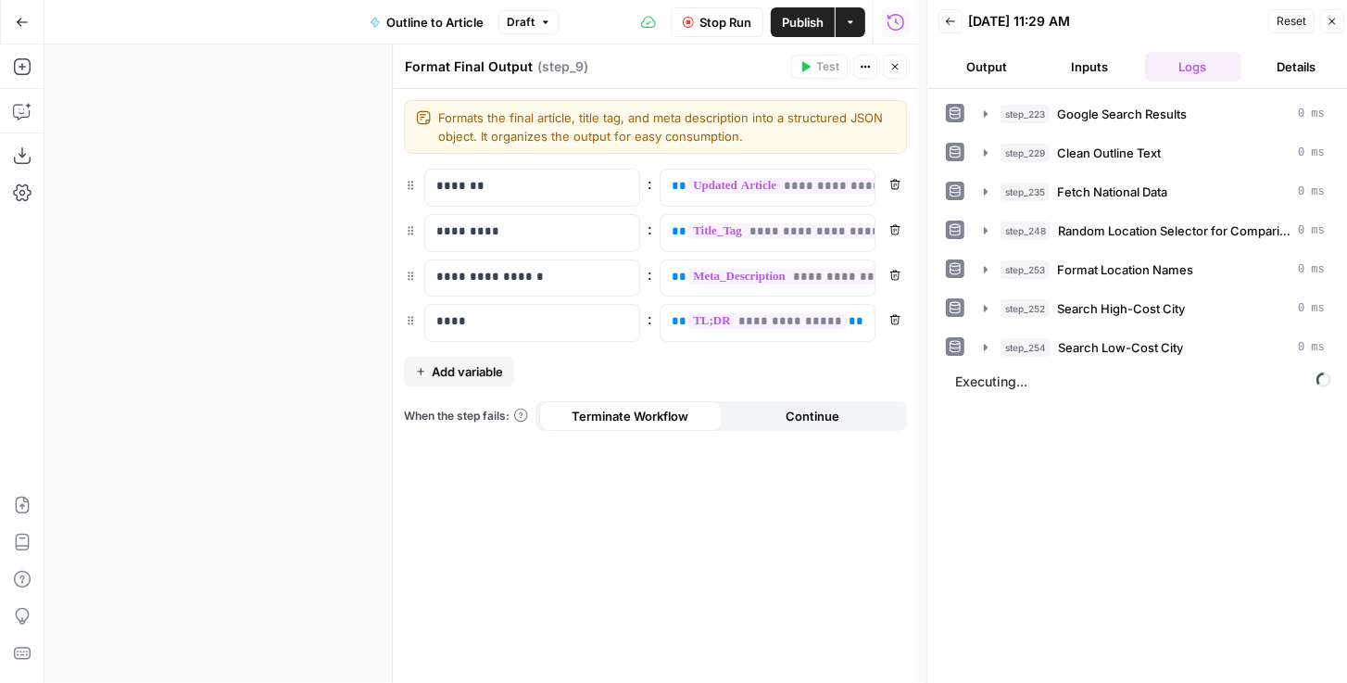
click at [898, 72] on button "Close" at bounding box center [895, 67] width 24 height 24
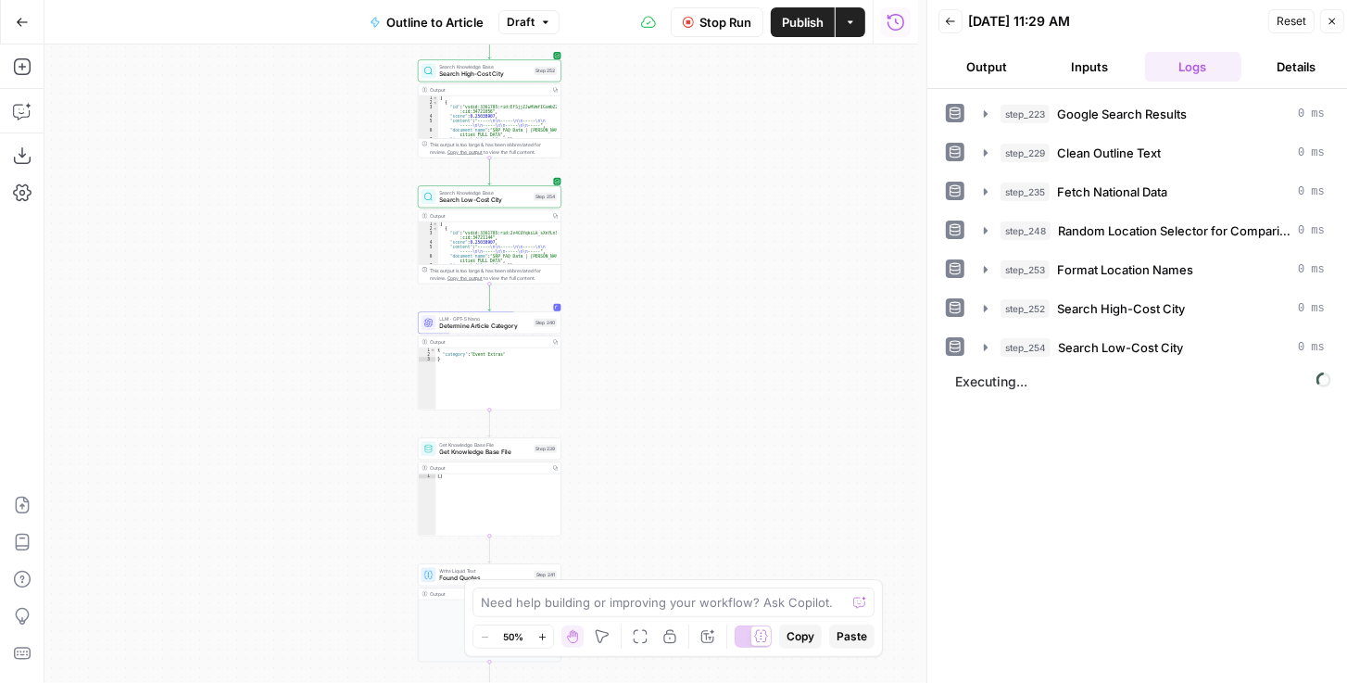
click at [732, 277] on div "**********" at bounding box center [481, 363] width 874 height 638
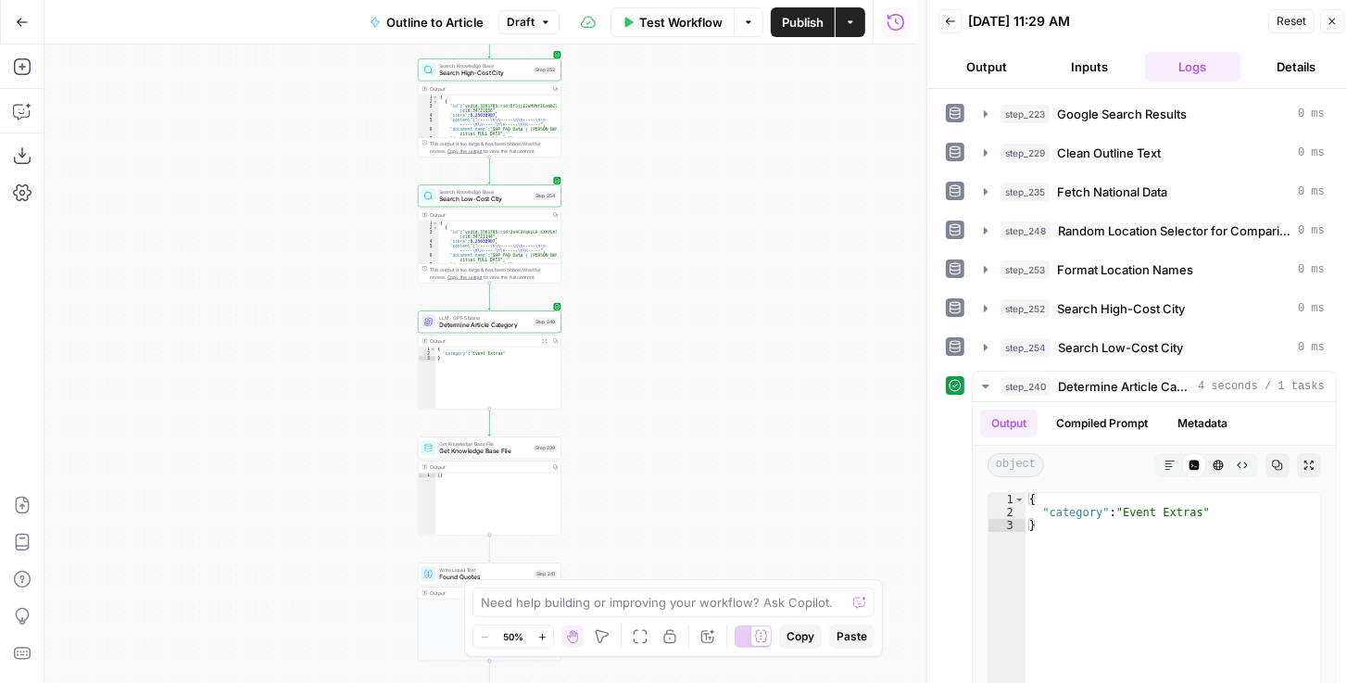
drag, startPoint x: 686, startPoint y: 420, endPoint x: 691, endPoint y: 287, distance: 132.6
click at [688, 302] on div "**********" at bounding box center [481, 363] width 874 height 638
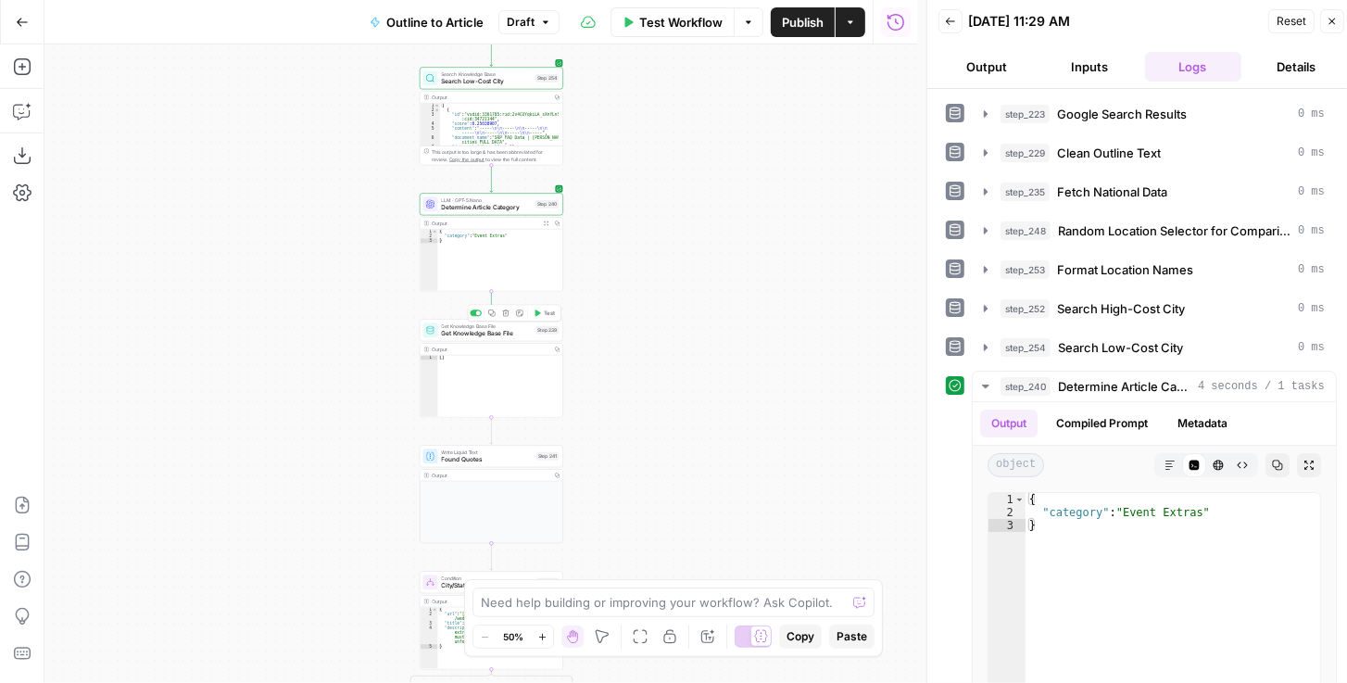
click at [543, 315] on button "Test" at bounding box center [544, 313] width 29 height 12
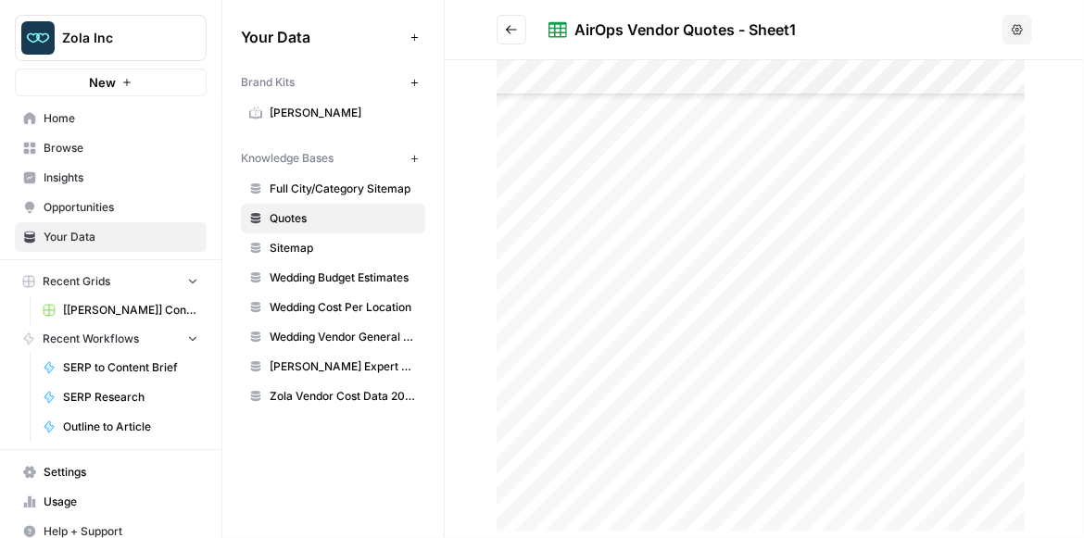
scroll to position [350, 0]
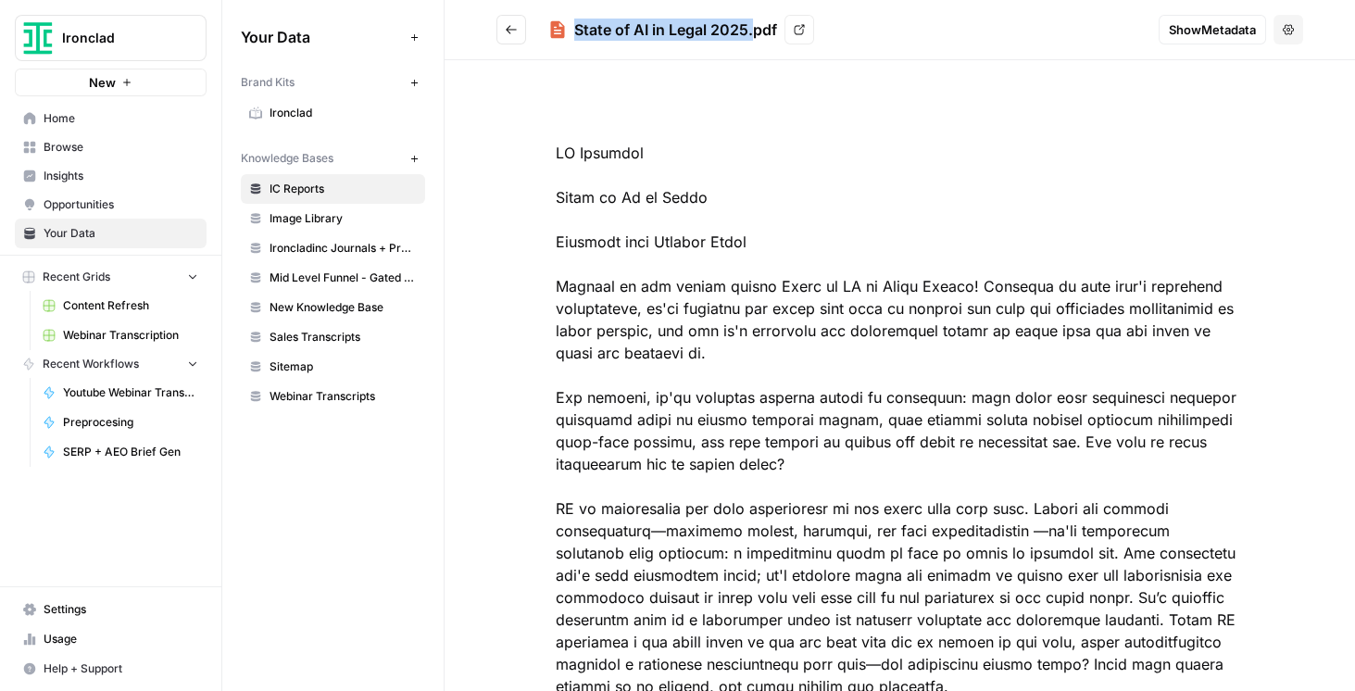
click at [302, 184] on span "IC Reports" at bounding box center [343, 189] width 147 height 17
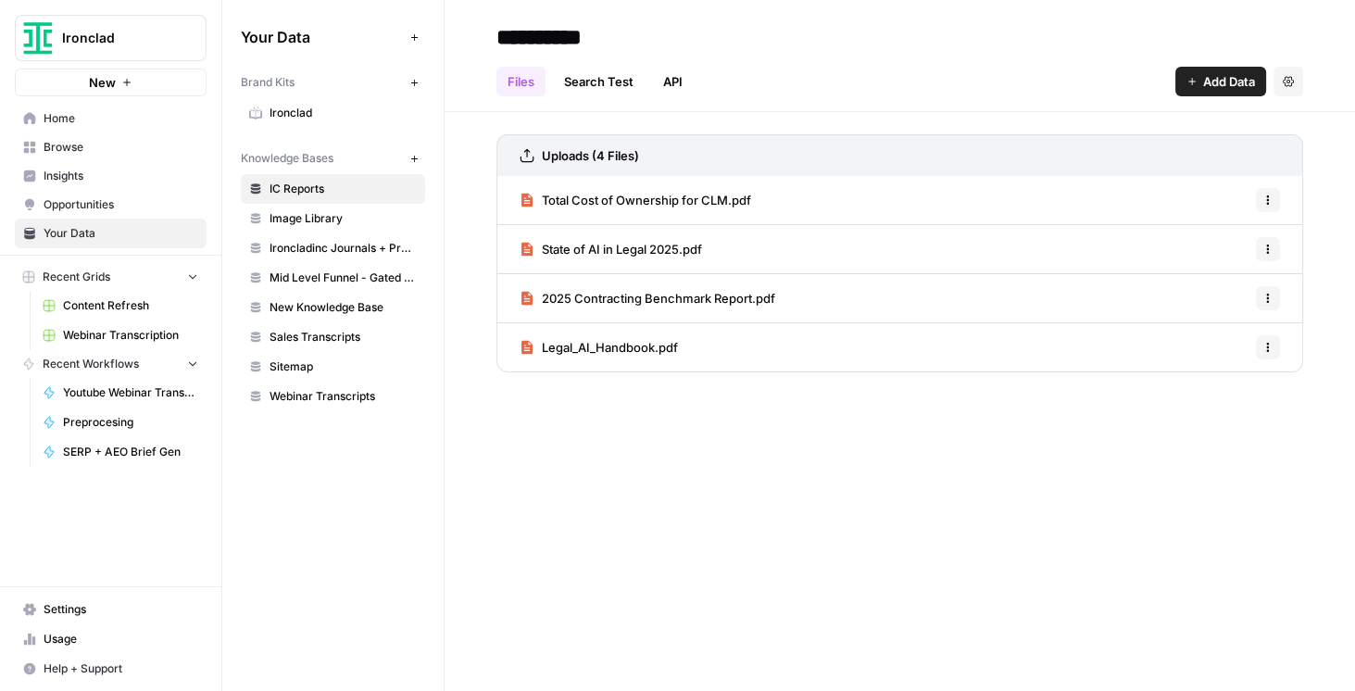
click at [660, 206] on span "Total Cost of Ownership for CLM.pdf" at bounding box center [646, 200] width 209 height 19
click at [654, 291] on span "2025 Contracting Benchmark Report.pdf" at bounding box center [658, 298] width 233 height 19
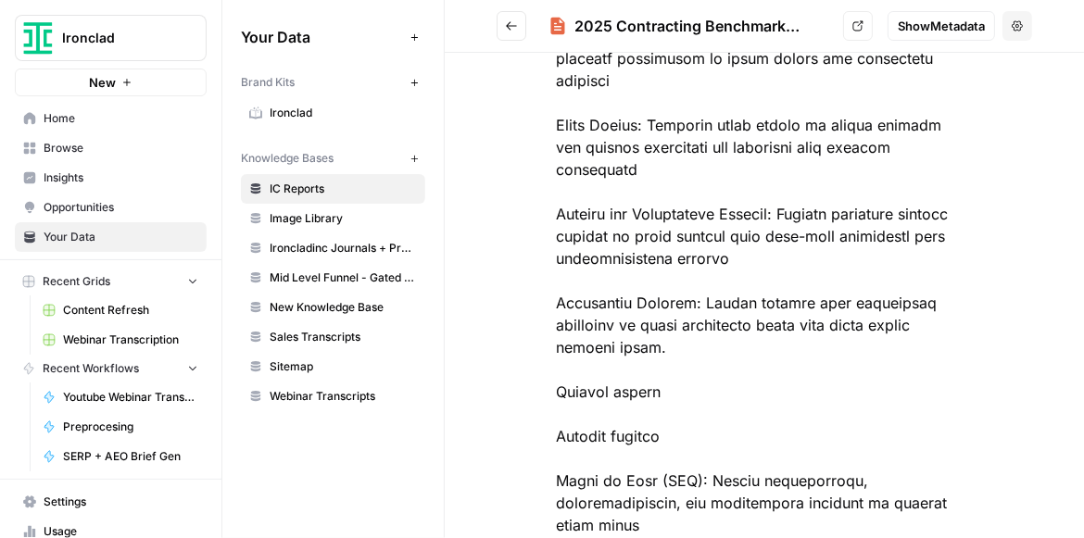
scroll to position [30331, 0]
click at [329, 283] on span "Mid Level Funnel - Gated Assets + Webinars" at bounding box center [343, 278] width 147 height 17
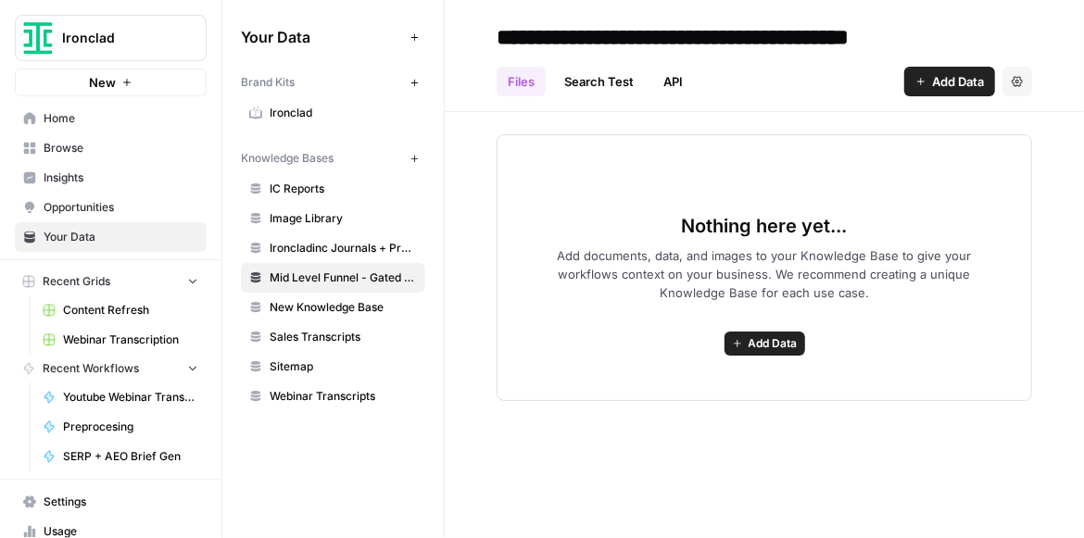
click at [949, 75] on span "Add Data" at bounding box center [958, 81] width 52 height 19
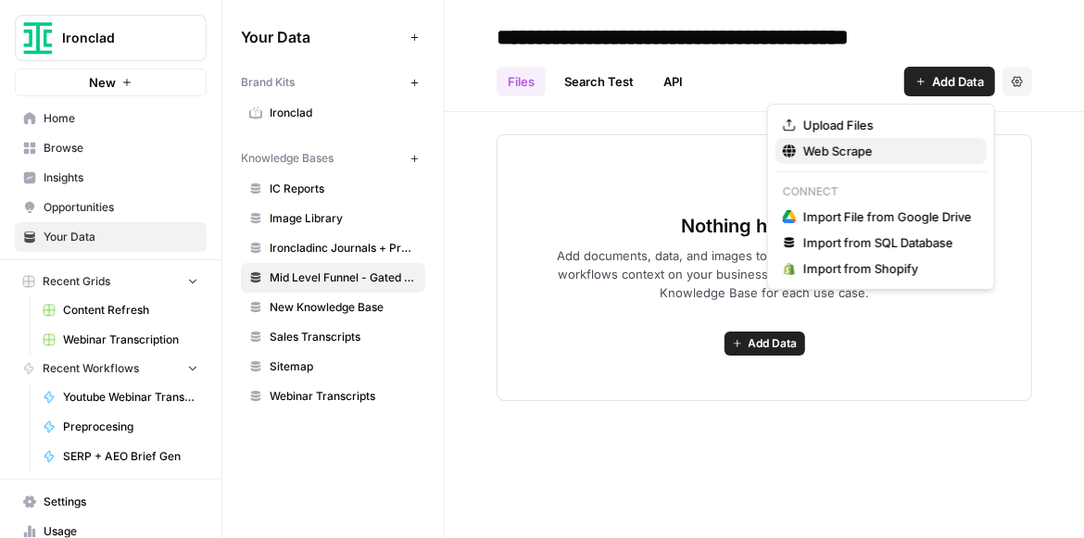
click at [868, 147] on span "Web Scrape" at bounding box center [887, 151] width 169 height 19
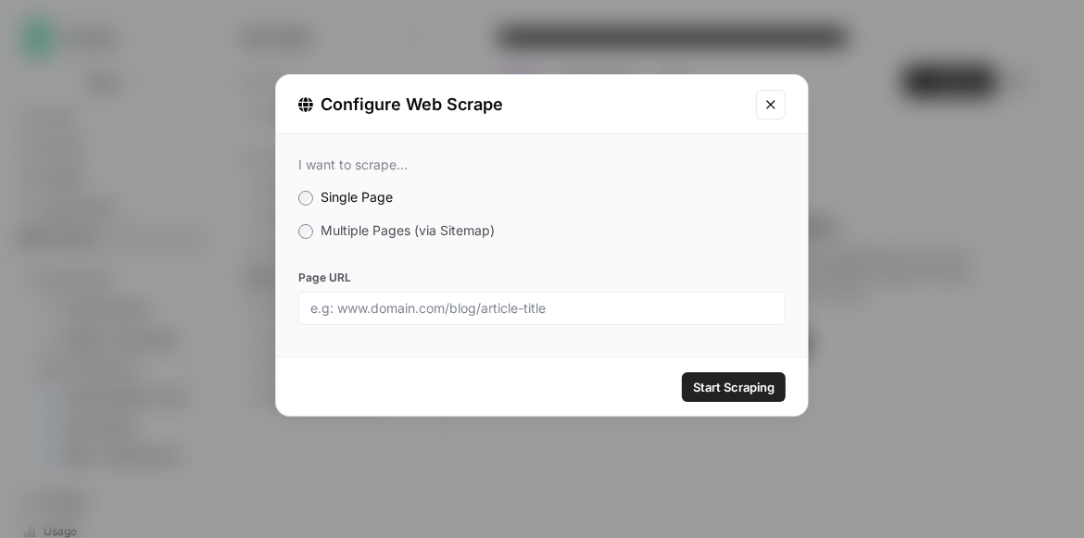
click at [442, 230] on span "Multiple Pages (via Sitemap)" at bounding box center [408, 230] width 174 height 16
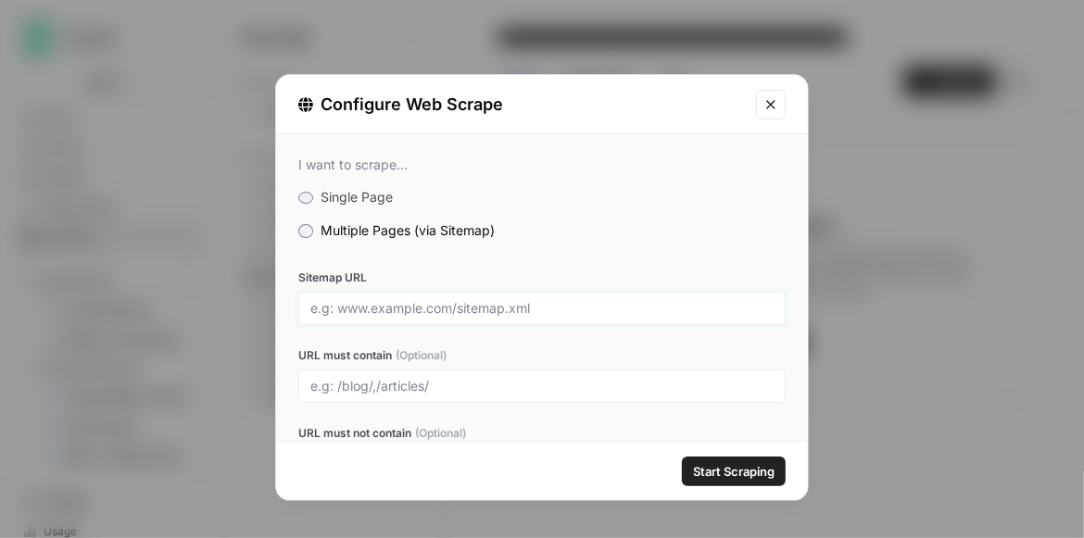
click at [463, 308] on input "Sitemap URL" at bounding box center [541, 308] width 463 height 17
paste input "[URL][DOMAIN_NAME]"
click at [461, 307] on input "[URL][DOMAIN_NAME]" at bounding box center [541, 308] width 463 height 17
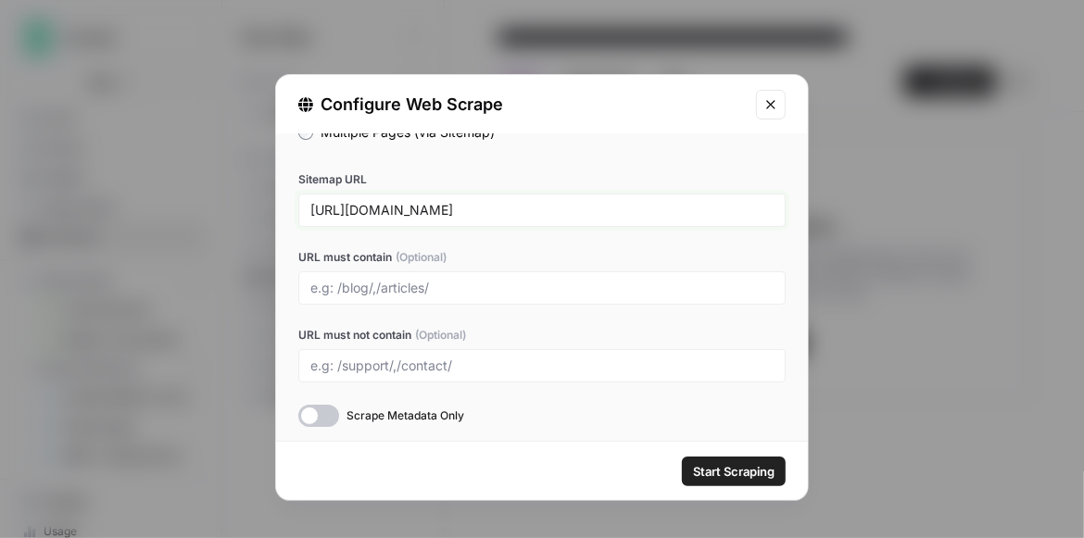
scroll to position [105, 0]
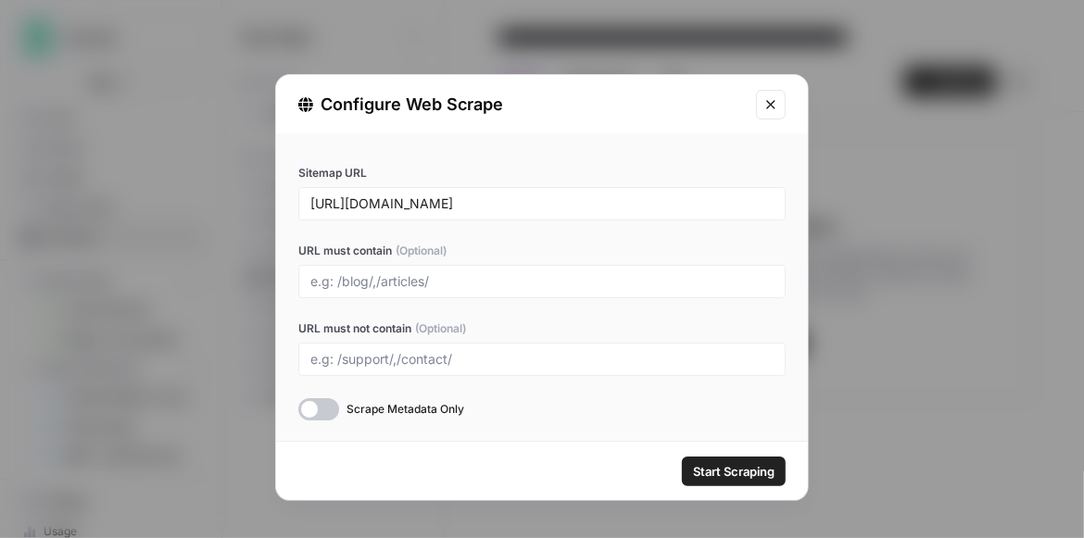
click at [306, 406] on div at bounding box center [318, 409] width 41 height 22
click at [694, 466] on span "Start Scraping" at bounding box center [734, 471] width 82 height 19
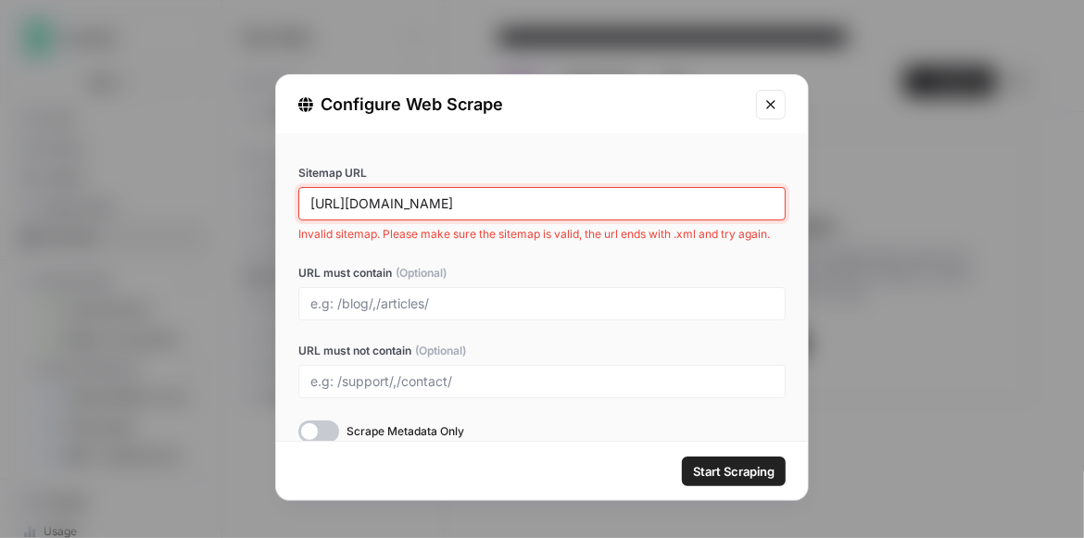
click at [684, 197] on input "[URL][DOMAIN_NAME]" at bounding box center [541, 203] width 463 height 17
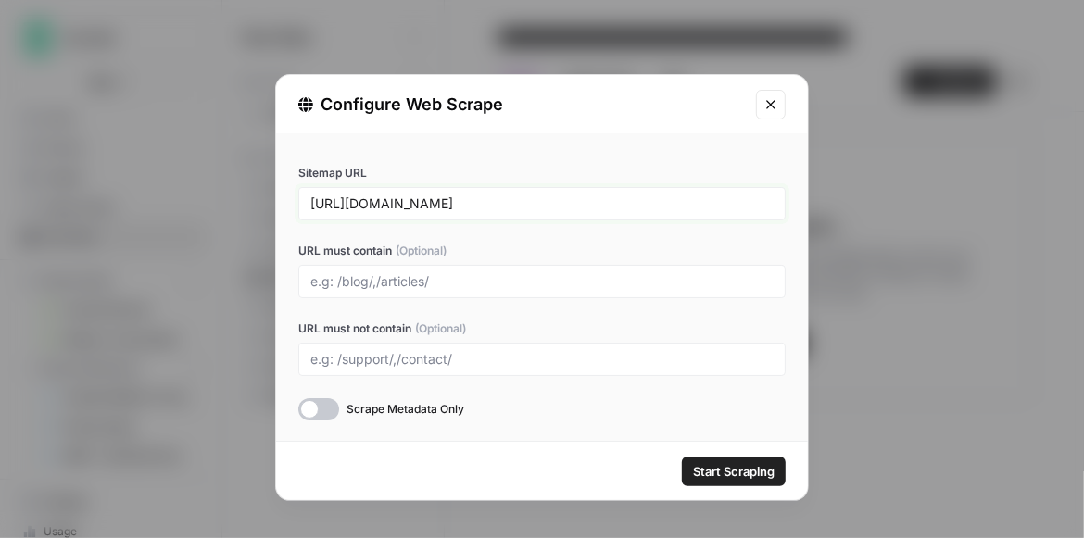
click at [682, 457] on button "Start Scraping" at bounding box center [734, 472] width 104 height 30
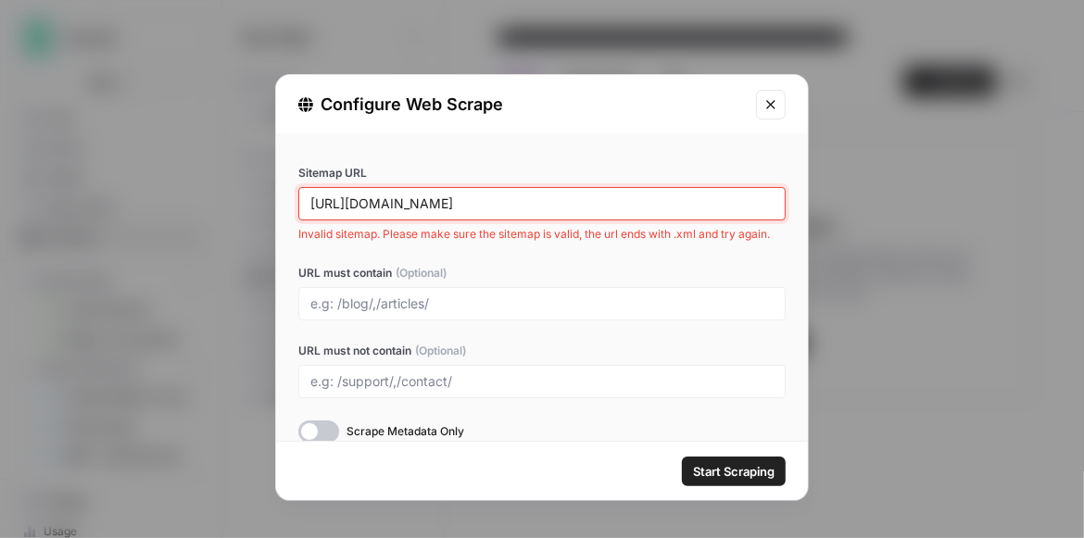
drag, startPoint x: 655, startPoint y: 204, endPoint x: 247, endPoint y: 178, distance: 408.4
click at [247, 178] on div "Configure Web Scrape I want to scrape... Single Page Multiple Pages (via Sitema…" at bounding box center [542, 269] width 1084 height 538
paste input "lp/2025-state-of-ai-in-procurement/"
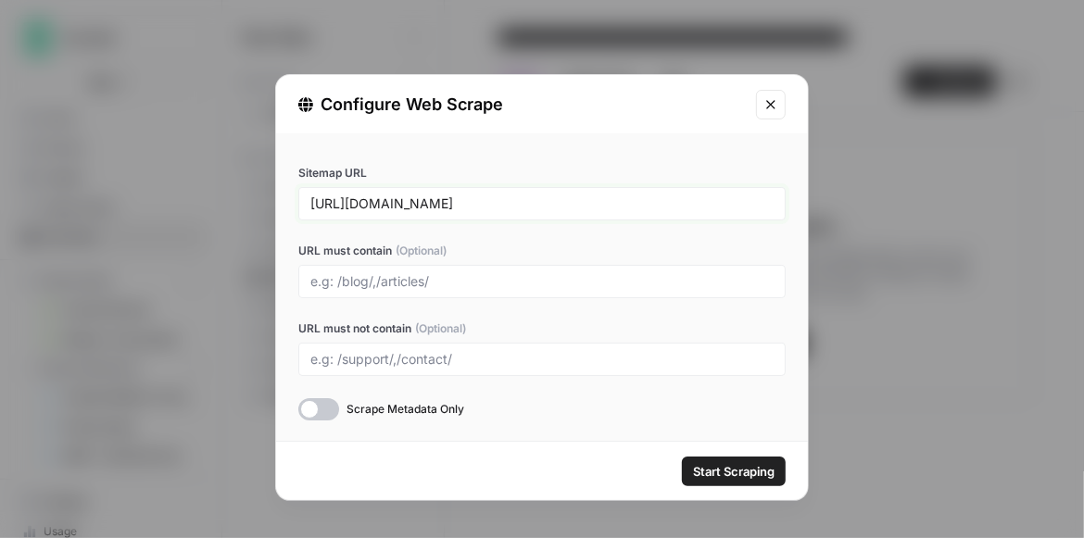
type input "[URL][DOMAIN_NAME]"
click at [767, 111] on button "Close modal" at bounding box center [771, 105] width 30 height 30
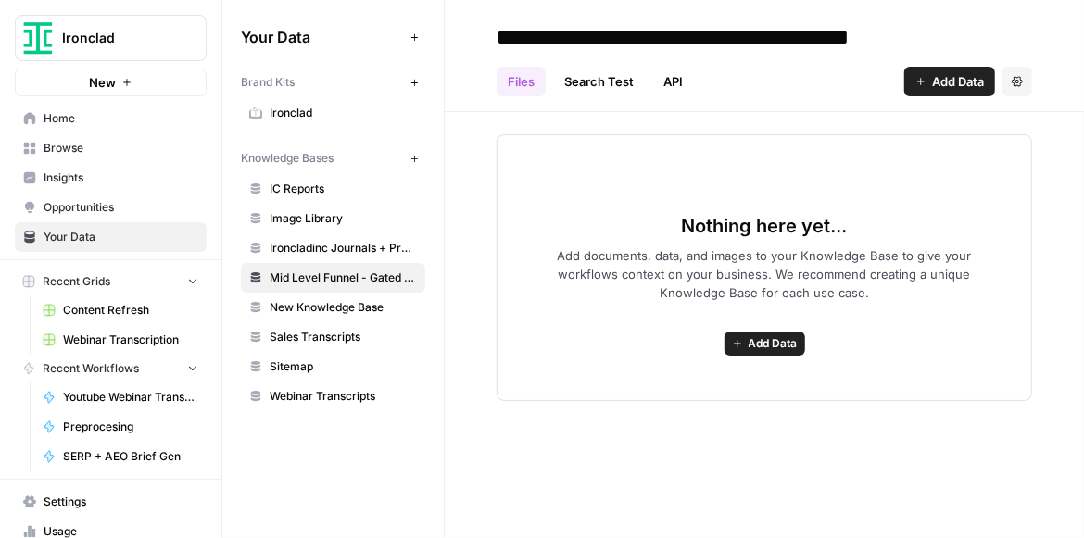
click at [944, 76] on span "Add Data" at bounding box center [958, 81] width 52 height 19
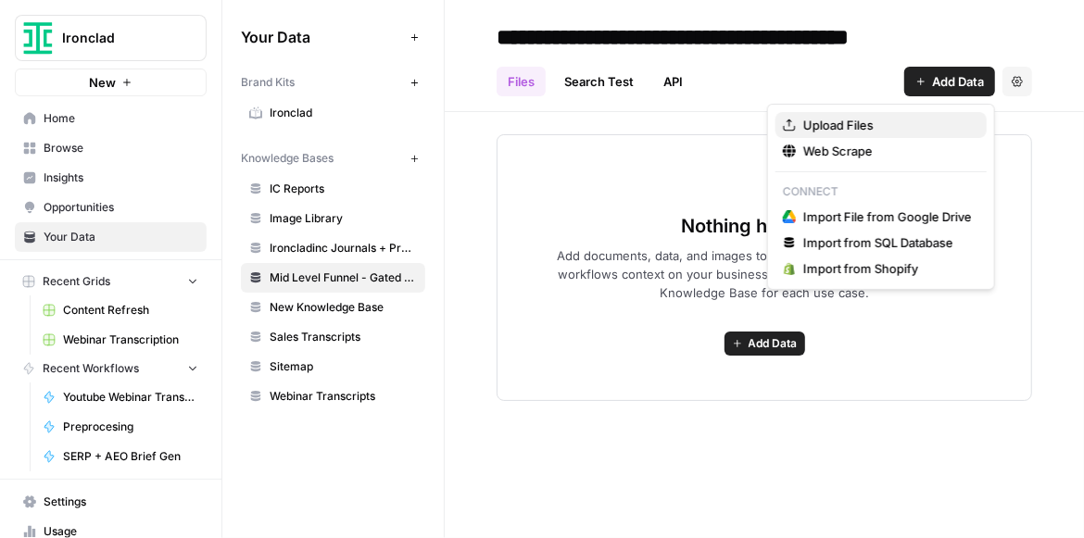
click at [849, 127] on span "Upload Files" at bounding box center [887, 125] width 169 height 19
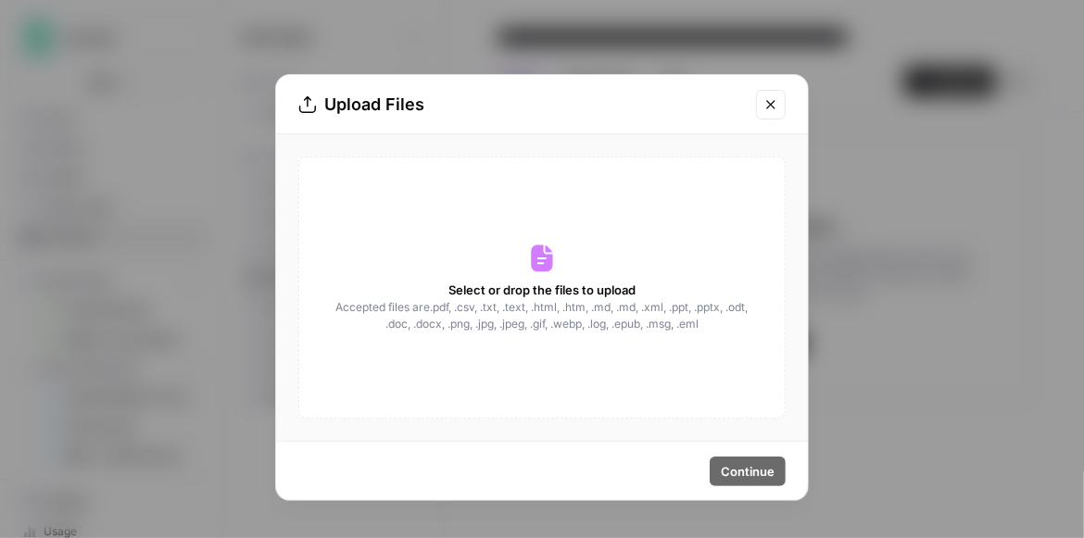
click at [771, 108] on icon "Close modal" at bounding box center [770, 104] width 15 height 15
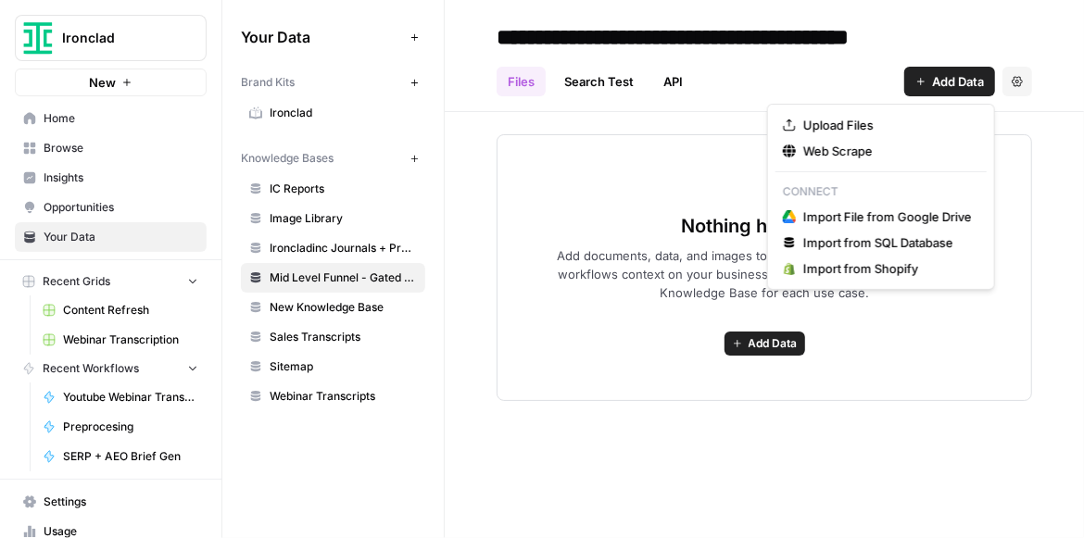
click at [936, 89] on span "Add Data" at bounding box center [958, 81] width 52 height 19
click at [909, 149] on span "Web Scrape" at bounding box center [887, 151] width 169 height 19
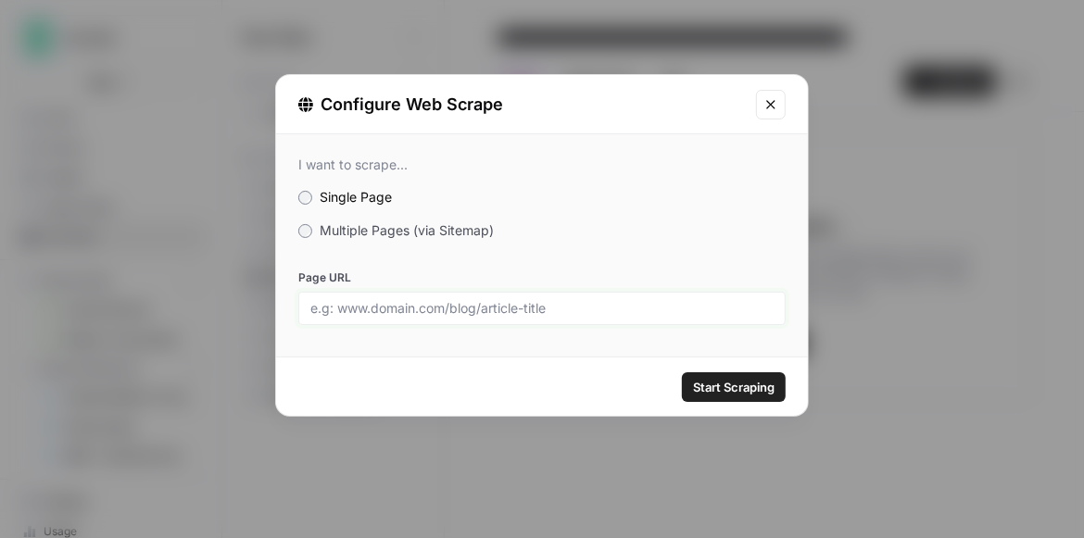
click at [421, 300] on input "Page URL" at bounding box center [541, 308] width 463 height 17
paste input "[URL][DOMAIN_NAME]"
type input "[URL][DOMAIN_NAME]"
click at [722, 377] on button "Start Scraping" at bounding box center [734, 387] width 104 height 30
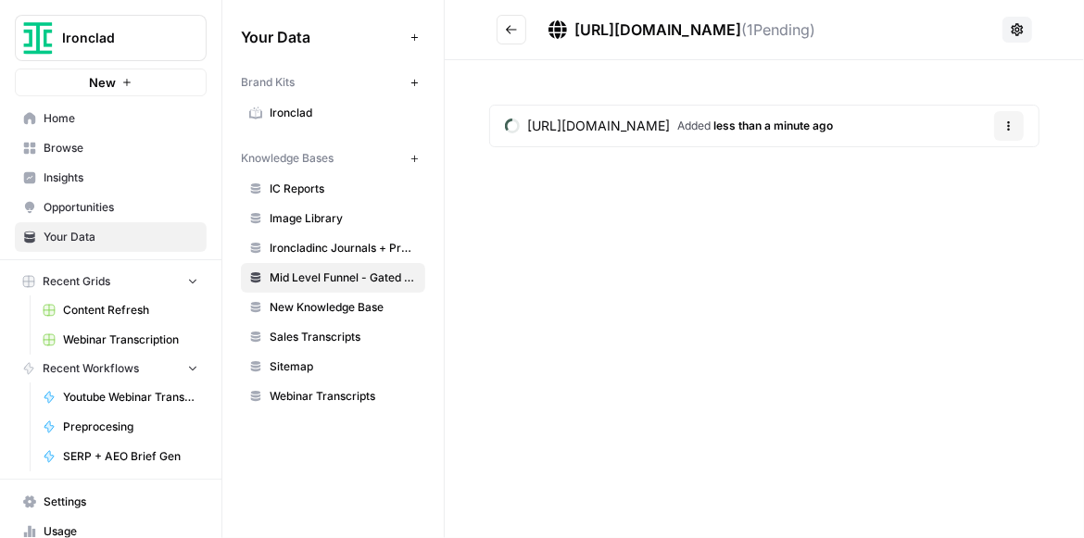
click at [670, 129] on span "[URL][DOMAIN_NAME]" at bounding box center [598, 126] width 143 height 19
click at [1006, 120] on icon "button" at bounding box center [1008, 125] width 11 height 11
click at [506, 31] on icon "Go back" at bounding box center [511, 29] width 13 height 13
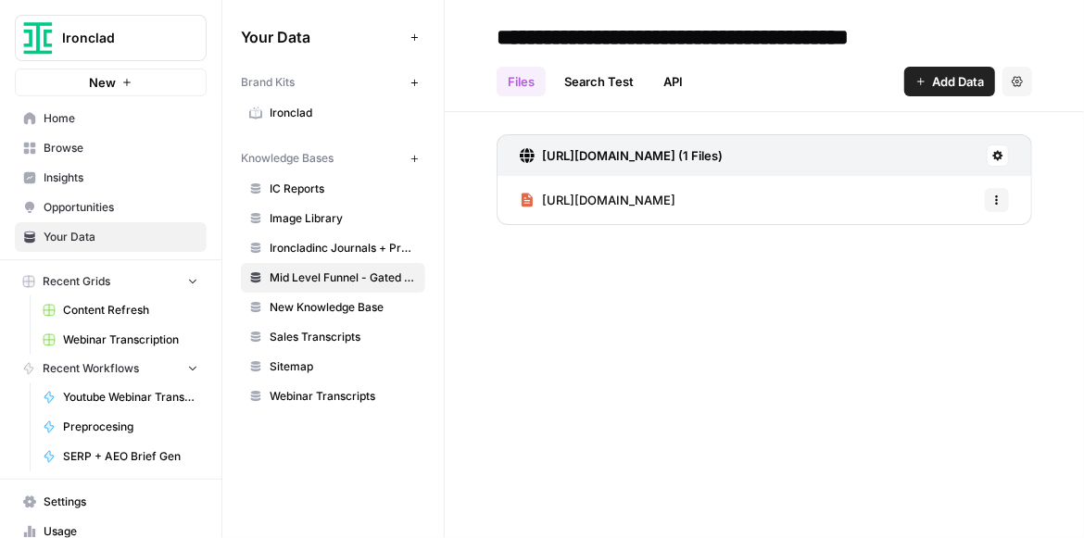
click at [675, 203] on span "[URL][DOMAIN_NAME]" at bounding box center [608, 200] width 133 height 19
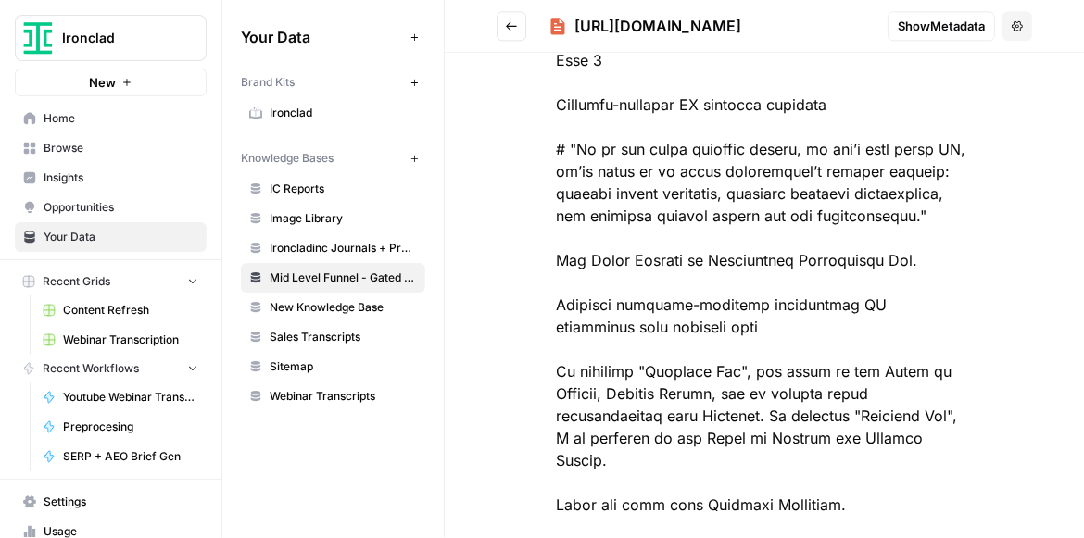
scroll to position [2434, 0]
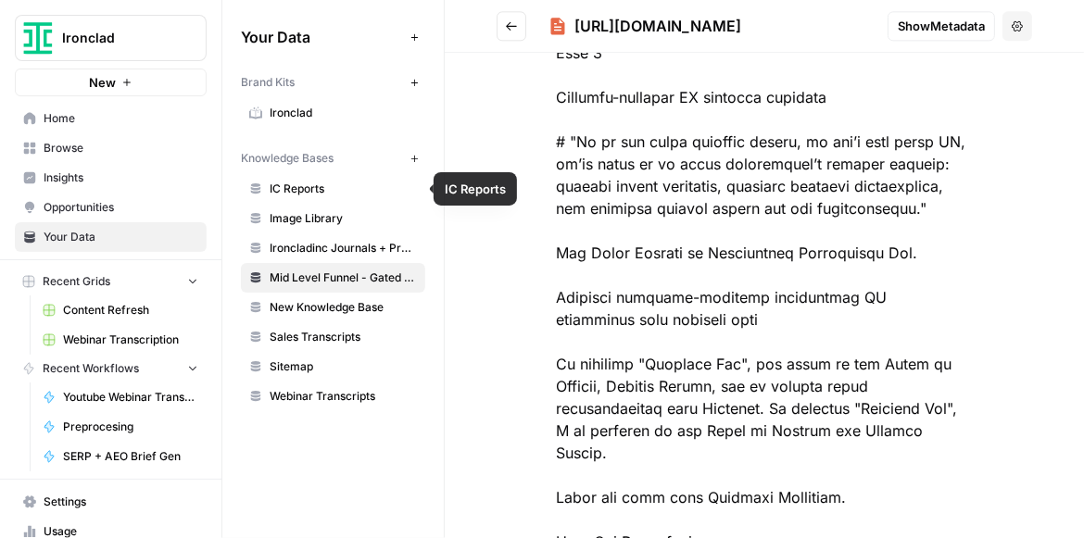
click at [286, 190] on span "IC Reports" at bounding box center [343, 189] width 147 height 17
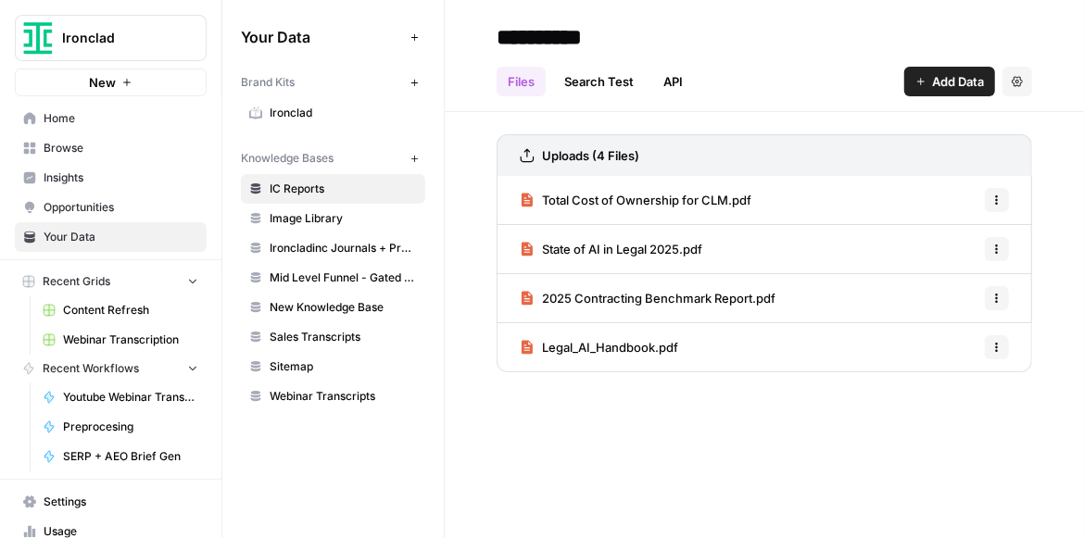
click at [700, 245] on span "State of AI in Legal 2025.pdf" at bounding box center [622, 249] width 160 height 19
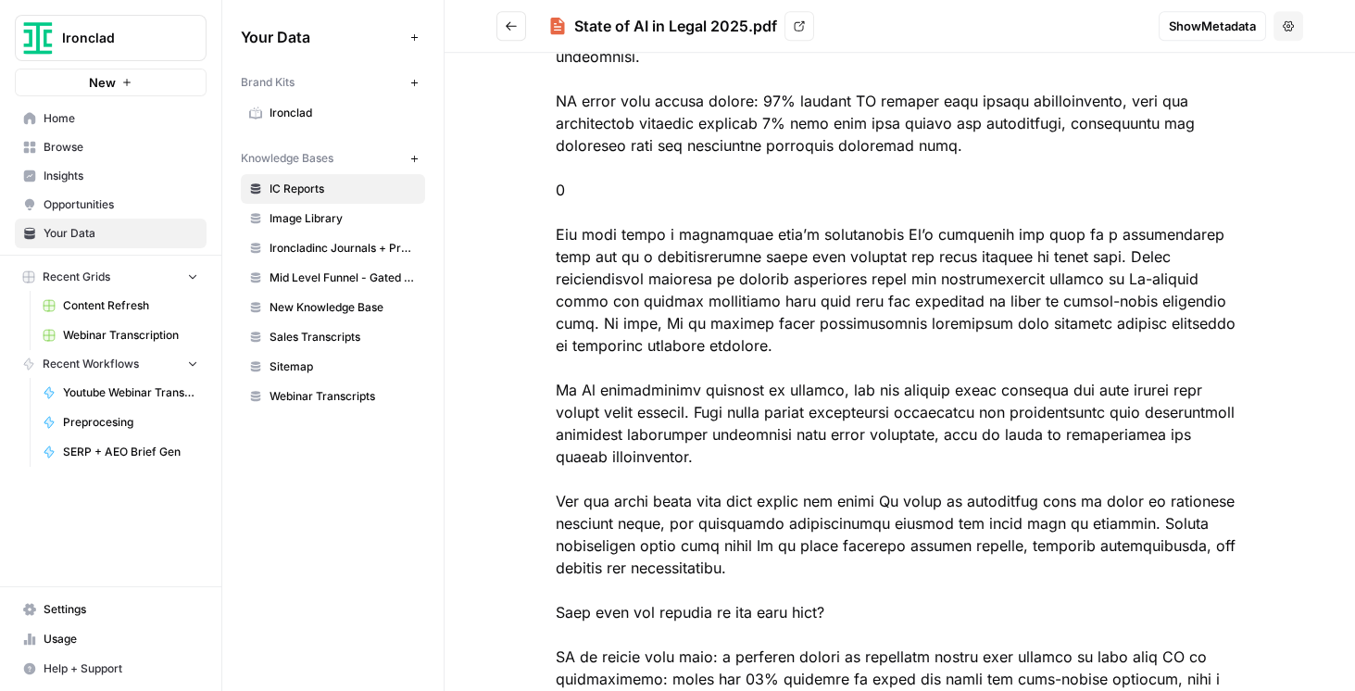
scroll to position [1853, 0]
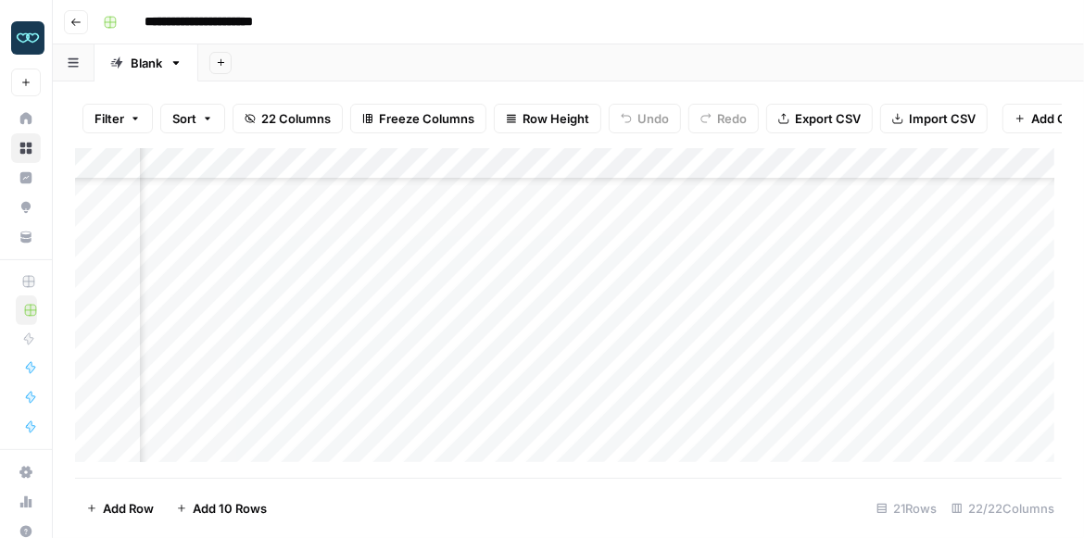
scroll to position [247, 1662]
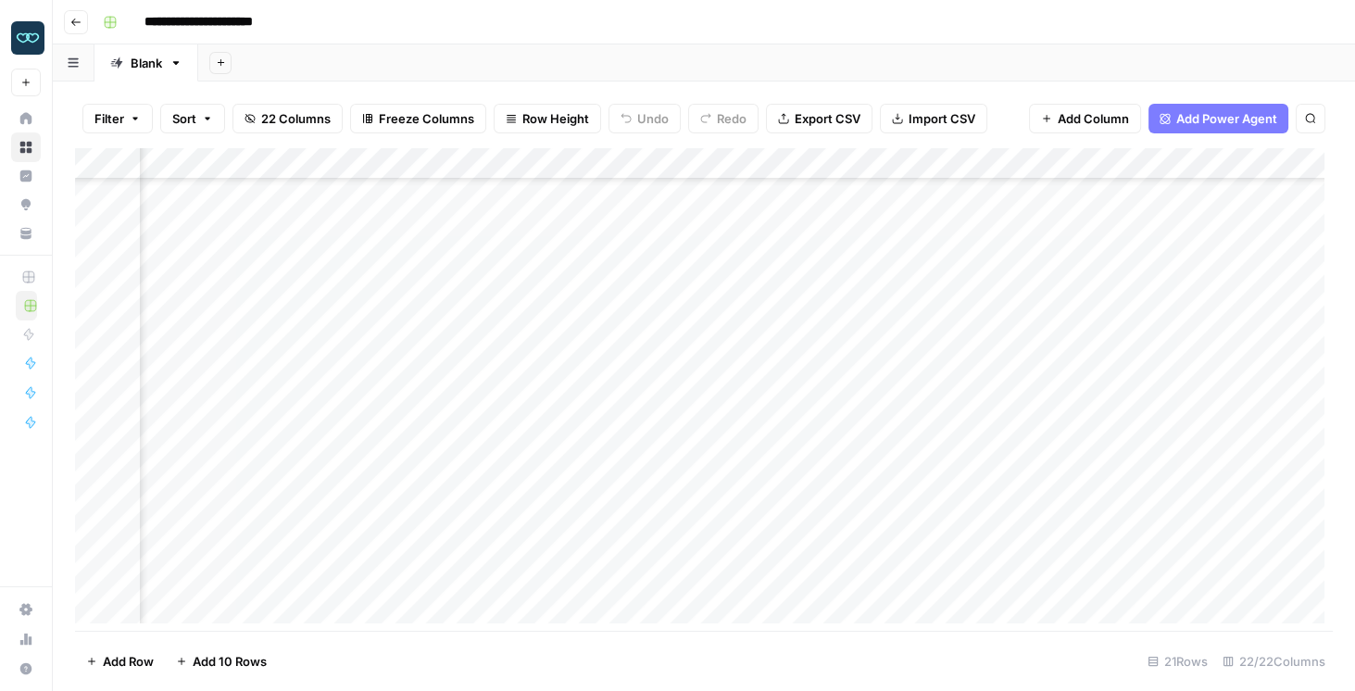
scroll to position [247, 1662]
click at [648, 160] on div "Add Column" at bounding box center [704, 389] width 1258 height 483
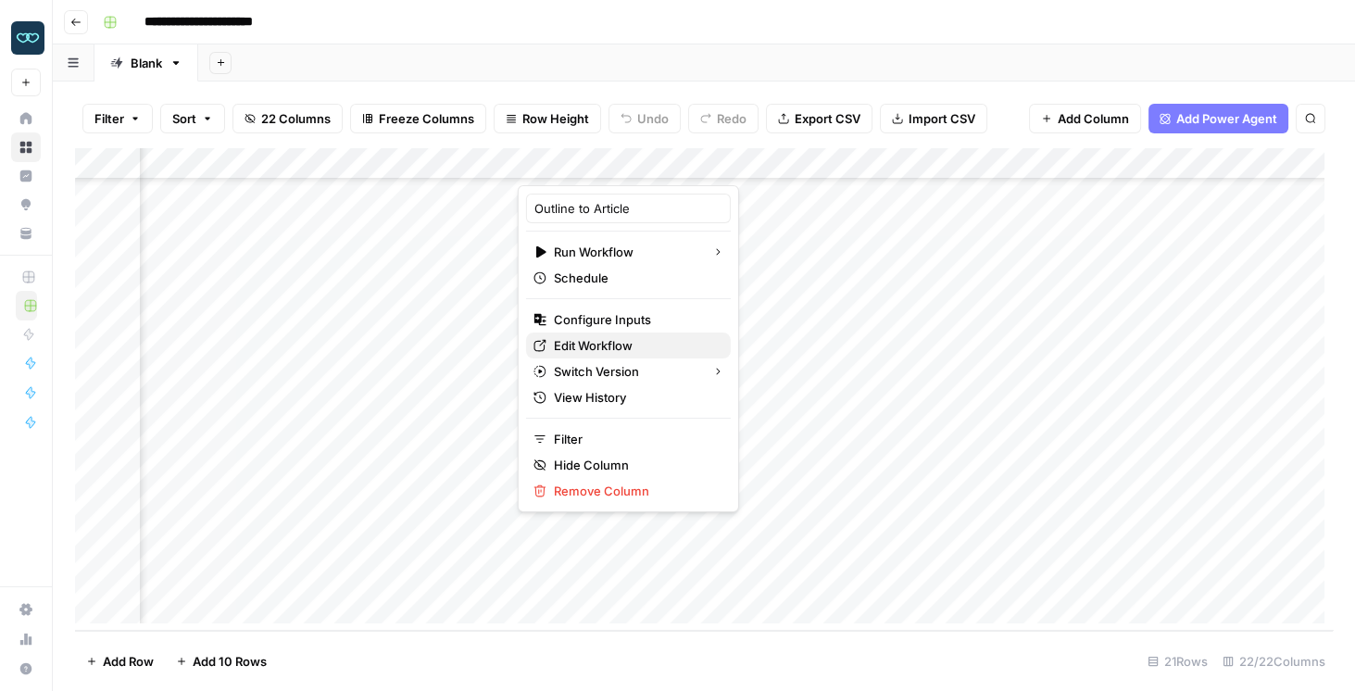
click at [604, 337] on span "Edit Workflow" at bounding box center [635, 345] width 162 height 19
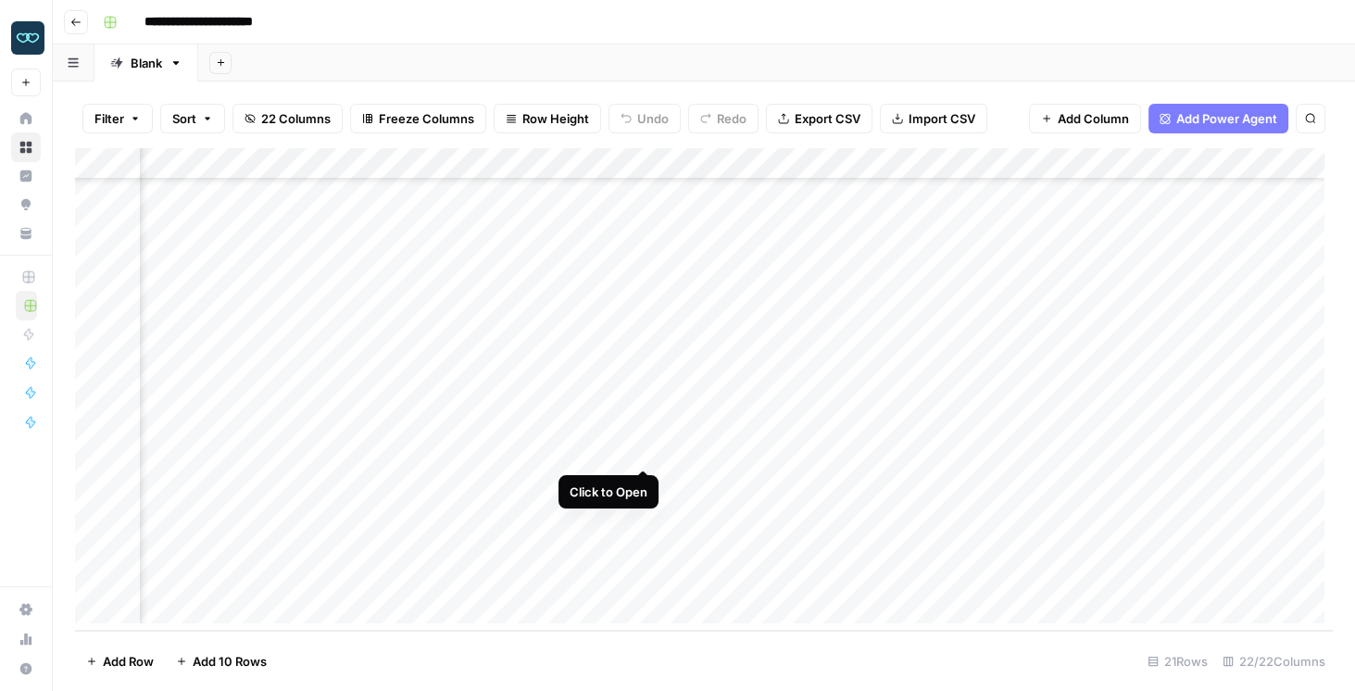
click at [639, 448] on div "Add Column" at bounding box center [704, 389] width 1258 height 483
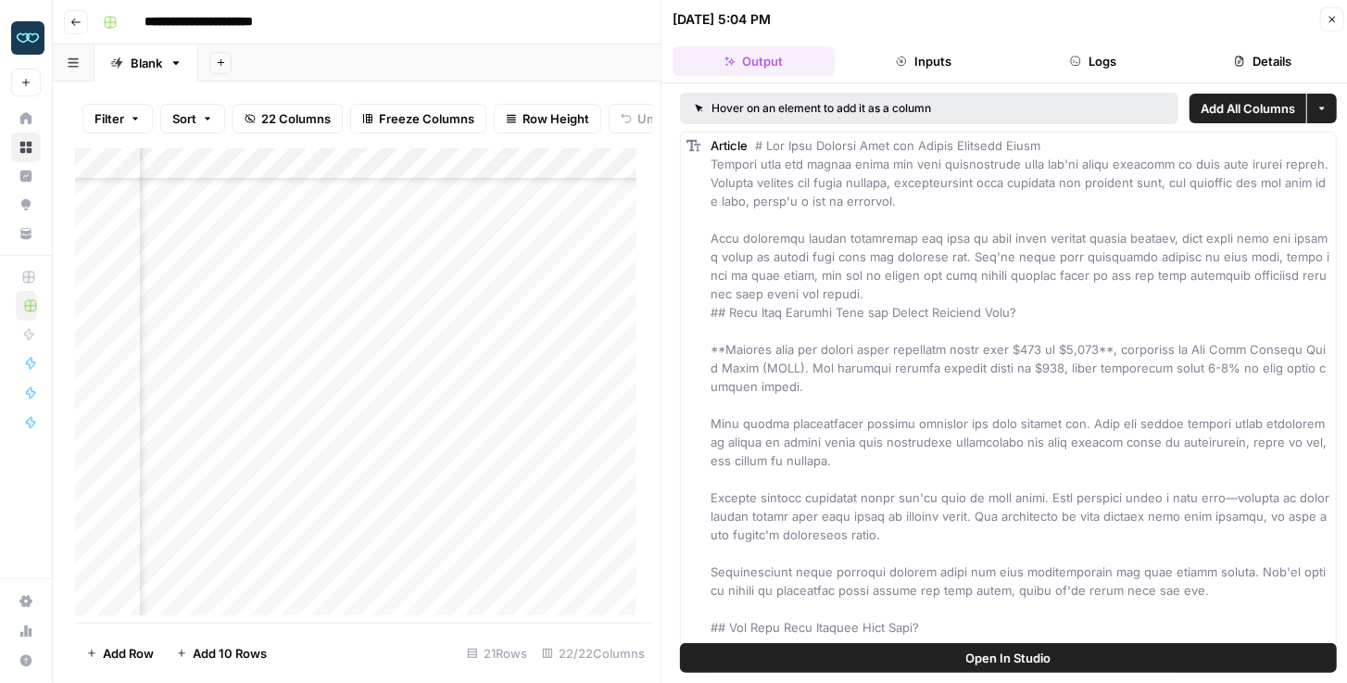
click at [950, 660] on button "Open In Studio" at bounding box center [1008, 658] width 657 height 30
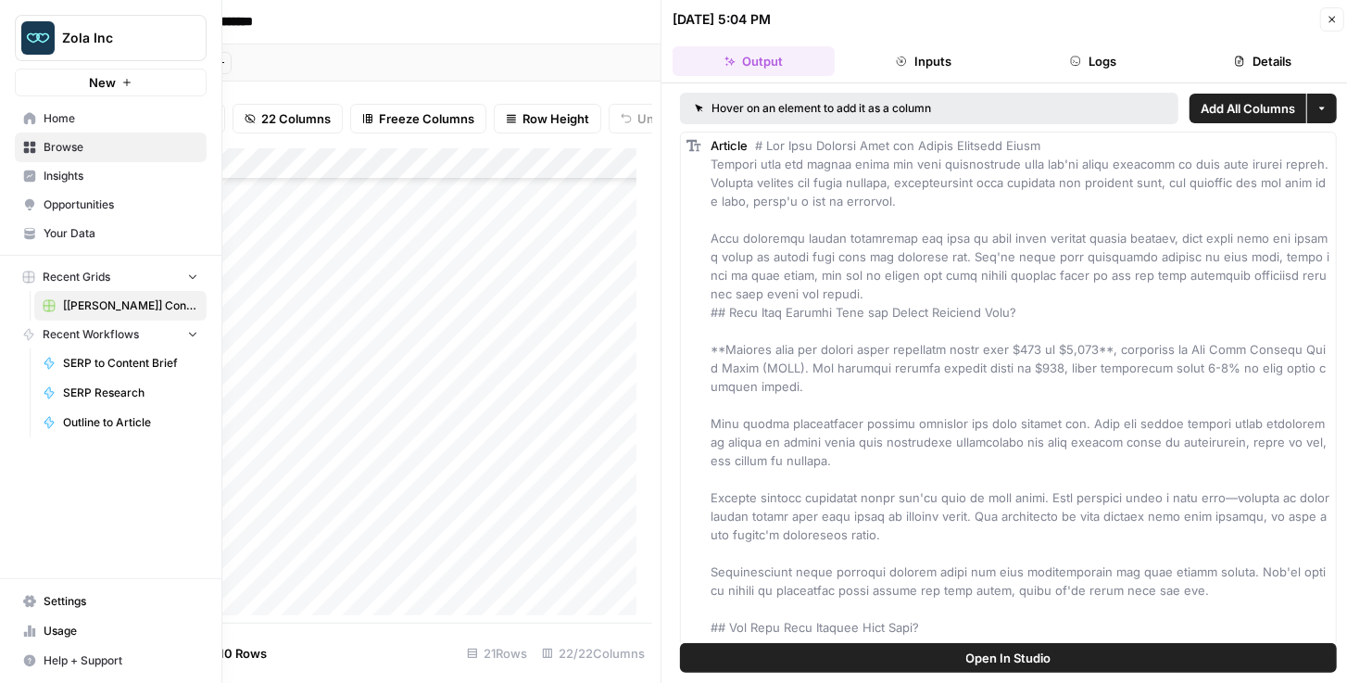
click at [86, 228] on span "Your Data" at bounding box center [121, 233] width 155 height 17
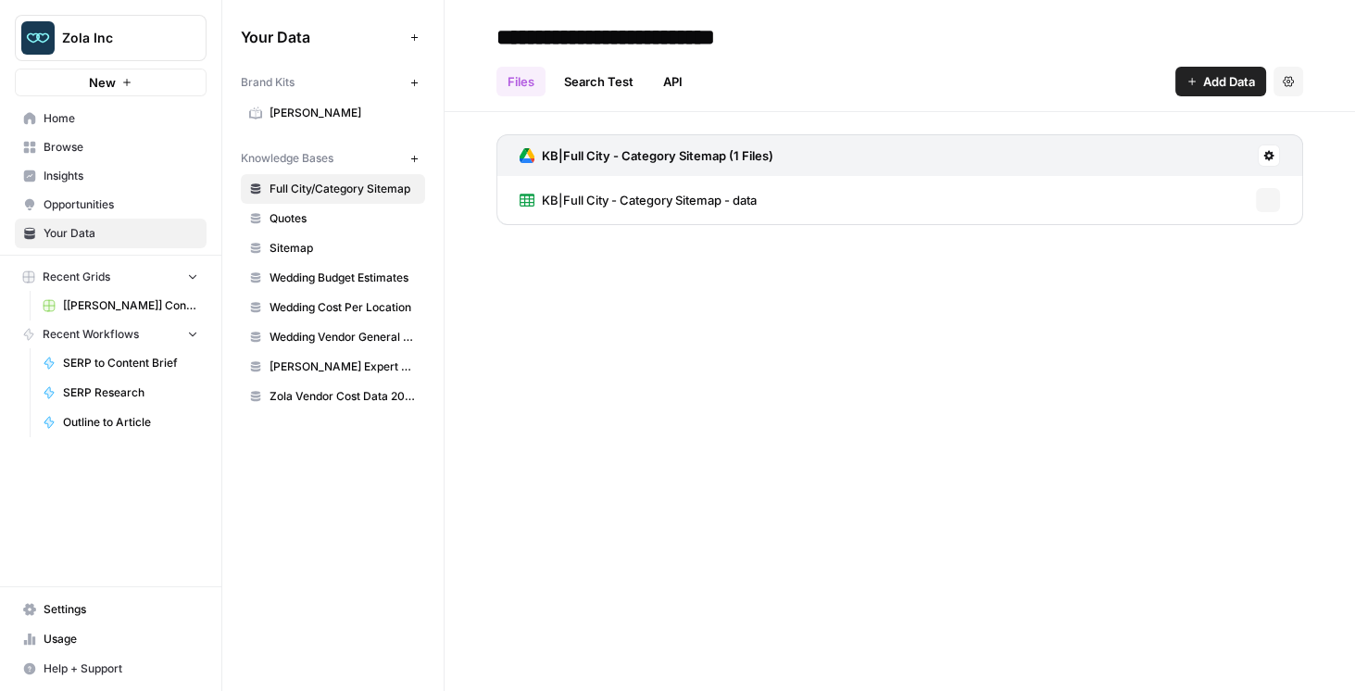
click at [320, 226] on link "Quotes" at bounding box center [333, 219] width 184 height 30
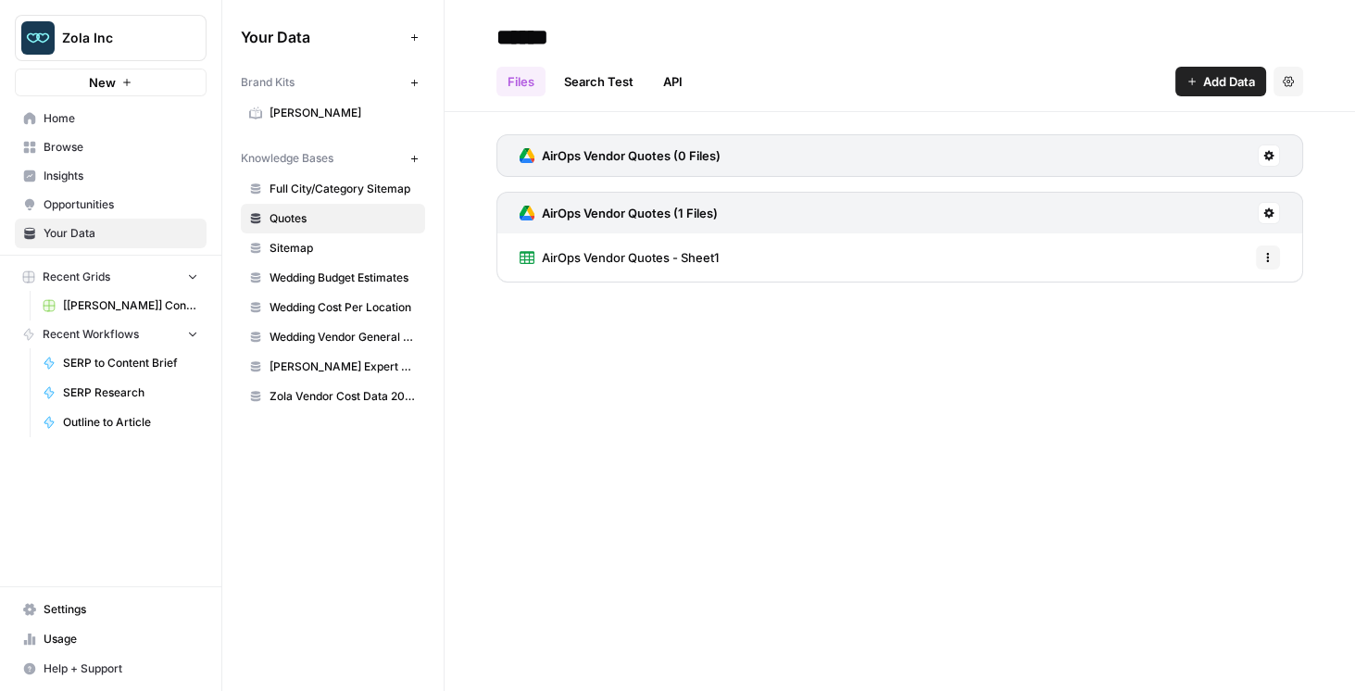
click at [740, 233] on div "AirOps Vendor Quotes - Sheet1 Options" at bounding box center [900, 257] width 807 height 48
click at [748, 258] on div "AirOps Vendor Quotes - Sheet1 Options" at bounding box center [900, 257] width 807 height 48
click at [687, 260] on span "AirOps Vendor Quotes - Sheet1" at bounding box center [630, 257] width 177 height 19
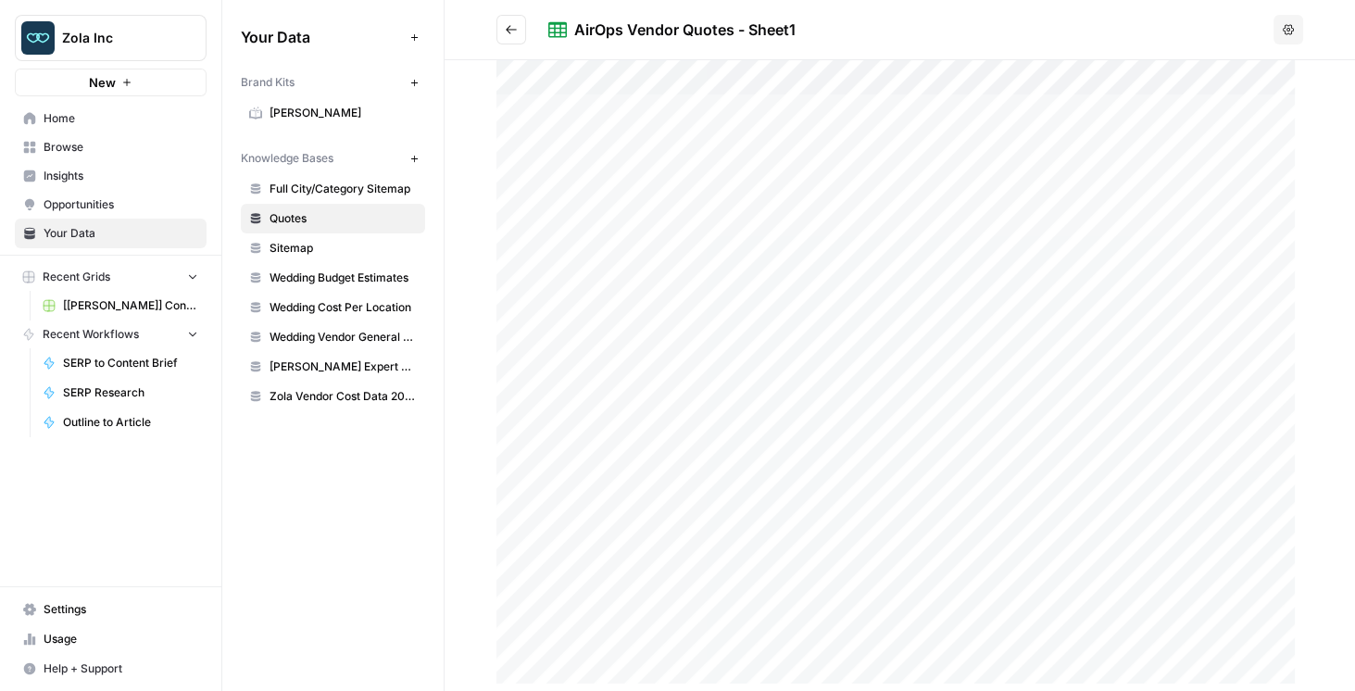
click at [813, 297] on div at bounding box center [900, 375] width 807 height 631
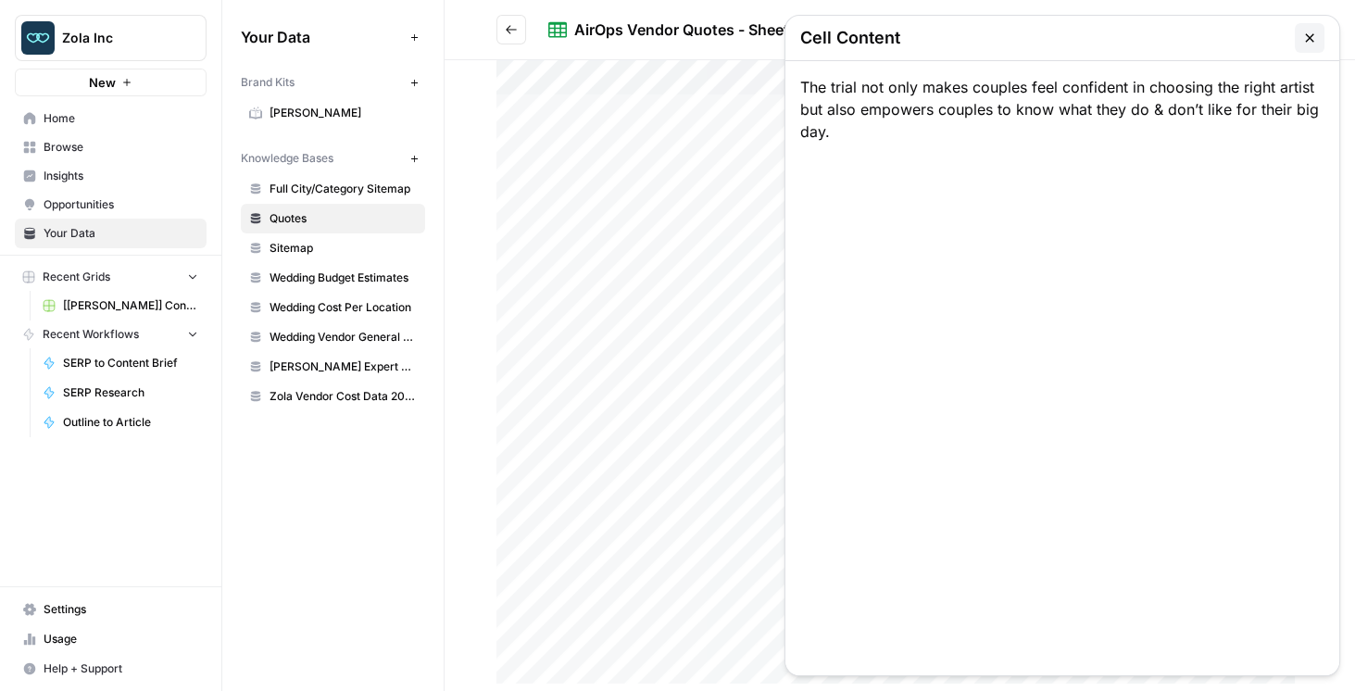
click at [1304, 35] on icon "button" at bounding box center [1309, 38] width 15 height 15
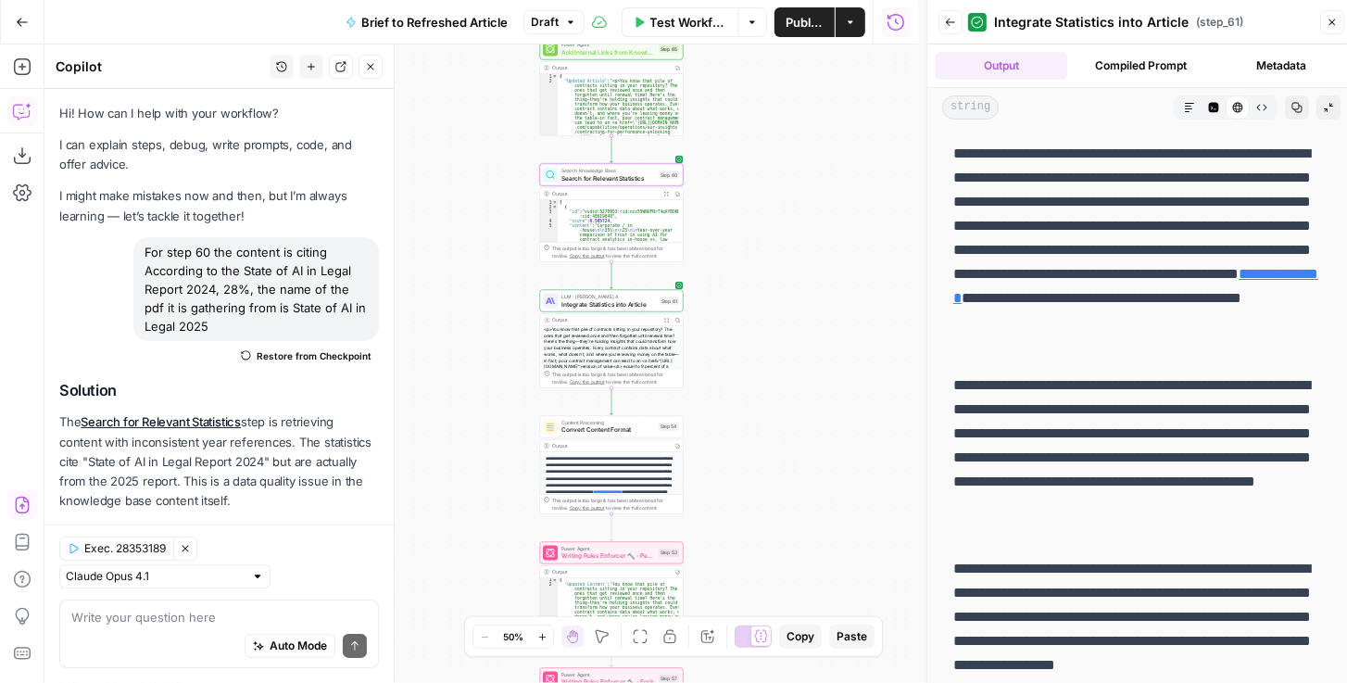
scroll to position [504, 0]
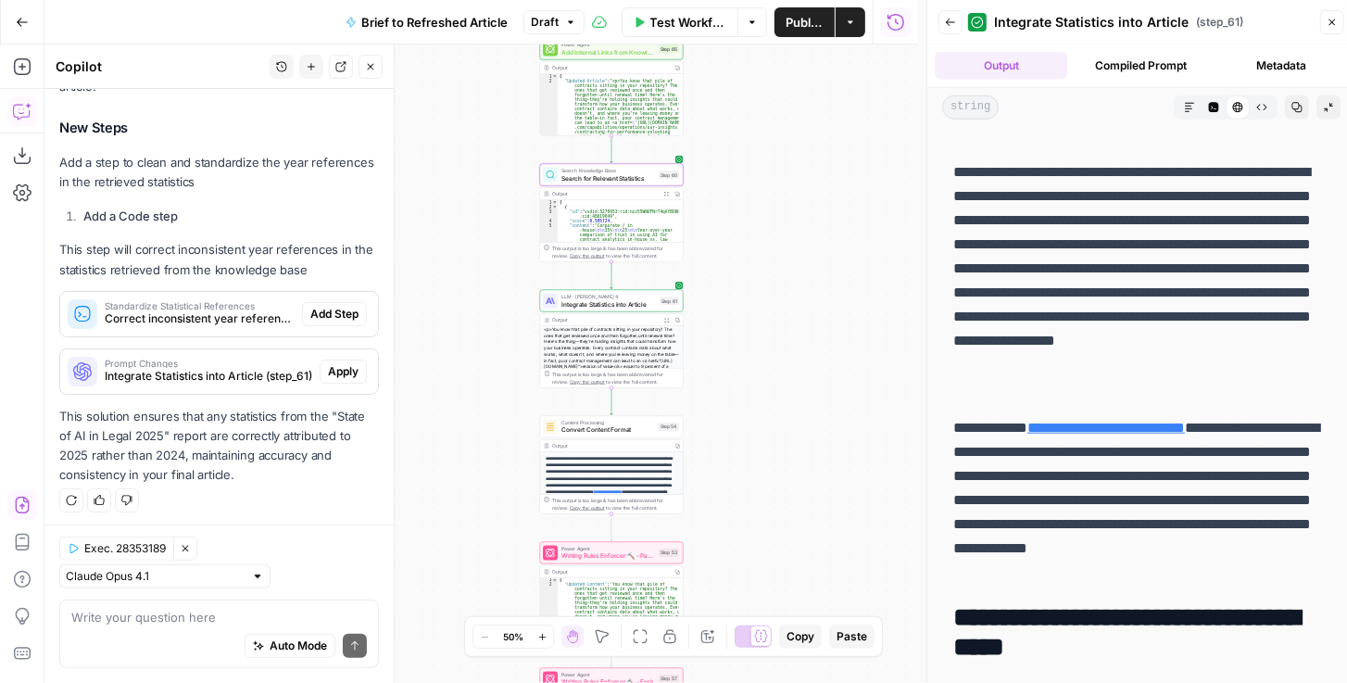
click at [804, 25] on span "Publish" at bounding box center [805, 22] width 38 height 19
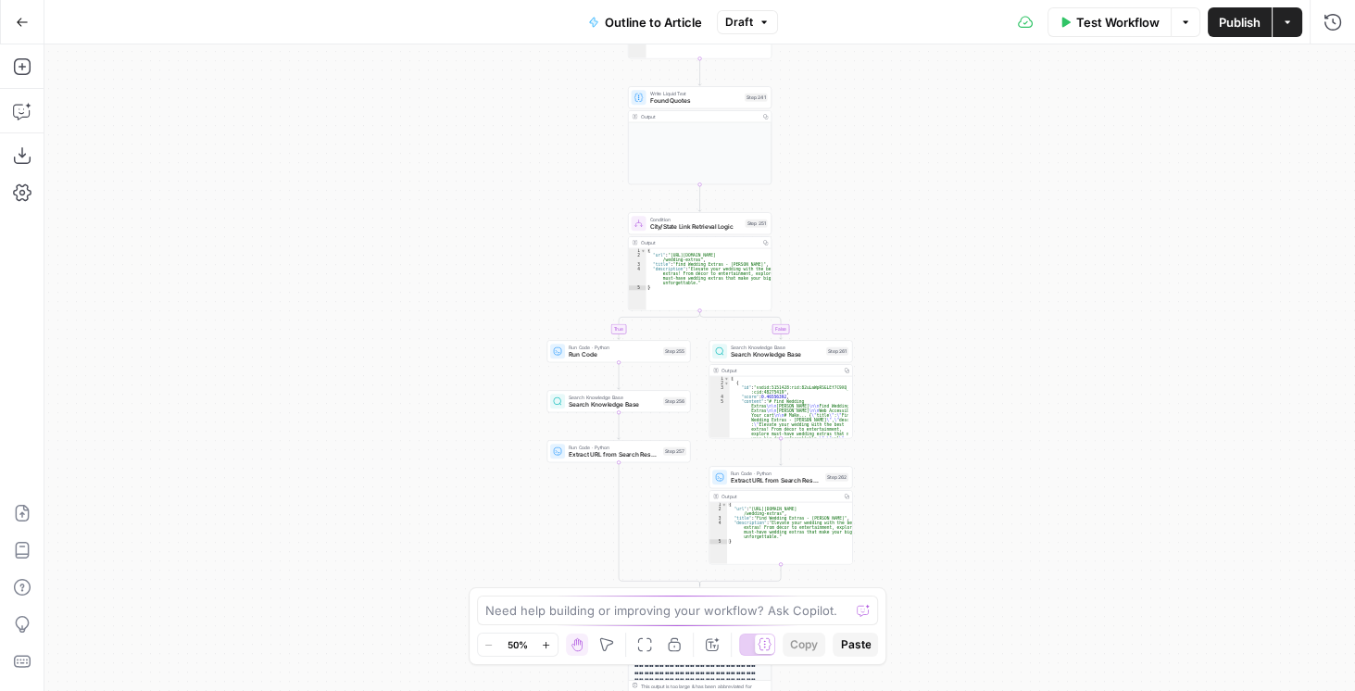
click at [1232, 30] on span "Publish" at bounding box center [1240, 22] width 42 height 19
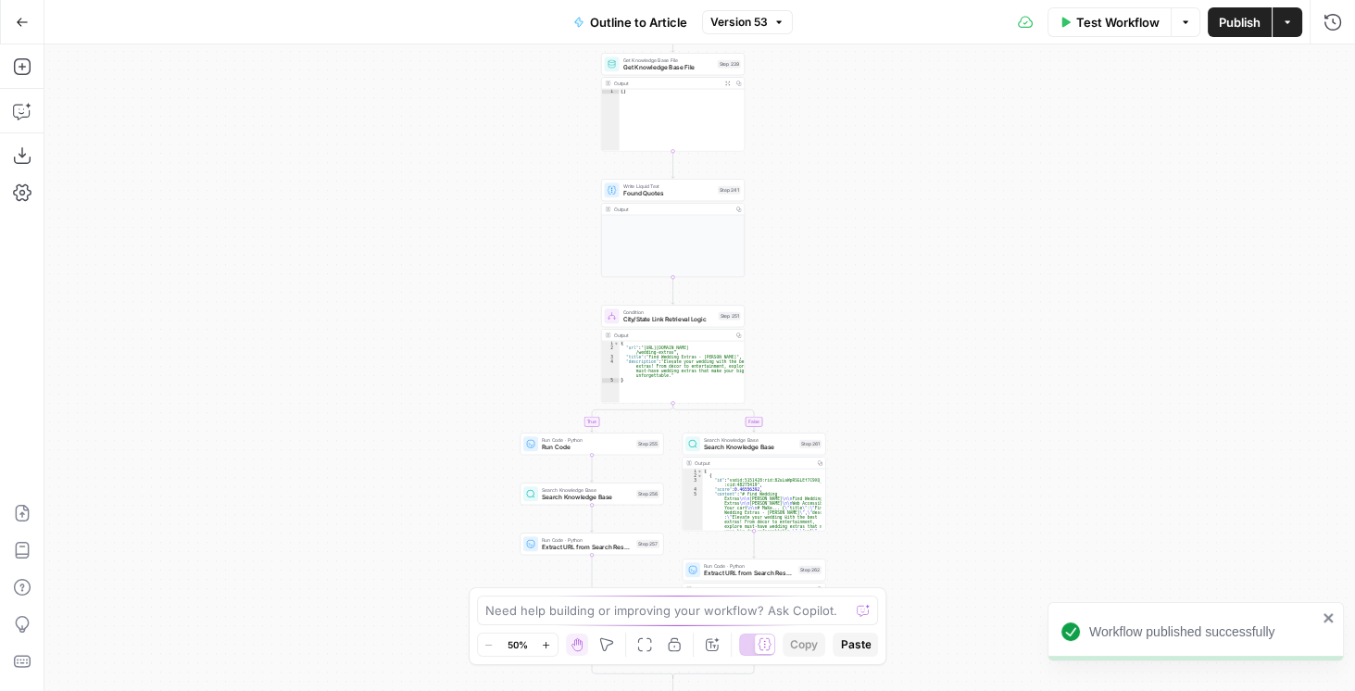
drag, startPoint x: 934, startPoint y: 232, endPoint x: 904, endPoint y: 331, distance: 103.5
click at [904, 330] on div "**********" at bounding box center [699, 367] width 1311 height 647
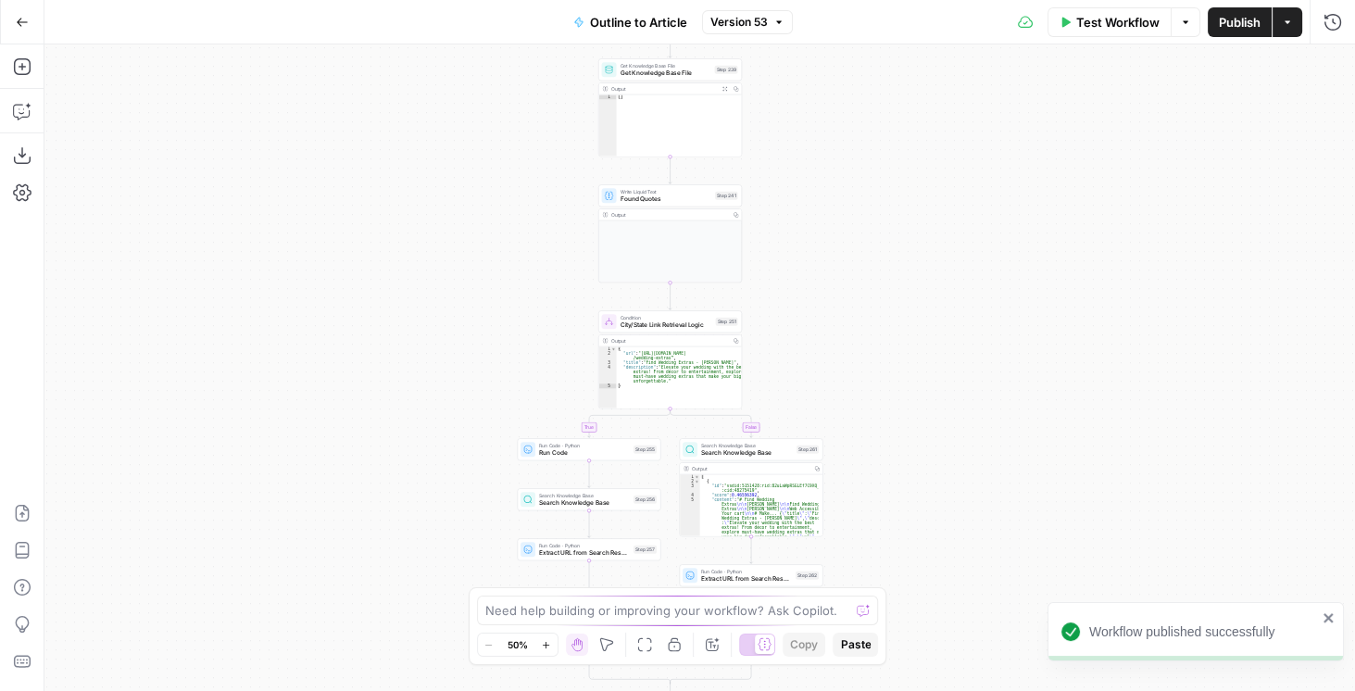
click at [899, 276] on div "**********" at bounding box center [699, 367] width 1311 height 647
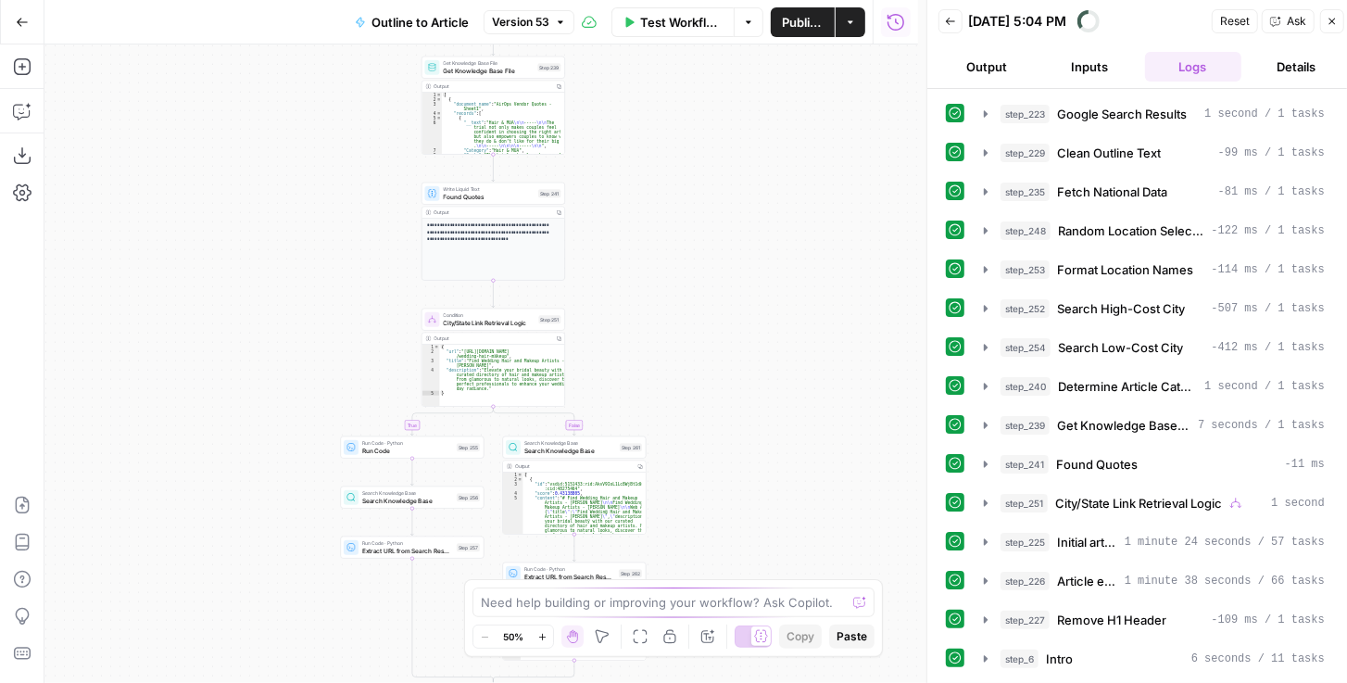
drag, startPoint x: 653, startPoint y: 202, endPoint x: 666, endPoint y: 316, distance: 114.7
click at [666, 316] on div "**********" at bounding box center [481, 363] width 874 height 638
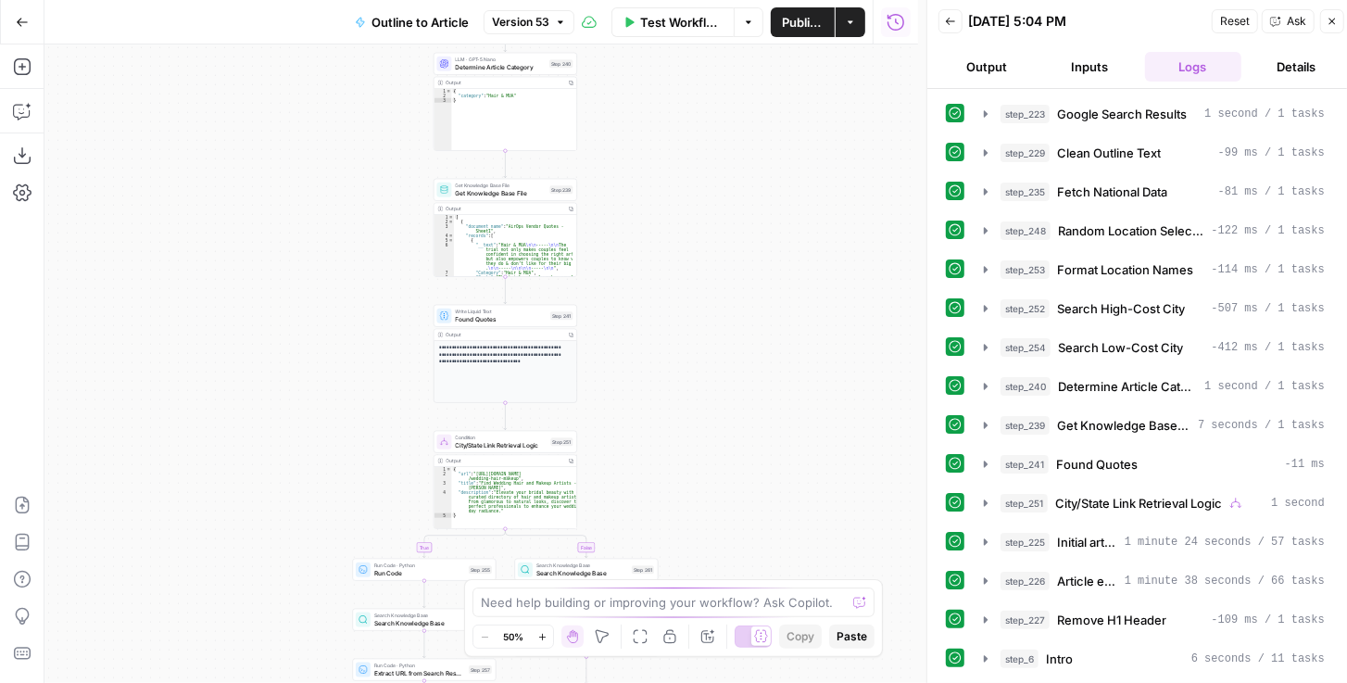
drag, startPoint x: 654, startPoint y: 206, endPoint x: 665, endPoint y: 313, distance: 108.0
click at [665, 313] on div "**********" at bounding box center [481, 363] width 874 height 638
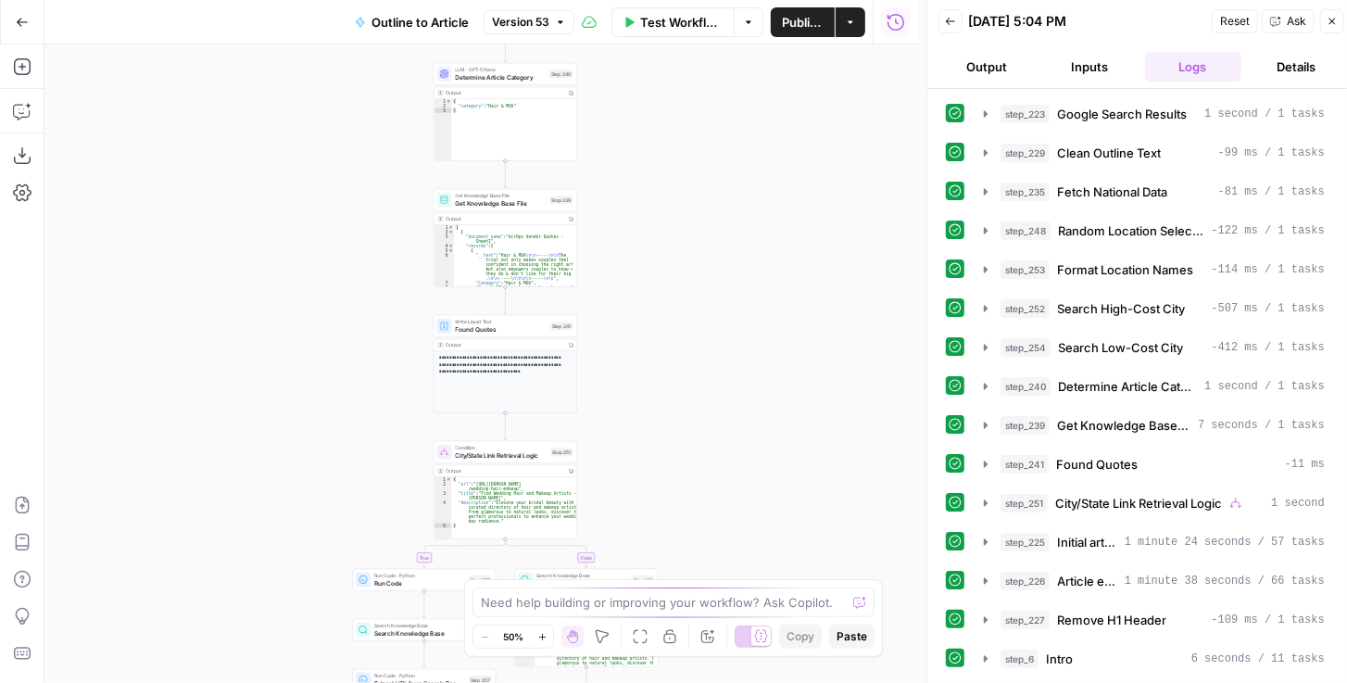
drag, startPoint x: 679, startPoint y: 194, endPoint x: 667, endPoint y: 320, distance: 126.6
click at [667, 317] on div "**********" at bounding box center [481, 363] width 874 height 638
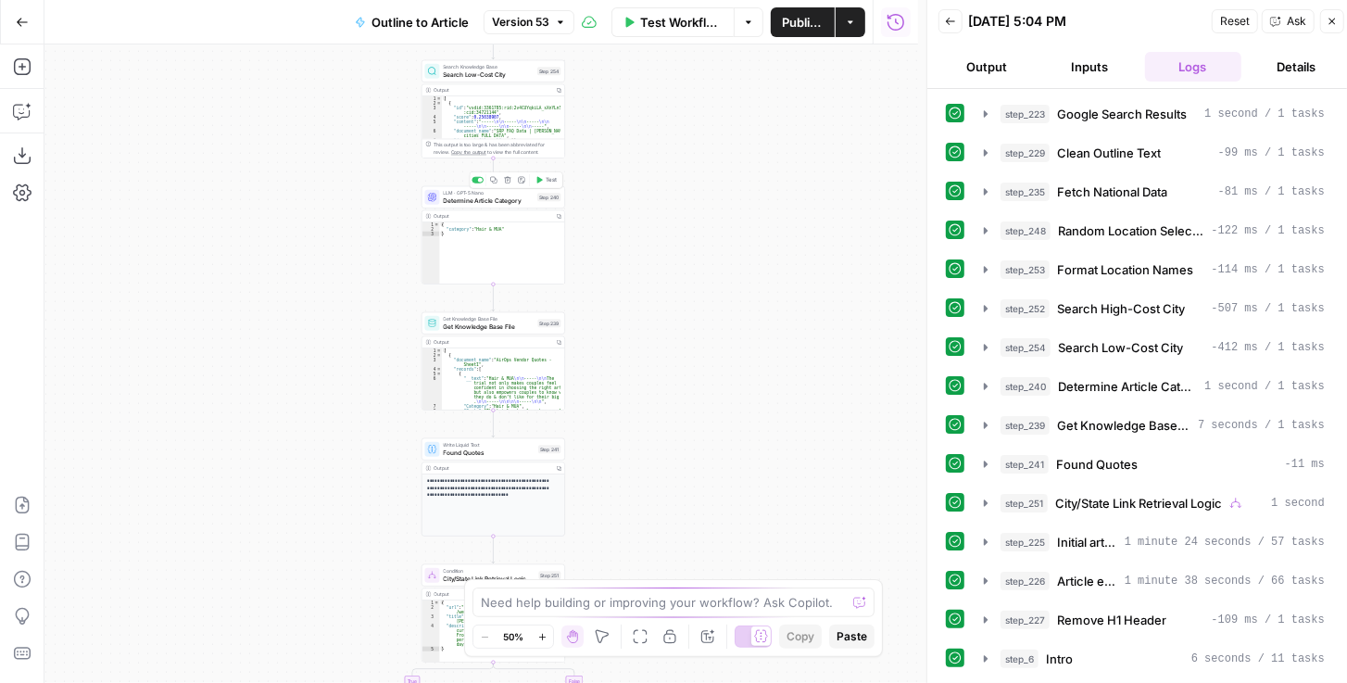
click at [549, 176] on span "Test" at bounding box center [551, 180] width 11 height 8
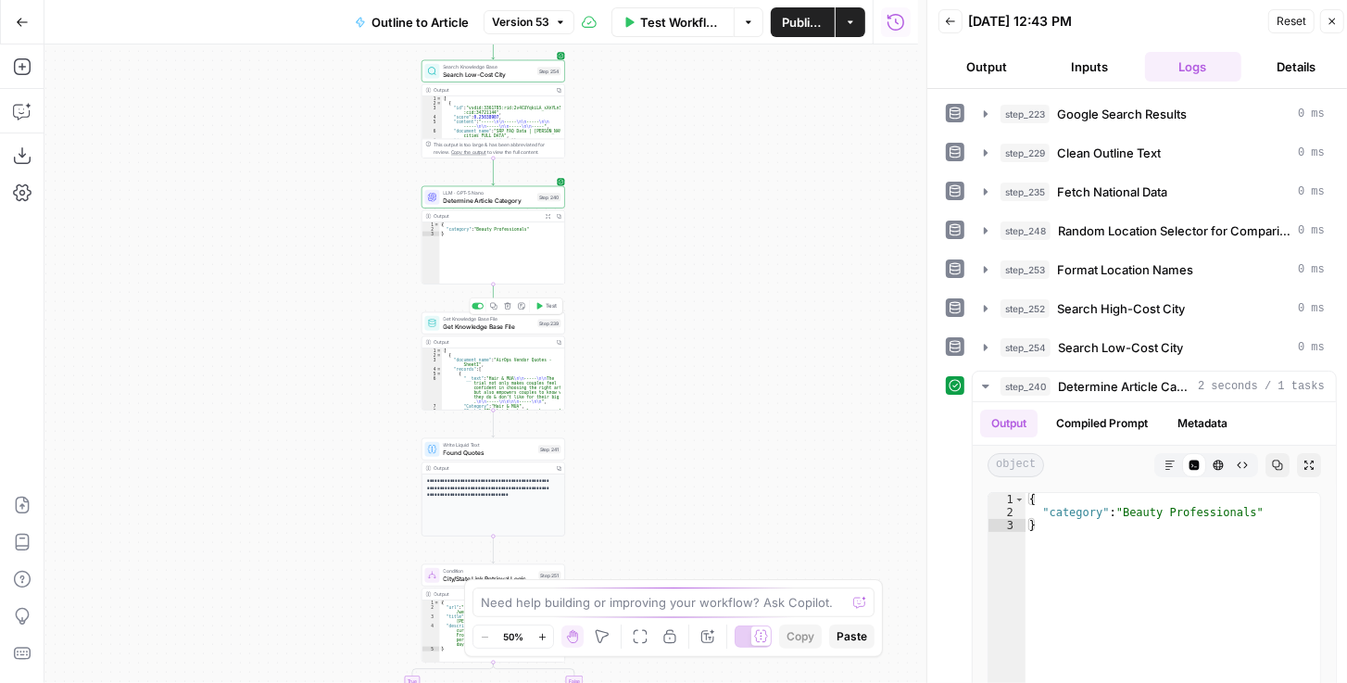
click at [549, 311] on button "Test" at bounding box center [546, 306] width 29 height 12
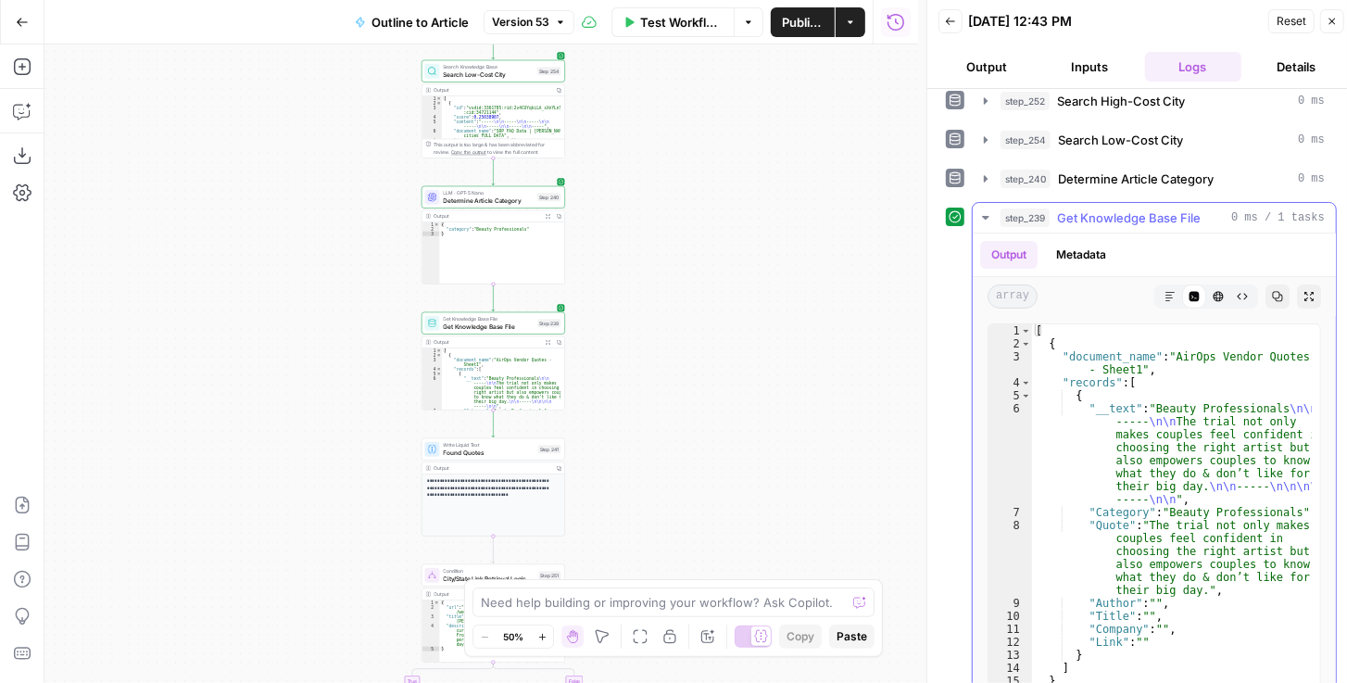
scroll to position [214, 0]
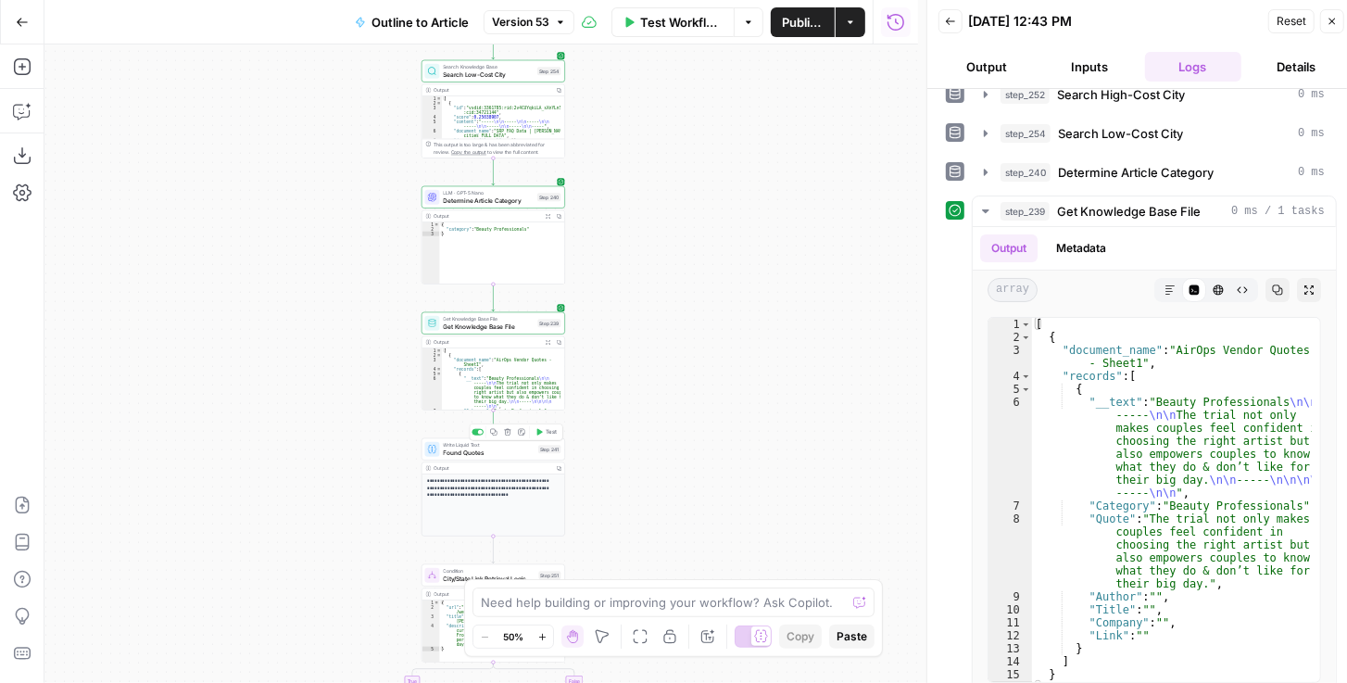
click at [547, 434] on span "Test" at bounding box center [551, 432] width 11 height 8
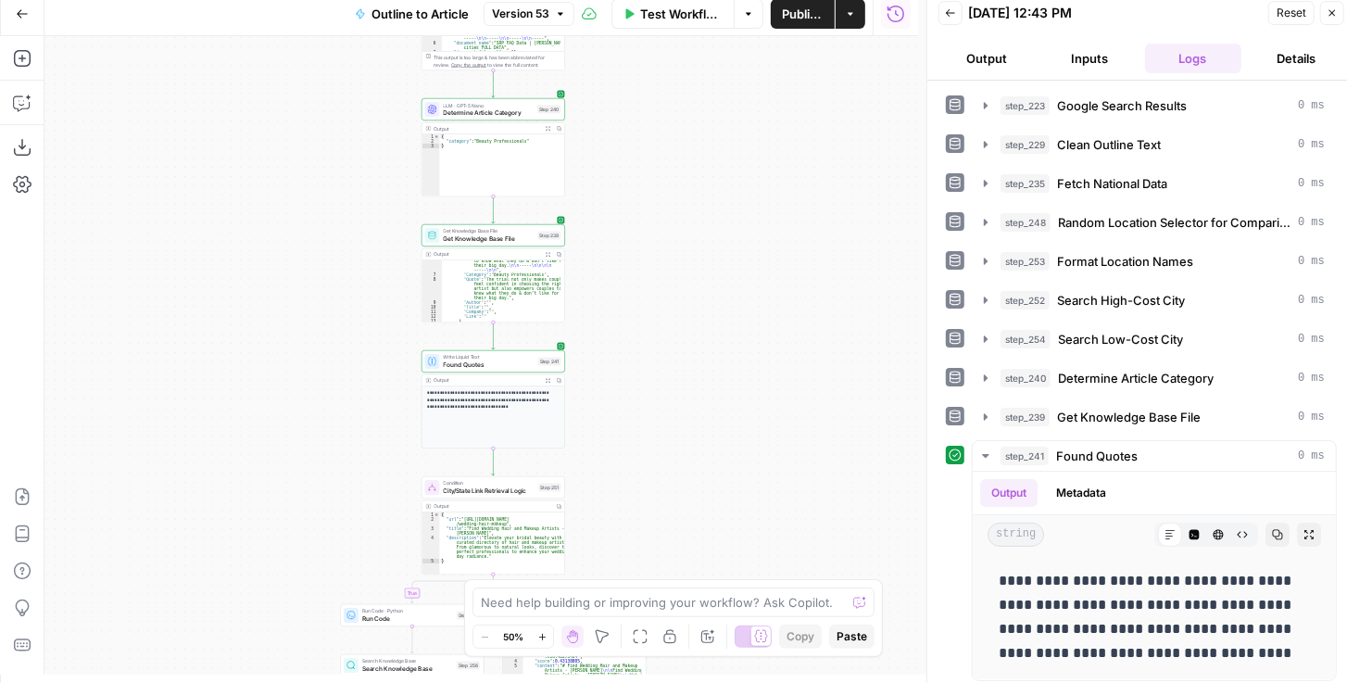
scroll to position [126, 0]
